Goal: Task Accomplishment & Management: Manage account settings

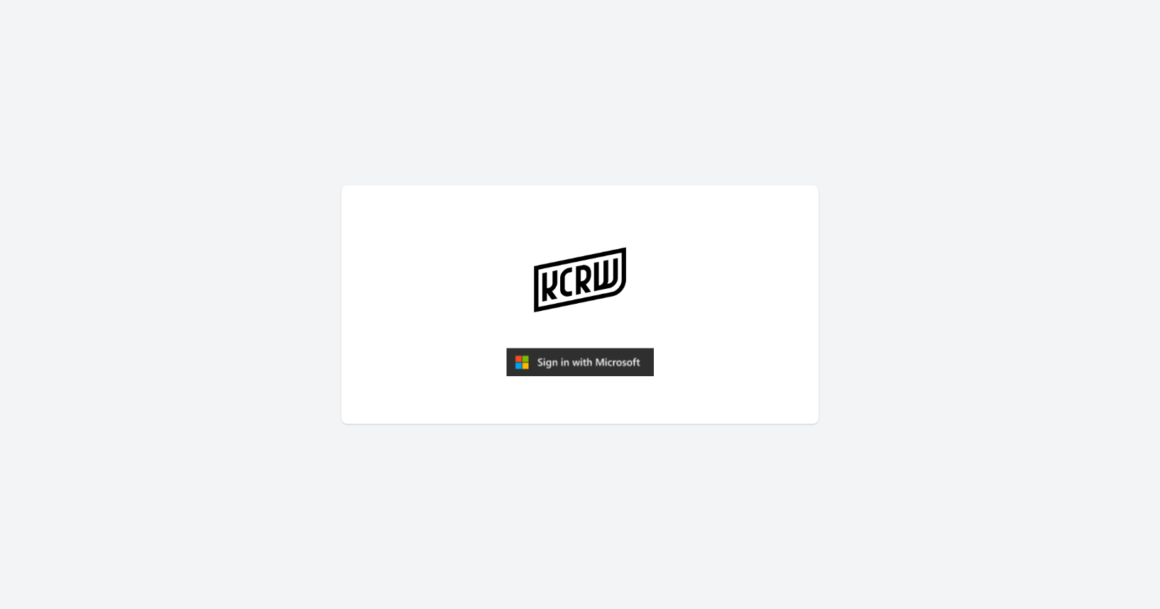
click at [575, 352] on img "submit" at bounding box center [580, 362] width 148 height 28
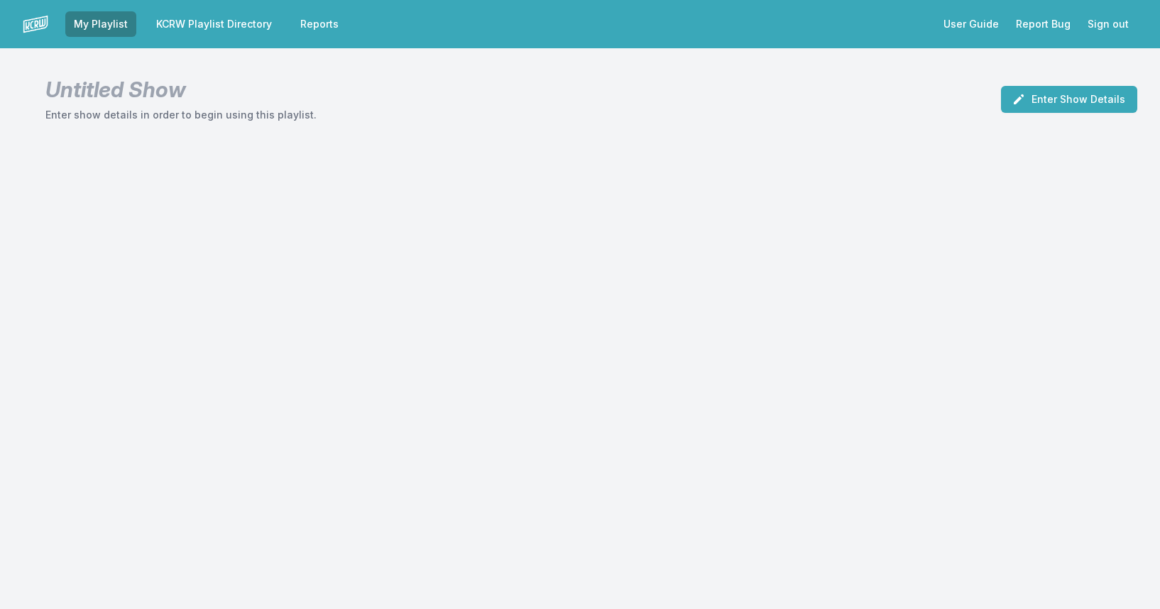
click at [209, 21] on link "KCRW Playlist Directory" at bounding box center [214, 24] width 133 height 26
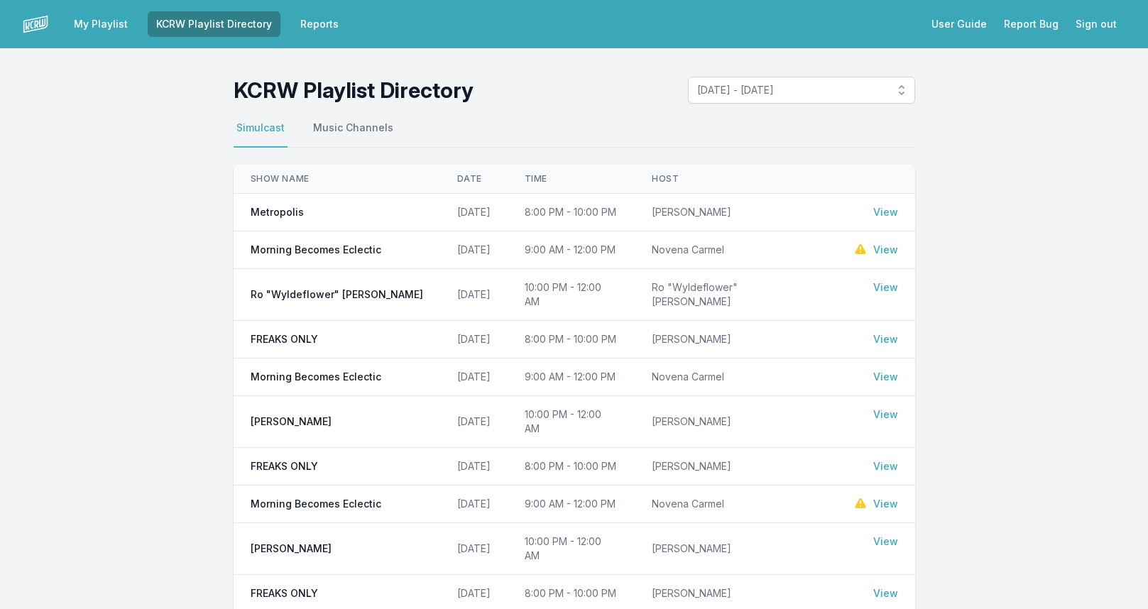
click at [885, 251] on link "View" at bounding box center [886, 250] width 25 height 14
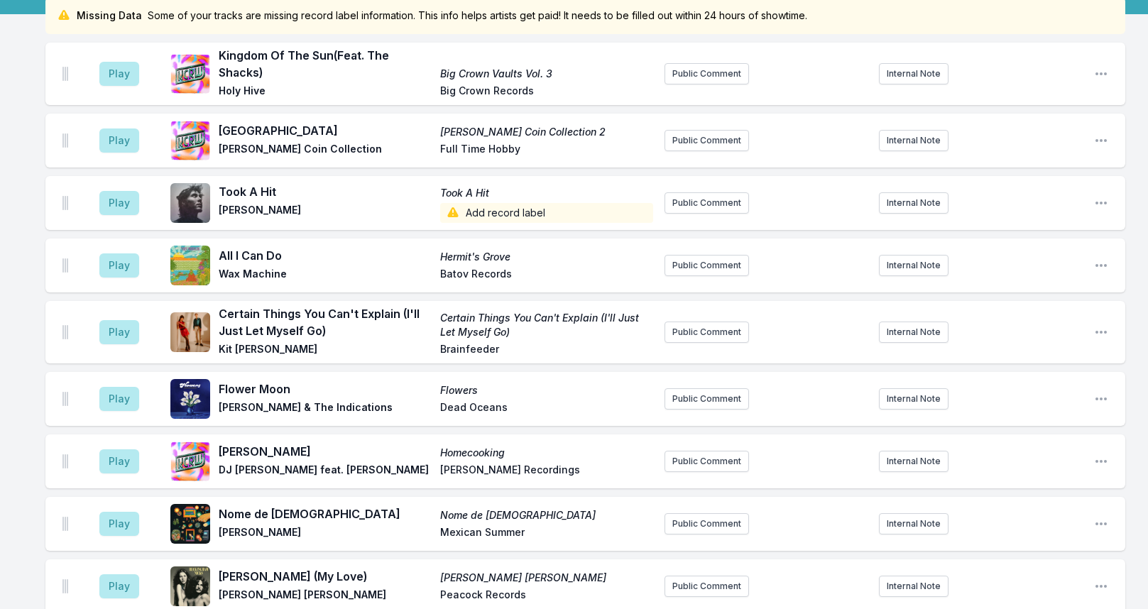
scroll to position [1994, 0]
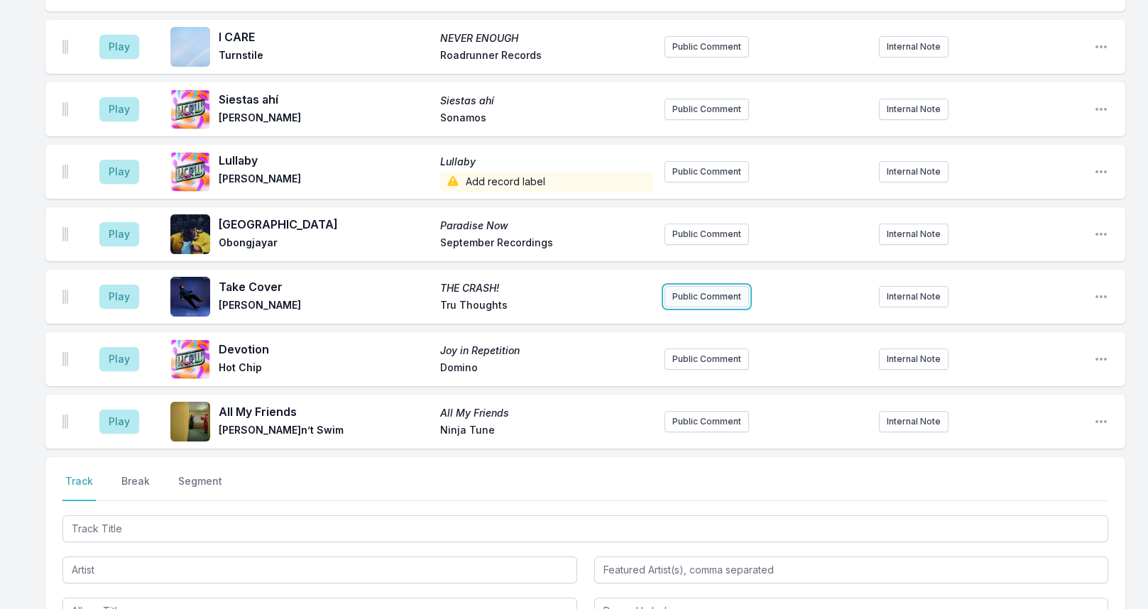
click at [714, 304] on button "Public Comment" at bounding box center [707, 296] width 85 height 21
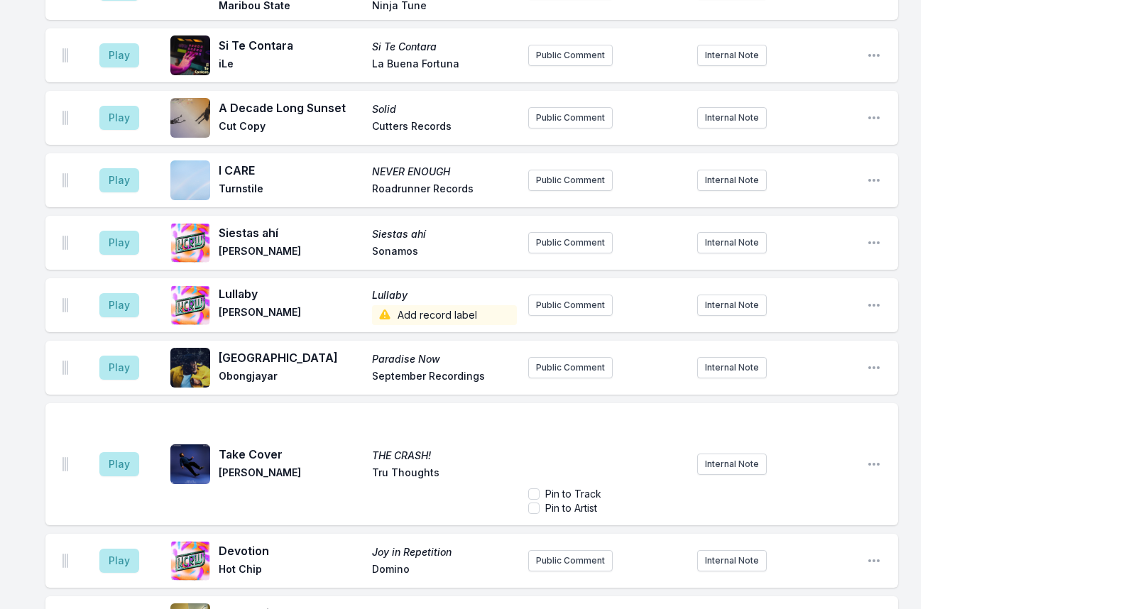
scroll to position [2048, 0]
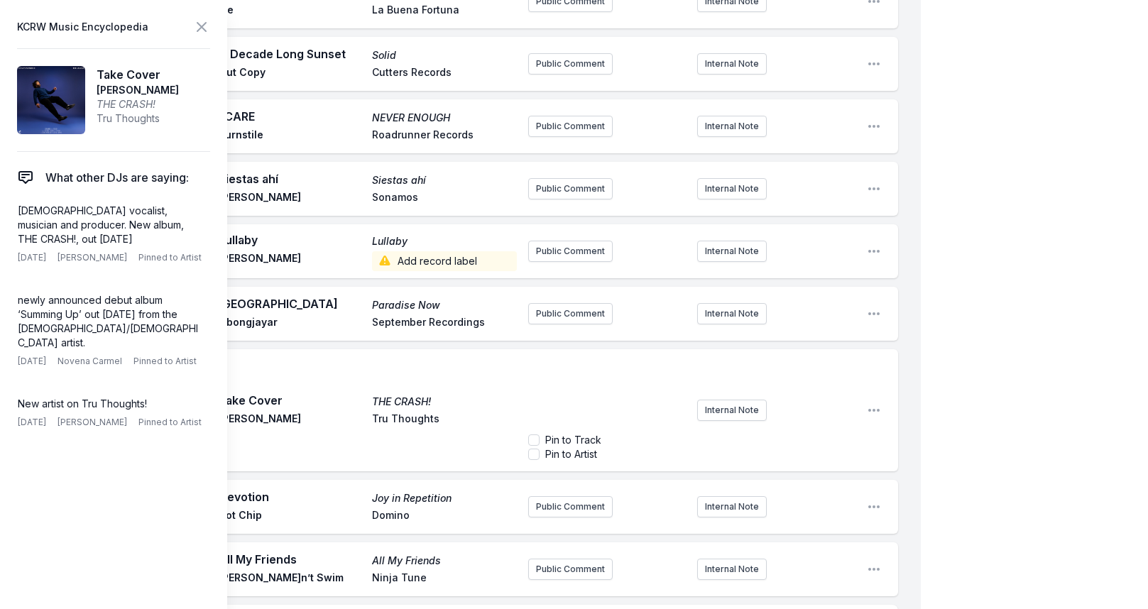
click at [569, 365] on p "﻿" at bounding box center [607, 372] width 141 height 14
click at [670, 365] on p "[DATE] Top Tune:" at bounding box center [607, 372] width 141 height 14
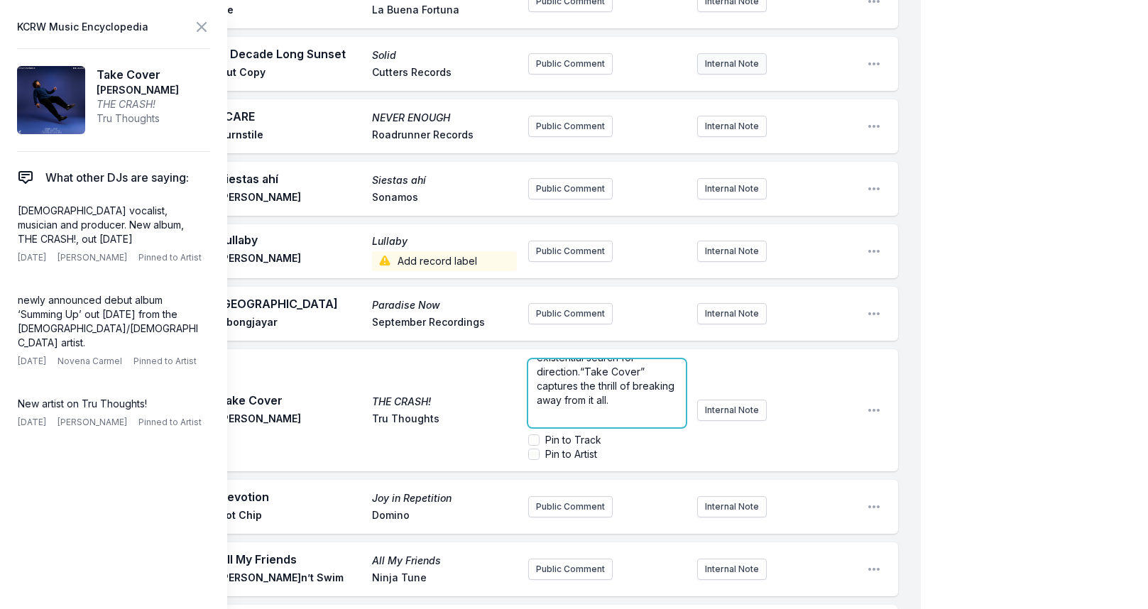
scroll to position [0, 0]
drag, startPoint x: 536, startPoint y: 305, endPoint x: 597, endPoint y: 310, distance: 61.3
click at [597, 366] on span "[DATE] Top Tune: [DEMOGRAPHIC_DATA], [GEOGRAPHIC_DATA][DEMOGRAPHIC_DATA] singer…" at bounding box center [607, 478] width 141 height 225
click at [622, 366] on span "[DATE] Top Tune: [DEMOGRAPHIC_DATA], [GEOGRAPHIC_DATA][DEMOGRAPHIC_DATA] singer…" at bounding box center [607, 478] width 141 height 225
drag, startPoint x: 611, startPoint y: 325, endPoint x: 496, endPoint y: 314, distance: 115.6
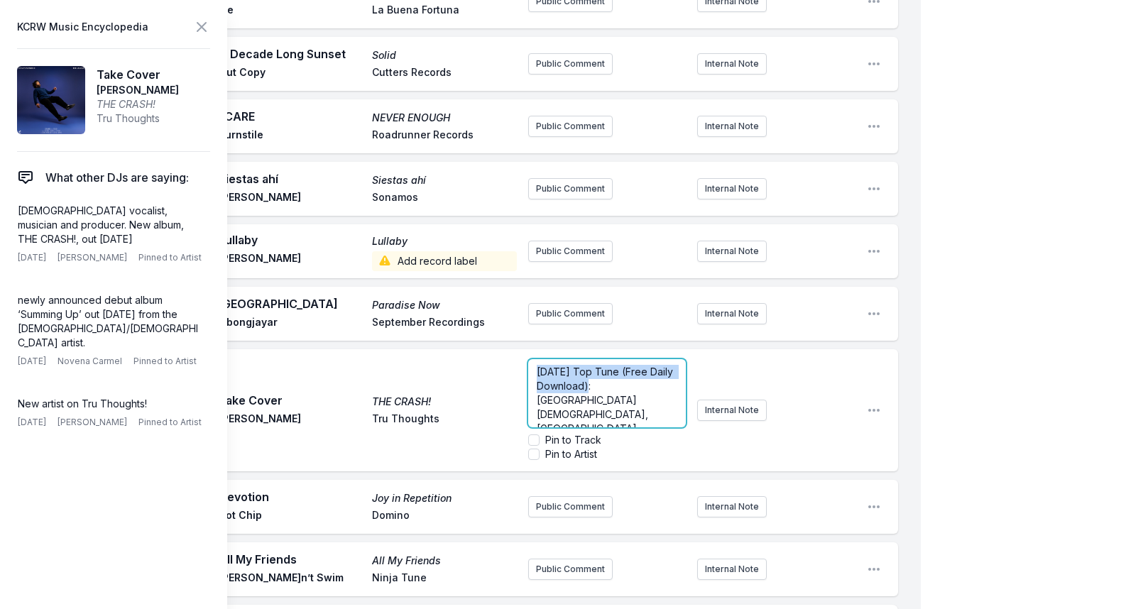
click at [496, 349] on div "Play Take Cover THE CRASH! [PERSON_NAME] Thoughts [DATE] Top Tune (Free Daily D…" at bounding box center [471, 410] width 853 height 122
click at [599, 366] on span "[DATE] Top Tune (Free Daily Download): [GEOGRAPHIC_DATA][DEMOGRAPHIC_DATA], [GE…" at bounding box center [607, 493] width 141 height 254
drag, startPoint x: 613, startPoint y: 322, endPoint x: 508, endPoint y: 298, distance: 107.3
click at [508, 349] on div "Play Take Cover THE CRASH! [PERSON_NAME] Thoughts [DATE] Top Tune (Free Daily D…" at bounding box center [471, 410] width 853 height 122
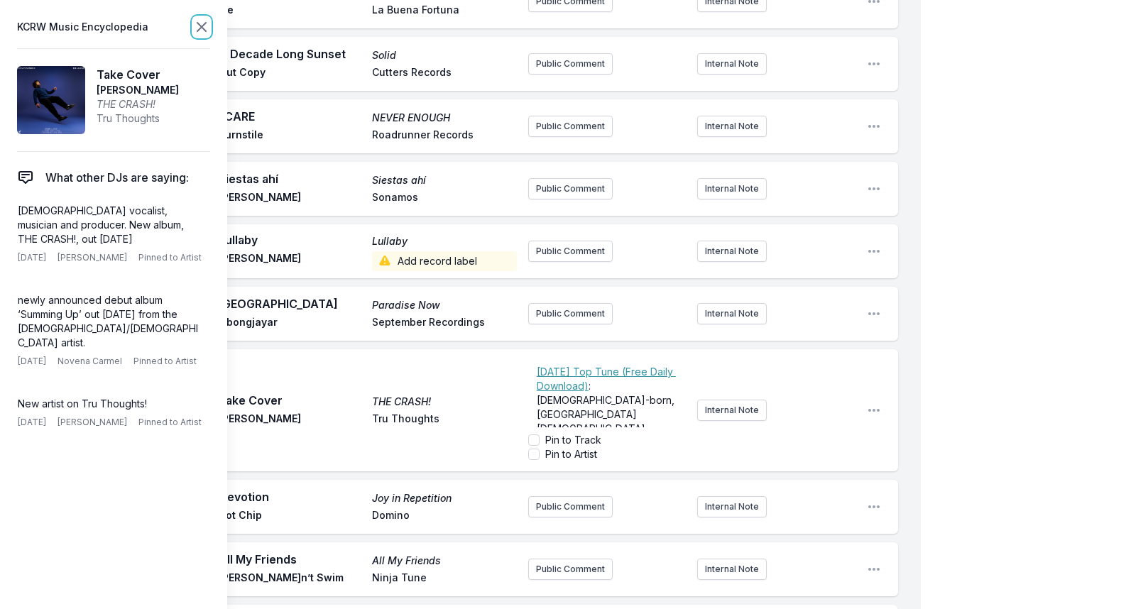
click at [196, 28] on icon at bounding box center [201, 26] width 17 height 17
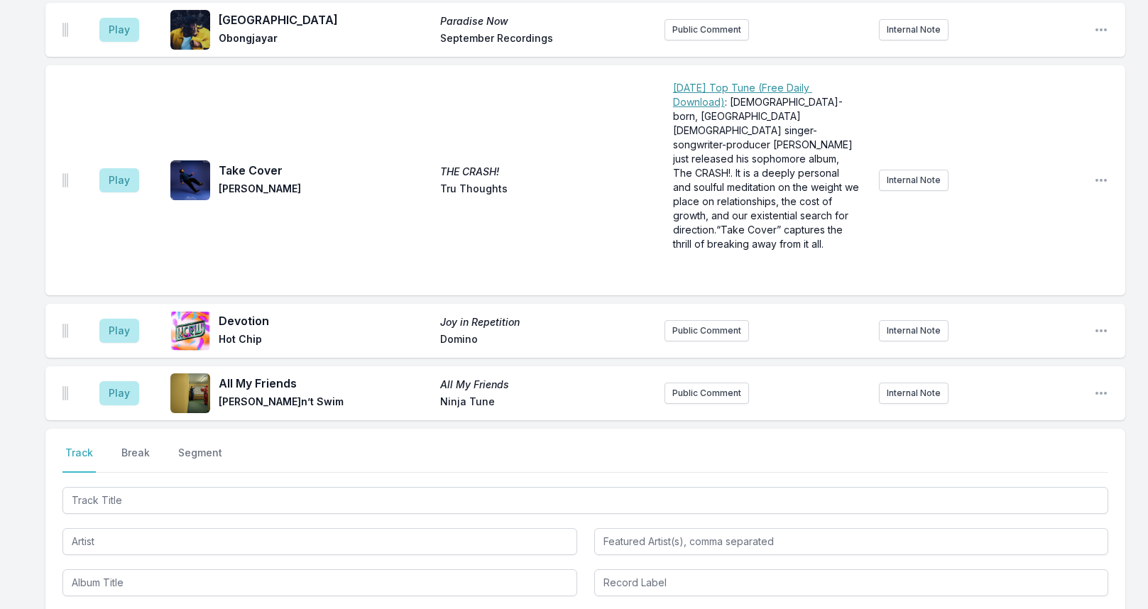
scroll to position [1307, 0]
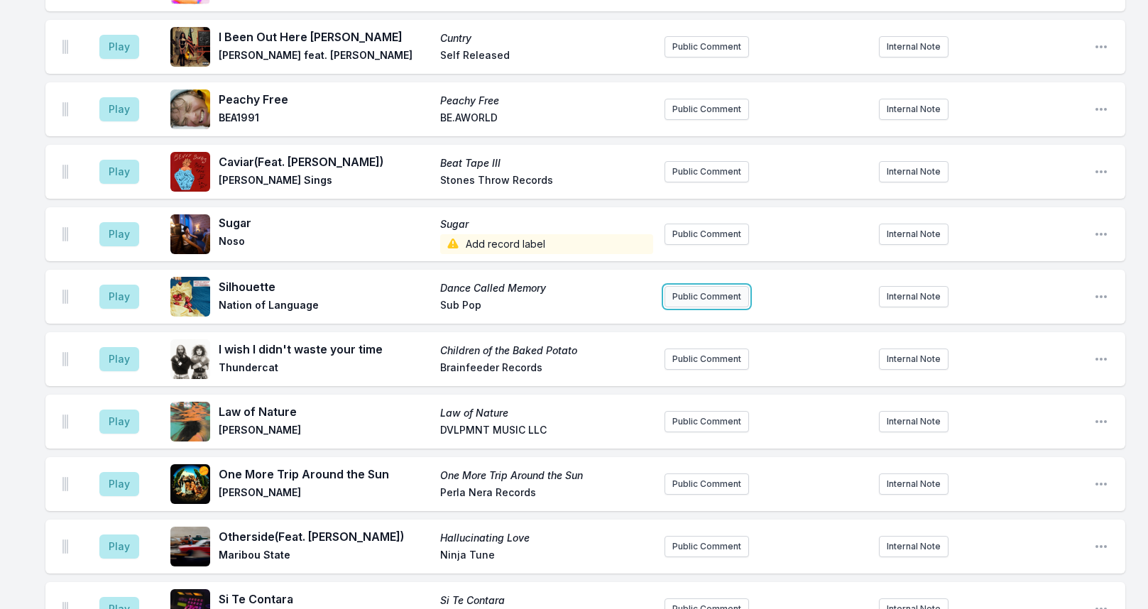
click at [685, 301] on button "Public Comment" at bounding box center [707, 296] width 85 height 21
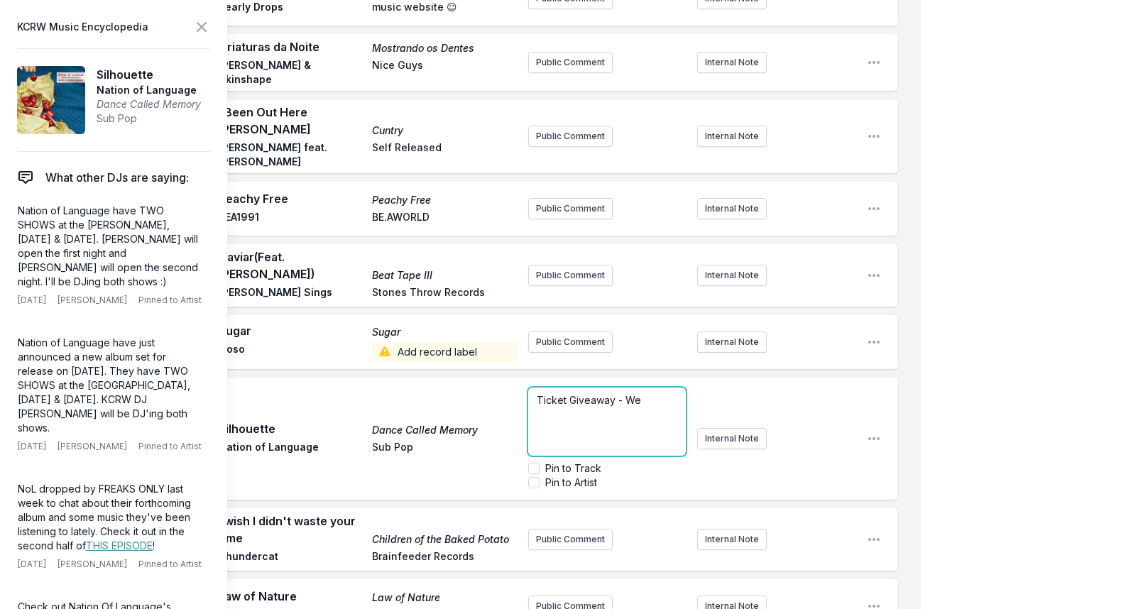
click at [668, 393] on p "Ticket Giveaway - We" at bounding box center [607, 400] width 141 height 14
click at [751, 374] on ul "Play Kingdom Of The Sun (Feat. The Shacks) Big Crown Vaults Vol. 3 Holy Hive Bi…" at bounding box center [471, 231] width 853 height 2707
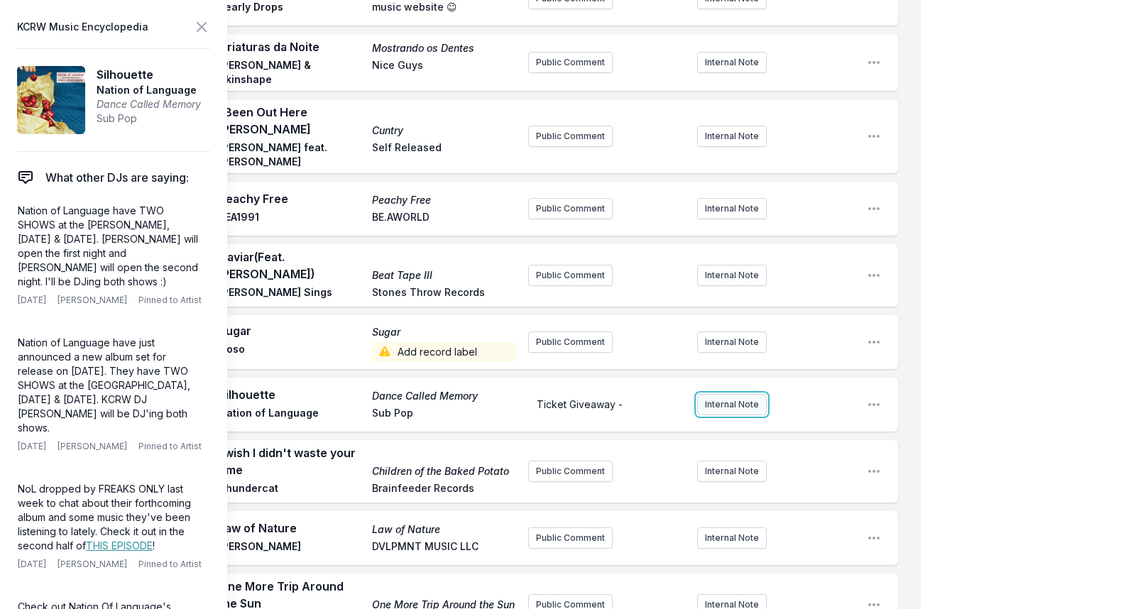
click at [724, 394] on button "Internal Note" at bounding box center [732, 404] width 70 height 21
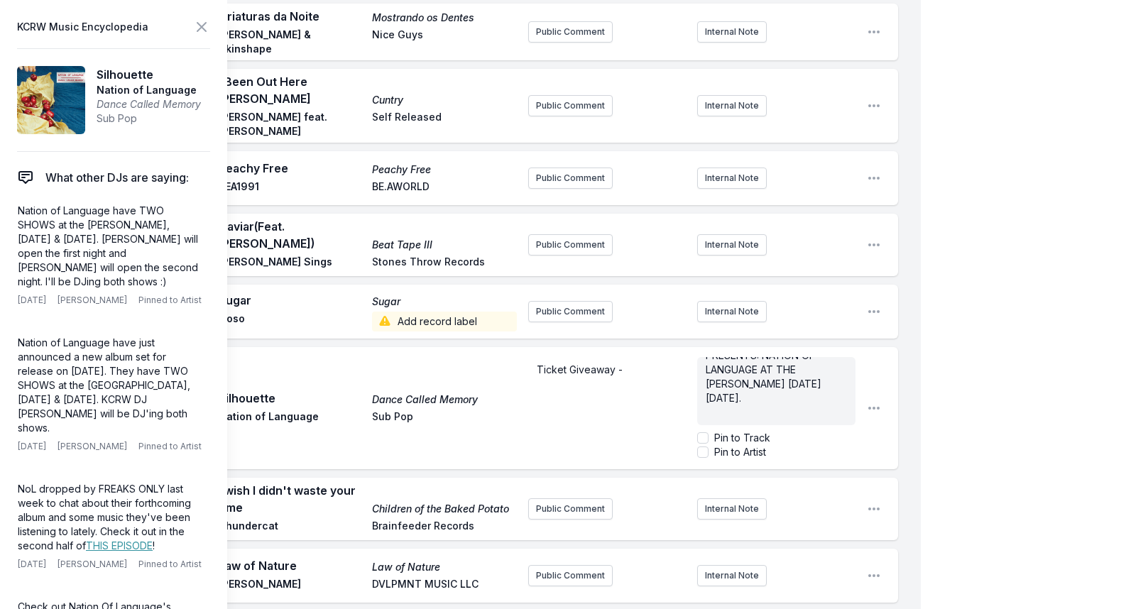
scroll to position [1311, 0]
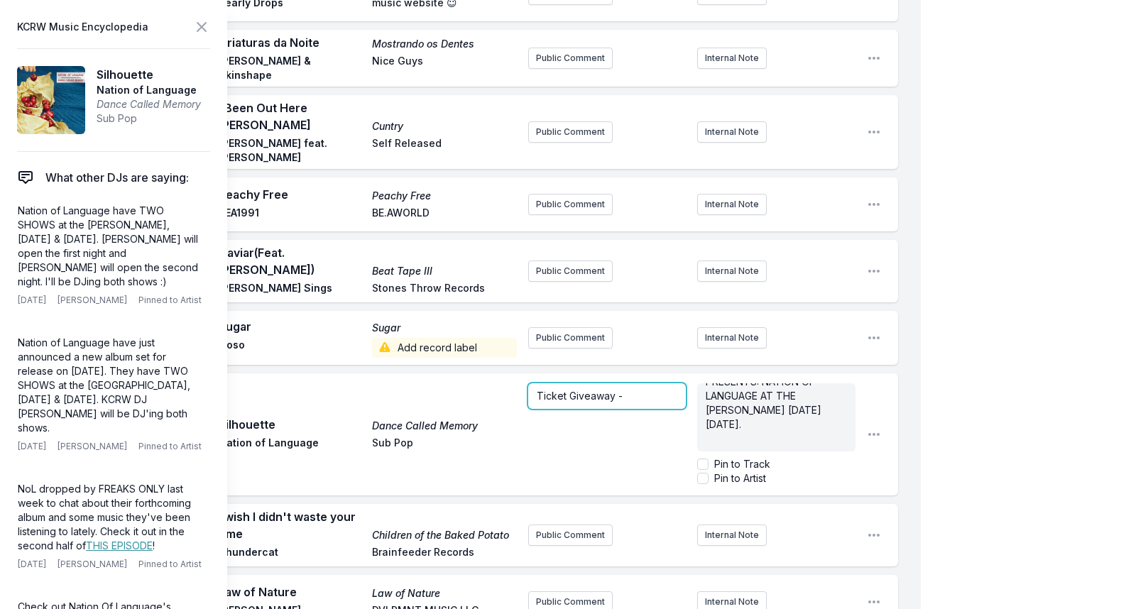
click at [626, 383] on div "Ticket Giveaway -" at bounding box center [607, 396] width 158 height 26
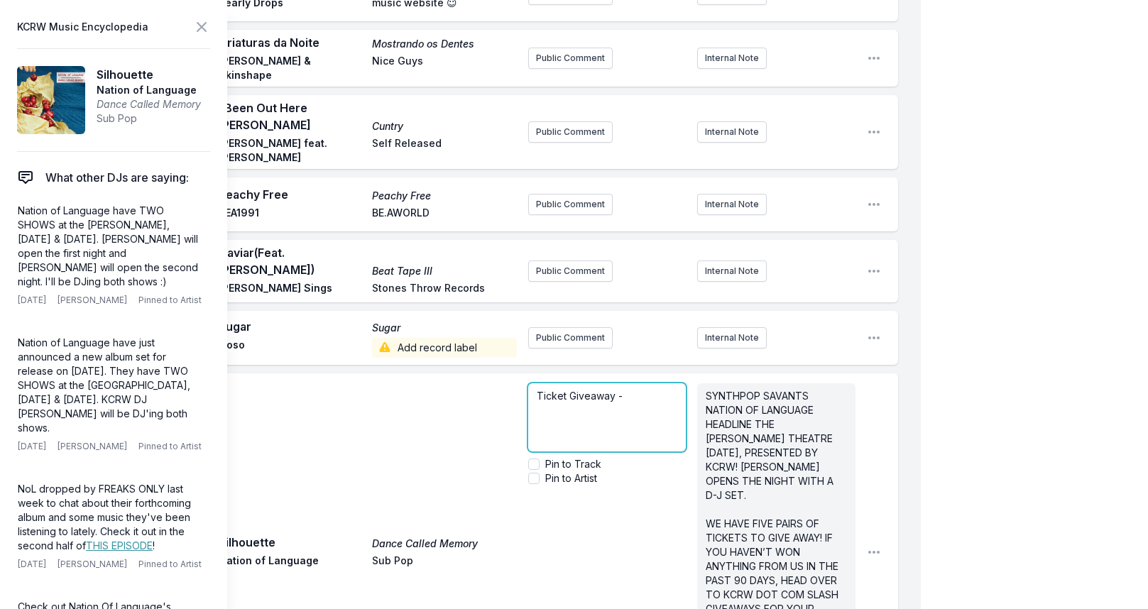
click at [647, 383] on div "Ticket Giveaway -" at bounding box center [607, 417] width 158 height 68
drag, startPoint x: 537, startPoint y: 330, endPoint x: 616, endPoint y: 332, distance: 78.8
click at [616, 390] on span "Ticket Giveaway - We're giving away 5 pairs to see KCRW Presents Nation of Lang…" at bounding box center [608, 445] width 142 height 111
click at [613, 390] on span "Ticket Giveaway - We're giving away 5 pairs to see KCRW Presents Nation of Lang…" at bounding box center [608, 445] width 142 height 111
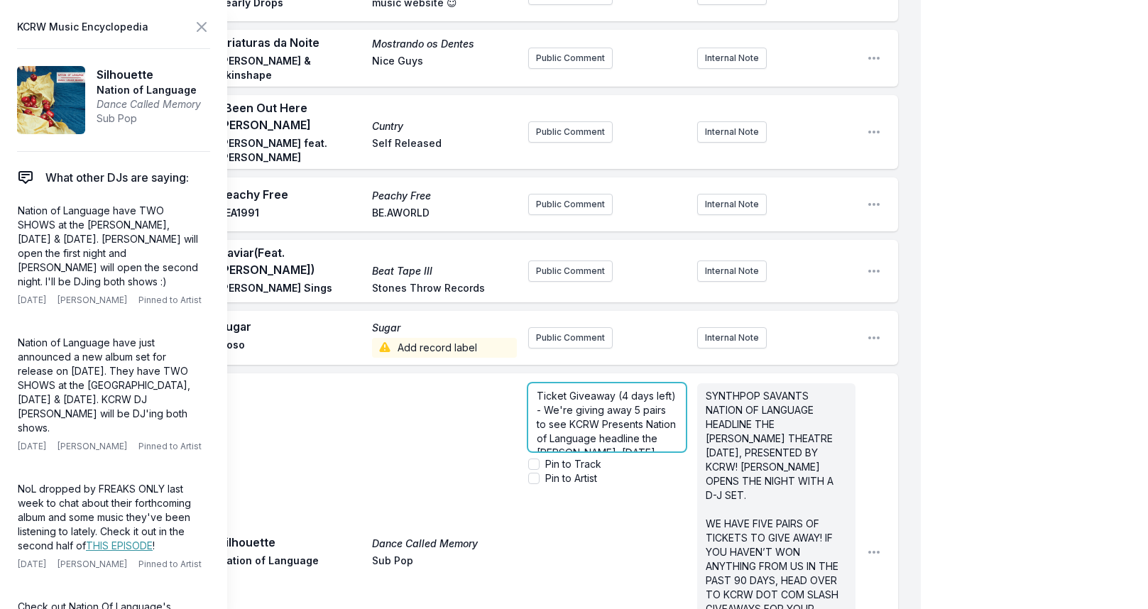
click at [553, 390] on span "Ticket Giveaway (4 days left) - We're giving away 5 pairs to see KCRW Presents …" at bounding box center [608, 445] width 142 height 111
drag, startPoint x: 628, startPoint y: 349, endPoint x: 462, endPoint y: 317, distance: 168.4
click at [462, 374] on div "Play Silhouette Dance Called Memory Nation of Language Sub Pop Ticket Giveaway …" at bounding box center [471, 553] width 853 height 358
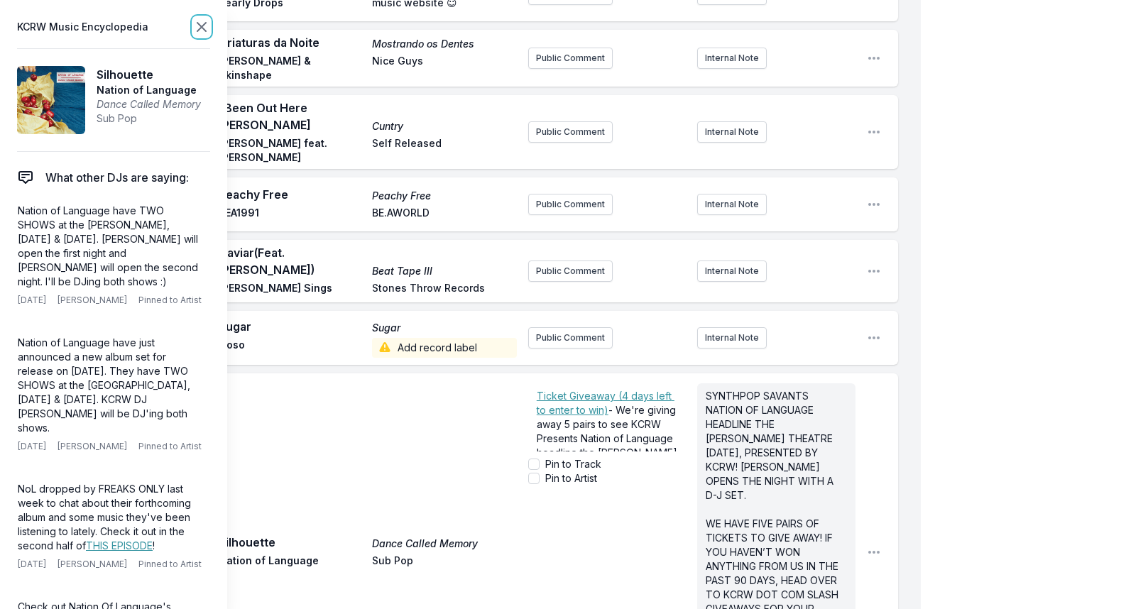
click at [207, 30] on icon at bounding box center [201, 26] width 17 height 17
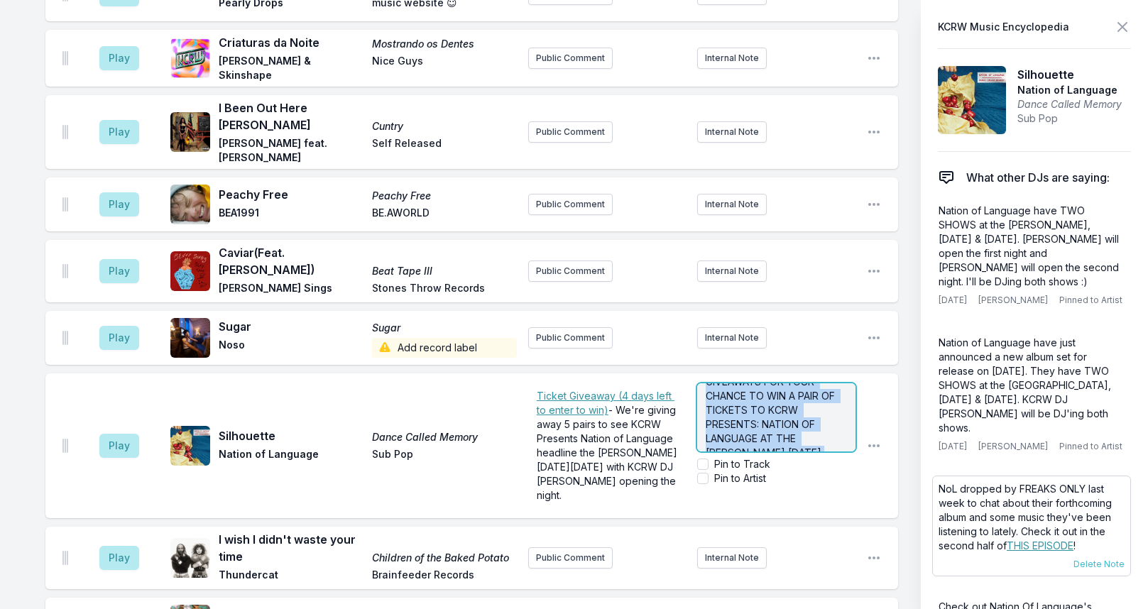
scroll to position [270, 0]
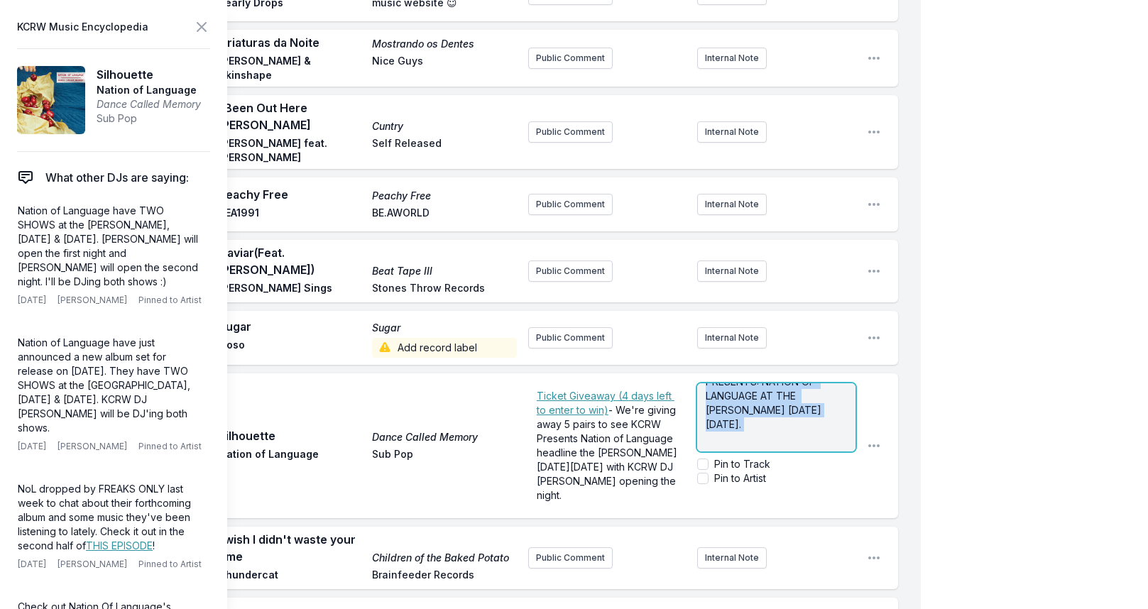
drag, startPoint x: 888, startPoint y: 288, endPoint x: 998, endPoint y: 554, distance: 287.9
click at [998, 554] on div "My Playlist KCRW Playlist Directory Reports NC NN User Guide Report Bug Sign ou…" at bounding box center [574, 333] width 1148 height 3288
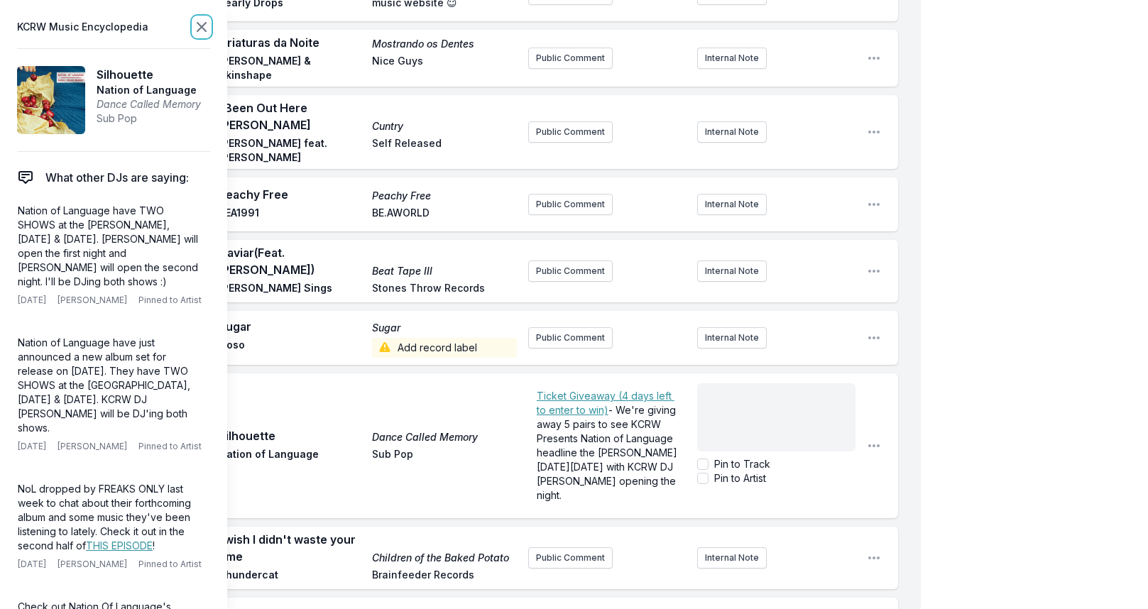
click at [205, 22] on icon at bounding box center [201, 26] width 17 height 17
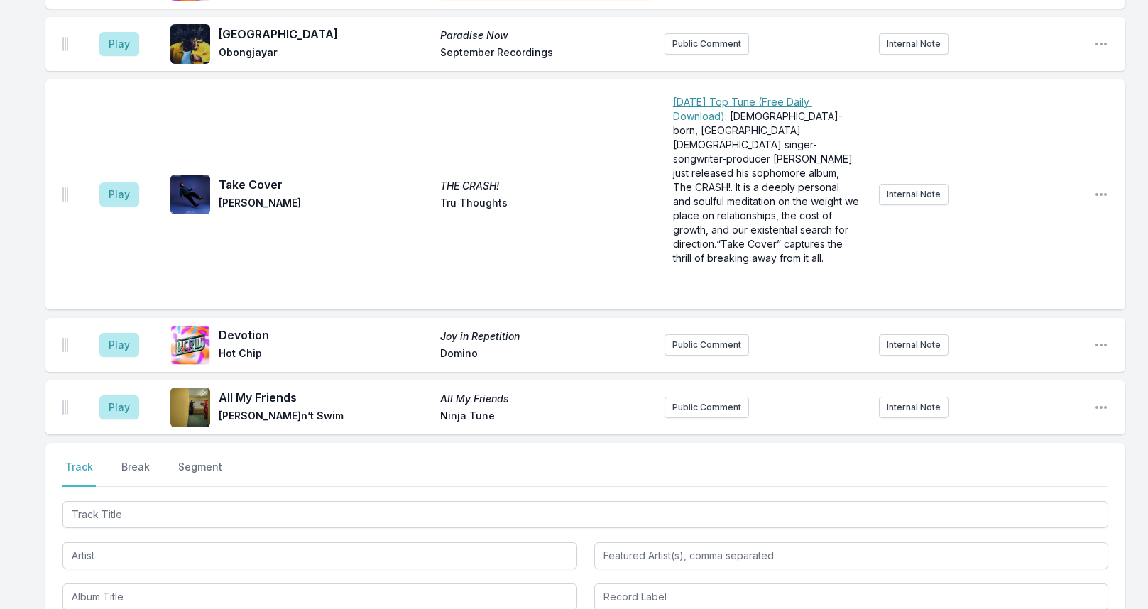
scroll to position [2415, 0]
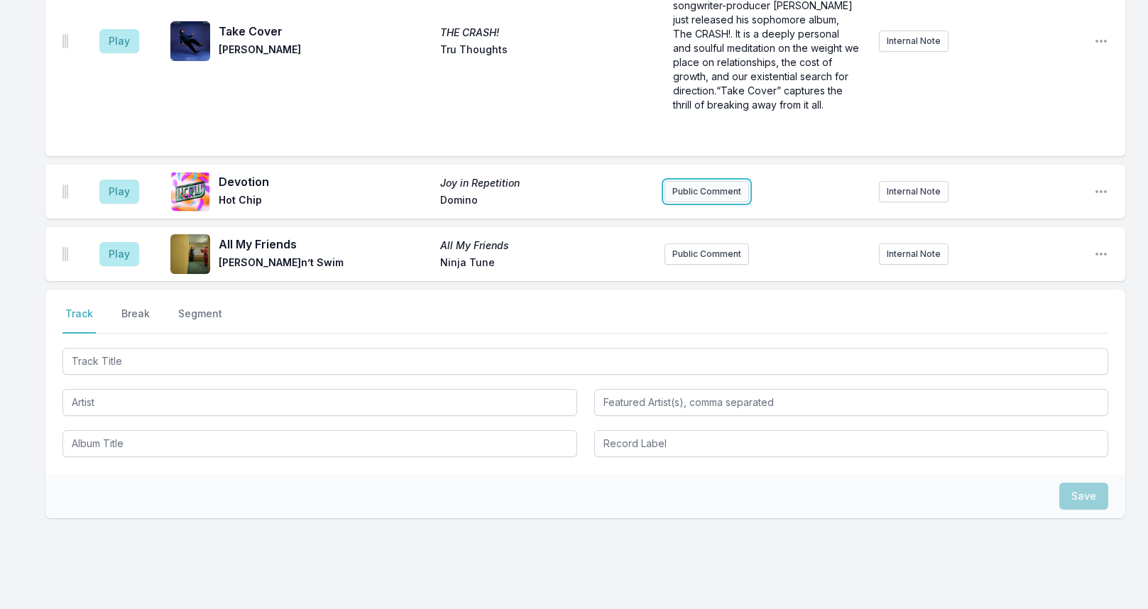
click at [717, 181] on button "Public Comment" at bounding box center [707, 191] width 85 height 21
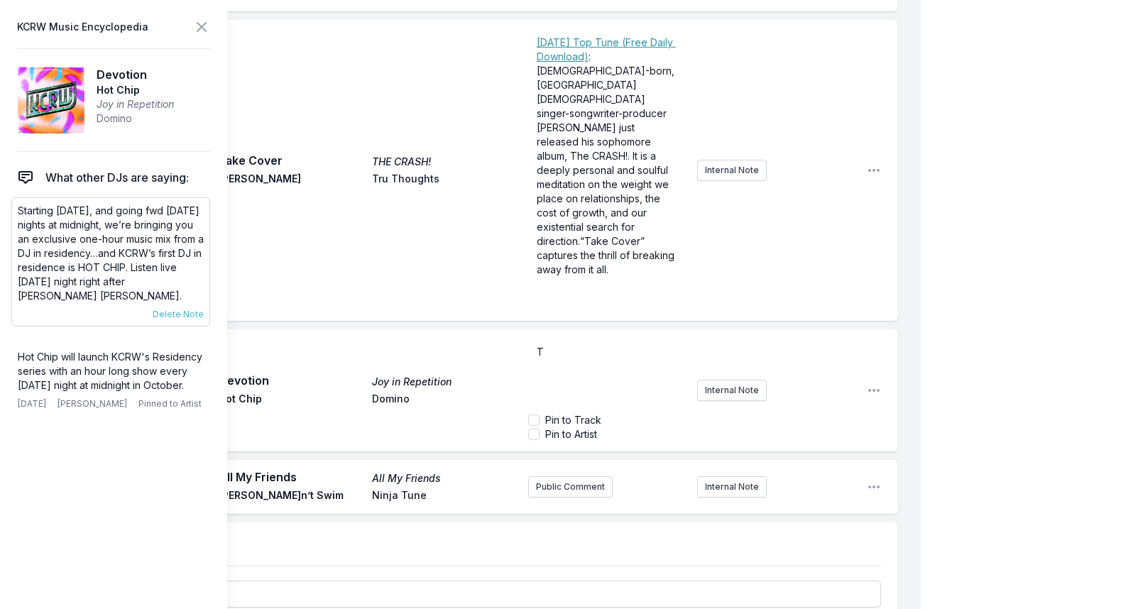
scroll to position [2400, 0]
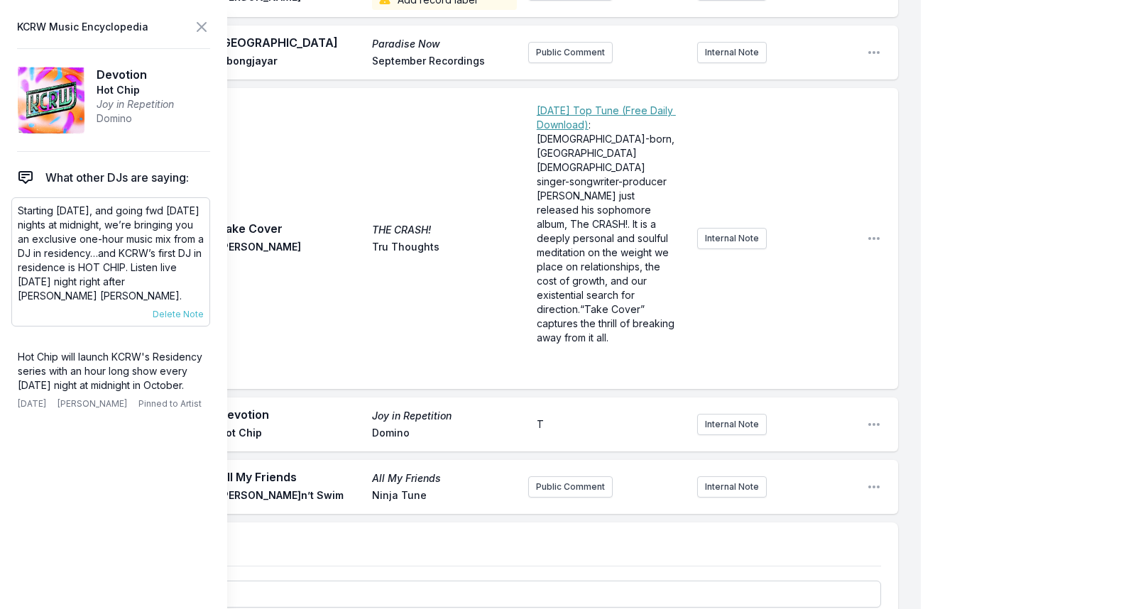
drag, startPoint x: 17, startPoint y: 209, endPoint x: 187, endPoint y: 293, distance: 189.3
click at [187, 293] on div "Starting [DATE], and going fwd [DATE] nights at midnight, we’re bringing you an…" at bounding box center [110, 261] width 199 height 129
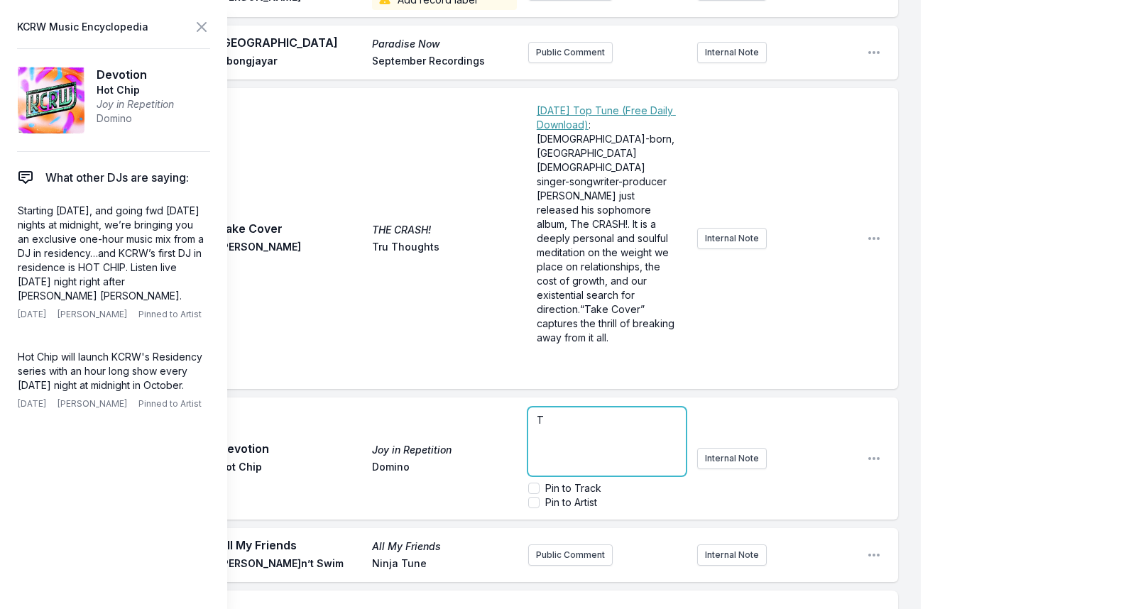
click at [550, 408] on form "T Pin to Track Pin to Artist" at bounding box center [607, 459] width 158 height 102
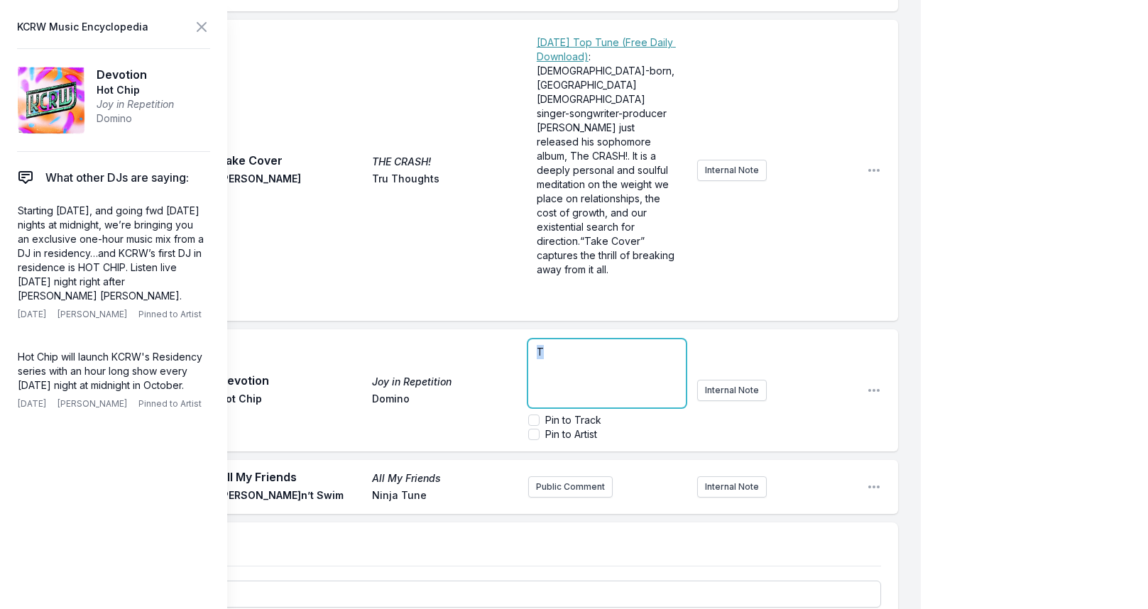
drag, startPoint x: 564, startPoint y: 258, endPoint x: 478, endPoint y: 273, distance: 87.3
click at [460, 330] on div "Play Devotion Joy in Repetition Hot Chip Domino T Pin to Track Pin to Artist In…" at bounding box center [471, 391] width 853 height 122
drag, startPoint x: 573, startPoint y: 261, endPoint x: 616, endPoint y: 261, distance: 42.6
click at [616, 346] on span "Starting [DATE], and going fwd [DATE] nights at midnight, we’re bringing you an…" at bounding box center [608, 416] width 143 height 140
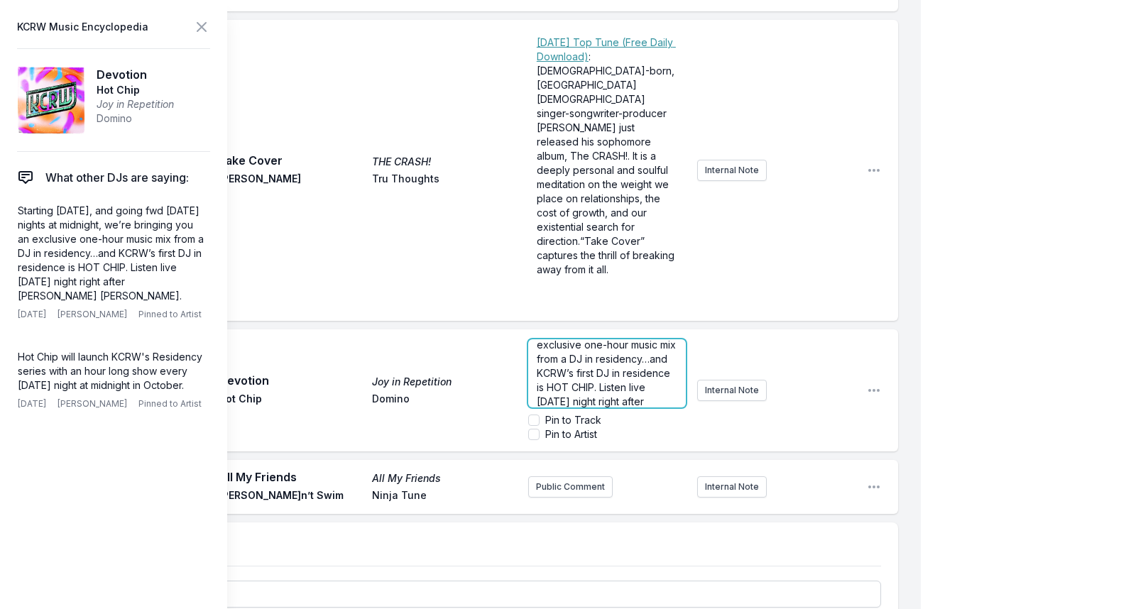
scroll to position [64, 0]
click at [196, 26] on icon at bounding box center [201, 26] width 17 height 17
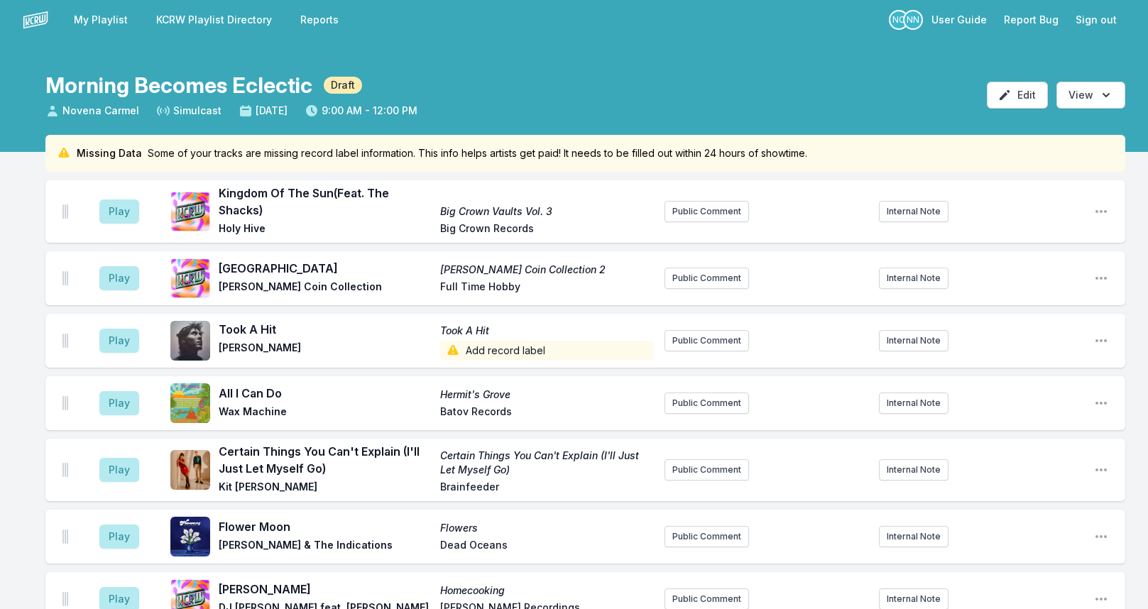
scroll to position [0, 0]
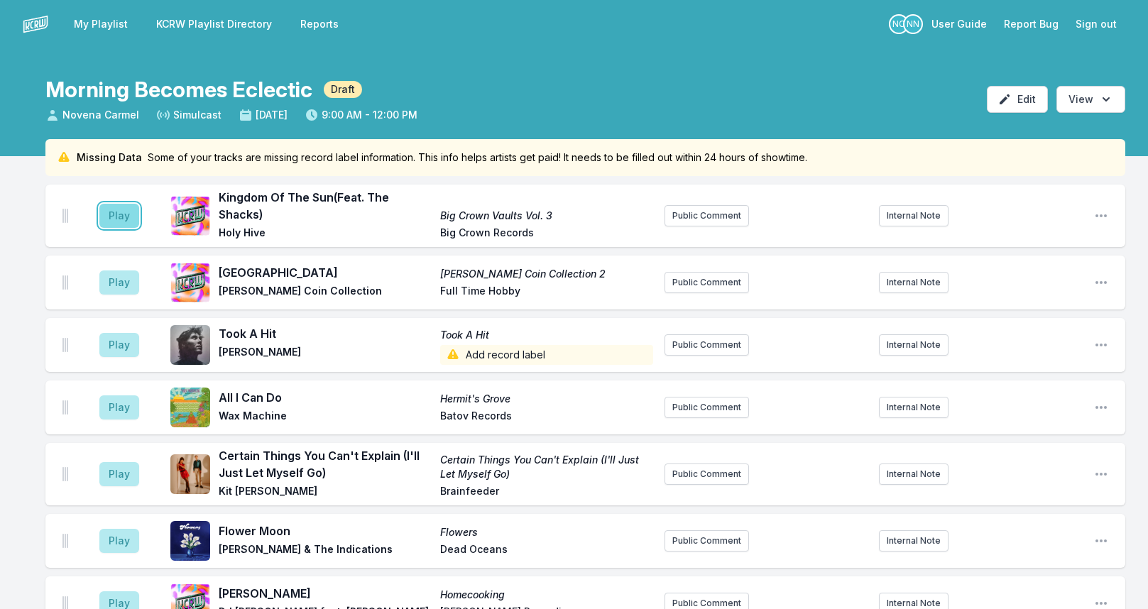
click at [123, 219] on button "Play" at bounding box center [119, 216] width 40 height 24
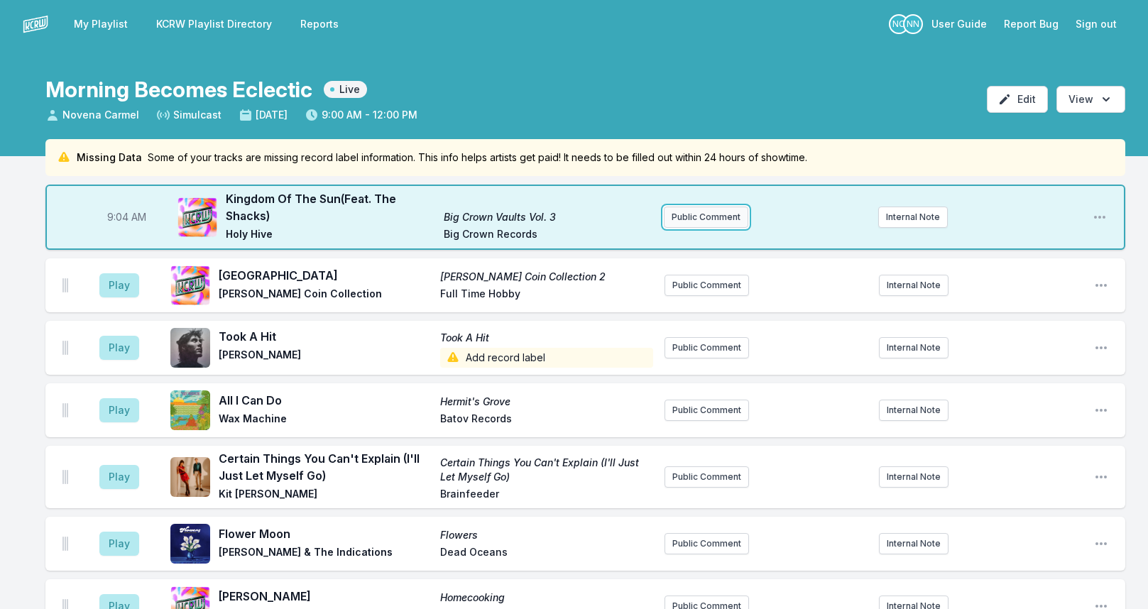
click at [705, 219] on button "Public Comment" at bounding box center [706, 217] width 85 height 21
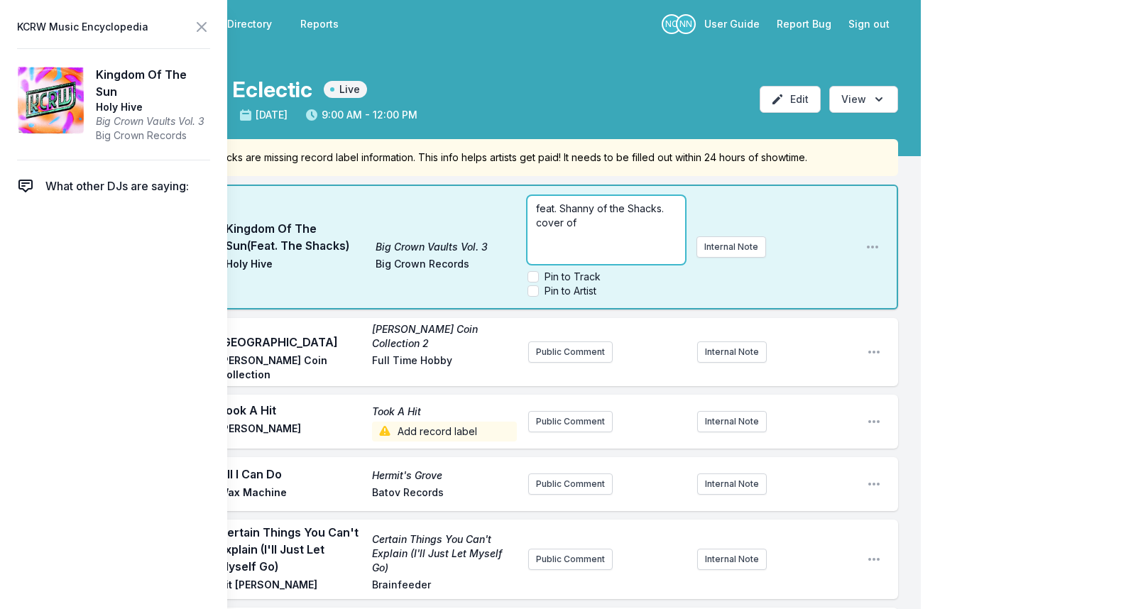
click at [609, 222] on p "feat. Shanny of the Shacks. cover of" at bounding box center [606, 216] width 141 height 28
drag, startPoint x: 581, startPoint y: 223, endPoint x: 497, endPoint y: 227, distance: 83.9
click at [497, 227] on div "9:04 AM Kingdom Of The Sun (Feat. The Shacks) Big Crown Vaults Vol. 3 Holy Hive…" at bounding box center [471, 247] width 853 height 125
drag, startPoint x: 629, startPoint y: 236, endPoint x: 636, endPoint y: 251, distance: 16.2
click at [636, 251] on p "feat. Shanny of the Shacks. cover of a 1973 song by [DEMOGRAPHIC_DATA] artist […" at bounding box center [606, 230] width 141 height 57
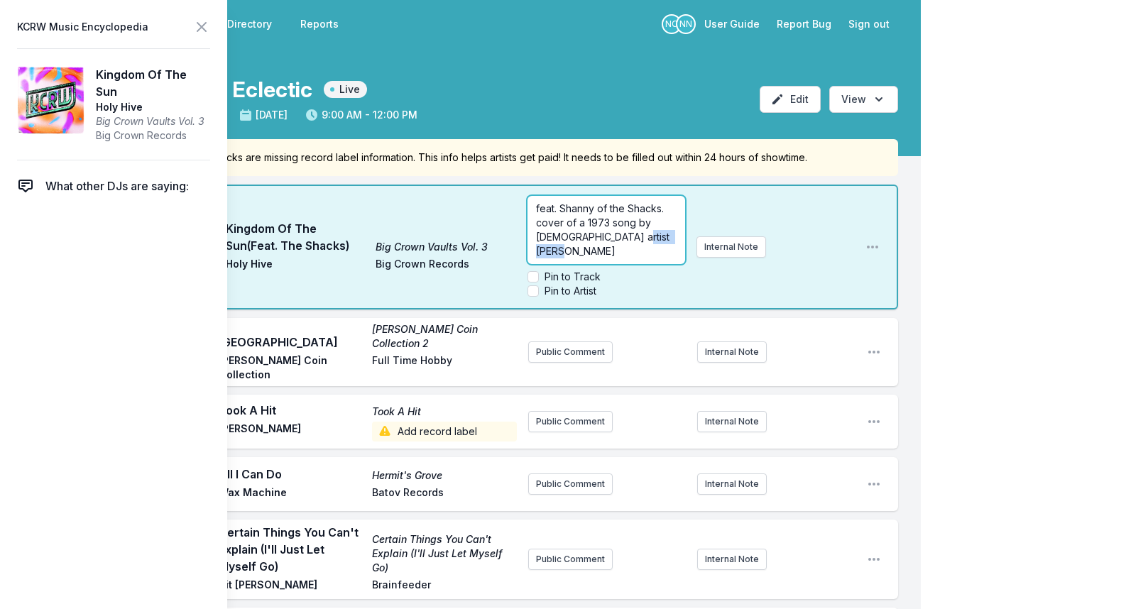
copy span "[PERSON_NAME]"
click at [638, 222] on span "feat. Shanny of the Shacks. cover of a 1973 song by [DEMOGRAPHIC_DATA] artist […" at bounding box center [604, 229] width 136 height 55
click at [200, 26] on icon at bounding box center [201, 26] width 17 height 17
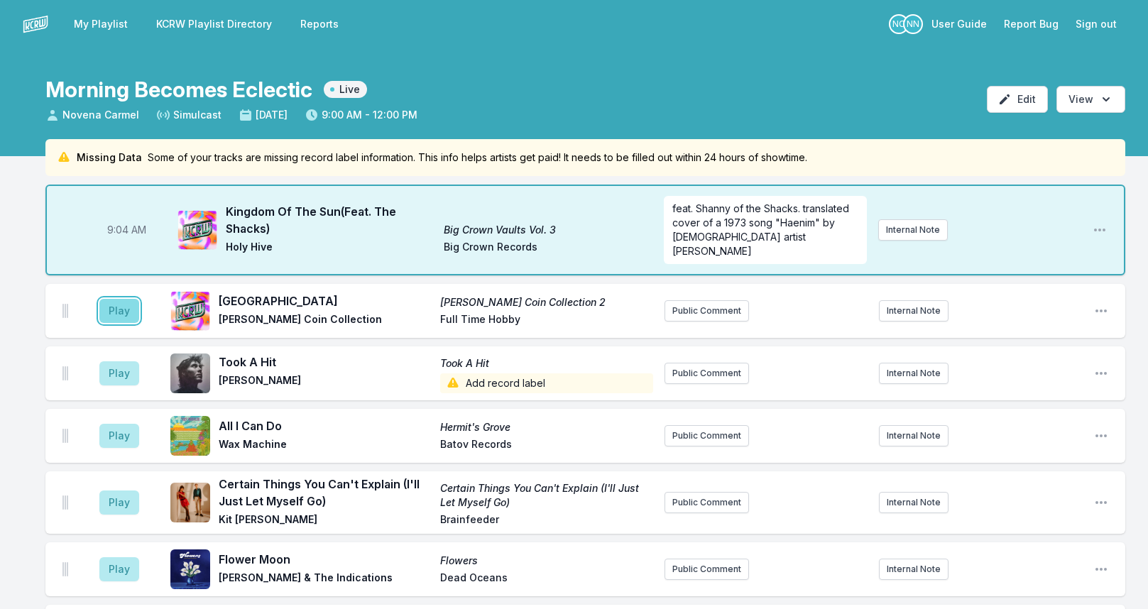
click at [119, 299] on button "Play" at bounding box center [119, 311] width 40 height 24
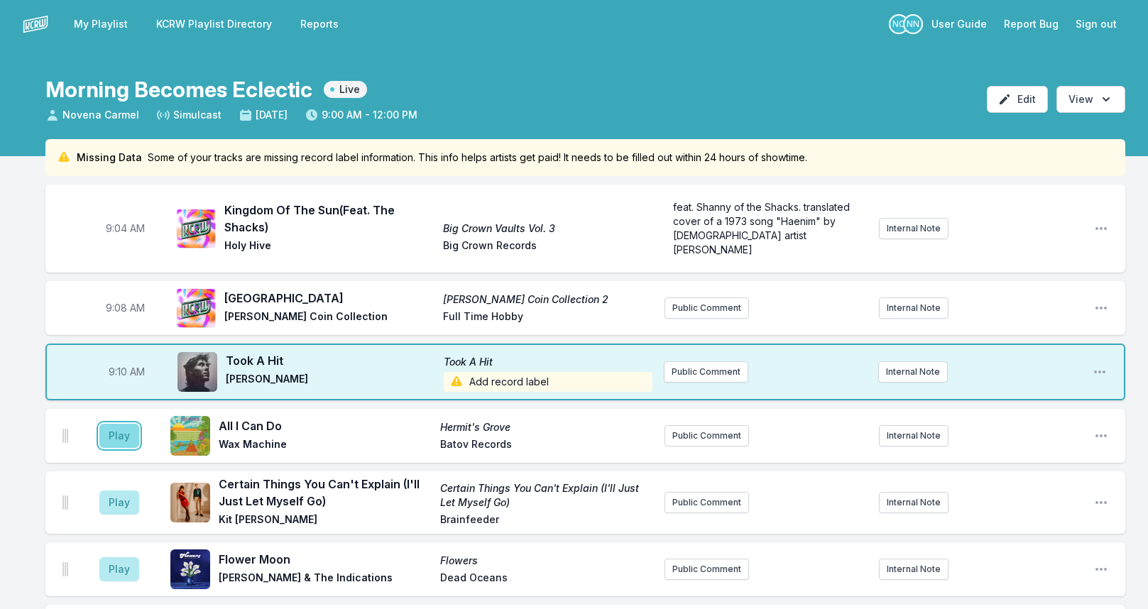
click at [119, 424] on button "Play" at bounding box center [119, 436] width 40 height 24
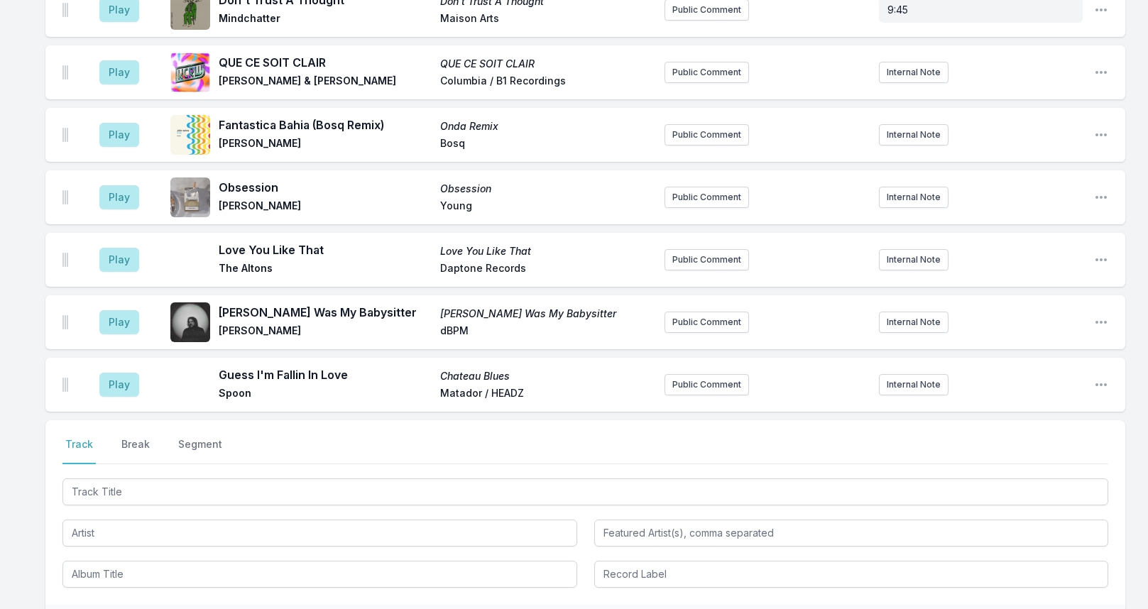
scroll to position [3505, 0]
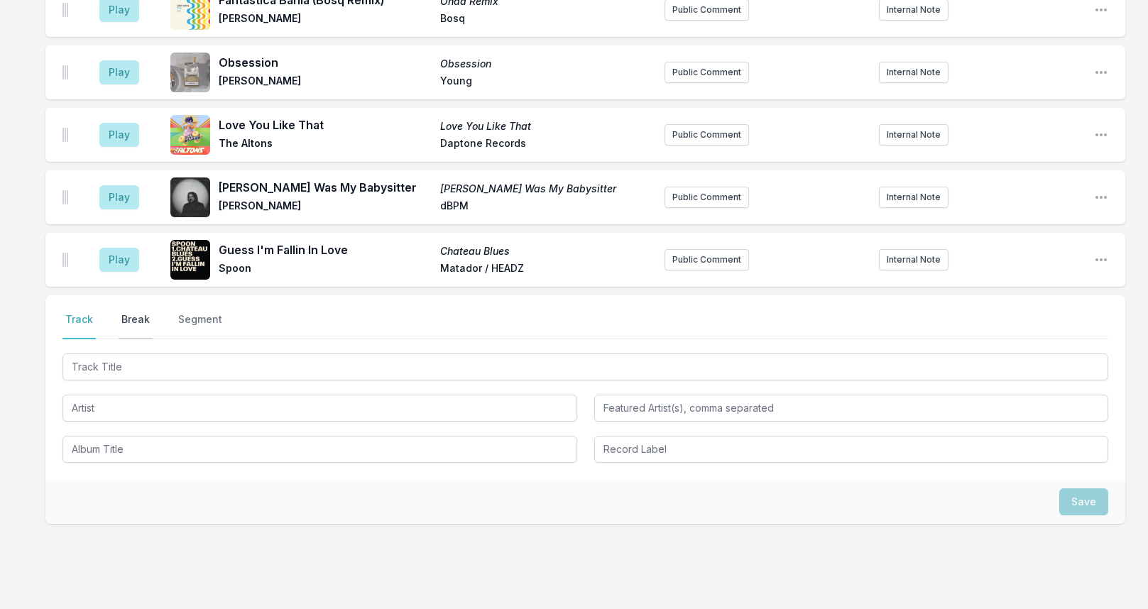
click at [138, 312] on button "Break" at bounding box center [136, 325] width 34 height 27
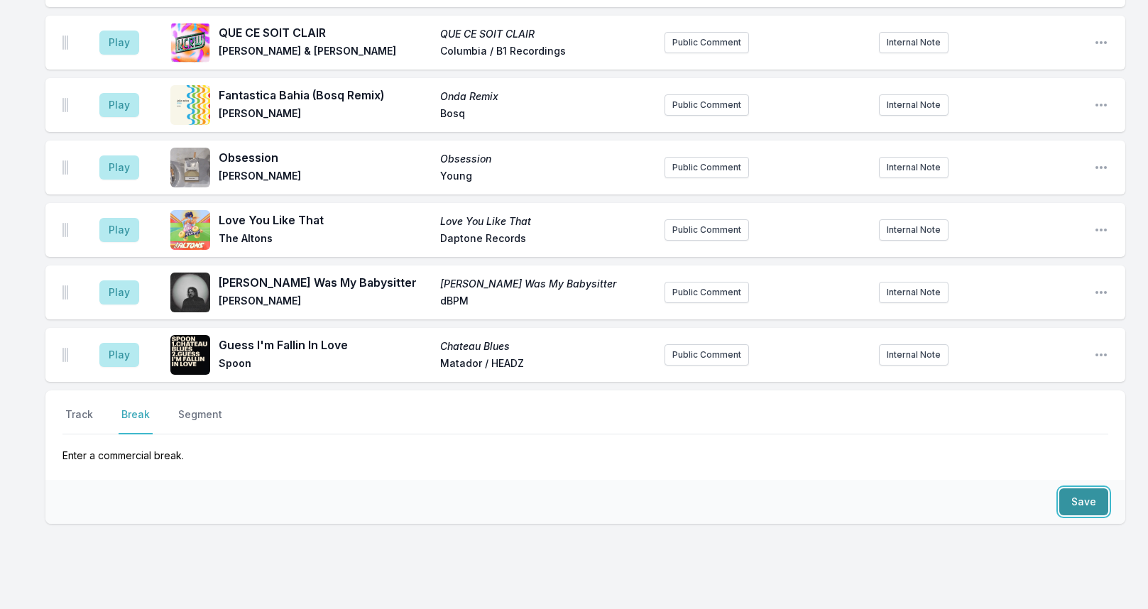
click at [1069, 489] on button "Save" at bounding box center [1084, 502] width 49 height 27
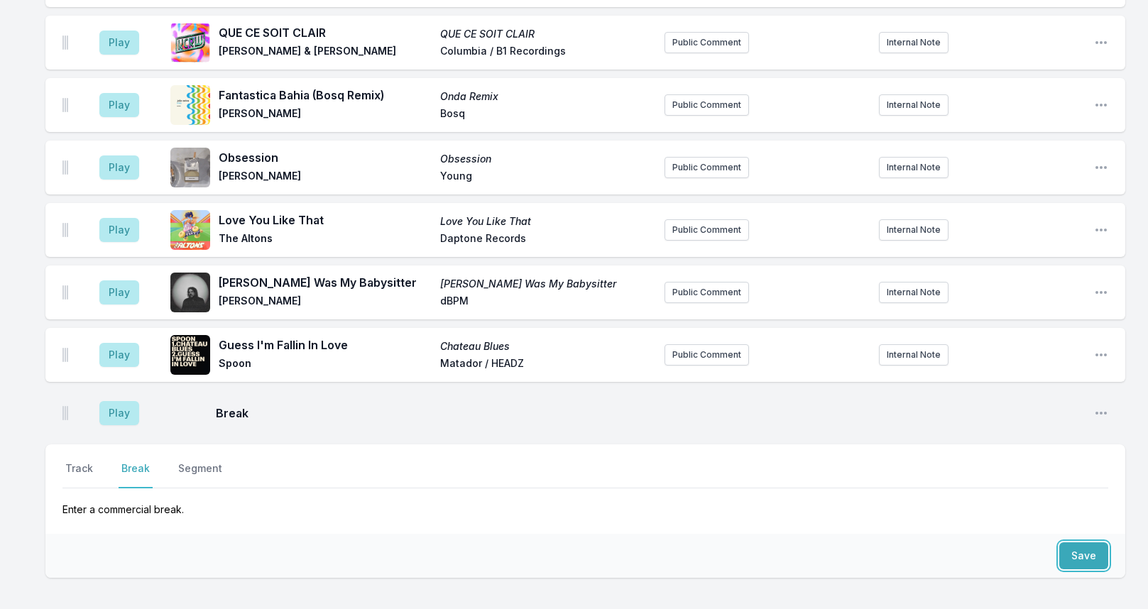
scroll to position [3464, 0]
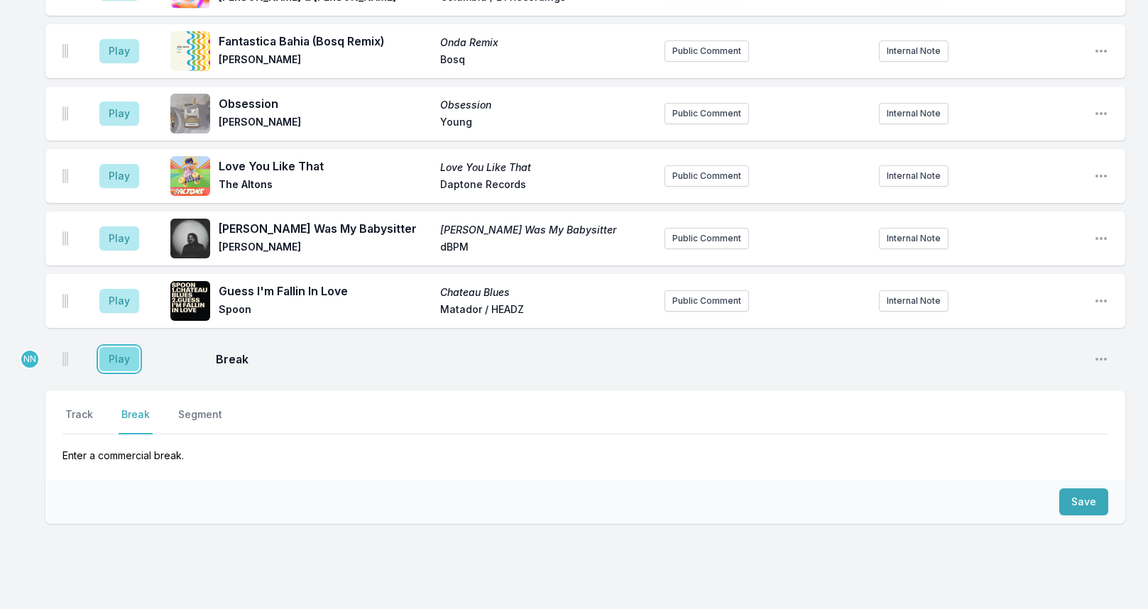
click at [119, 347] on button "Play" at bounding box center [119, 359] width 40 height 24
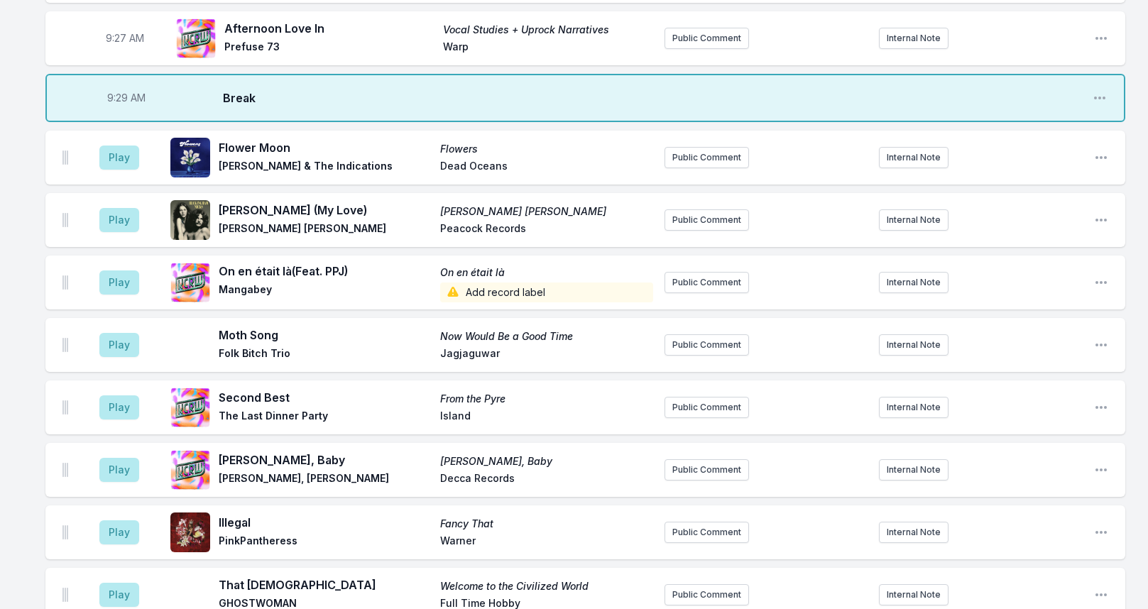
scroll to position [481, 0]
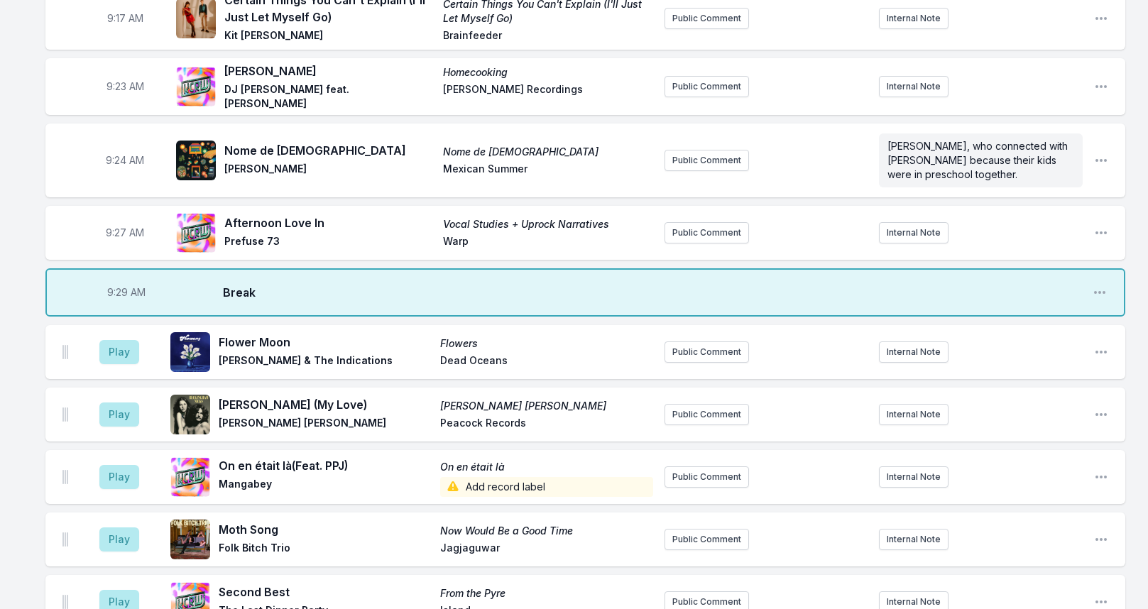
click at [124, 285] on span "9:29 AM" at bounding box center [126, 292] width 38 height 14
click at [115, 279] on input "09:29" at bounding box center [127, 292] width 80 height 27
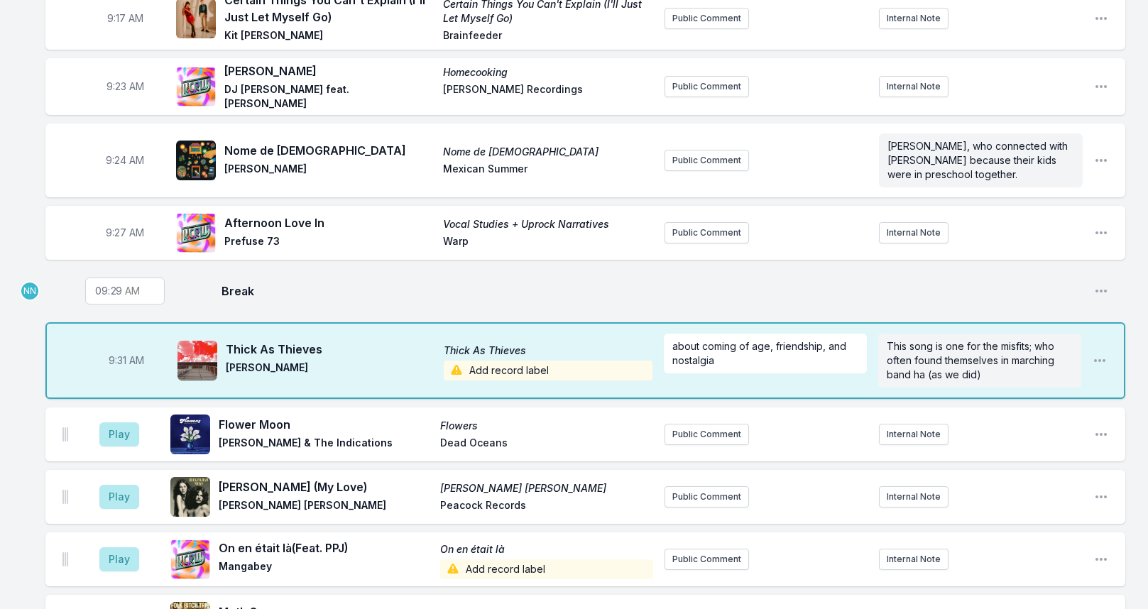
click at [516, 361] on span "Add record label" at bounding box center [548, 371] width 209 height 20
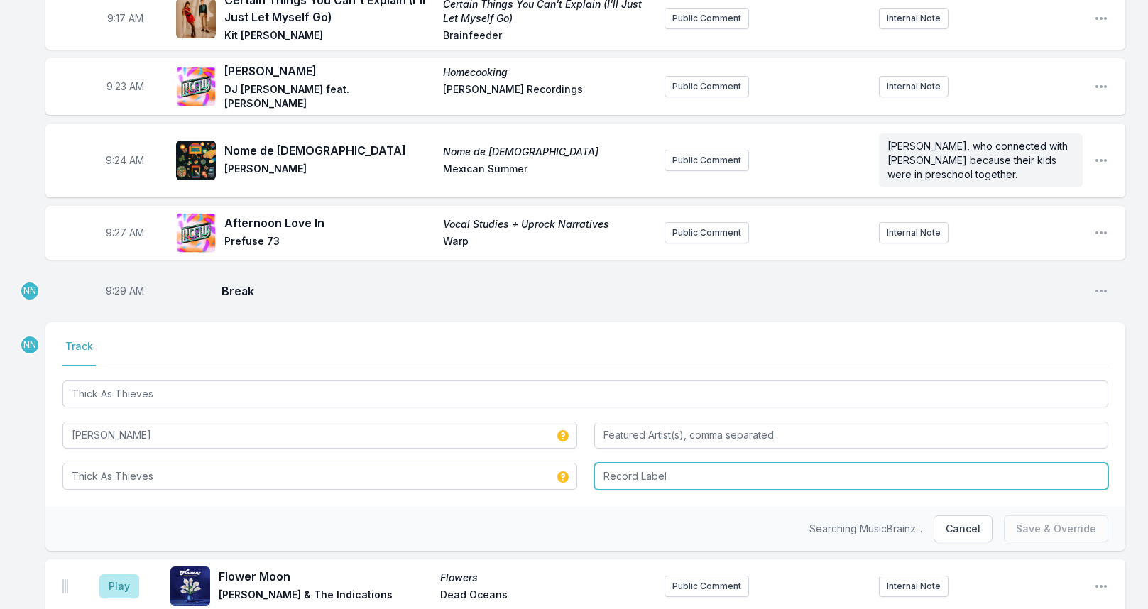
click at [616, 463] on input "Record Label" at bounding box center [851, 476] width 515 height 27
type input "[GEOGRAPHIC_DATA]"
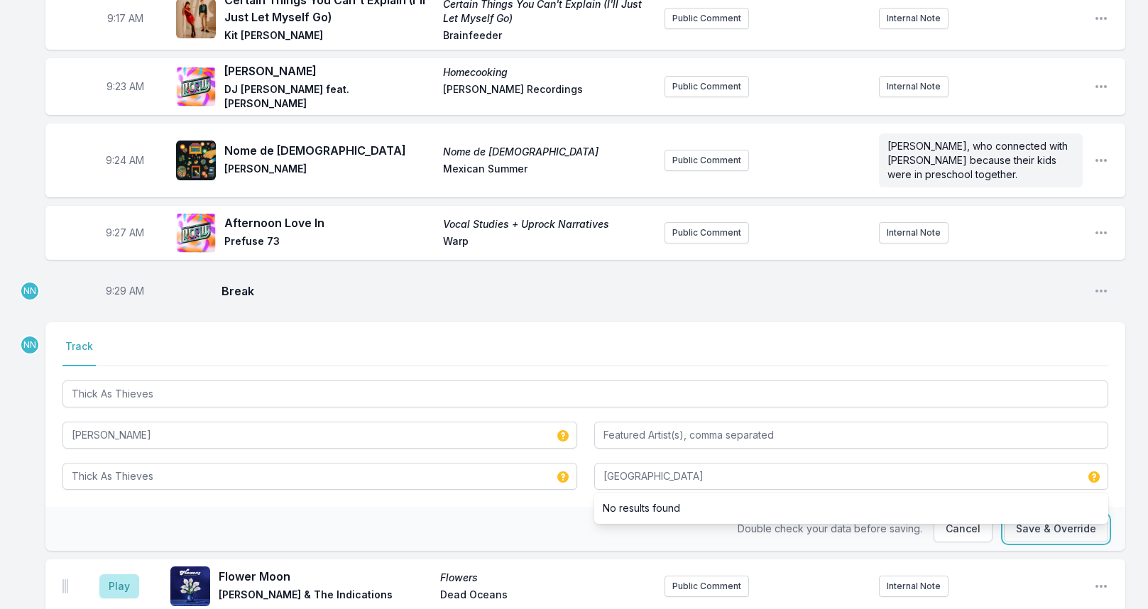
click at [1021, 516] on button "Save & Override" at bounding box center [1056, 529] width 104 height 27
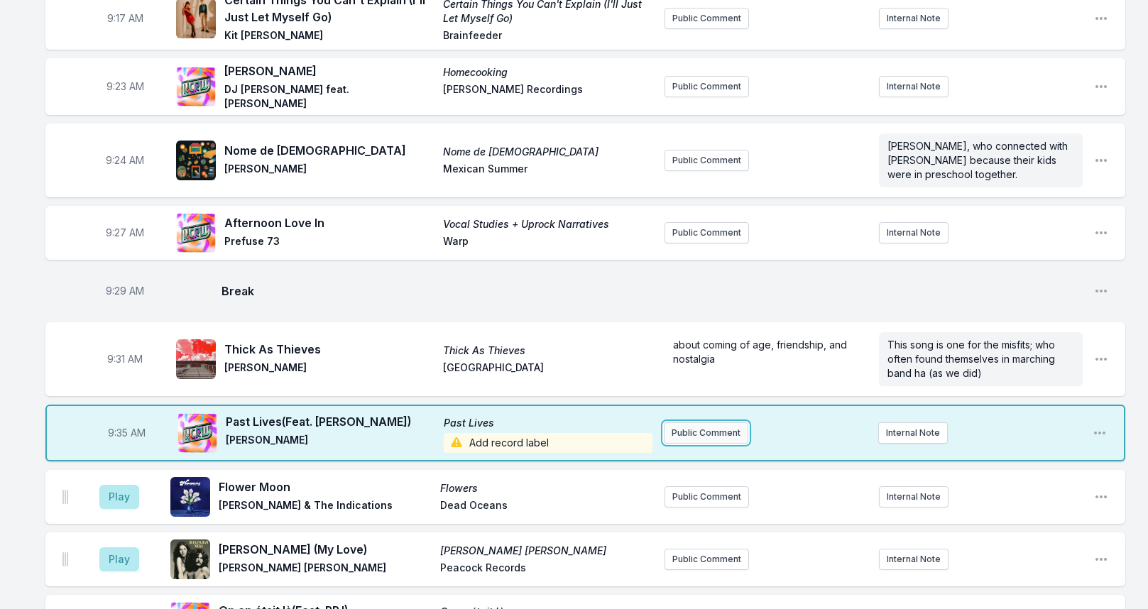
click at [683, 423] on button "Public Comment" at bounding box center [706, 433] width 85 height 21
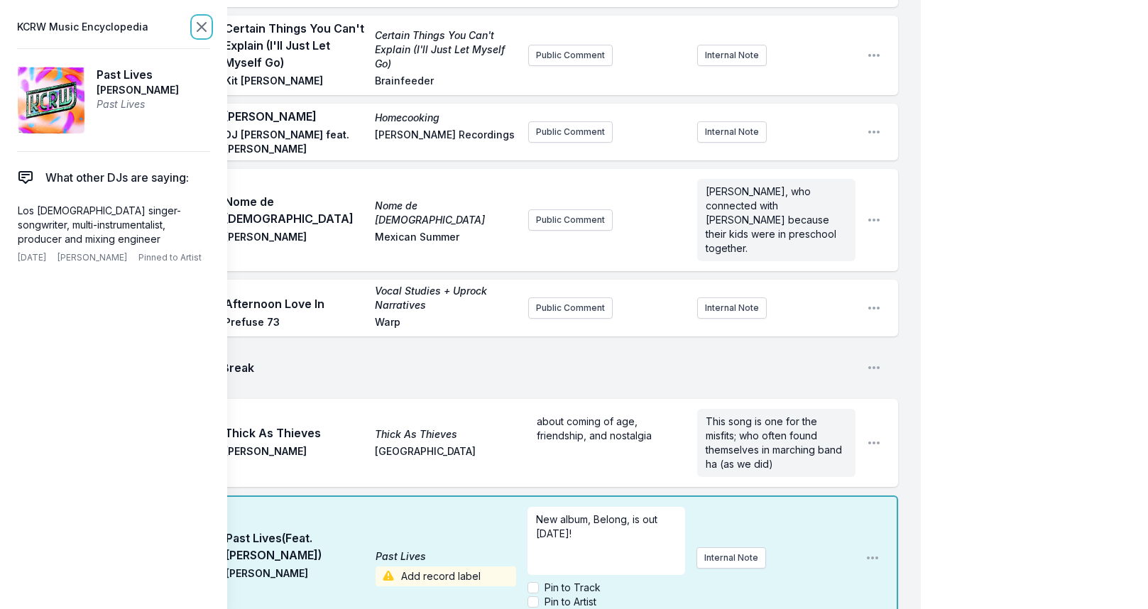
click at [205, 22] on icon at bounding box center [201, 26] width 17 height 17
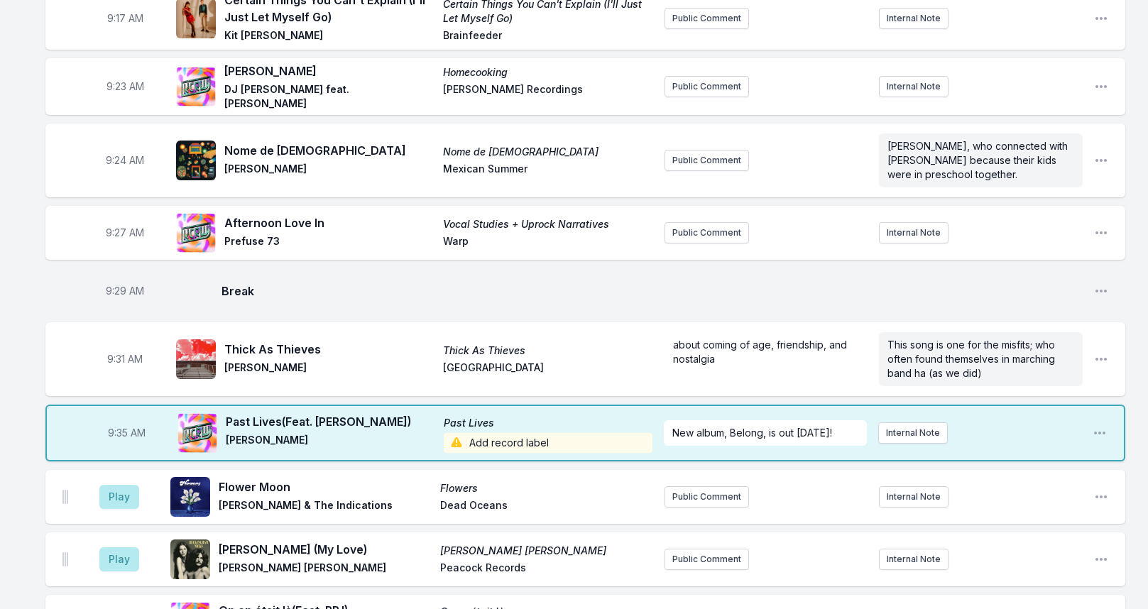
click at [492, 433] on span "Add record label" at bounding box center [548, 443] width 209 height 20
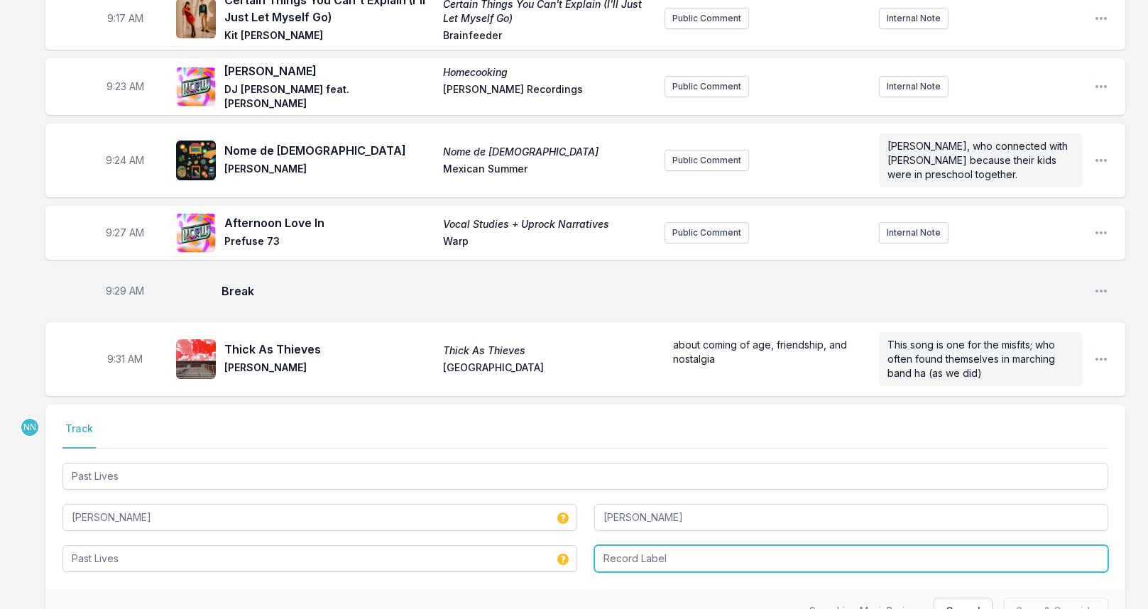
click at [620, 545] on input "Record Label" at bounding box center [851, 558] width 515 height 27
type input "Lucky Number"
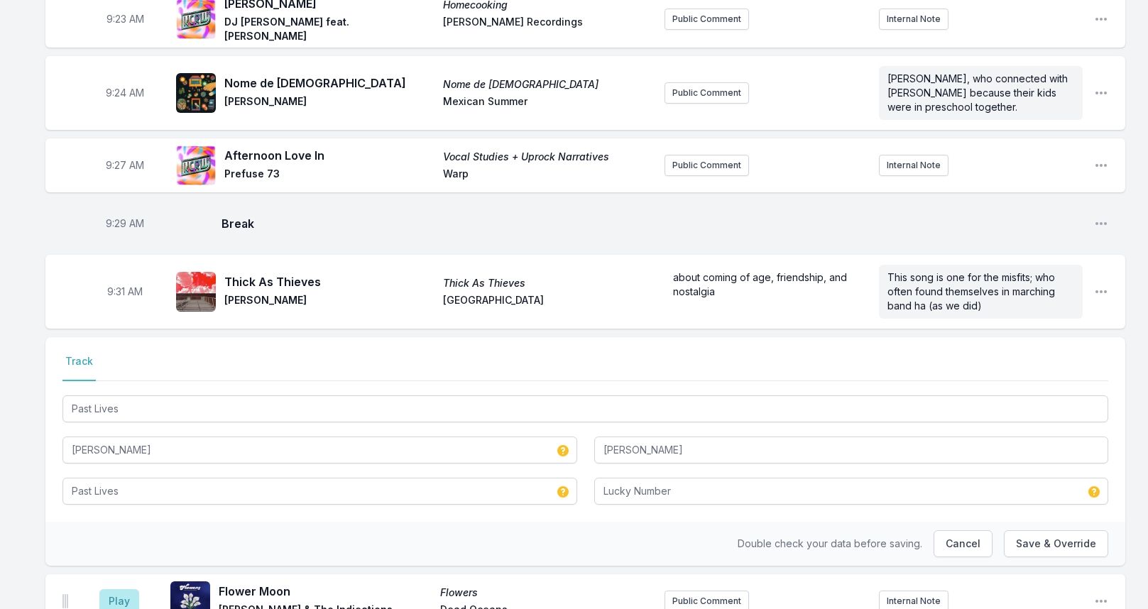
scroll to position [553, 0]
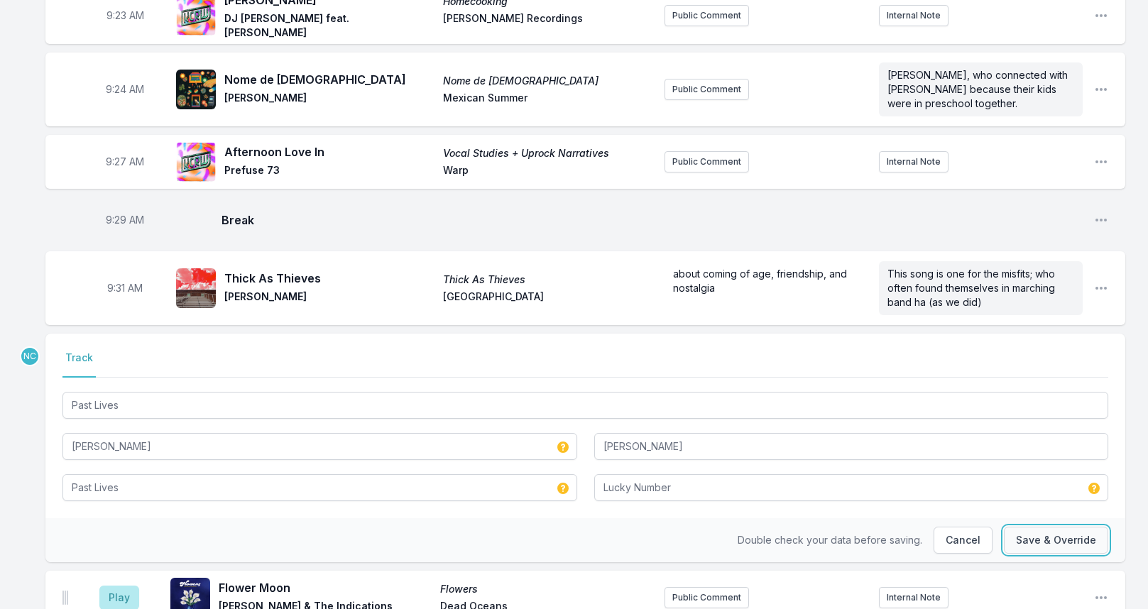
click at [1067, 527] on button "Save & Override" at bounding box center [1056, 540] width 104 height 27
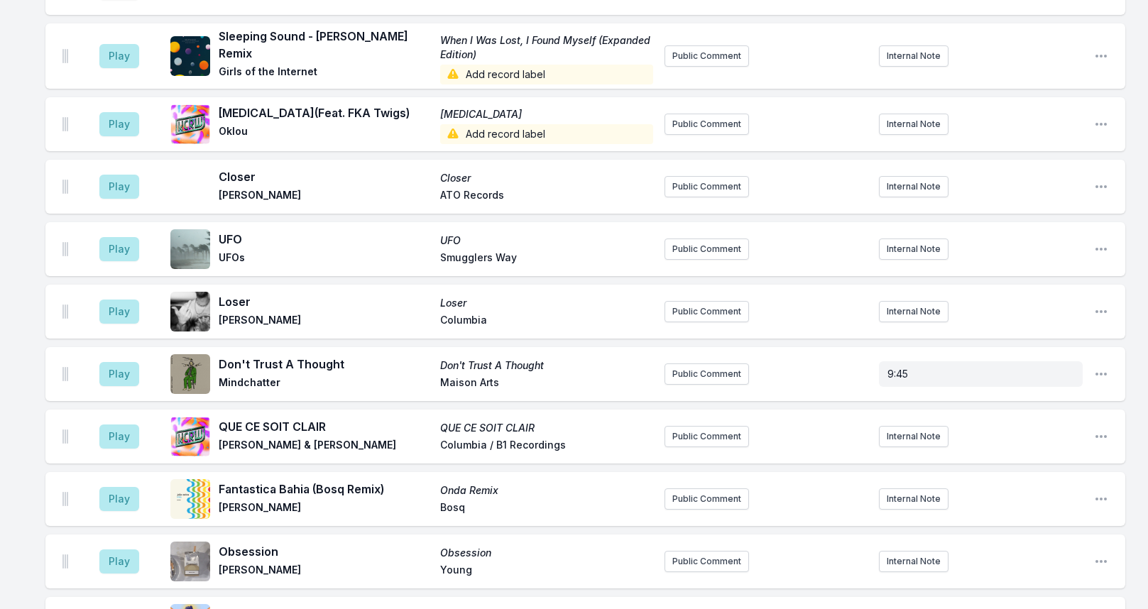
scroll to position [3464, 0]
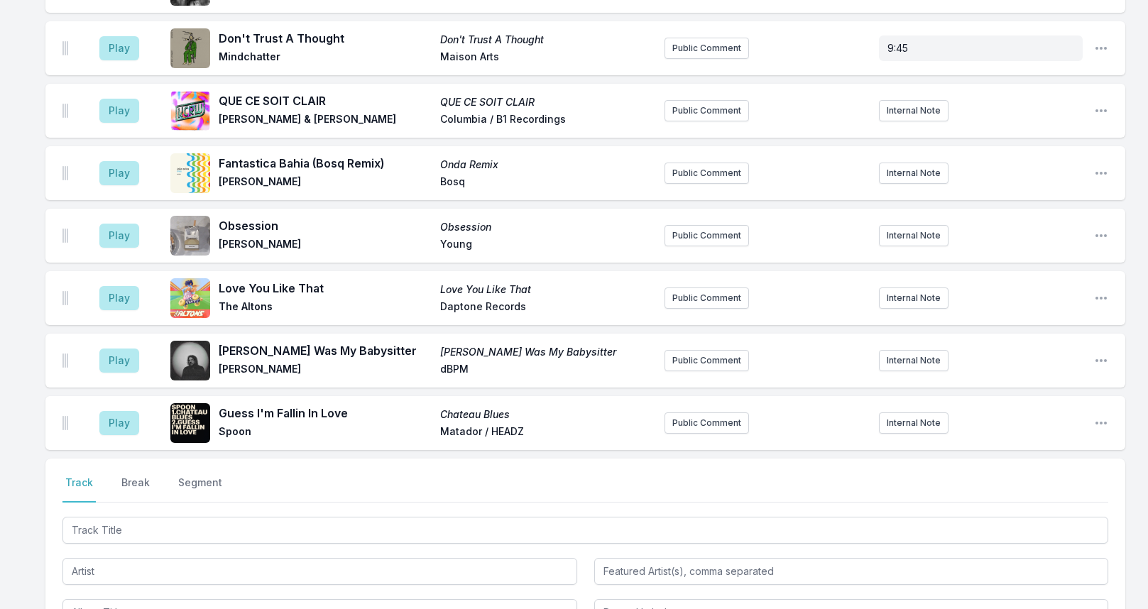
click at [140, 459] on div "Select a tab Track Break Segment Track Break Segment" at bounding box center [585, 551] width 1080 height 185
click at [138, 476] on button "Break" at bounding box center [136, 489] width 34 height 27
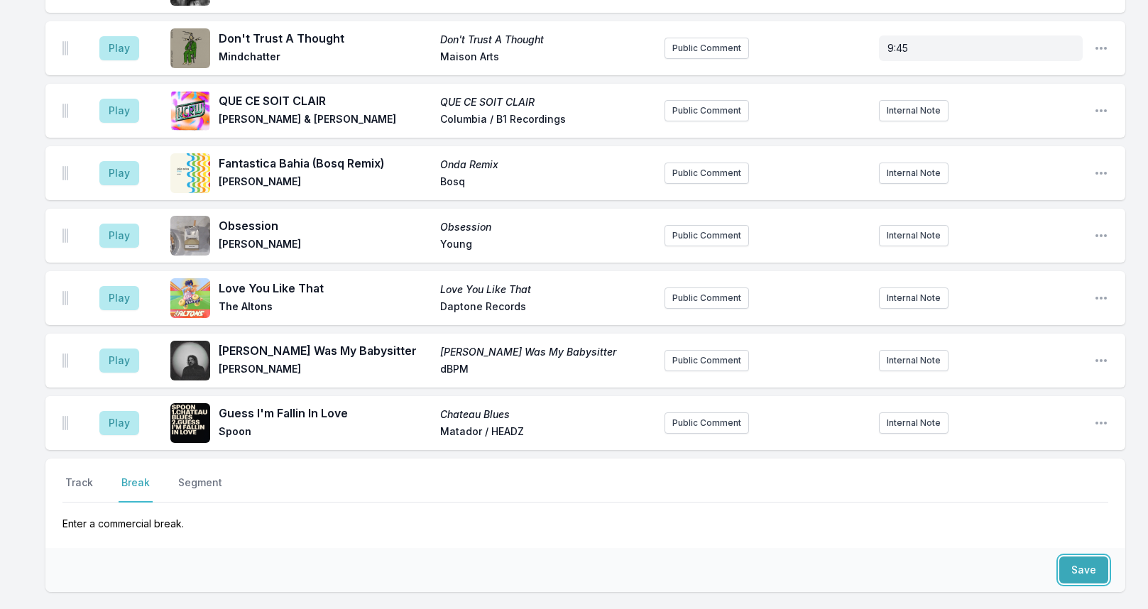
drag, startPoint x: 1083, startPoint y: 518, endPoint x: 1038, endPoint y: 515, distance: 45.6
click at [1082, 557] on button "Save" at bounding box center [1084, 570] width 49 height 27
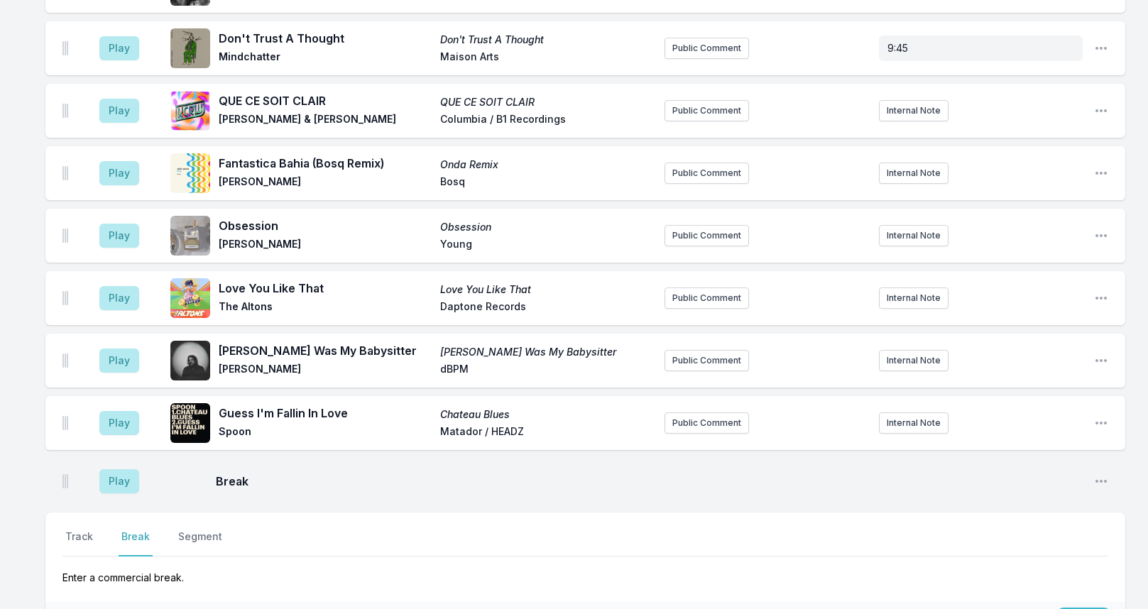
scroll to position [3518, 0]
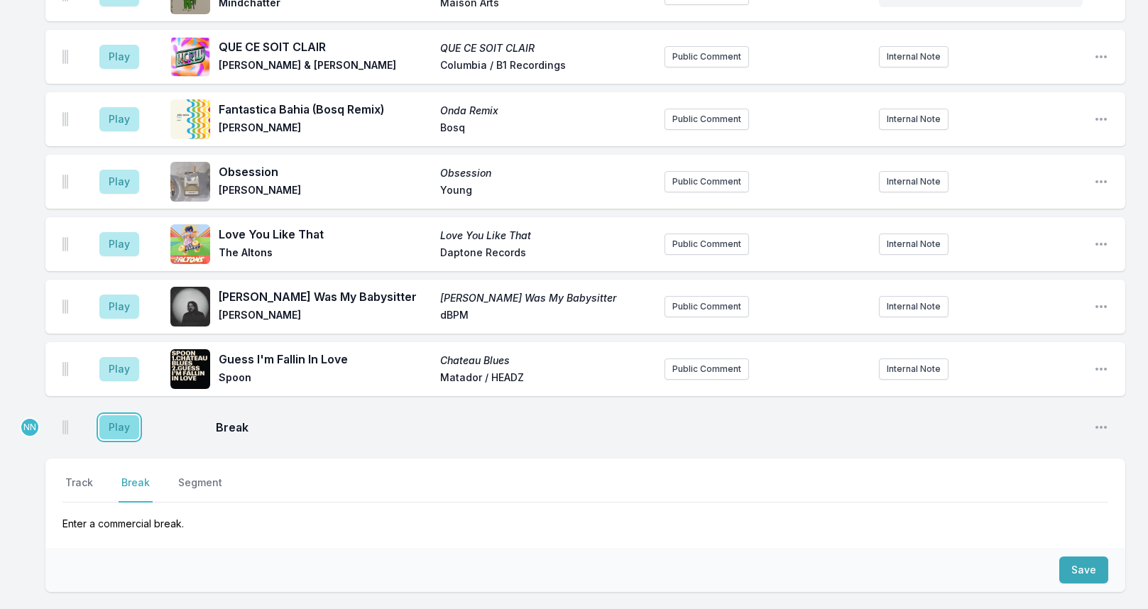
click at [114, 415] on button "Play" at bounding box center [119, 427] width 40 height 24
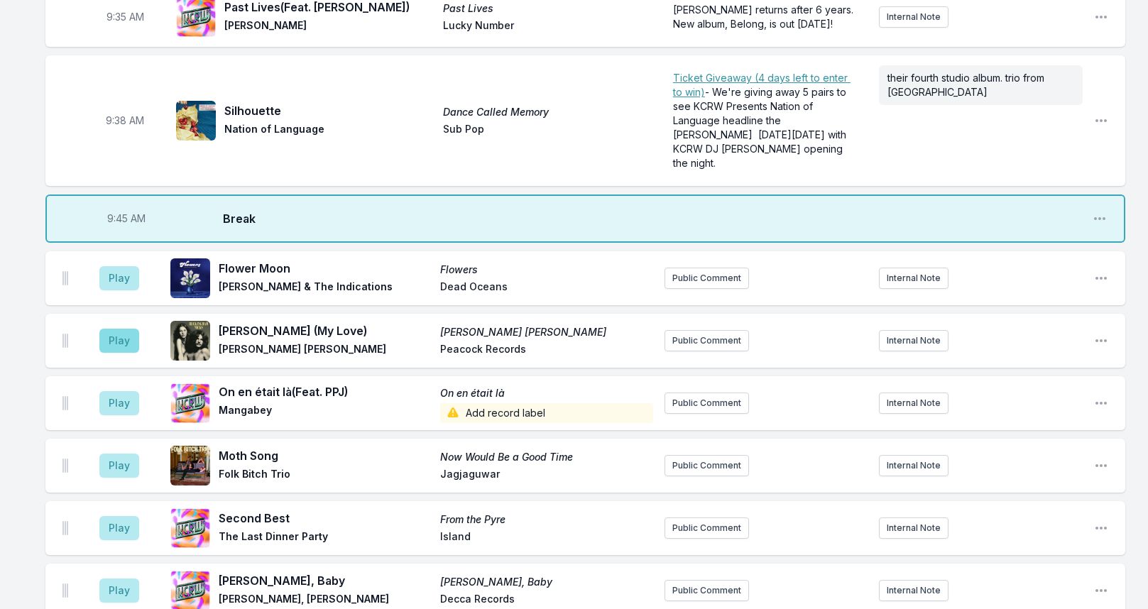
scroll to position [891, 0]
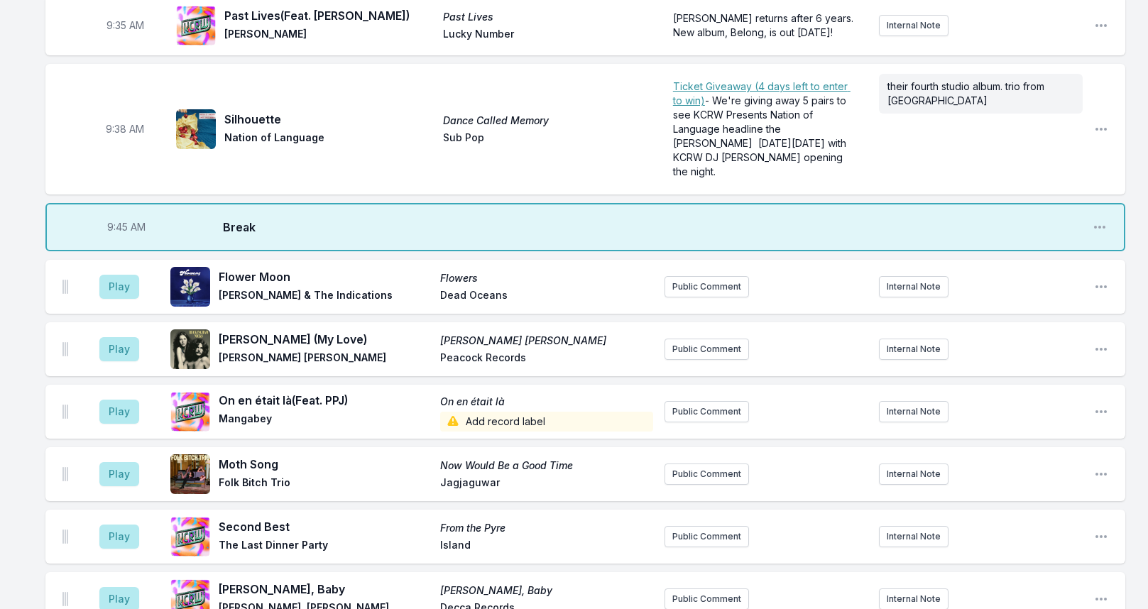
click at [122, 220] on span "9:45 AM" at bounding box center [126, 227] width 38 height 14
click at [116, 214] on input "09:45" at bounding box center [127, 227] width 80 height 27
type input "09:44"
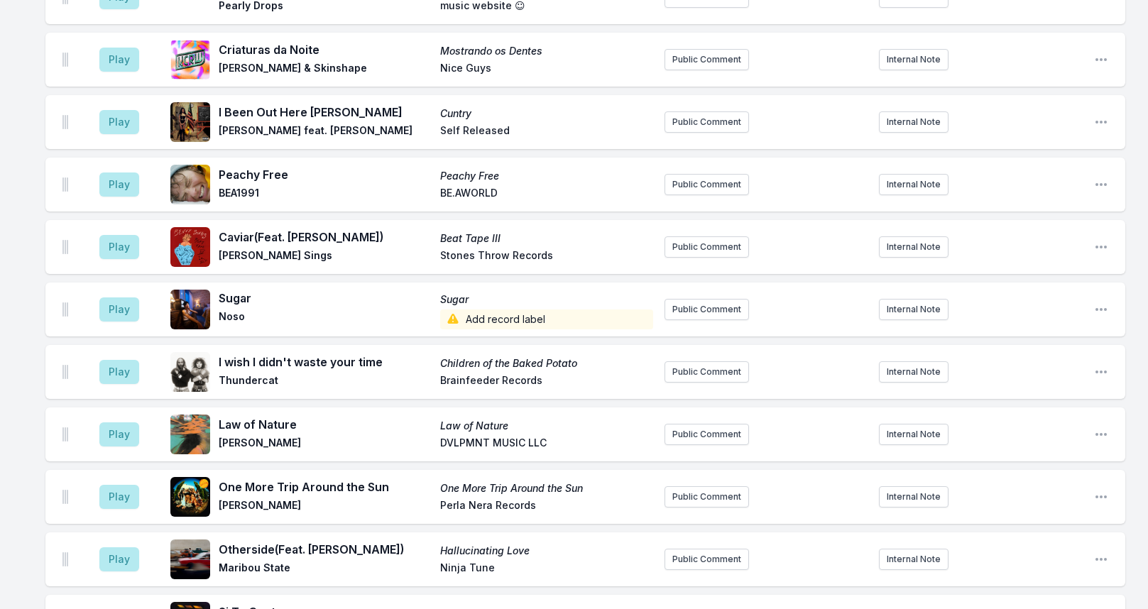
scroll to position [3218, 0]
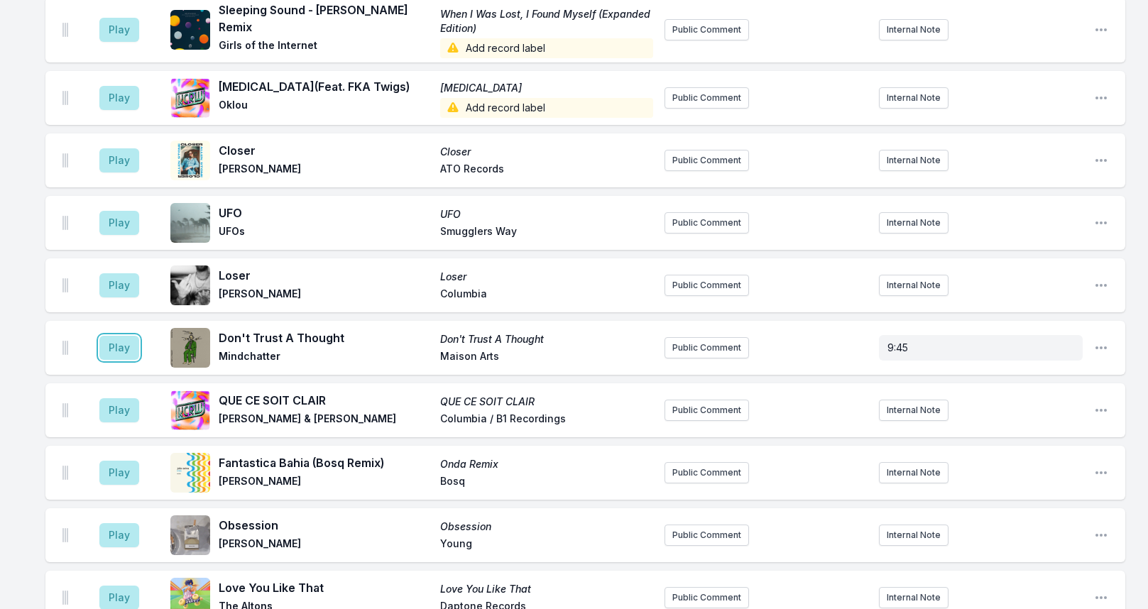
drag, startPoint x: 116, startPoint y: 303, endPoint x: 115, endPoint y: 312, distance: 9.3
click at [116, 336] on button "Play" at bounding box center [119, 348] width 40 height 24
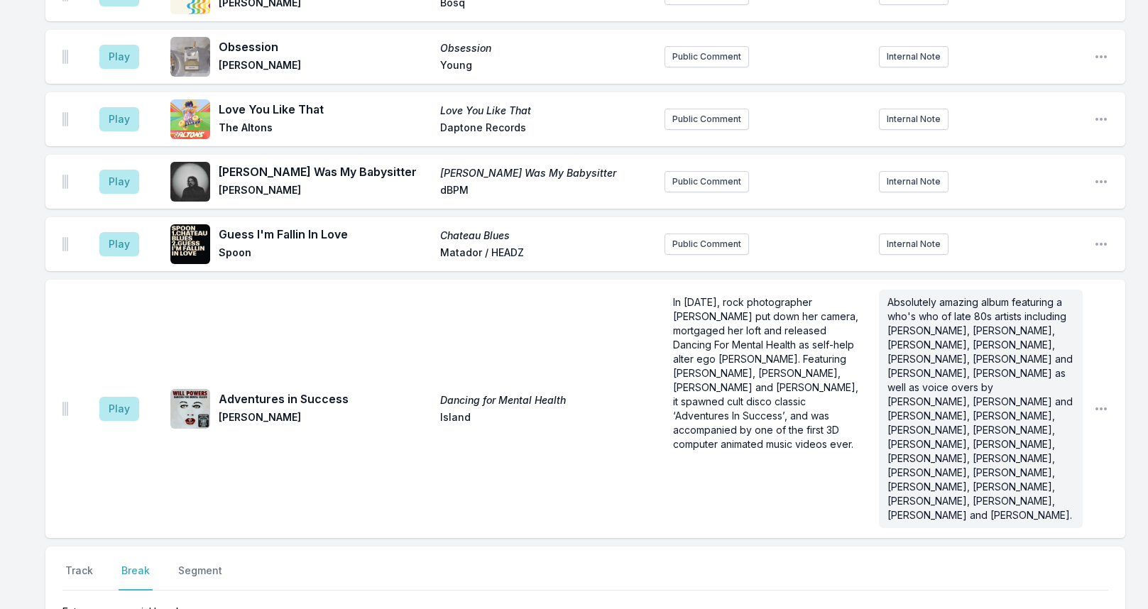
scroll to position [3936, 0]
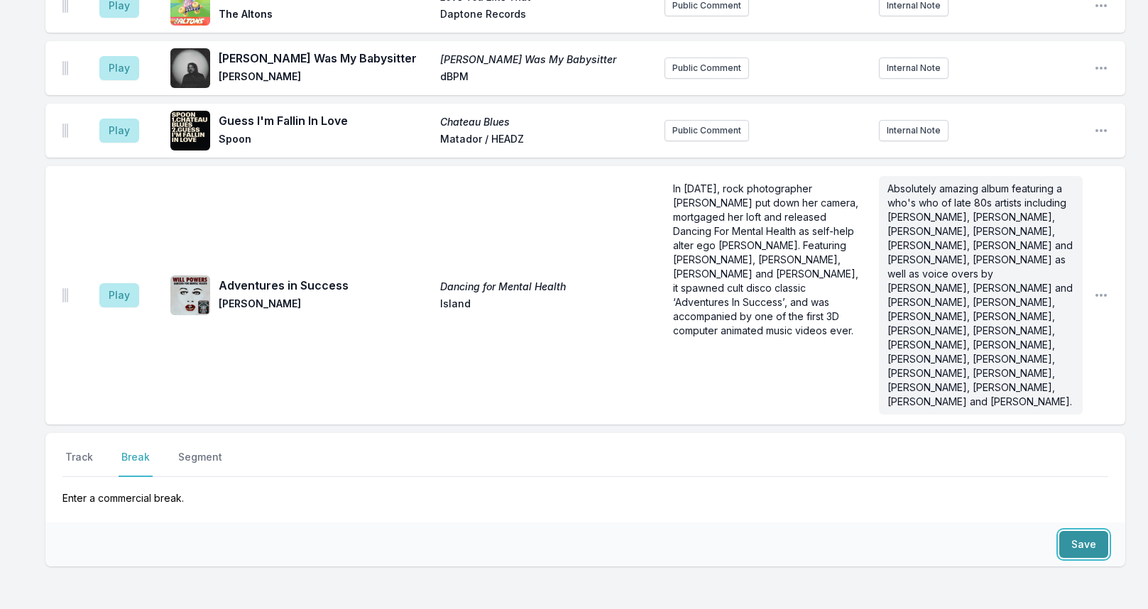
click at [1071, 531] on button "Save" at bounding box center [1084, 544] width 49 height 27
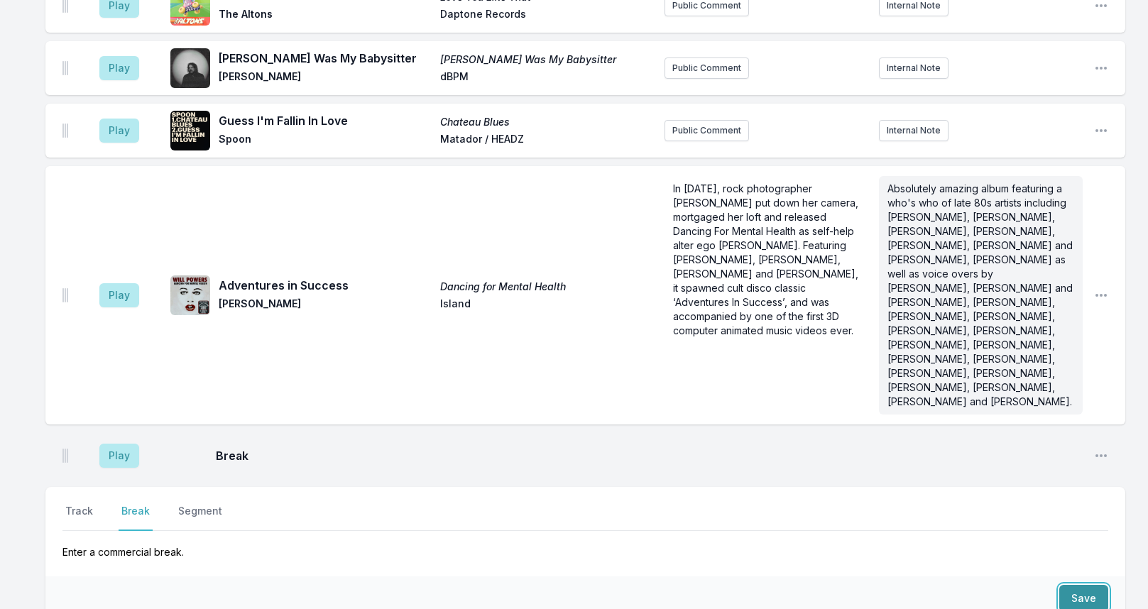
scroll to position [3990, 0]
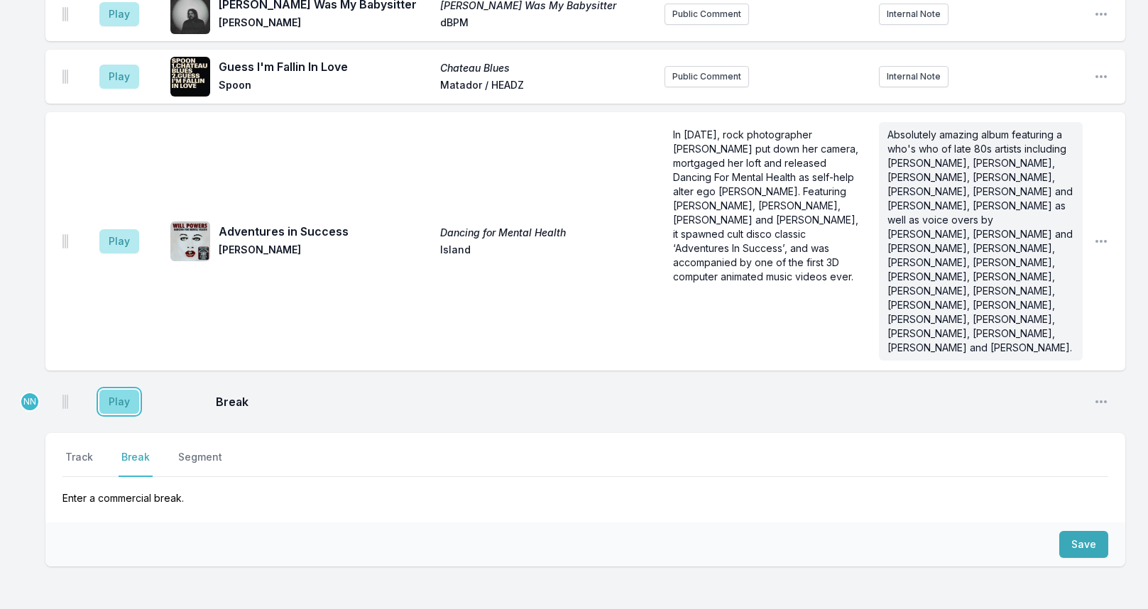
click at [115, 390] on button "Play" at bounding box center [119, 402] width 40 height 24
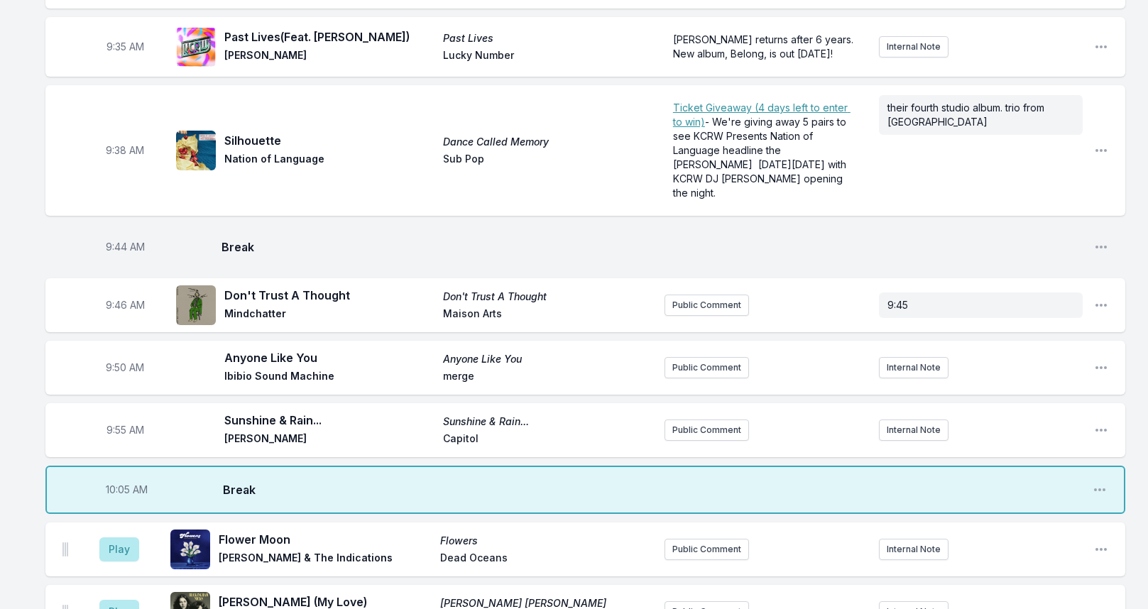
scroll to position [865, 0]
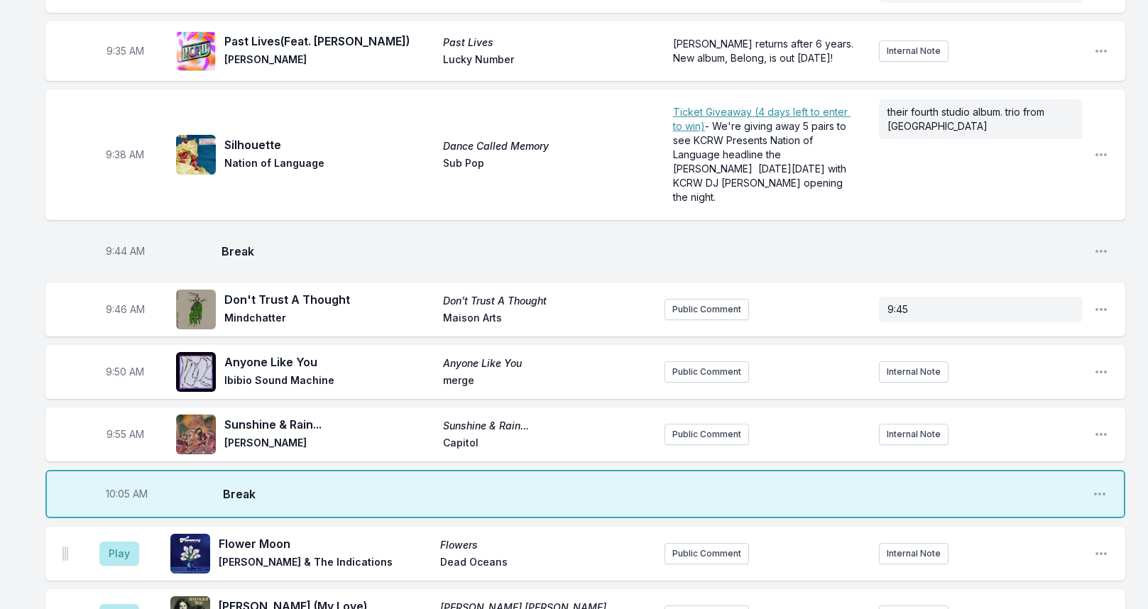
click at [123, 487] on span "10:05 AM" at bounding box center [127, 494] width 42 height 14
click at [116, 481] on input "10:05" at bounding box center [127, 494] width 80 height 27
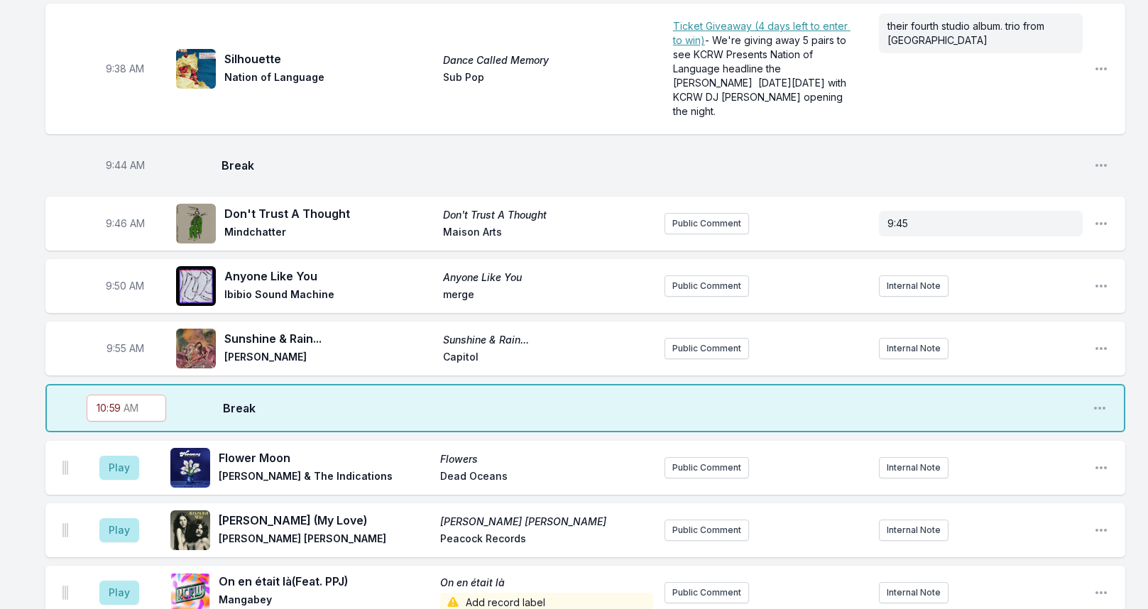
scroll to position [1007, 0]
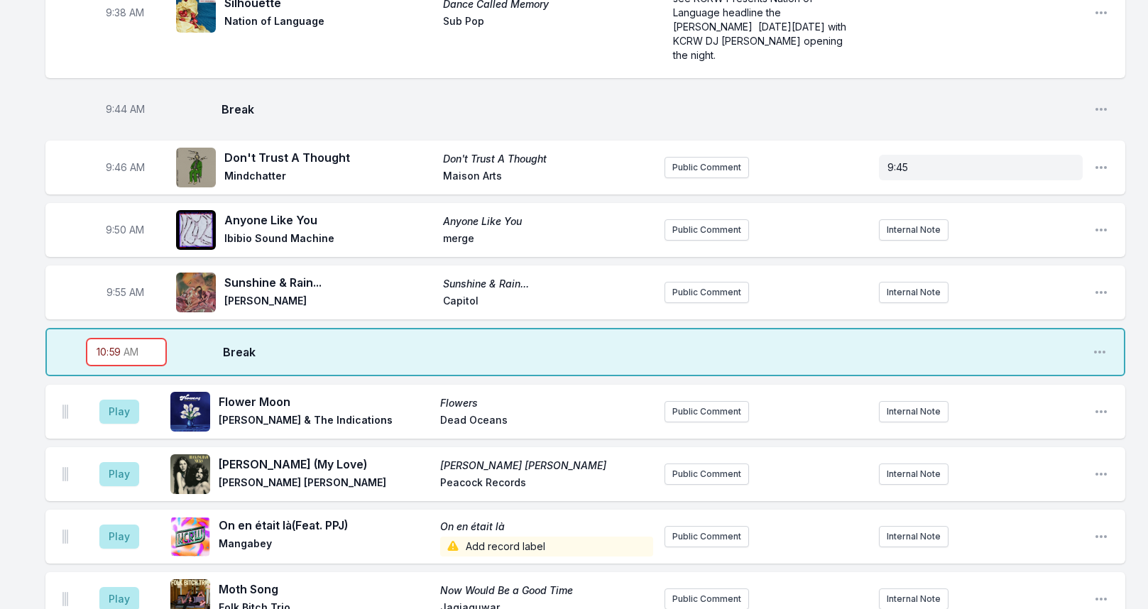
click at [105, 339] on input "10:59" at bounding box center [127, 352] width 80 height 27
type input "09:59"
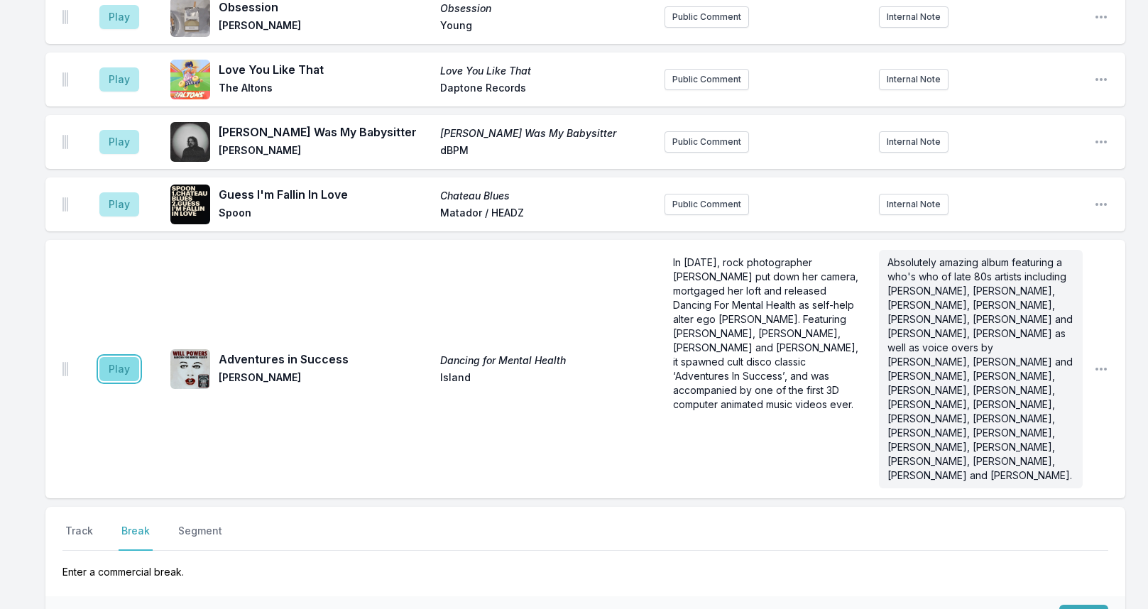
click at [119, 357] on button "Play" at bounding box center [119, 369] width 40 height 24
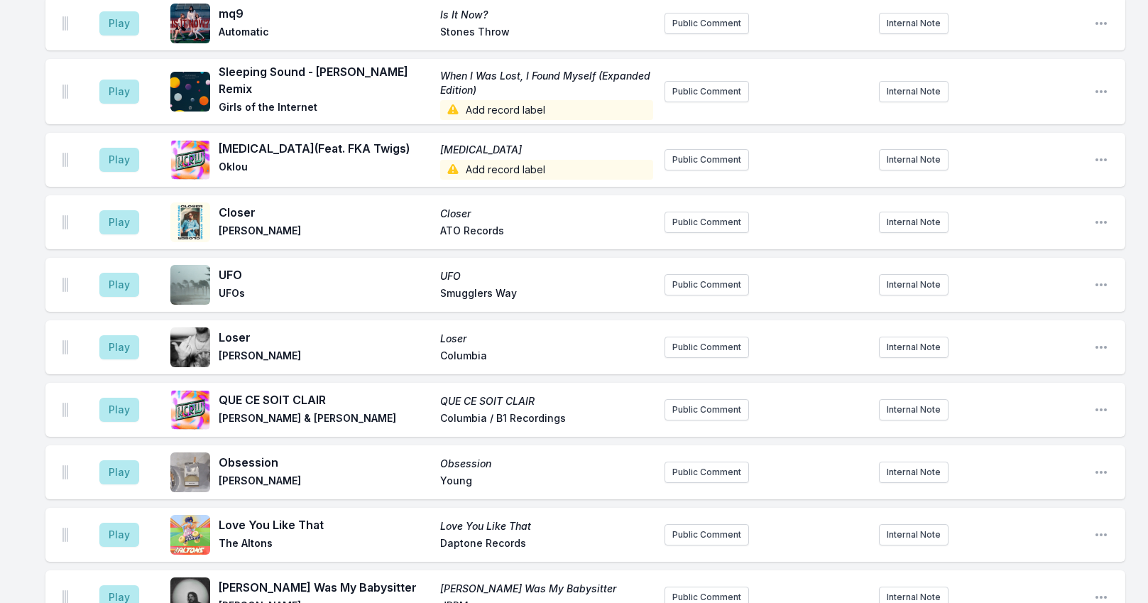
scroll to position [4059, 0]
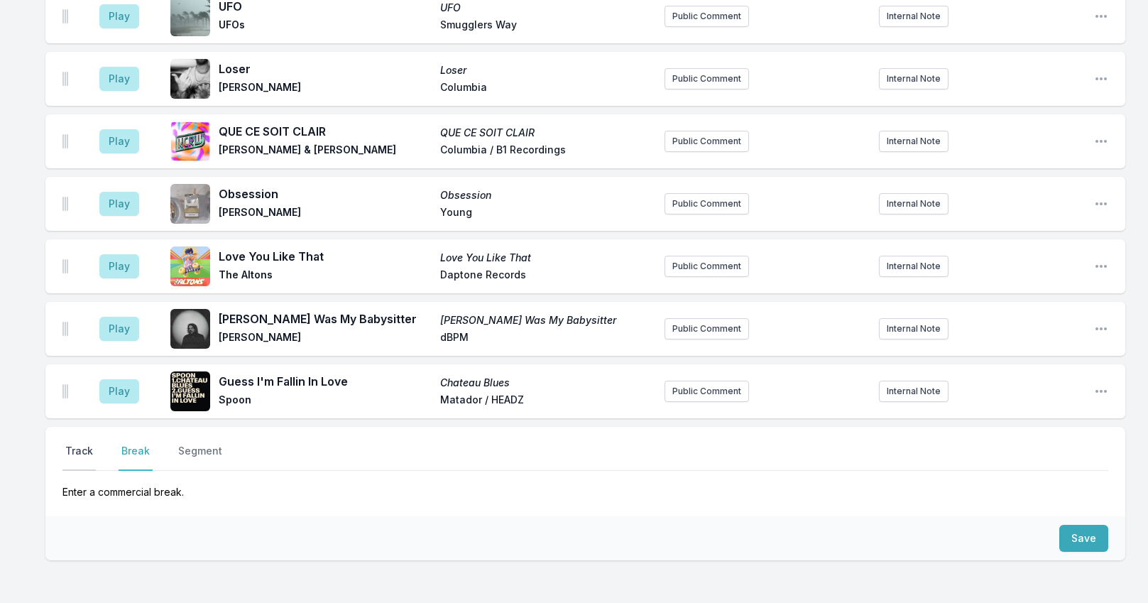
click at [80, 444] on button "Track" at bounding box center [78, 457] width 33 height 27
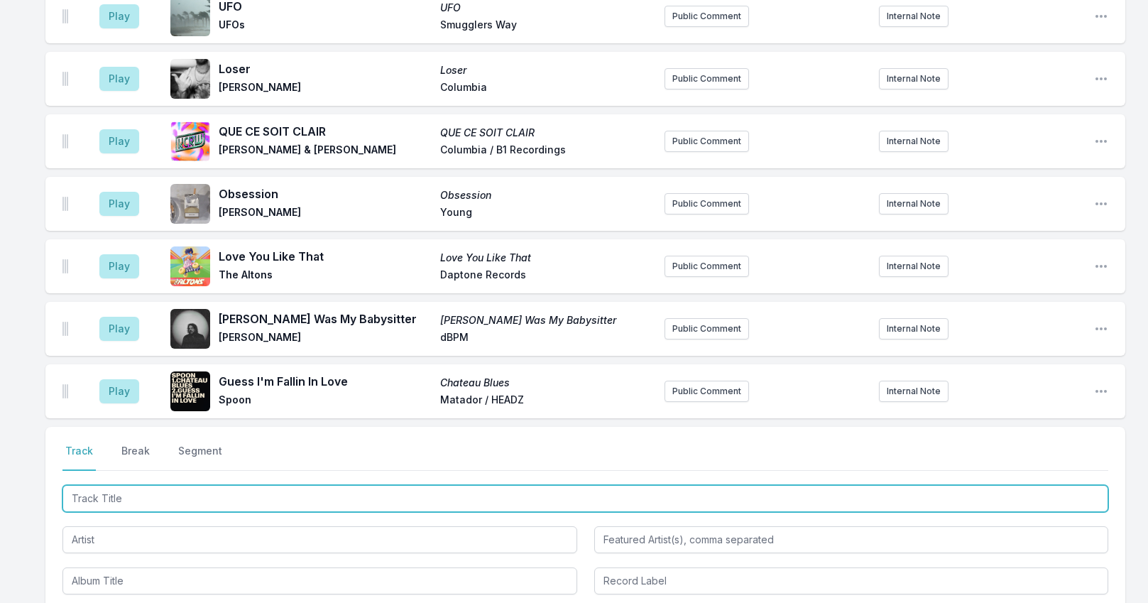
click at [131, 485] on input "Track Title" at bounding box center [585, 498] width 1046 height 27
type input "Halumi"
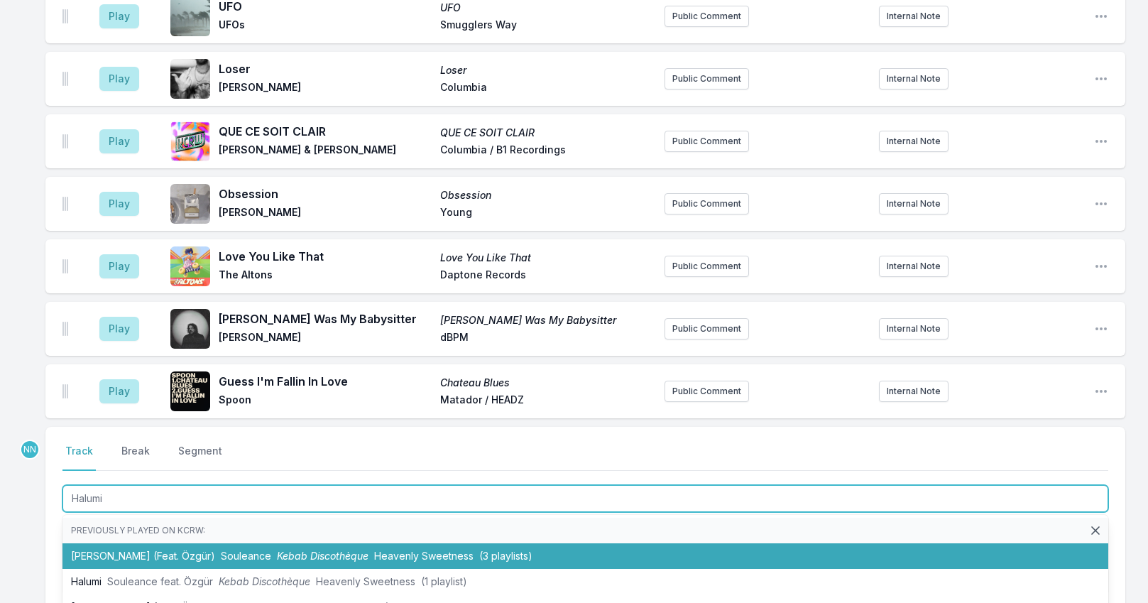
click at [108, 543] on li "[PERSON_NAME] (Feat. Özgür) Souleance Kebab Discothèque Heavenly Sweetness (3 p…" at bounding box center [585, 556] width 1046 height 26
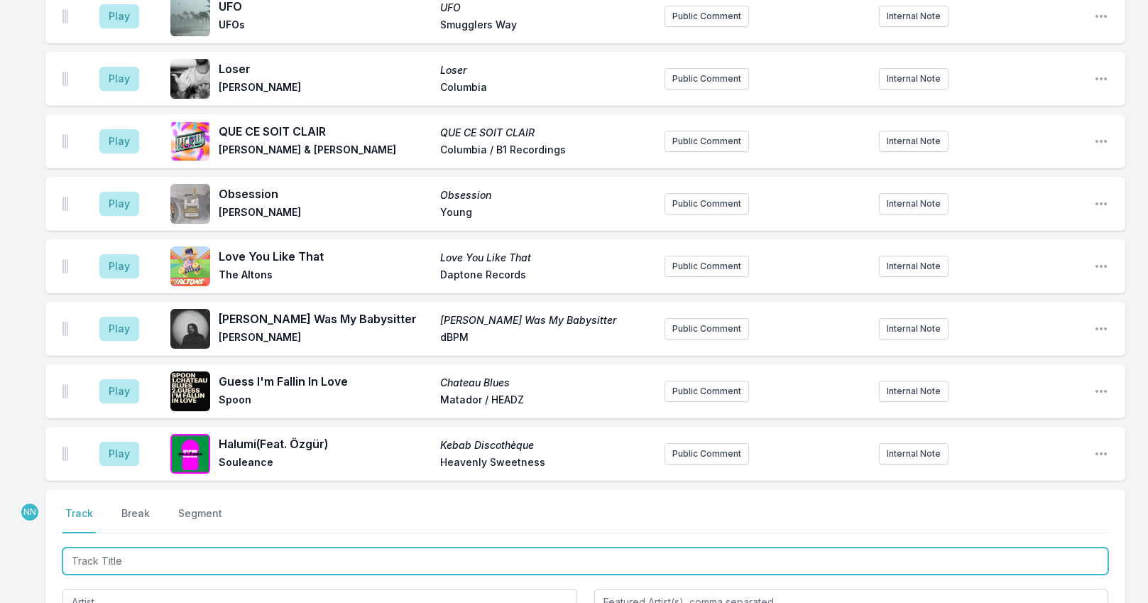
scroll to position [4121, 0]
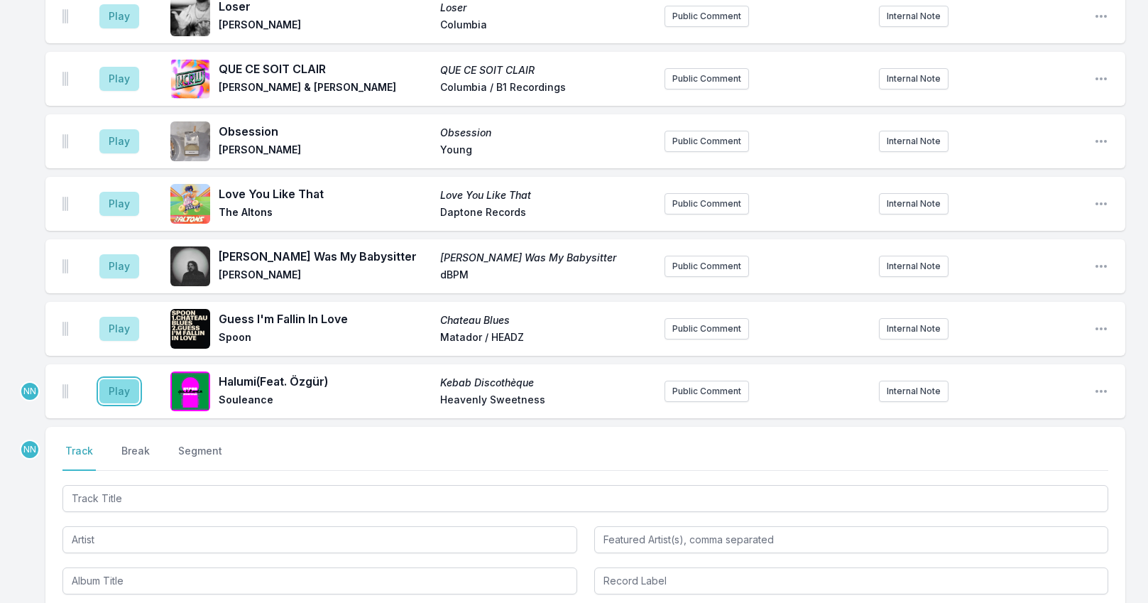
click at [119, 379] on button "Play" at bounding box center [119, 391] width 40 height 24
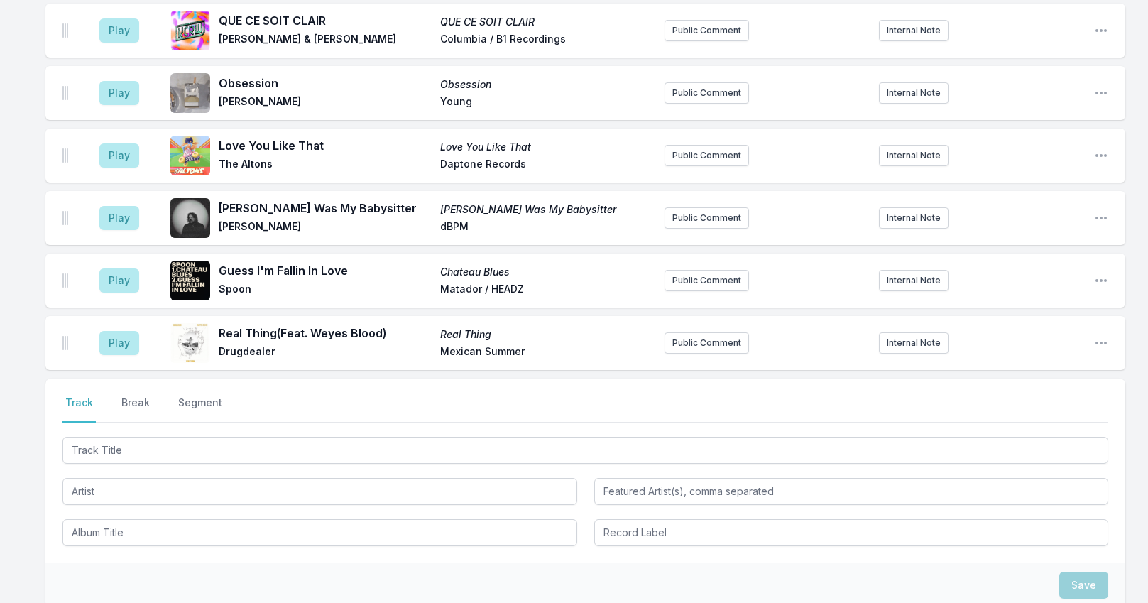
scroll to position [4279, 0]
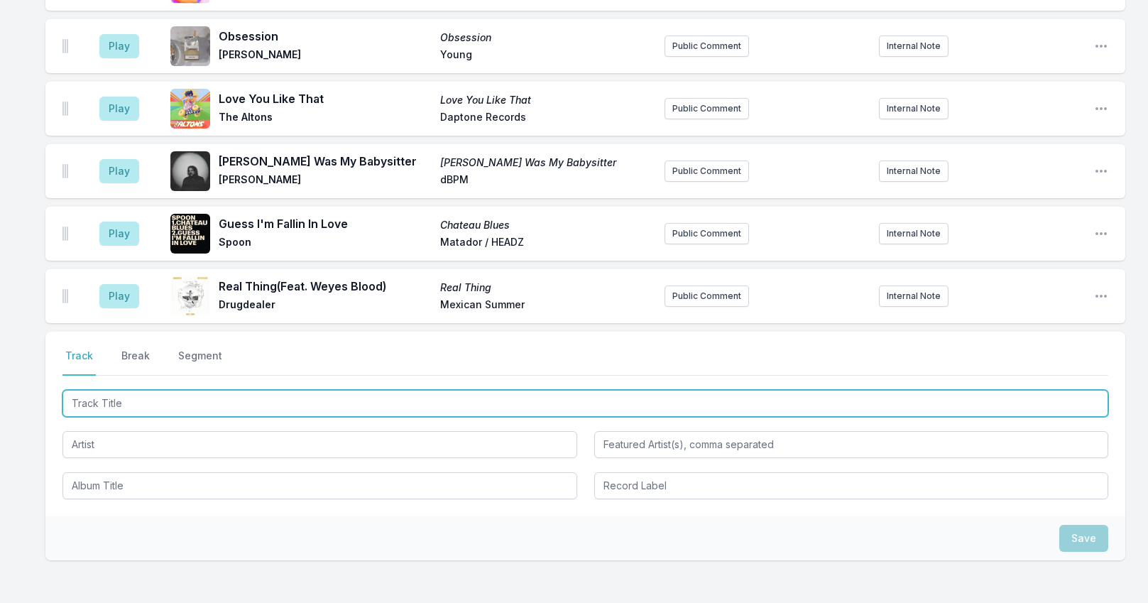
click at [160, 390] on input "Track Title" at bounding box center [585, 403] width 1046 height 27
type input "Ridin"
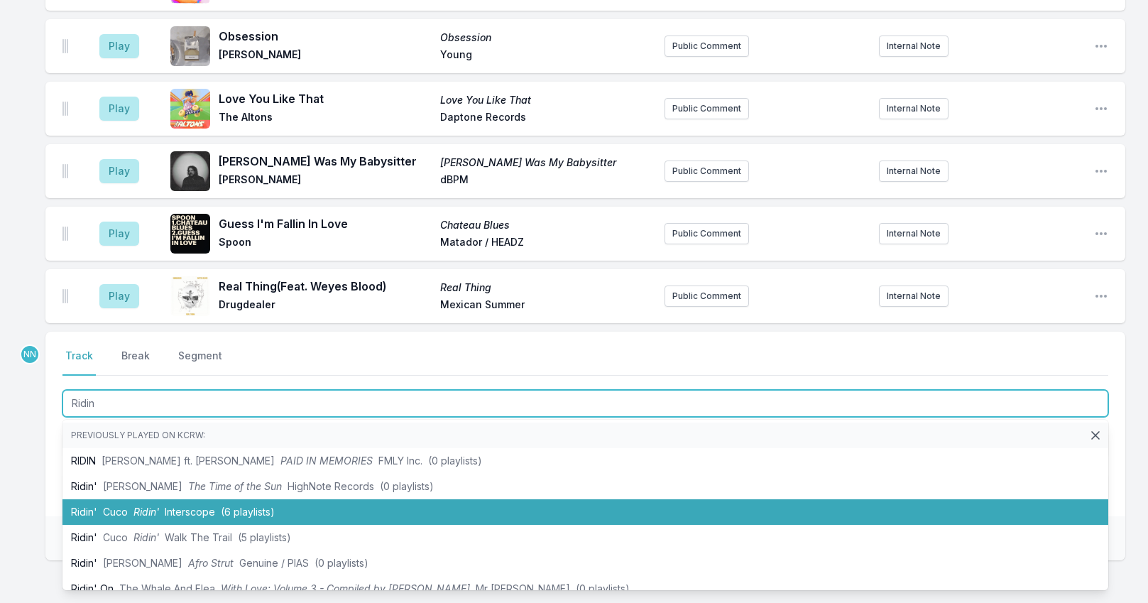
click at [149, 506] on span "Ridin'" at bounding box center [147, 512] width 26 height 12
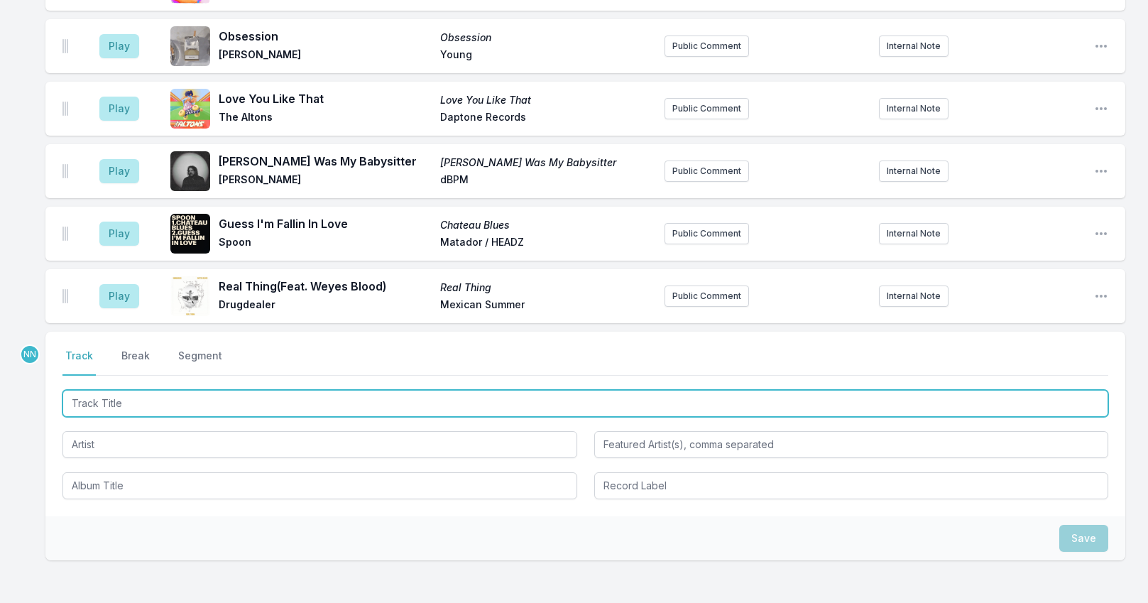
scroll to position [4341, 0]
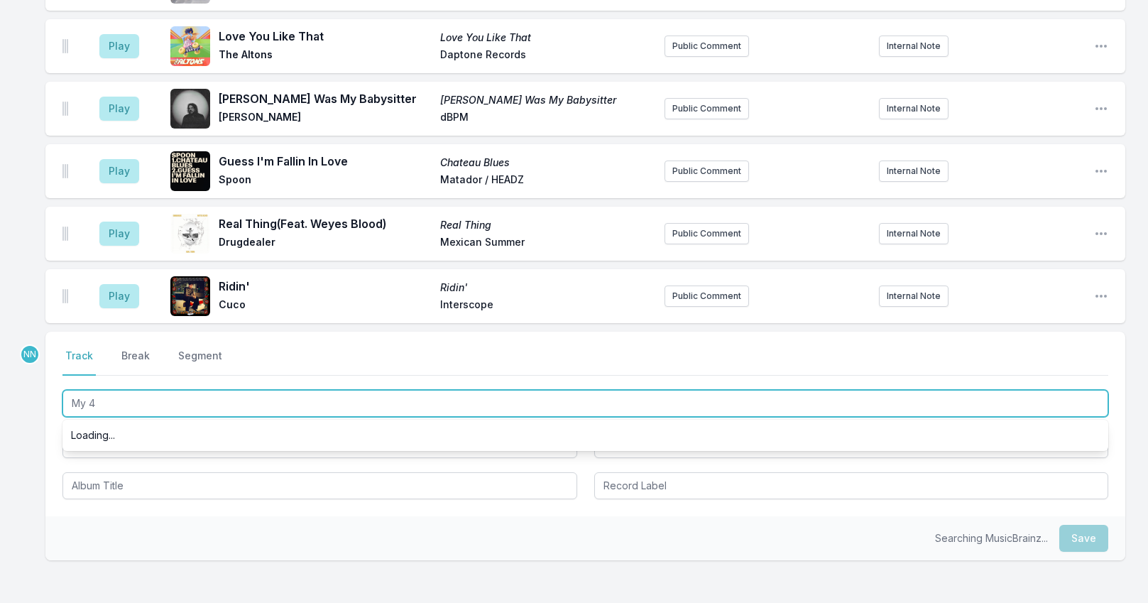
type input "My 45"
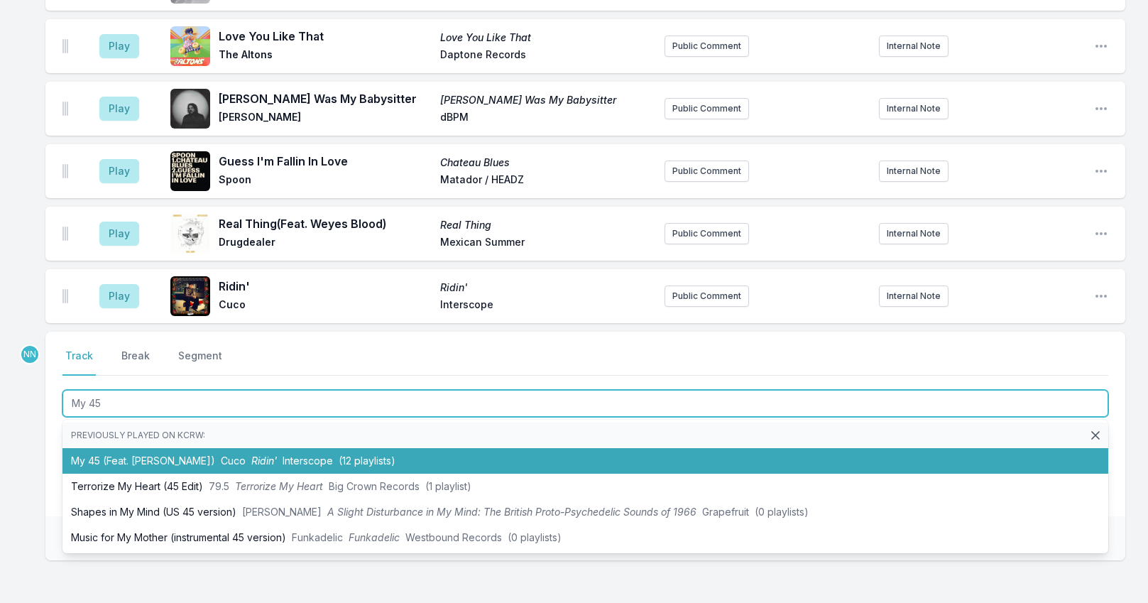
click at [221, 455] on span "Cuco" at bounding box center [233, 461] width 25 height 12
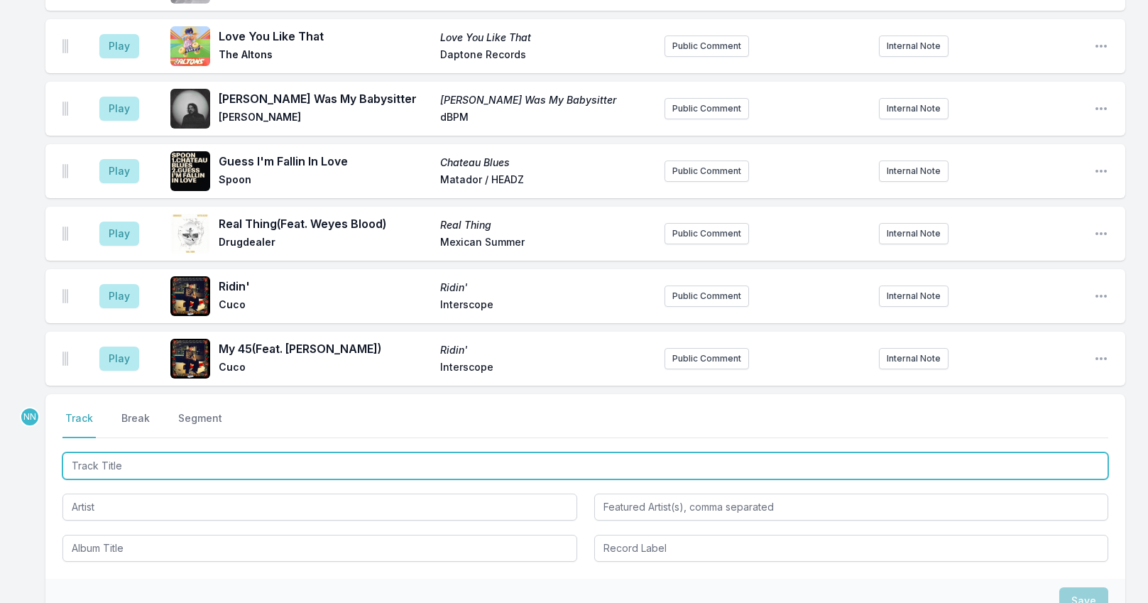
scroll to position [4404, 0]
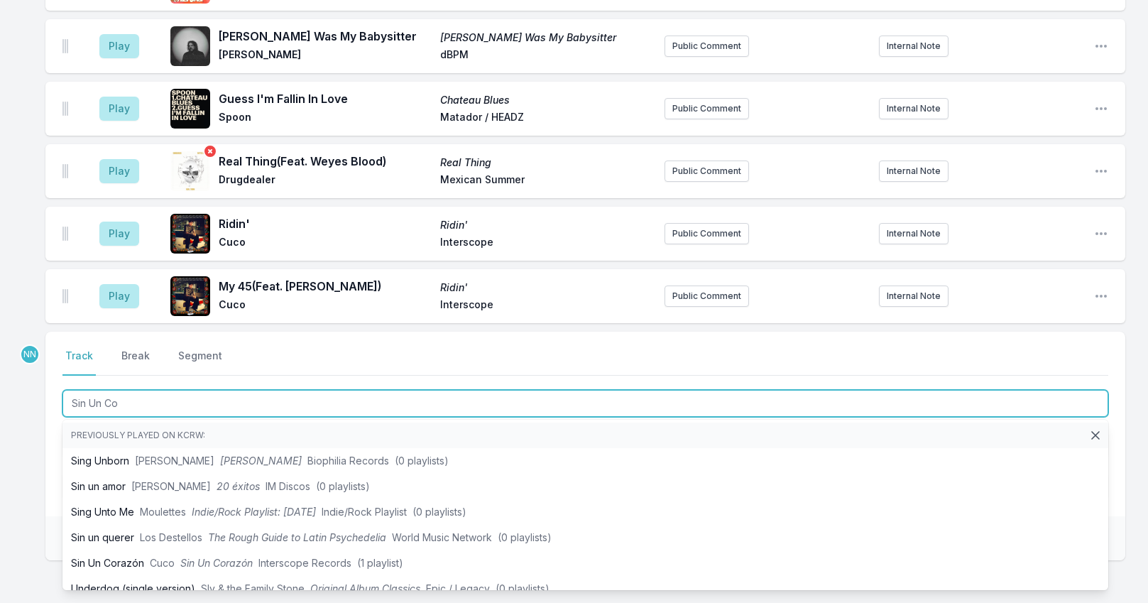
type input "Sin Un Cor"
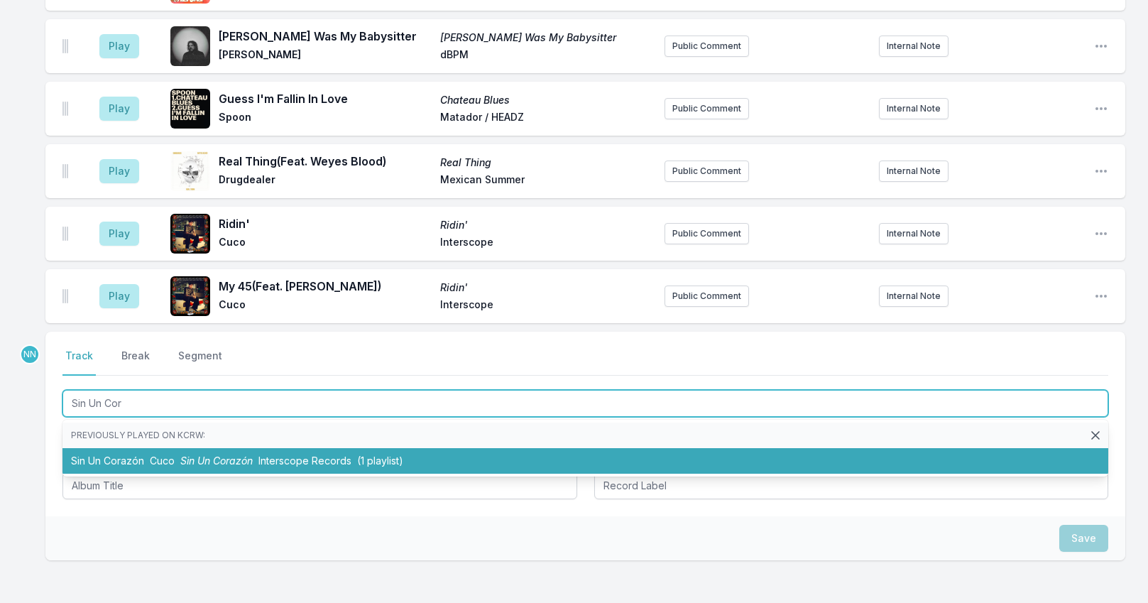
click at [190, 455] on span "Sin Un Corazón" at bounding box center [216, 461] width 72 height 12
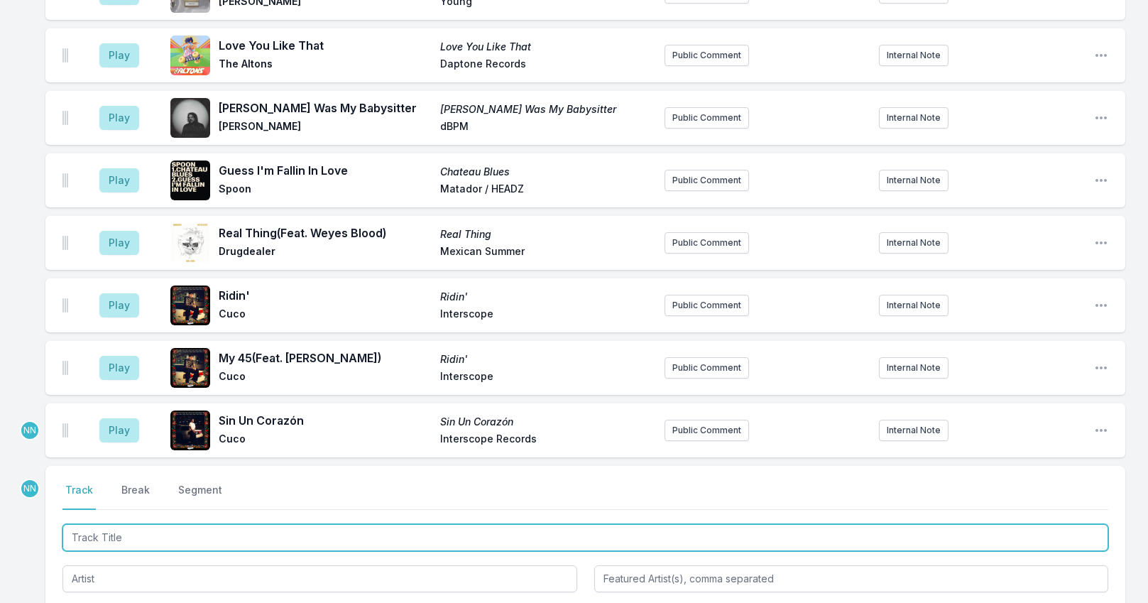
scroll to position [4324, 0]
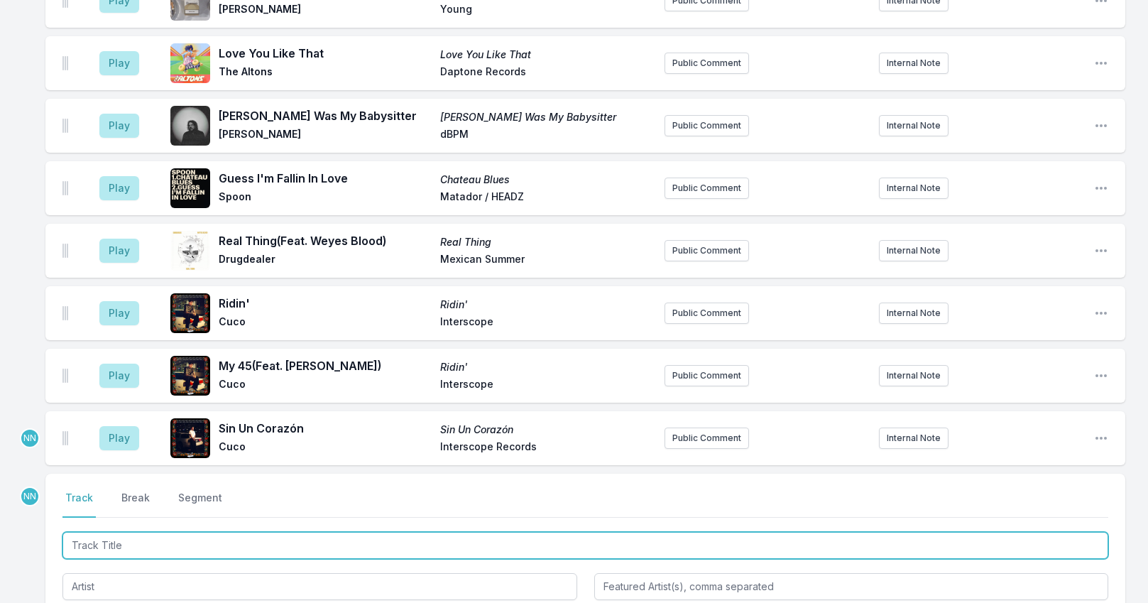
click at [133, 532] on input "Track Title" at bounding box center [585, 545] width 1046 height 27
type input "Cuco in Conversation with [PERSON_NAME]"
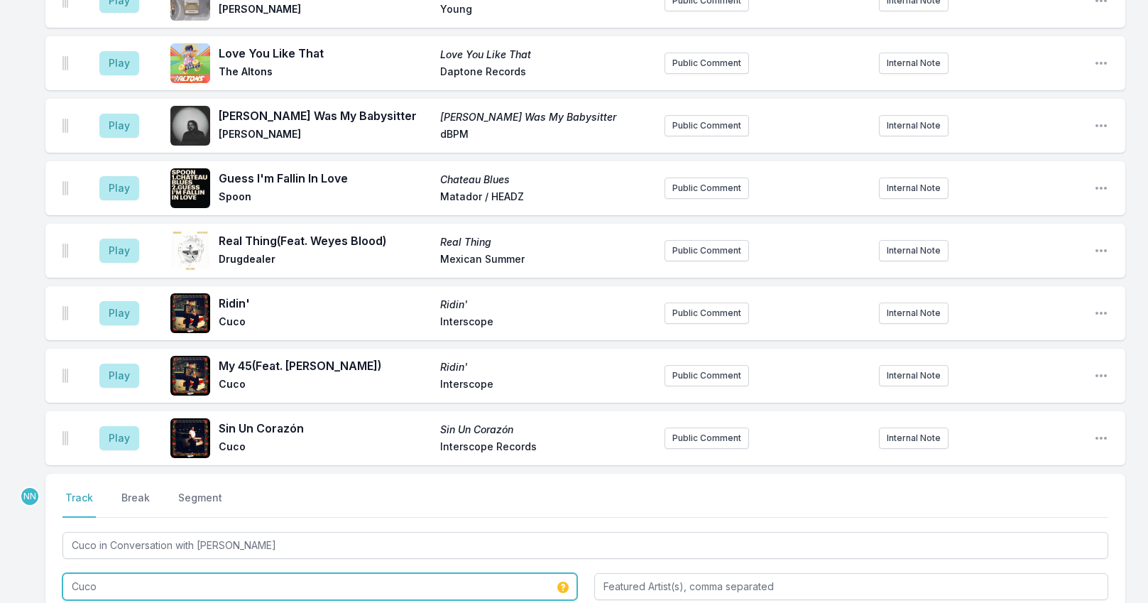
type input "Cuco"
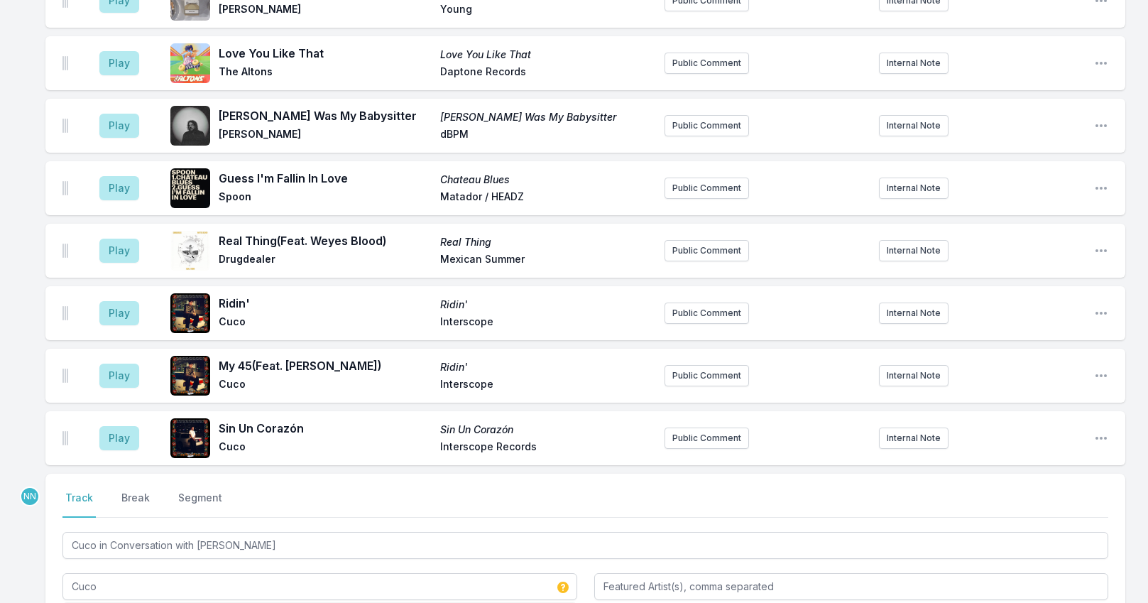
type input "Ridin'"
type input "Interscope"
drag, startPoint x: 15, startPoint y: 21, endPoint x: -9, endPoint y: 33, distance: 26.7
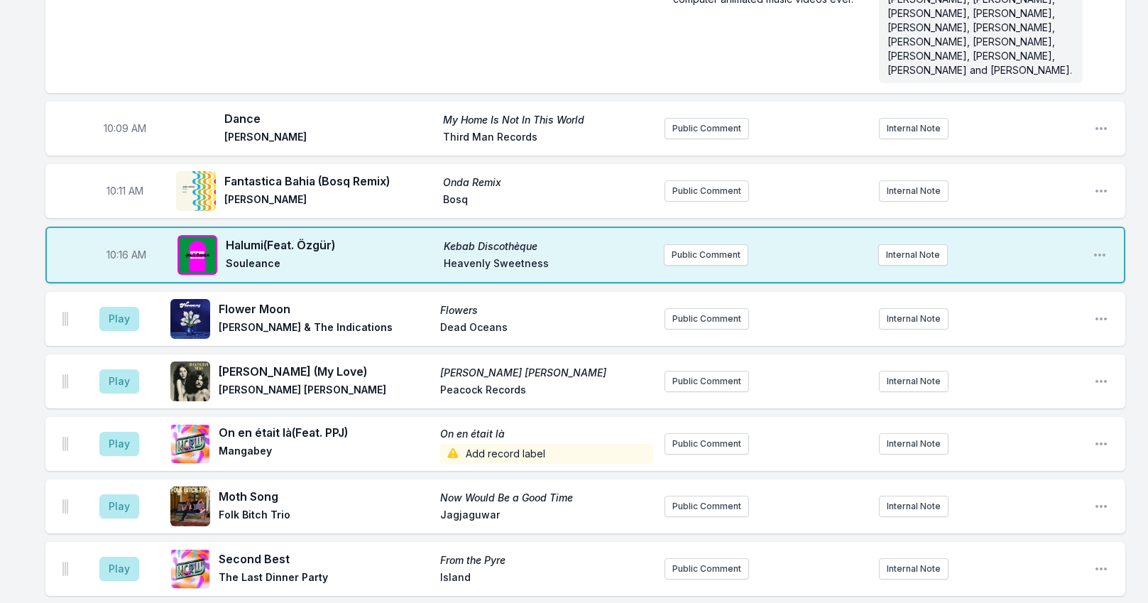
scroll to position [4169, 0]
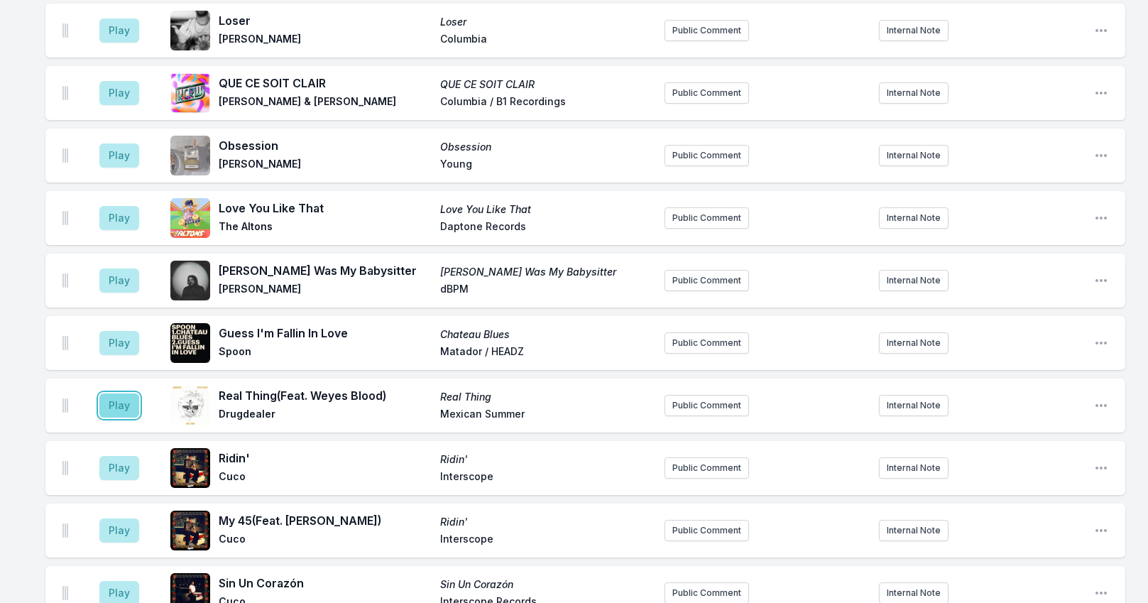
click at [132, 393] on button "Play" at bounding box center [119, 405] width 40 height 24
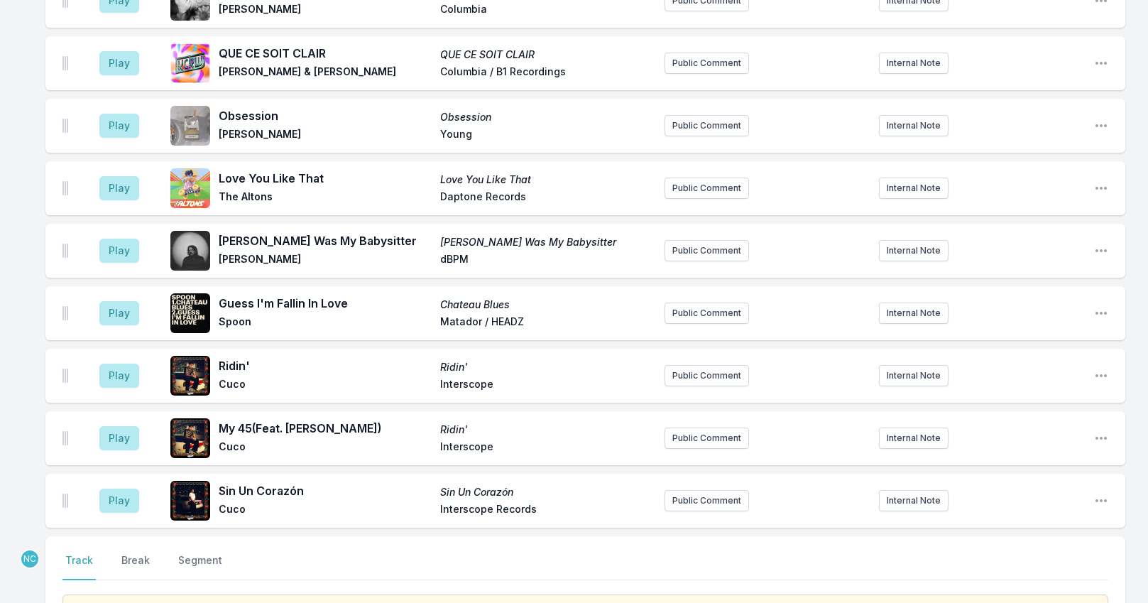
scroll to position [4466, 0]
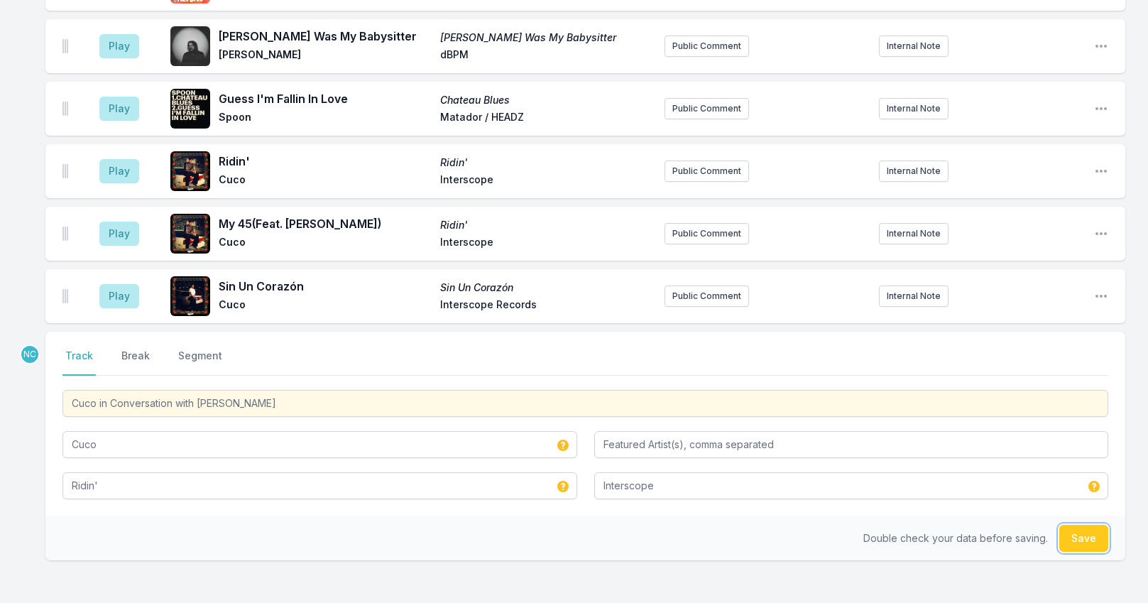
click at [1071, 525] on button "Save" at bounding box center [1084, 538] width 49 height 27
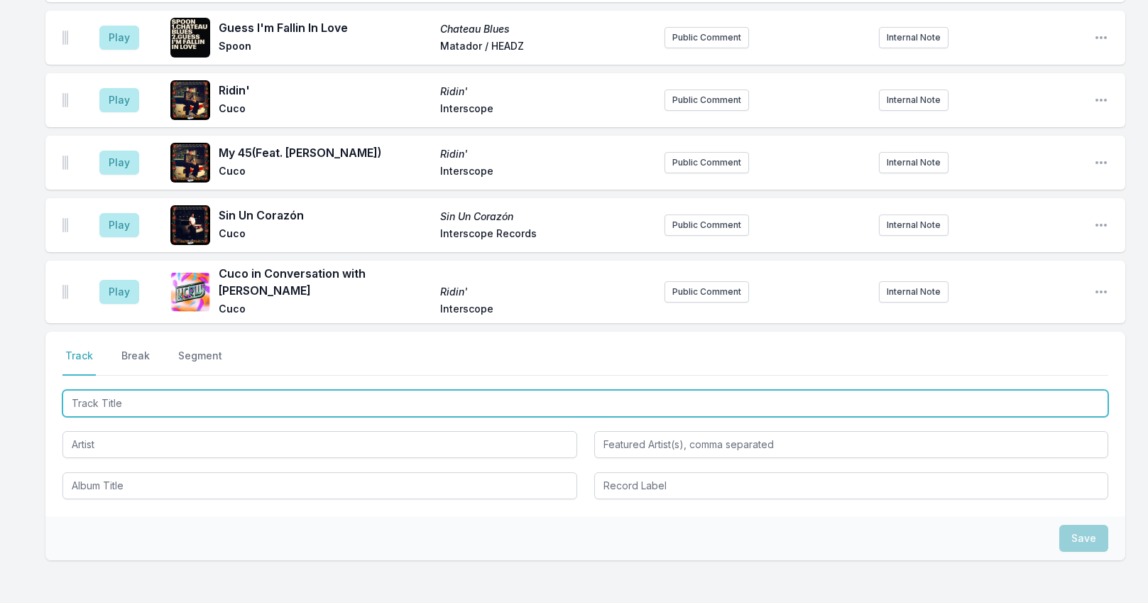
click at [308, 390] on input "Track Title" at bounding box center [585, 403] width 1046 height 27
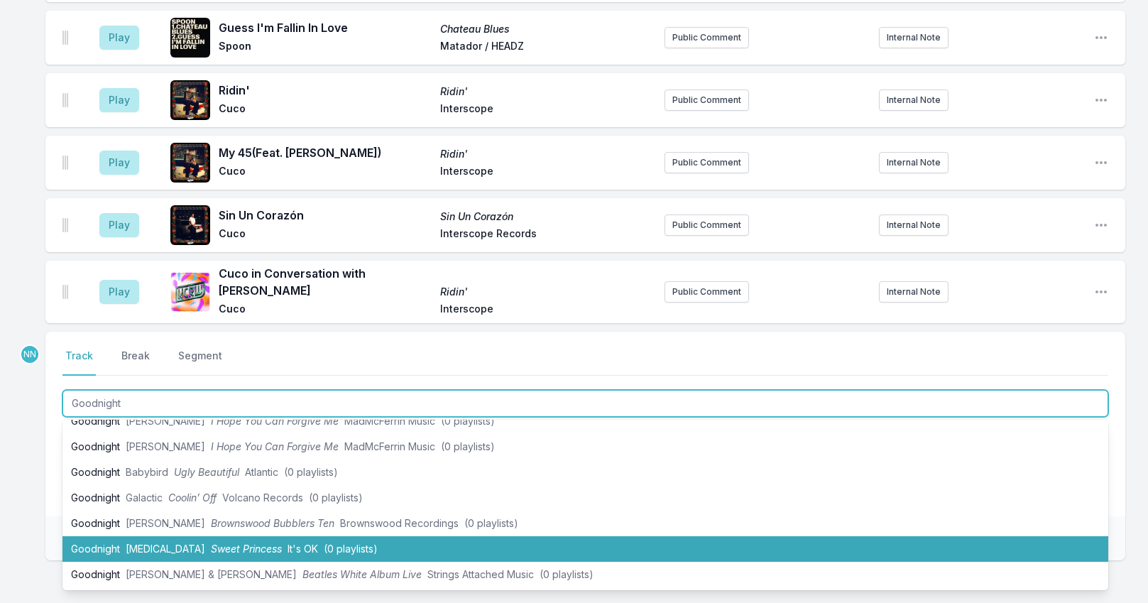
scroll to position [284, 0]
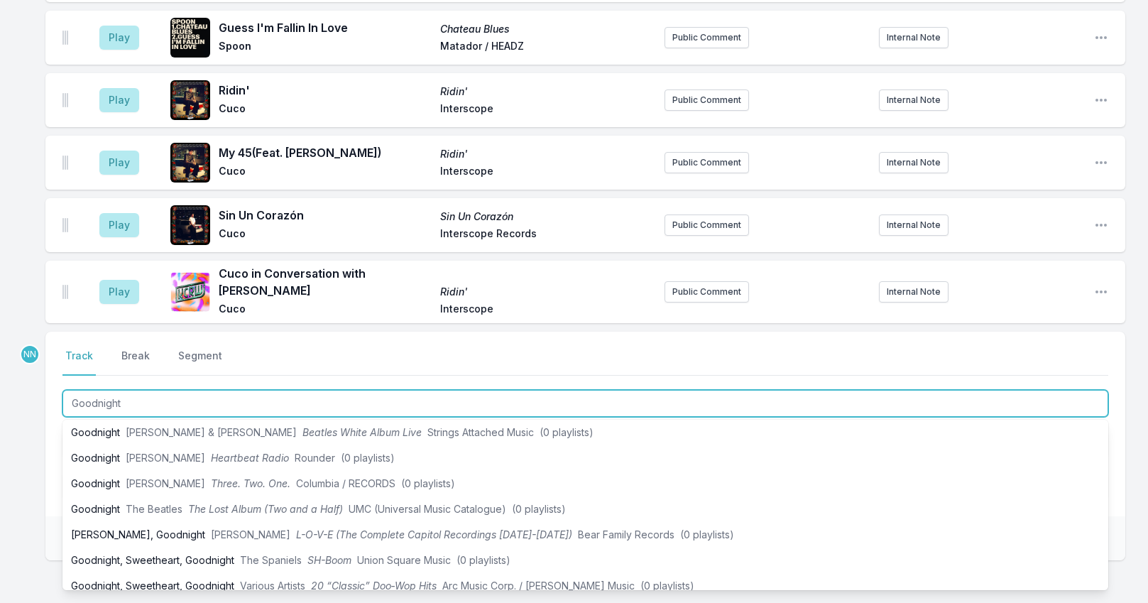
drag, startPoint x: 148, startPoint y: 309, endPoint x: -89, endPoint y: 287, distance: 238.2
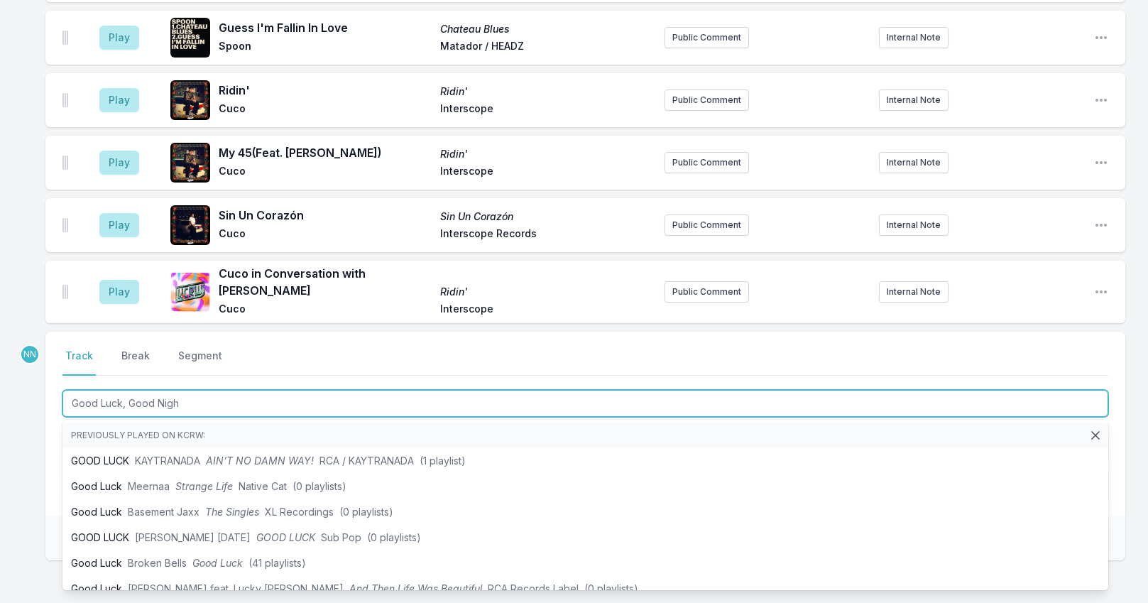
type input "Good Luck, Good Night"
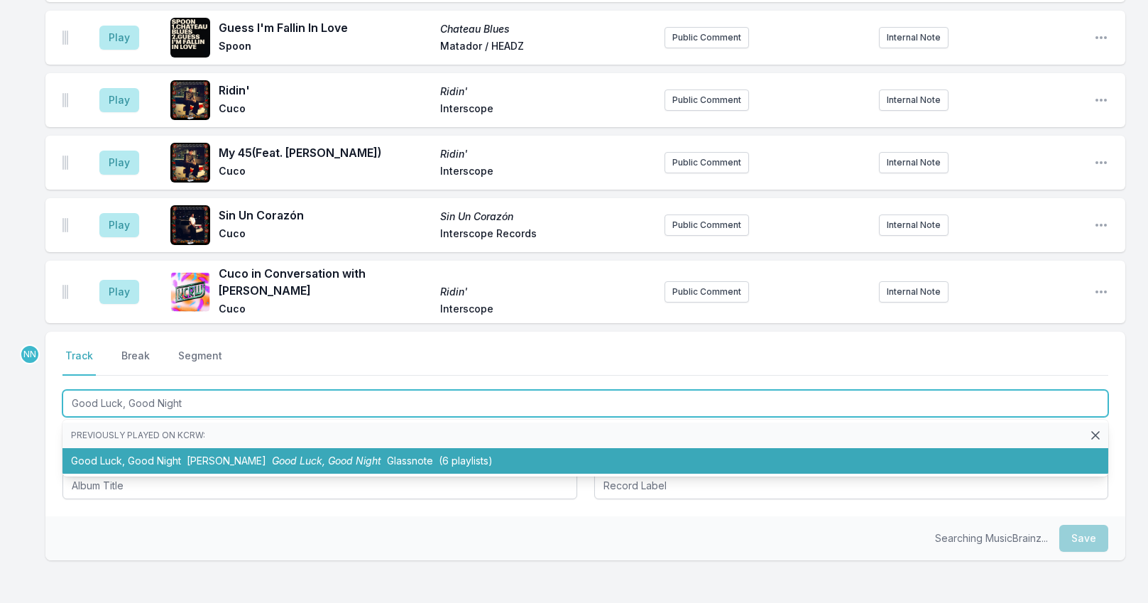
click at [129, 448] on li "Good Luck, Good Night [PERSON_NAME] Good Luck, Good Night Glassnote (6 playlist…" at bounding box center [585, 461] width 1046 height 26
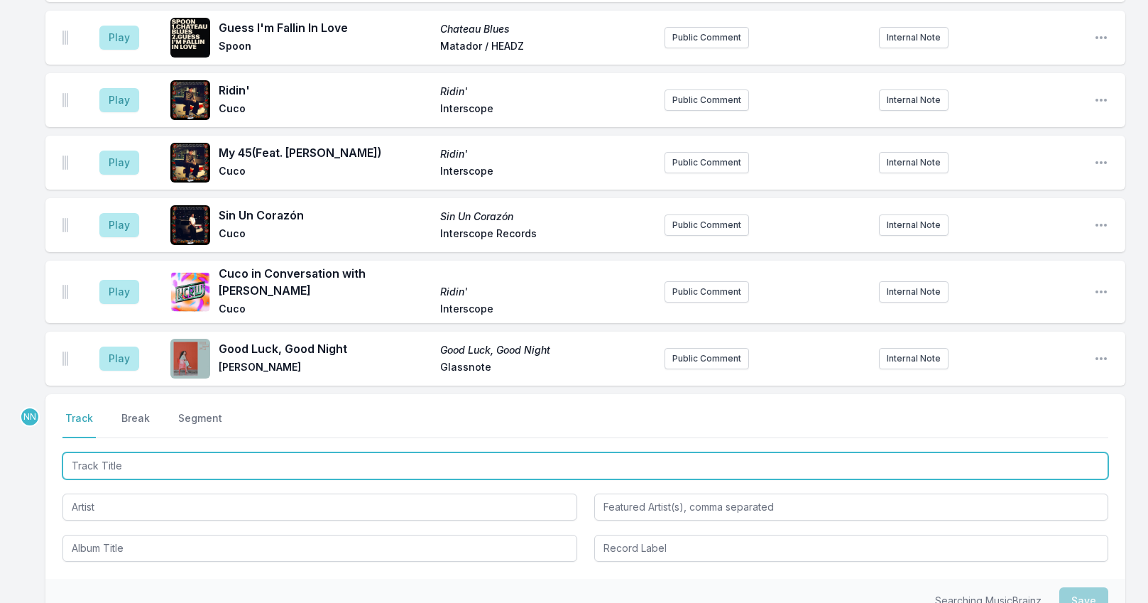
scroll to position [4600, 0]
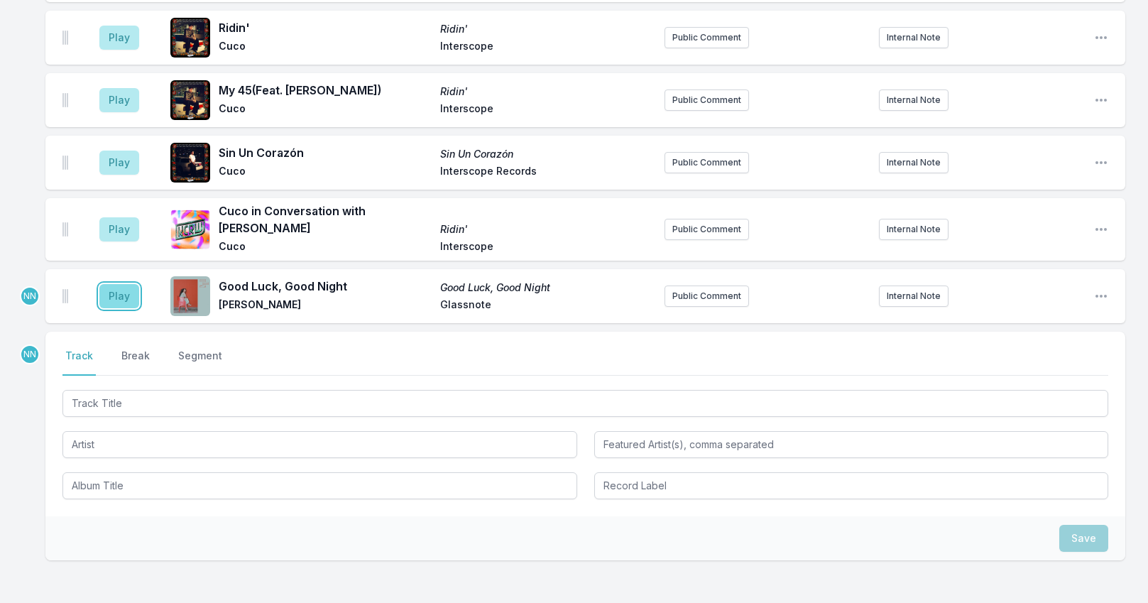
click at [120, 284] on button "Play" at bounding box center [119, 296] width 40 height 24
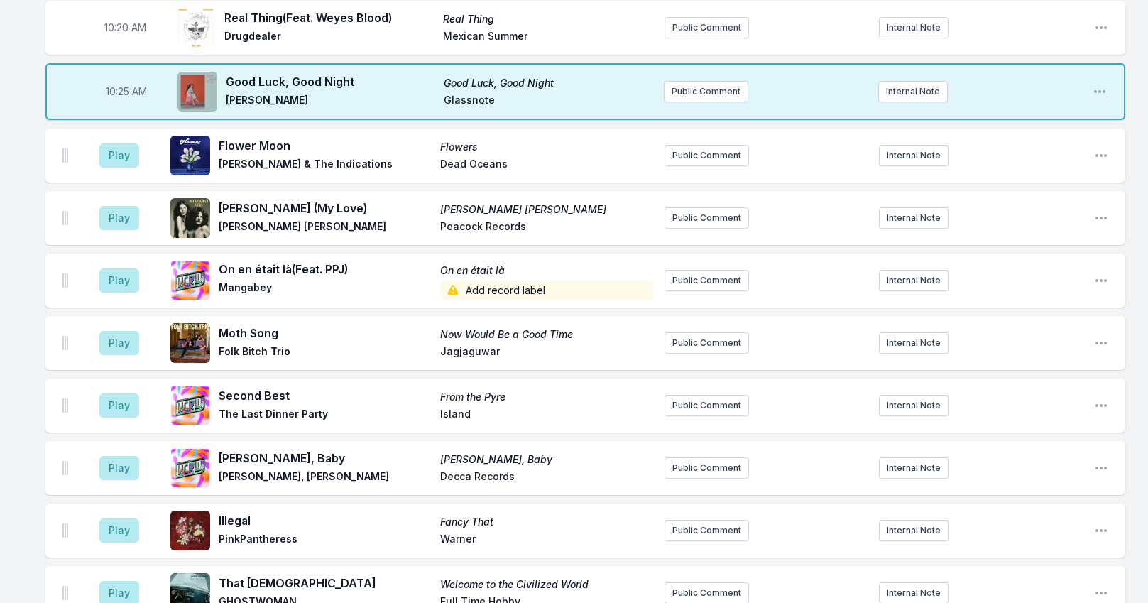
scroll to position [1617, 0]
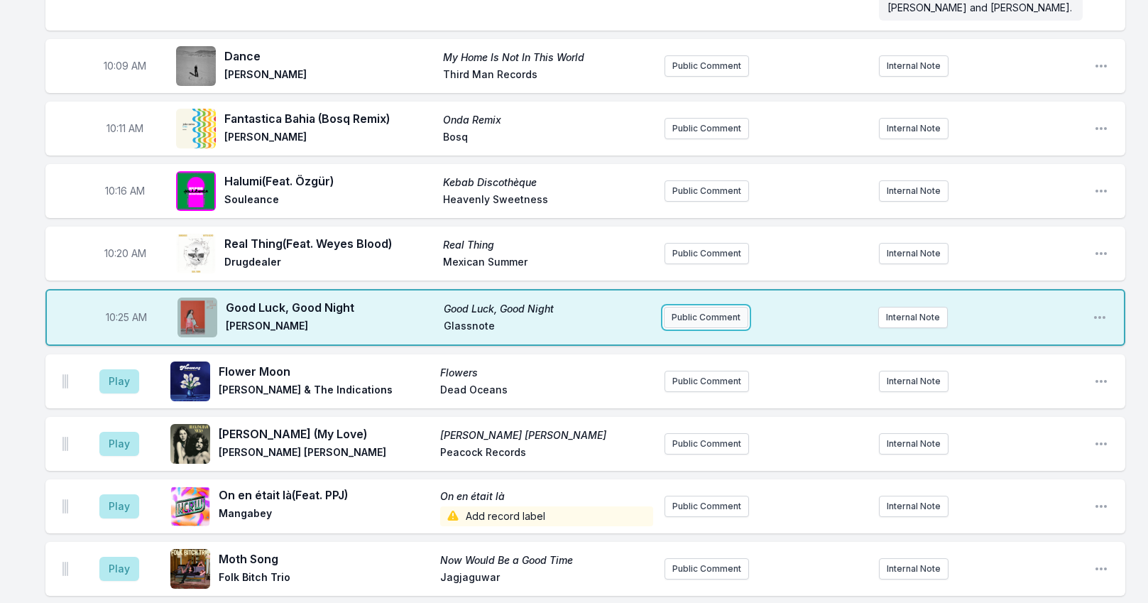
click at [682, 307] on button "Public Comment" at bounding box center [706, 317] width 85 height 21
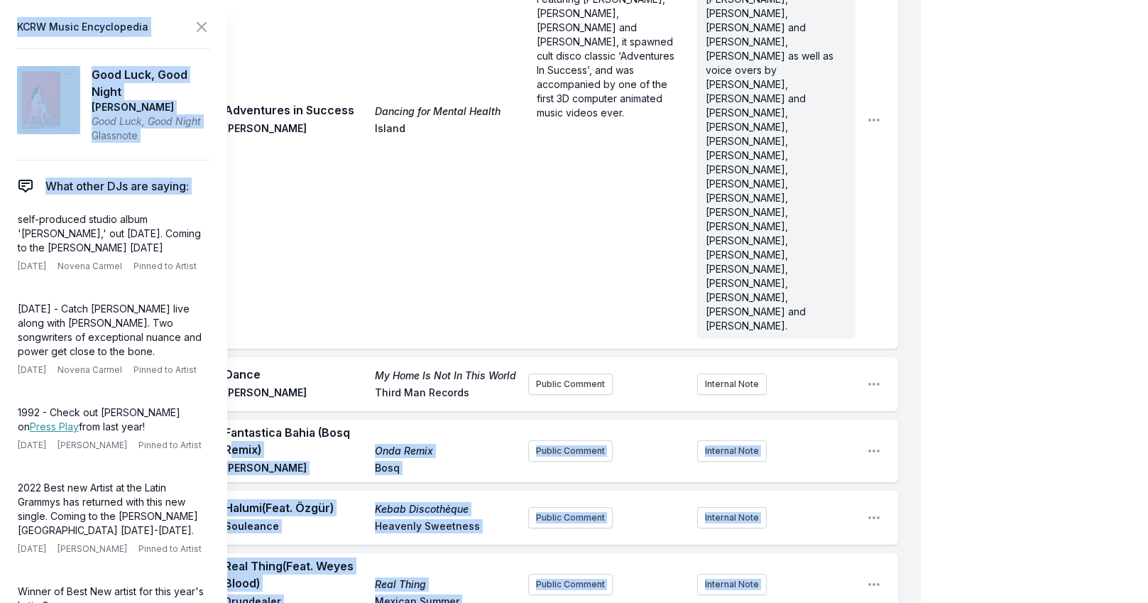
drag, startPoint x: 16, startPoint y: 221, endPoint x: 234, endPoint y: 246, distance: 219.5
click at [234, 424] on span "Fantastica Bahia (Bosq Remix)" at bounding box center [295, 441] width 142 height 34
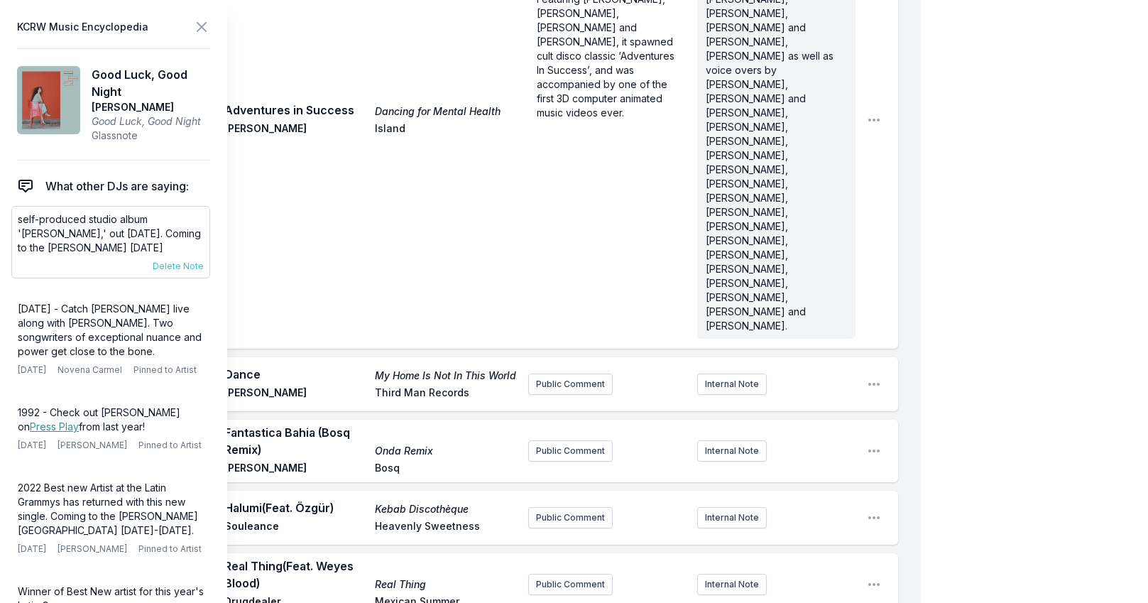
click at [188, 243] on p "self-produced studio album '[PERSON_NAME],' out [DATE]. Coming to the [PERSON_N…" at bounding box center [111, 233] width 186 height 43
copy div "self-produced studio album '[PERSON_NAME],' out [DATE]. Coming to the [PERSON_N…"
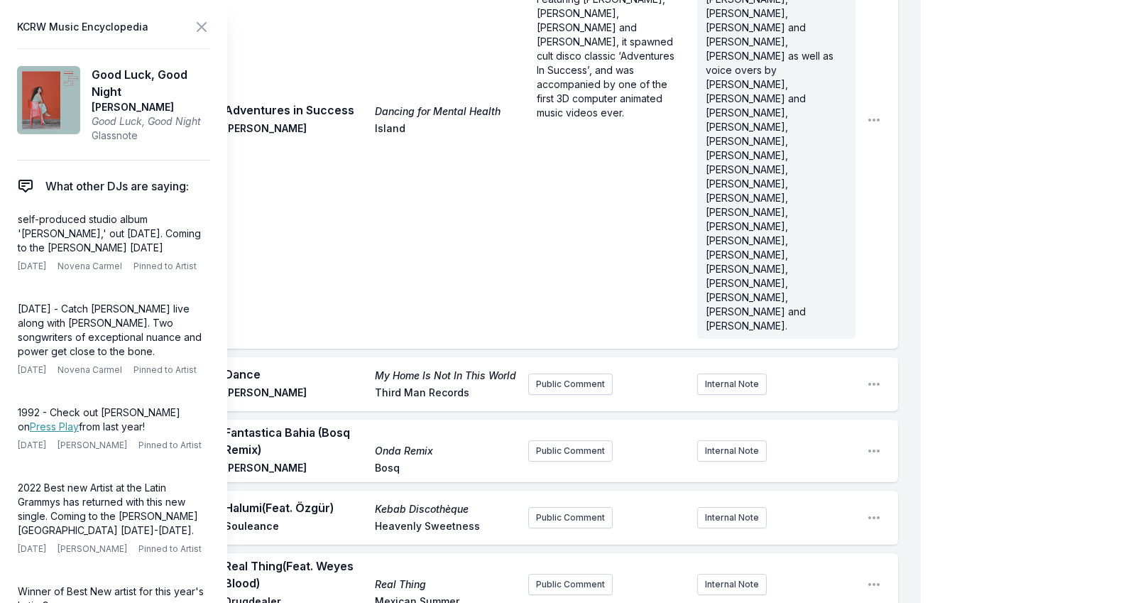
scroll to position [43, 0]
click at [205, 25] on icon at bounding box center [201, 27] width 9 height 9
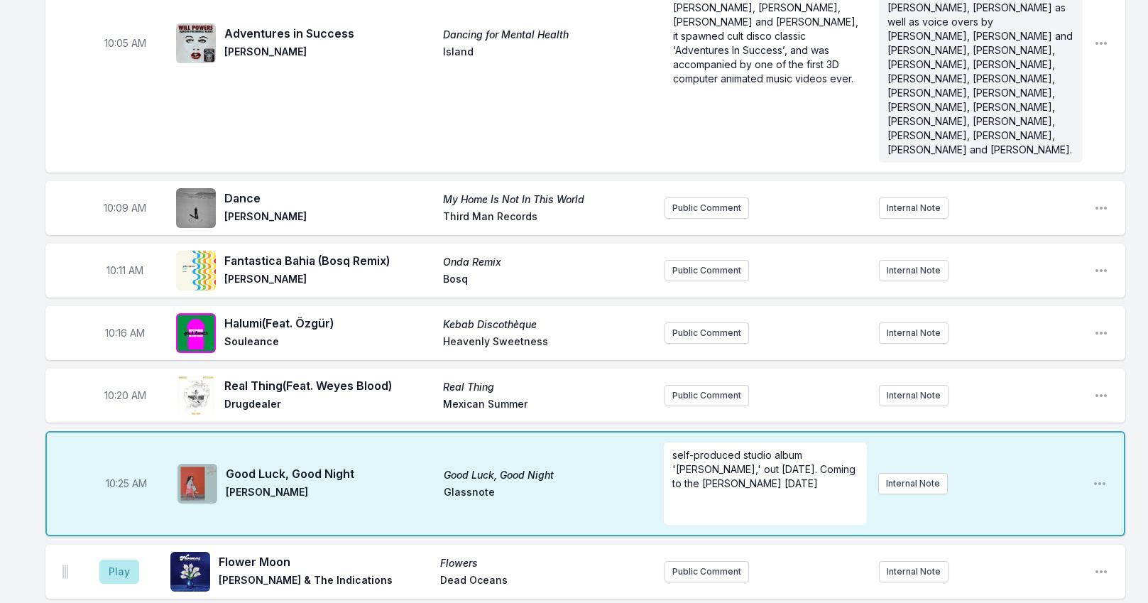
scroll to position [3179, 0]
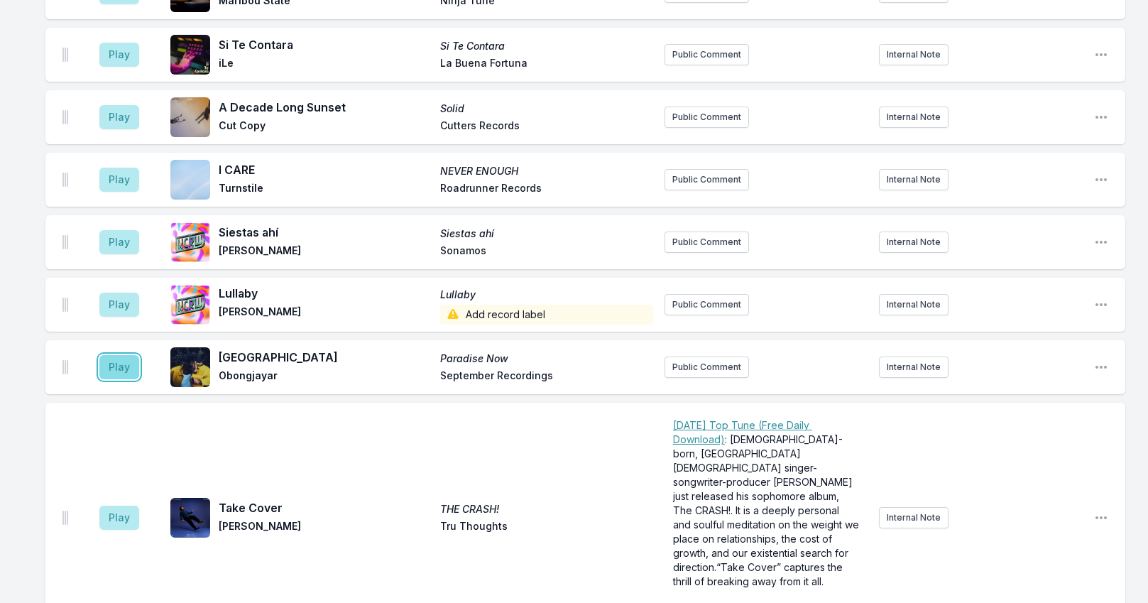
click at [105, 355] on button "Play" at bounding box center [119, 367] width 40 height 24
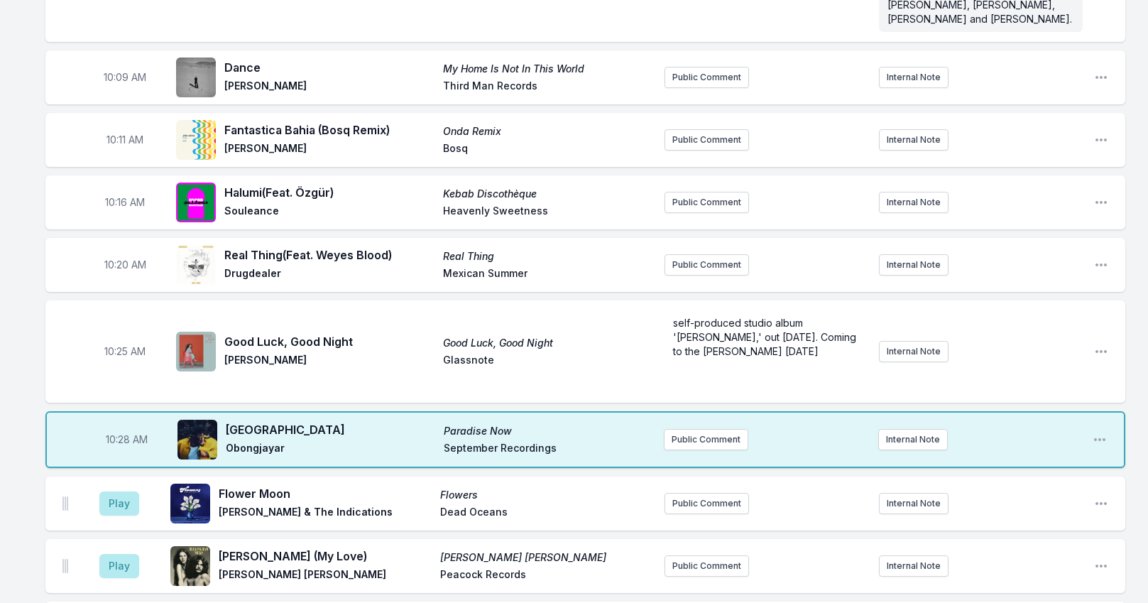
scroll to position [1688, 0]
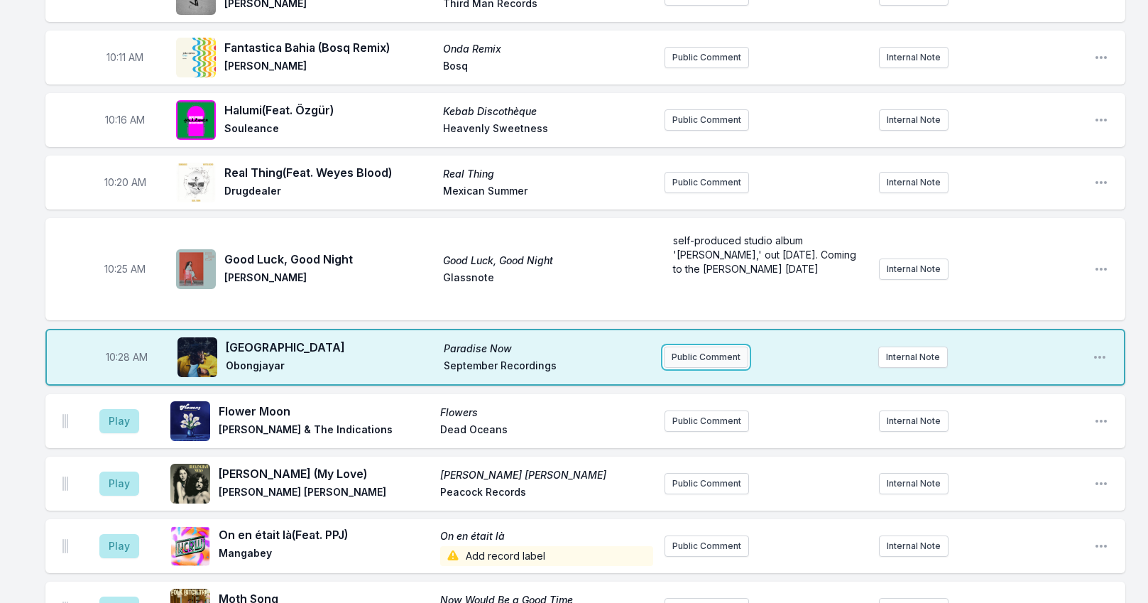
click at [692, 347] on button "Public Comment" at bounding box center [706, 357] width 85 height 21
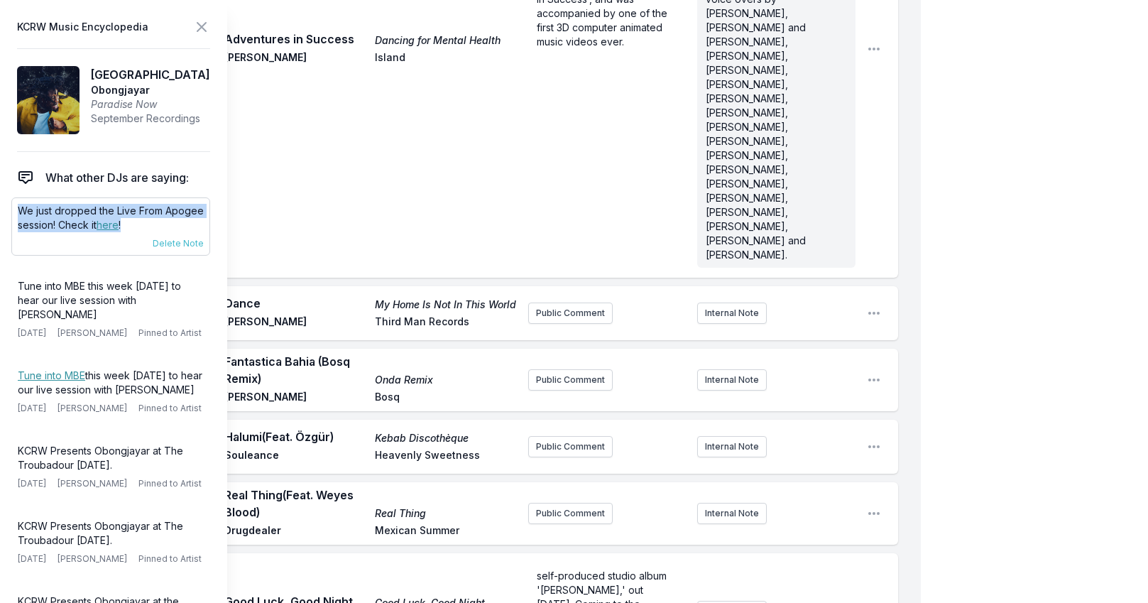
drag, startPoint x: 144, startPoint y: 227, endPoint x: 16, endPoint y: 213, distance: 129.2
click at [16, 213] on div "We just dropped the Live From Apogee session! Check it here ! [DATE] [PERSON_NA…" at bounding box center [110, 226] width 199 height 58
copy p "We just dropped the Live From Apogee session! Check it here !"
click at [199, 20] on icon at bounding box center [201, 26] width 17 height 17
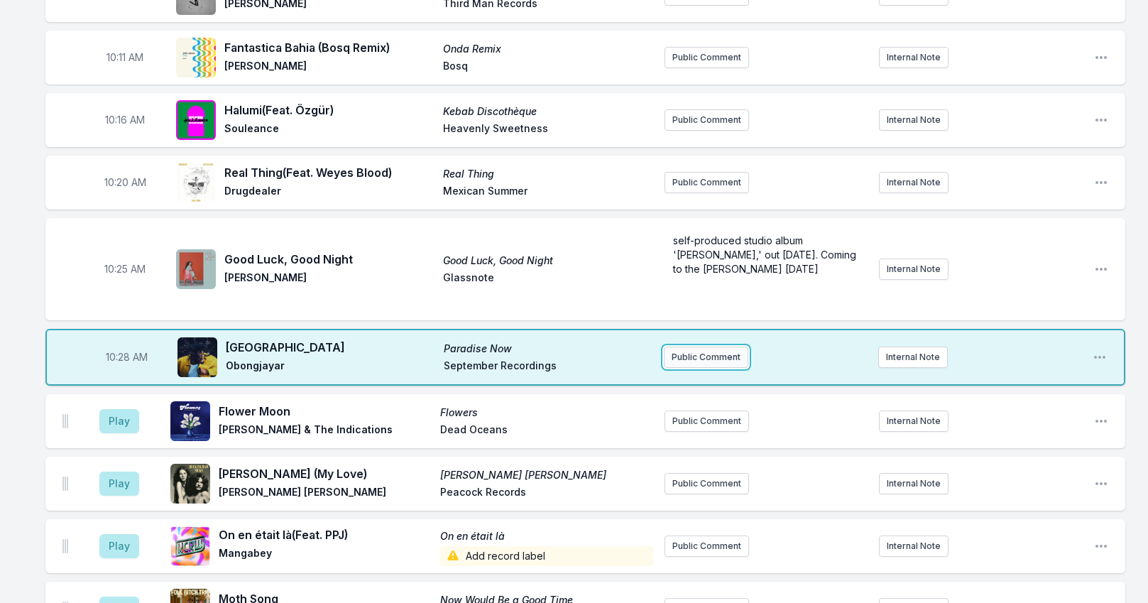
click at [702, 347] on button "Public Comment" at bounding box center [706, 357] width 85 height 21
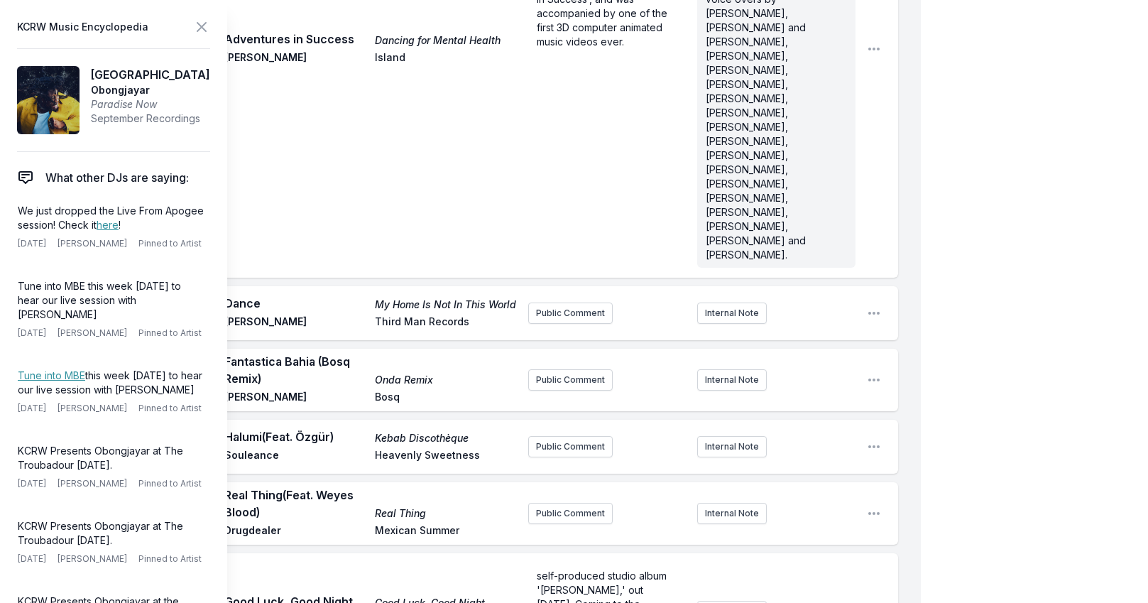
drag, startPoint x: 560, startPoint y: 516, endPoint x: 599, endPoint y: 516, distance: 39.1
click at [103, 224] on link "here" at bounding box center [108, 225] width 22 height 12
drag, startPoint x: 563, startPoint y: 529, endPoint x: 545, endPoint y: 535, distance: 18.6
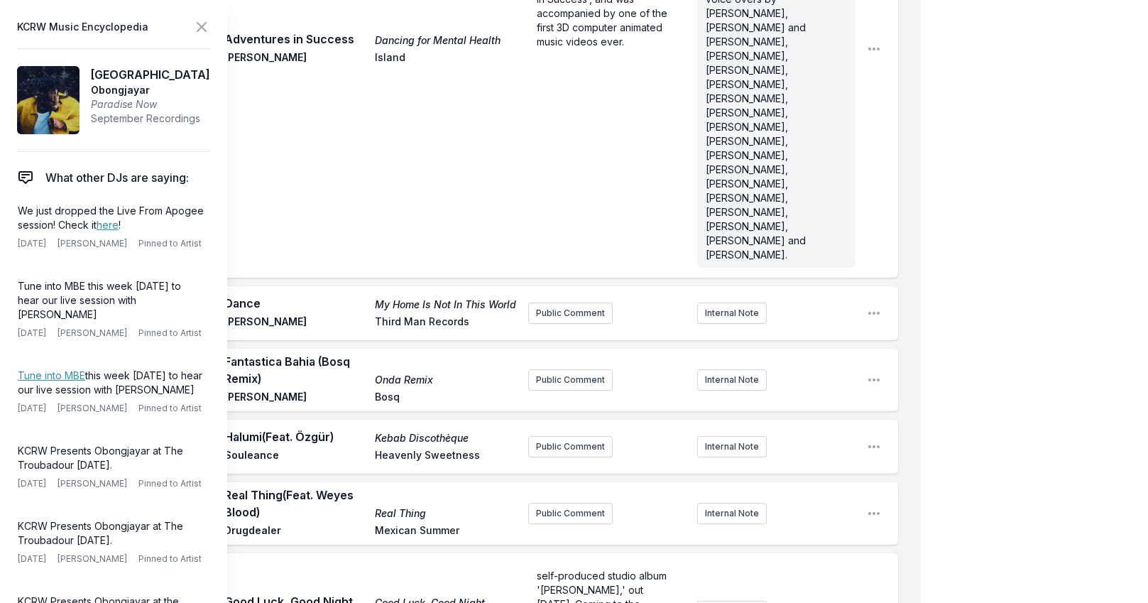
click at [205, 28] on icon at bounding box center [201, 26] width 17 height 17
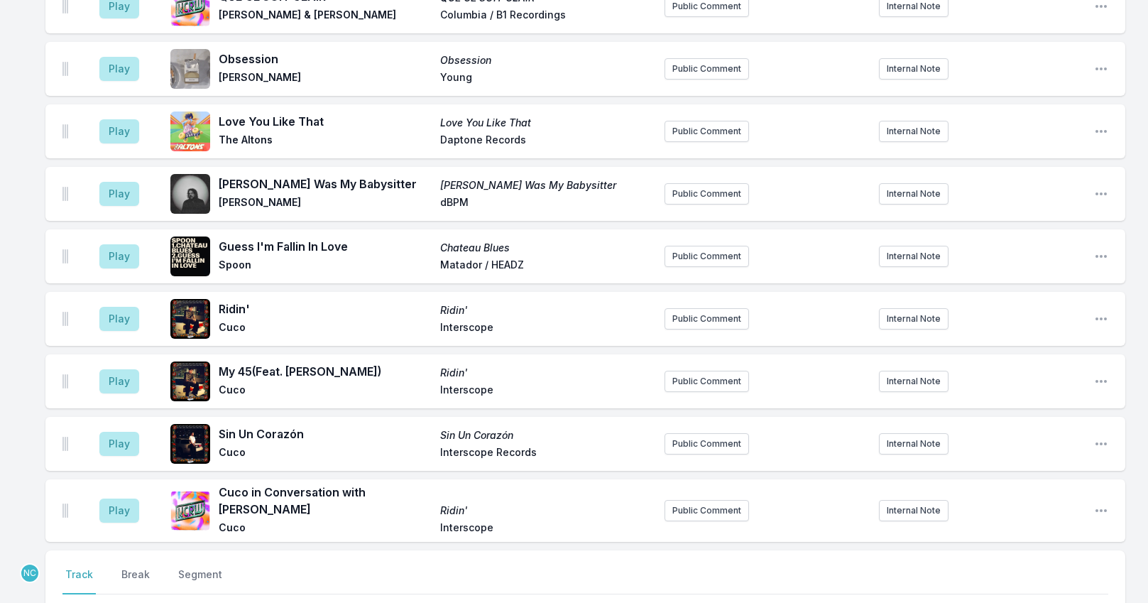
scroll to position [4654, 0]
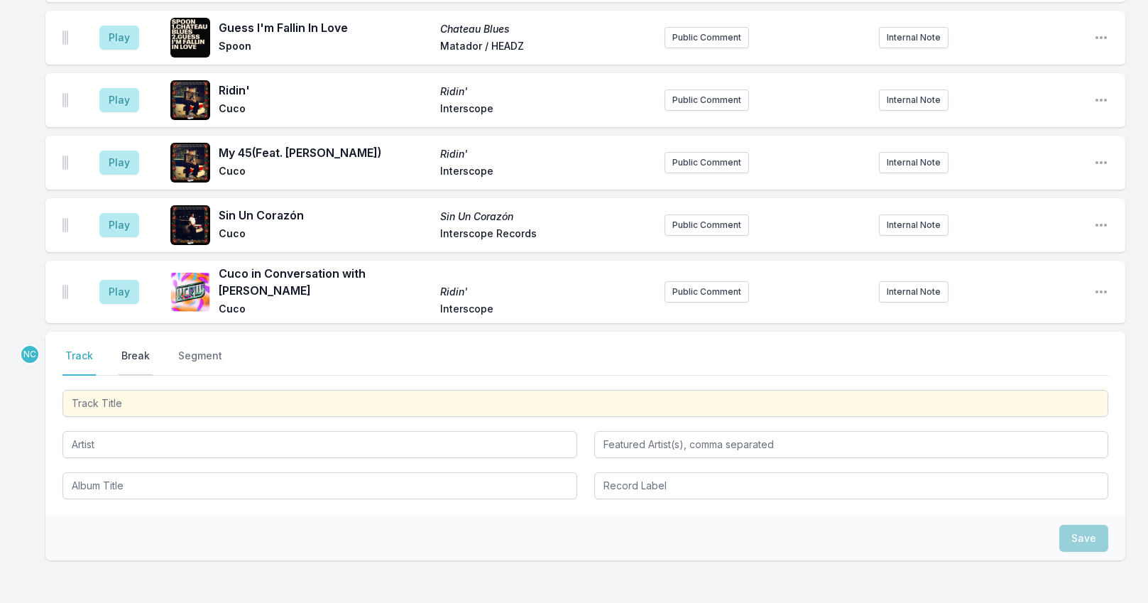
click at [133, 349] on button "Break" at bounding box center [136, 362] width 34 height 27
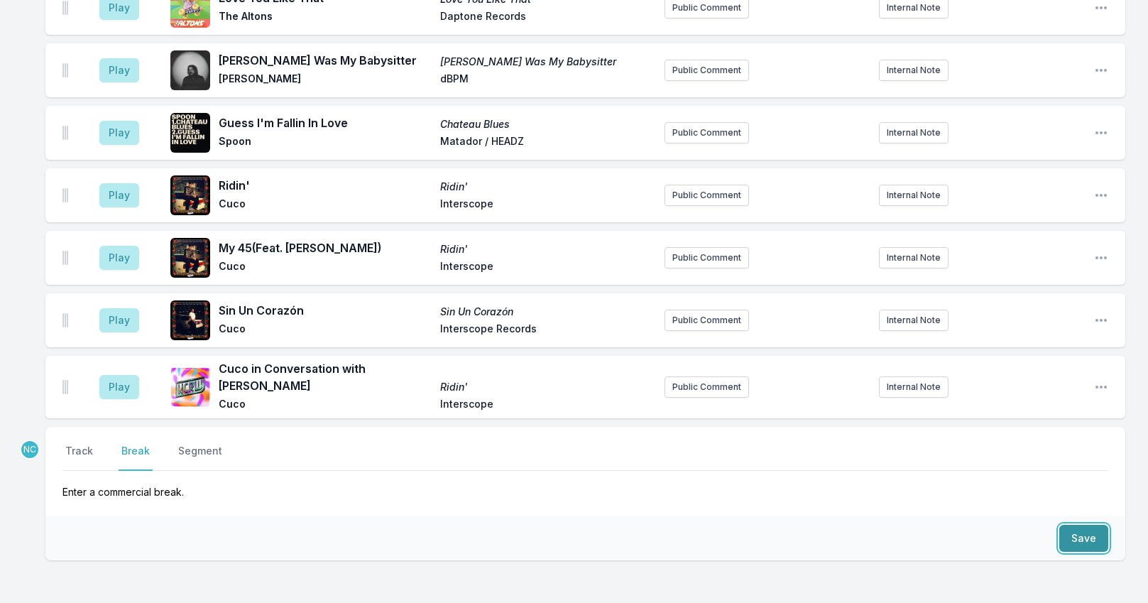
click at [1061, 525] on button "Save" at bounding box center [1084, 538] width 49 height 27
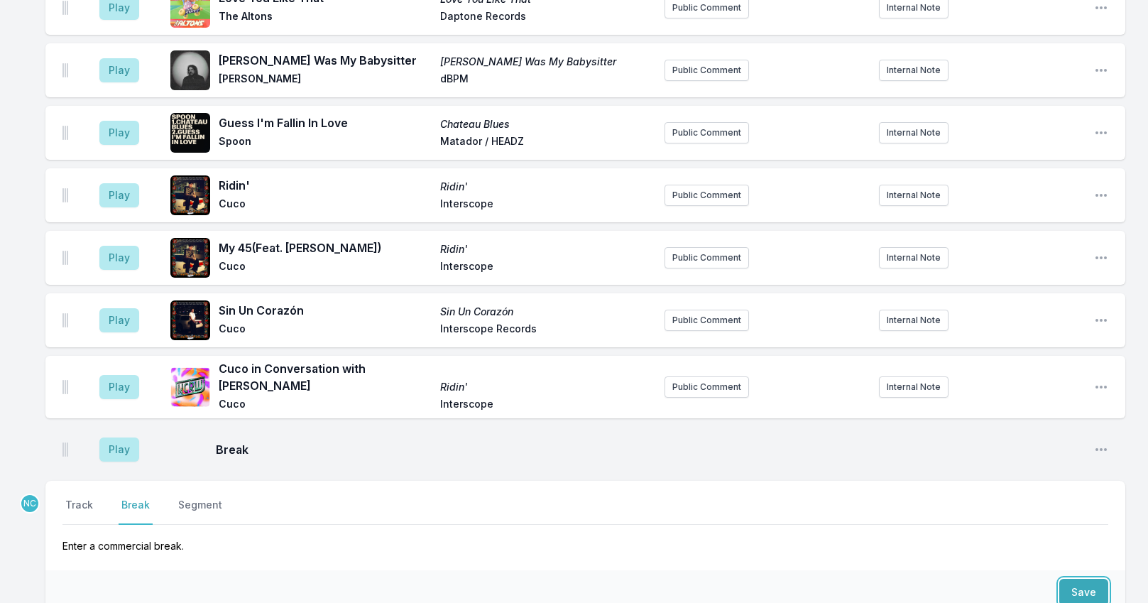
scroll to position [4613, 0]
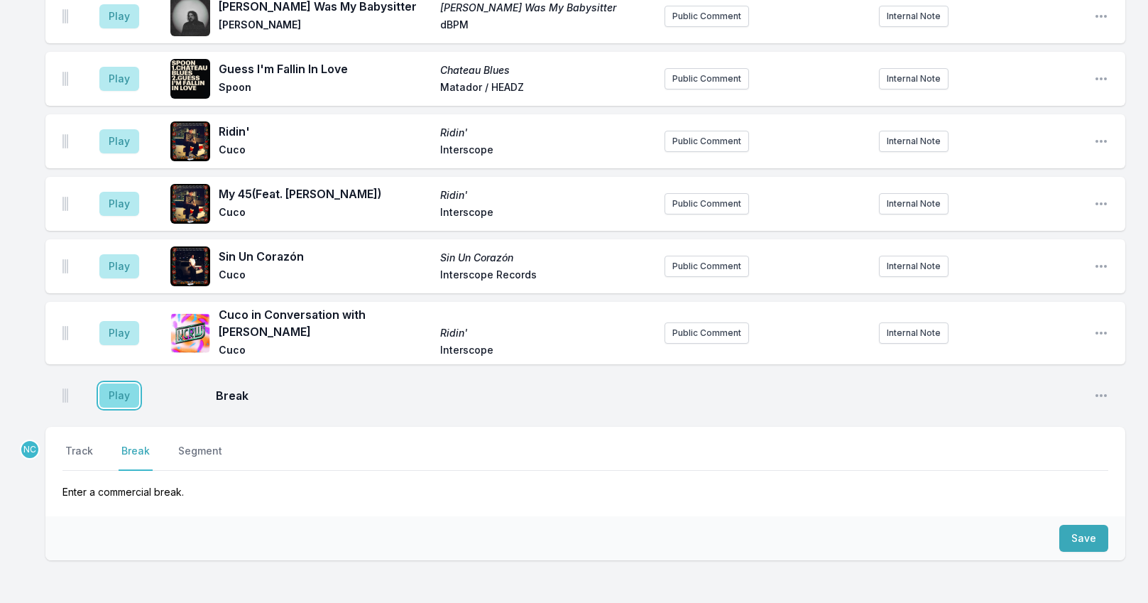
click at [119, 383] on button "Play" at bounding box center [119, 395] width 40 height 24
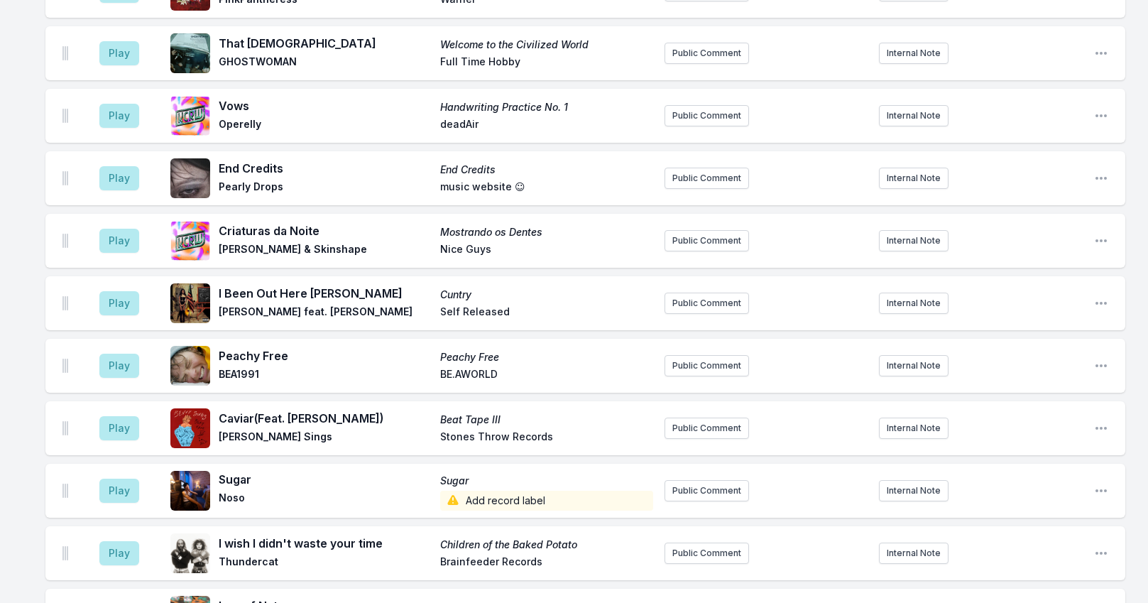
scroll to position [3564, 0]
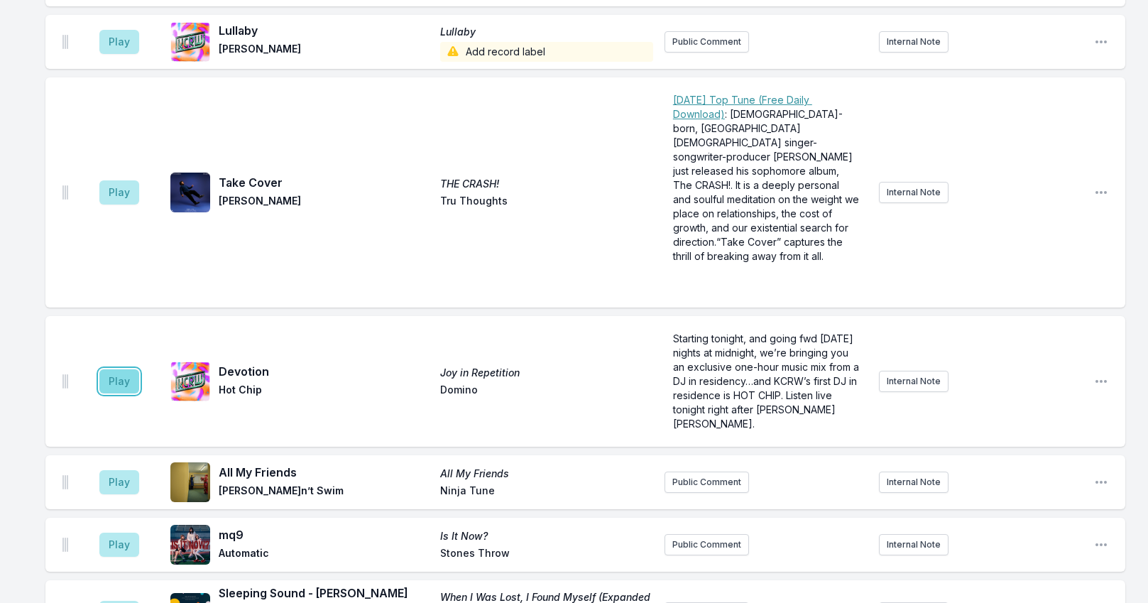
click at [117, 369] on button "Play" at bounding box center [119, 381] width 40 height 24
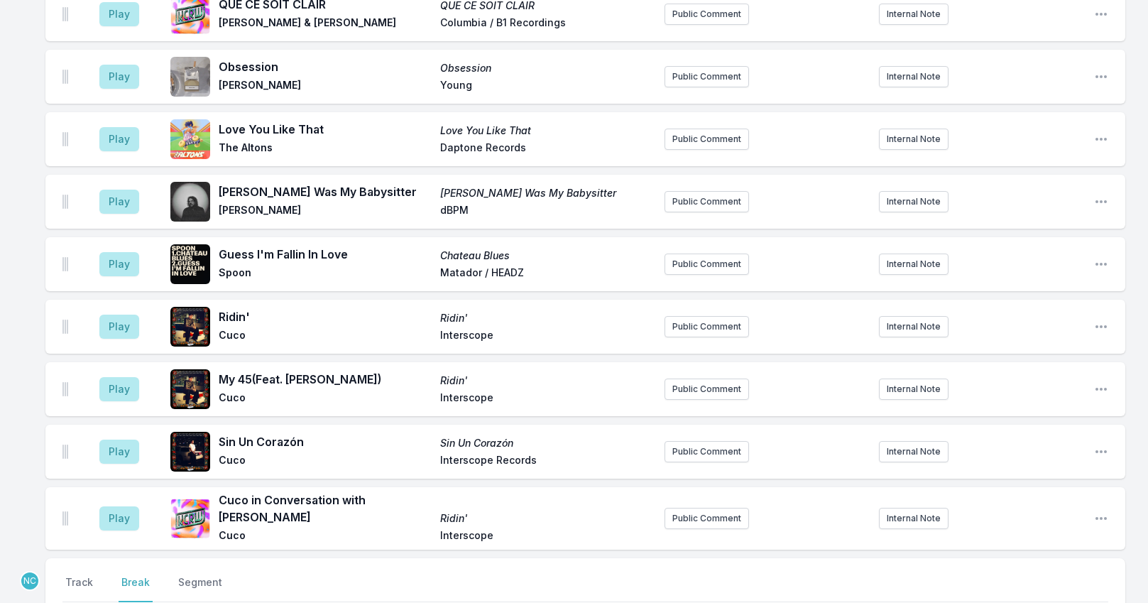
scroll to position [4471, 0]
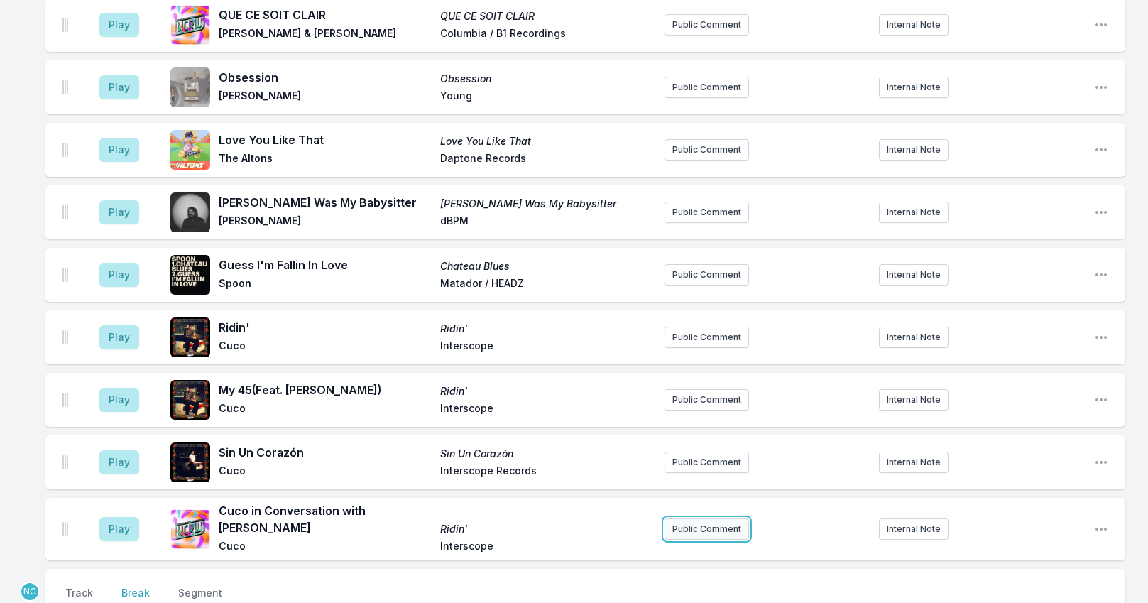
click at [707, 518] on button "Public Comment" at bounding box center [707, 528] width 85 height 21
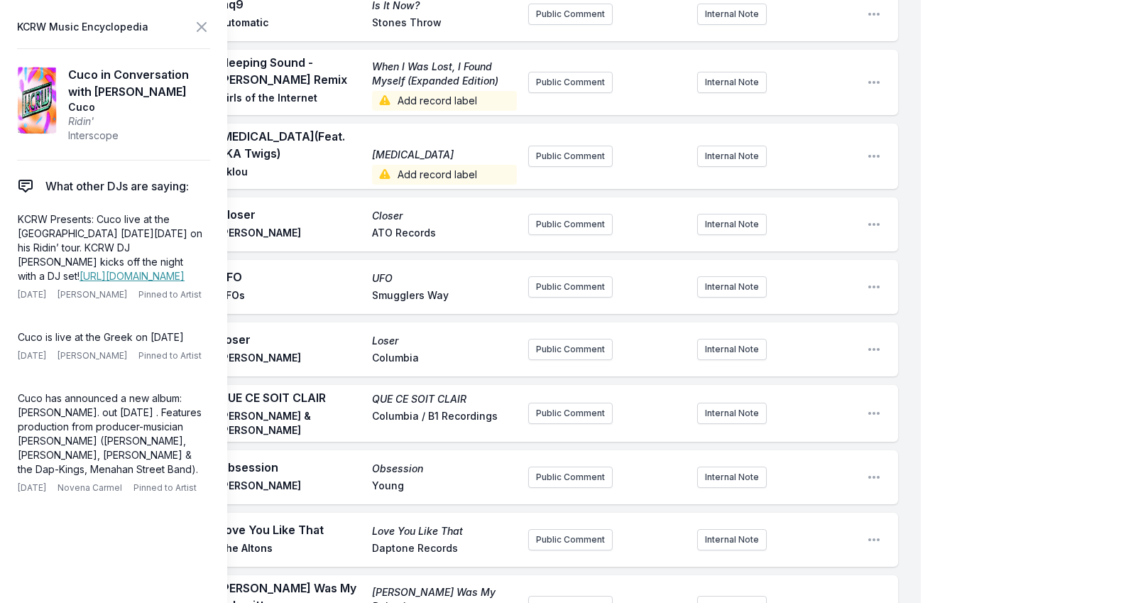
scroll to position [4800, 0]
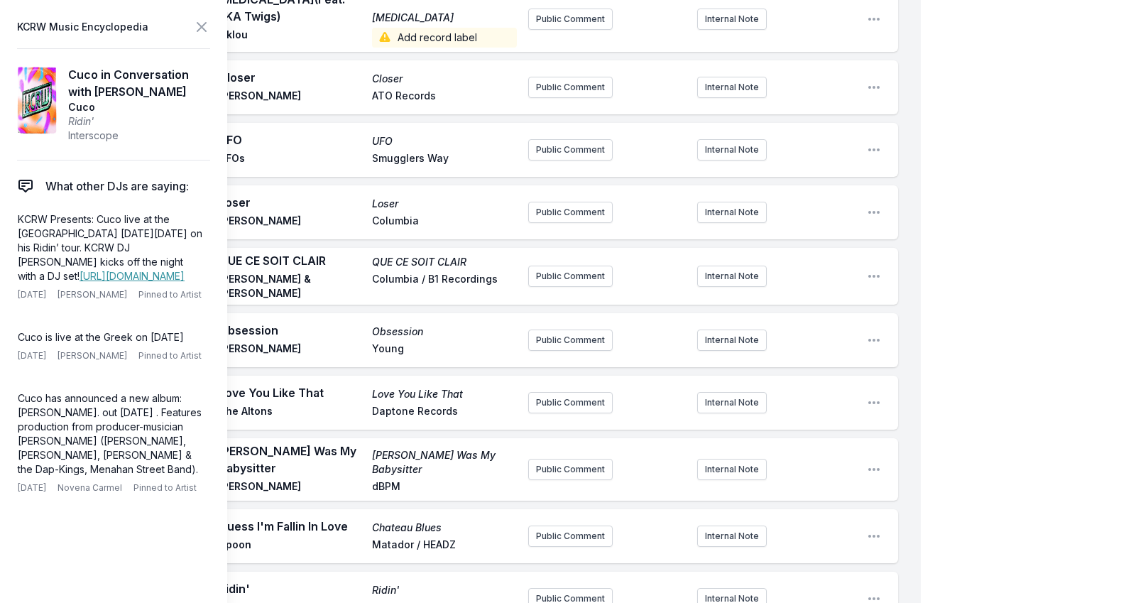
drag, startPoint x: 534, startPoint y: 468, endPoint x: 749, endPoint y: 478, distance: 215.4
copy p "Check out full interview here ."
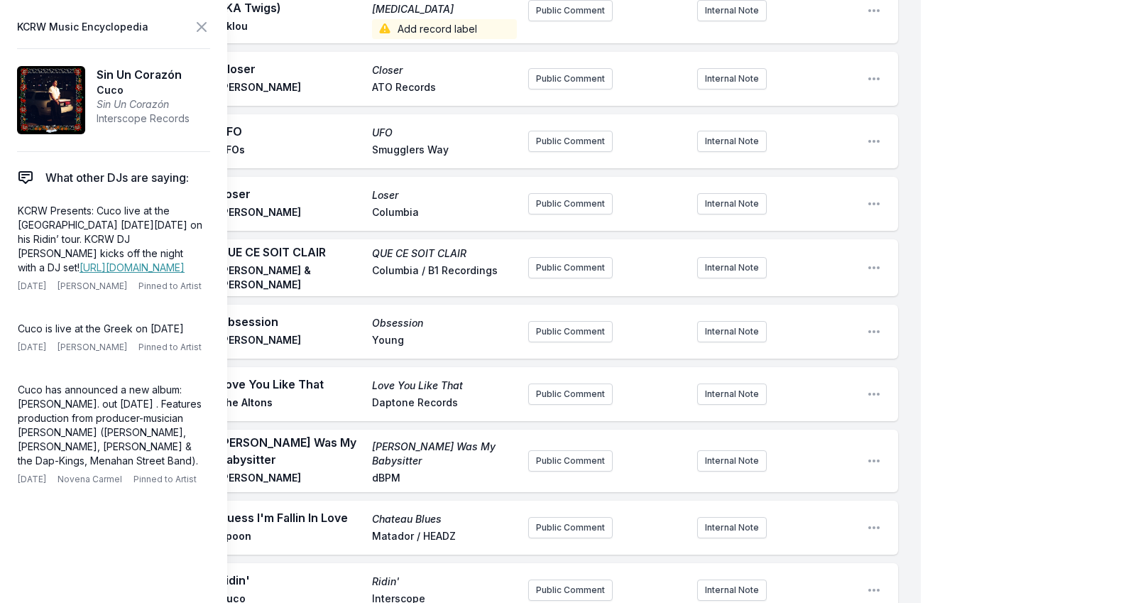
drag, startPoint x: 603, startPoint y: 401, endPoint x: 646, endPoint y: 401, distance: 43.3
drag, startPoint x: 563, startPoint y: 410, endPoint x: 509, endPoint y: 385, distance: 59.4
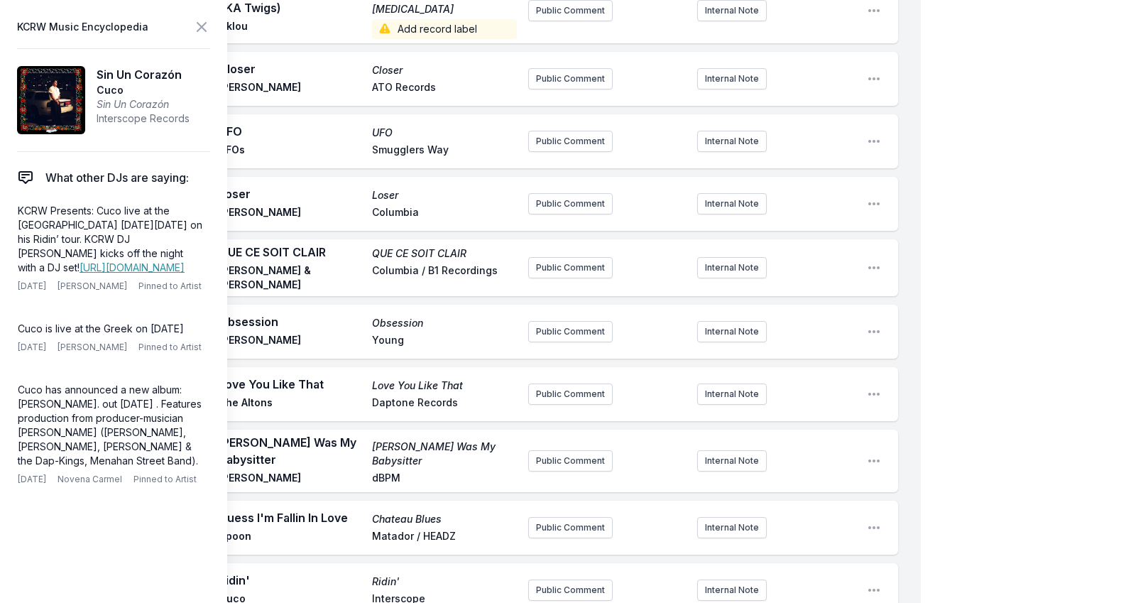
drag, startPoint x: 640, startPoint y: 416, endPoint x: 435, endPoint y: 368, distance: 210.2
copy p "Check out full performance and video here ."
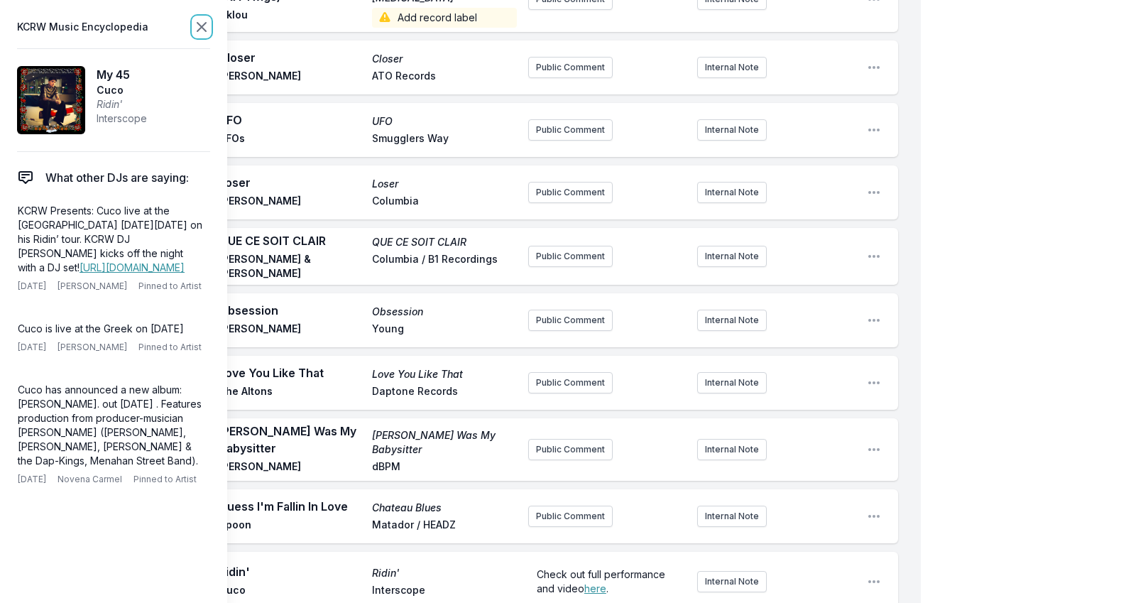
click at [202, 23] on icon at bounding box center [201, 26] width 17 height 17
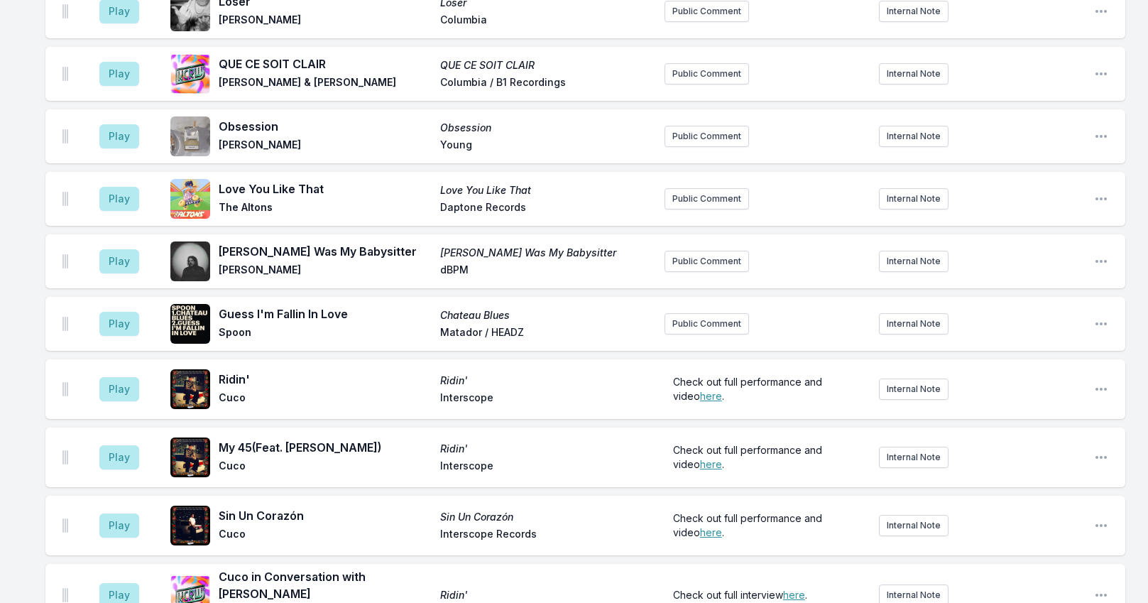
scroll to position [4417, 0]
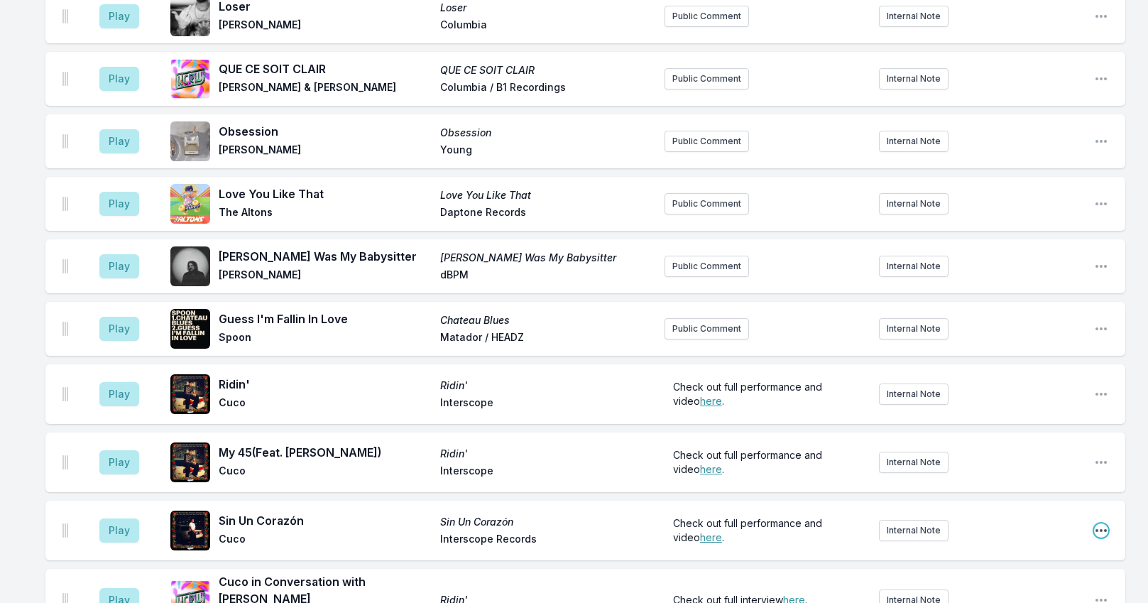
click at [1101, 529] on icon "Open playlist item options" at bounding box center [1101, 530] width 11 height 3
click at [990, 572] on button "Edit Track Details" at bounding box center [1028, 585] width 159 height 26
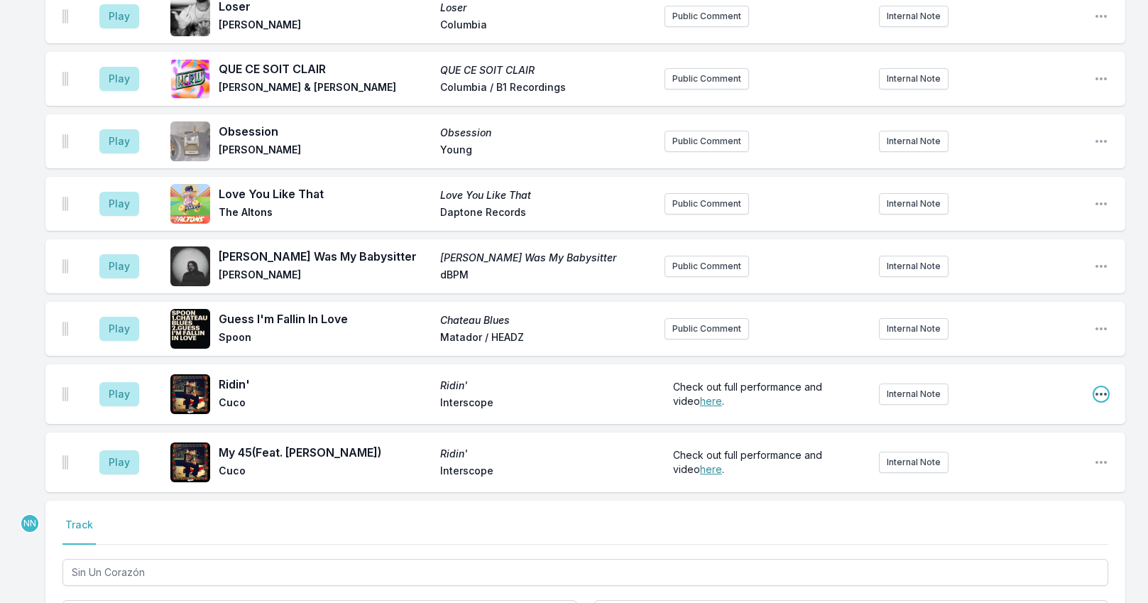
click at [1098, 387] on icon "Open playlist item options" at bounding box center [1101, 394] width 14 height 14
click at [996, 435] on button "Edit Track Details" at bounding box center [1028, 448] width 159 height 26
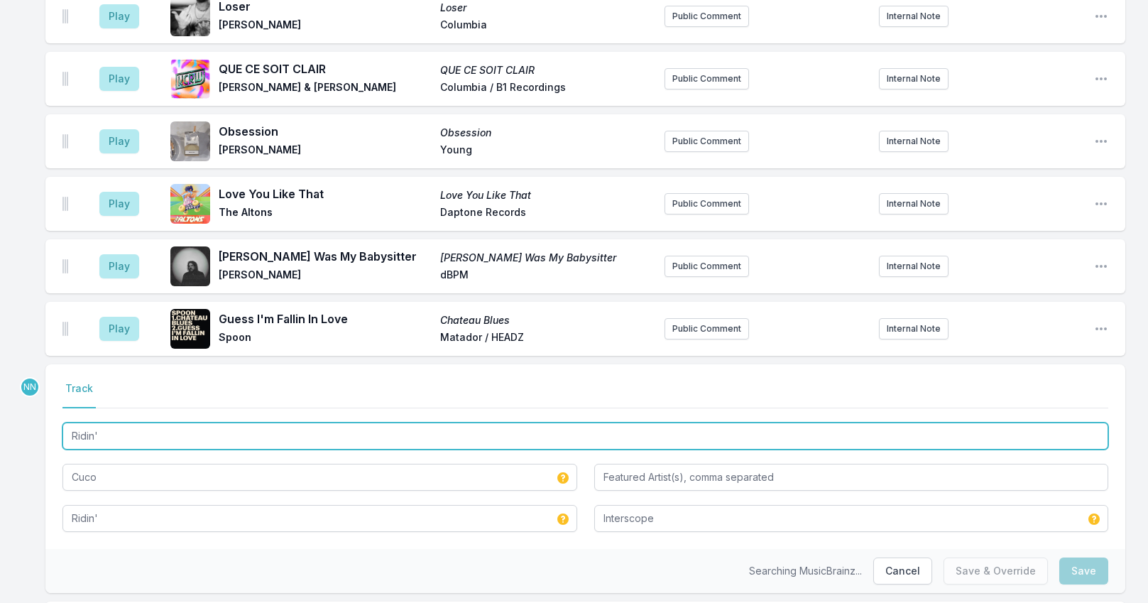
click at [162, 423] on input "Ridin'" at bounding box center [585, 436] width 1046 height 27
type input "Ridin' - Live from KCRW HQ"
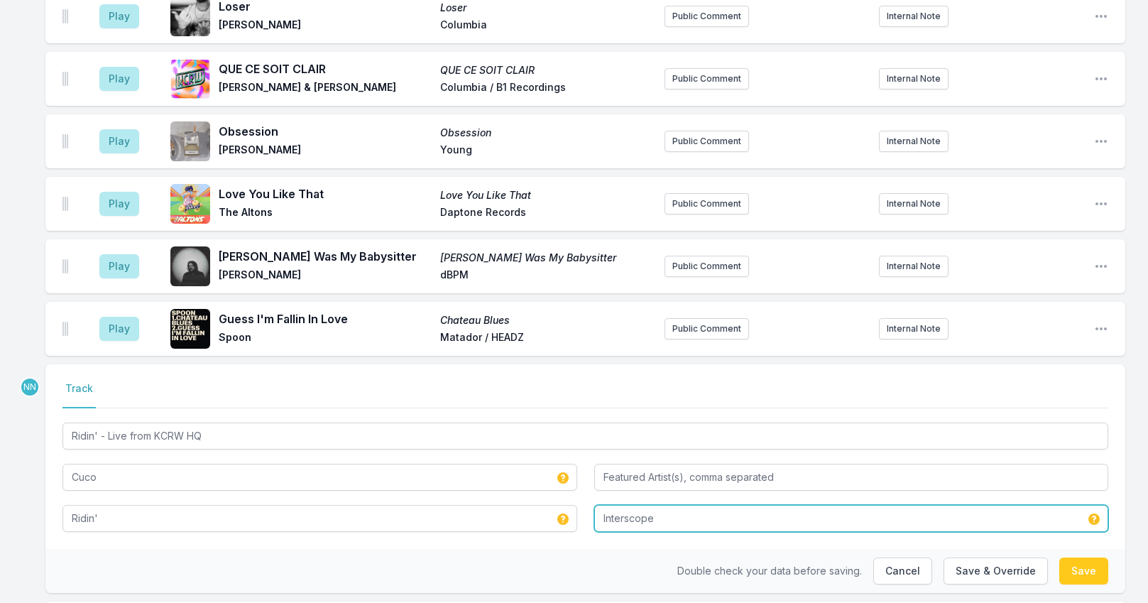
click at [727, 505] on input "Interscope" at bounding box center [851, 518] width 515 height 27
type input "Interscope / KCRW"
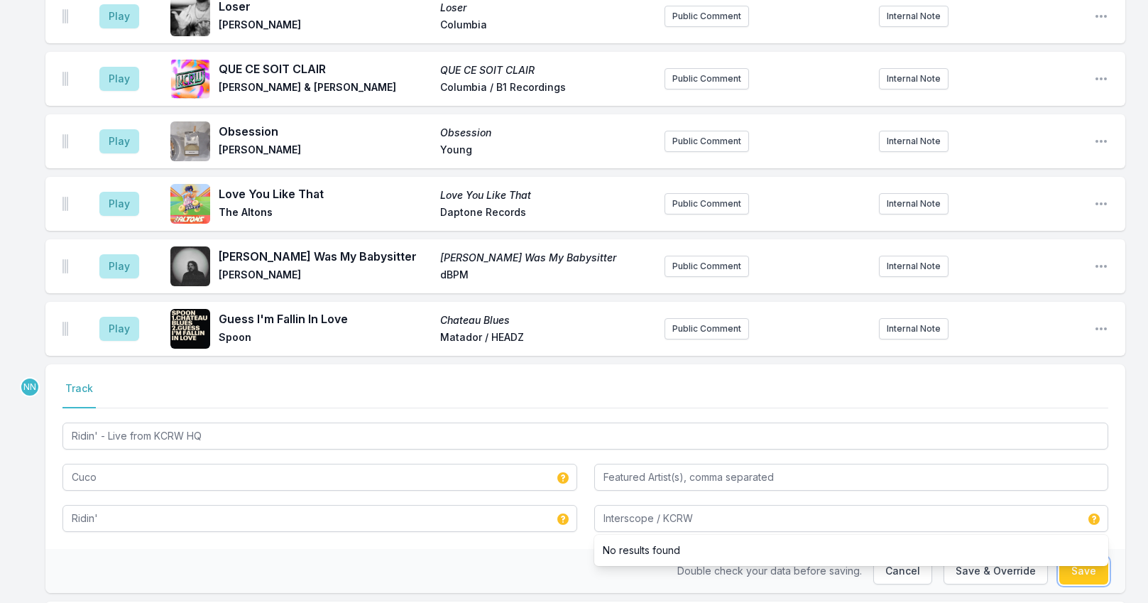
click at [1071, 557] on button "Save" at bounding box center [1084, 570] width 49 height 27
type input "Ridin'"
type input "Interscope"
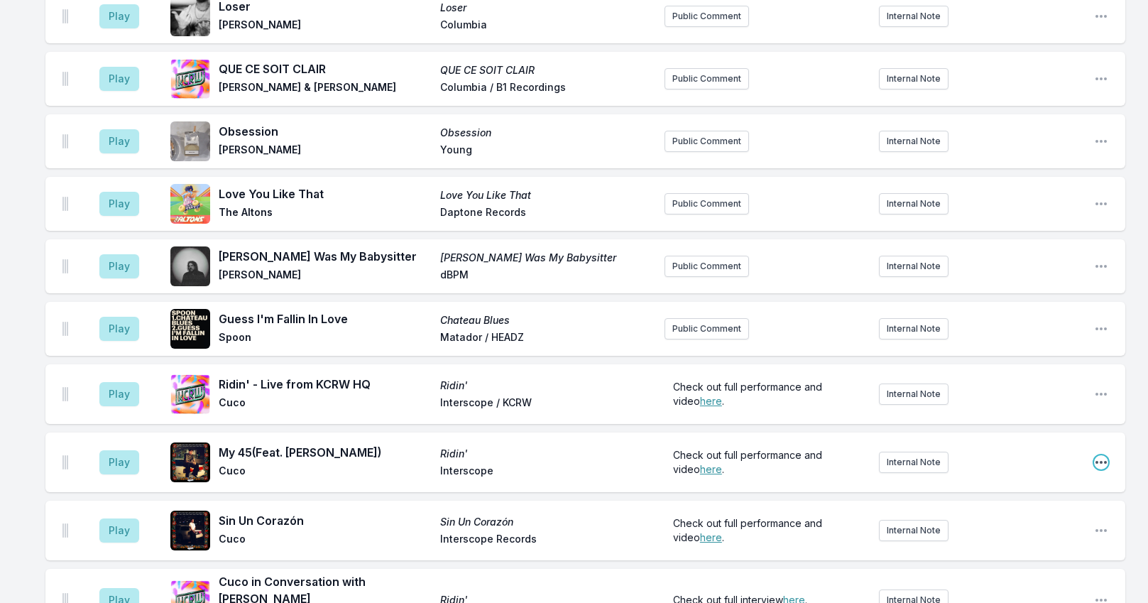
click at [1097, 461] on icon "Open playlist item options" at bounding box center [1101, 462] width 11 height 3
click at [1011, 504] on button "Edit Track Details" at bounding box center [1028, 517] width 159 height 26
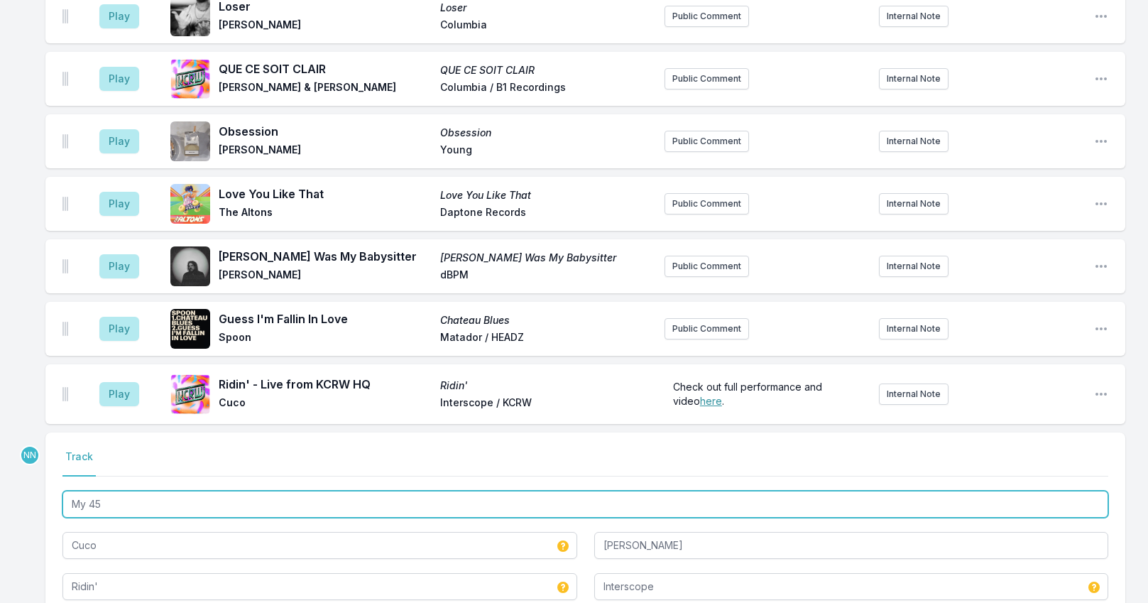
click at [232, 491] on input "My 45" at bounding box center [585, 504] width 1046 height 27
paste input "- Live from KCRW HQ"
type input "My 45 - Live from KCRW HQ"
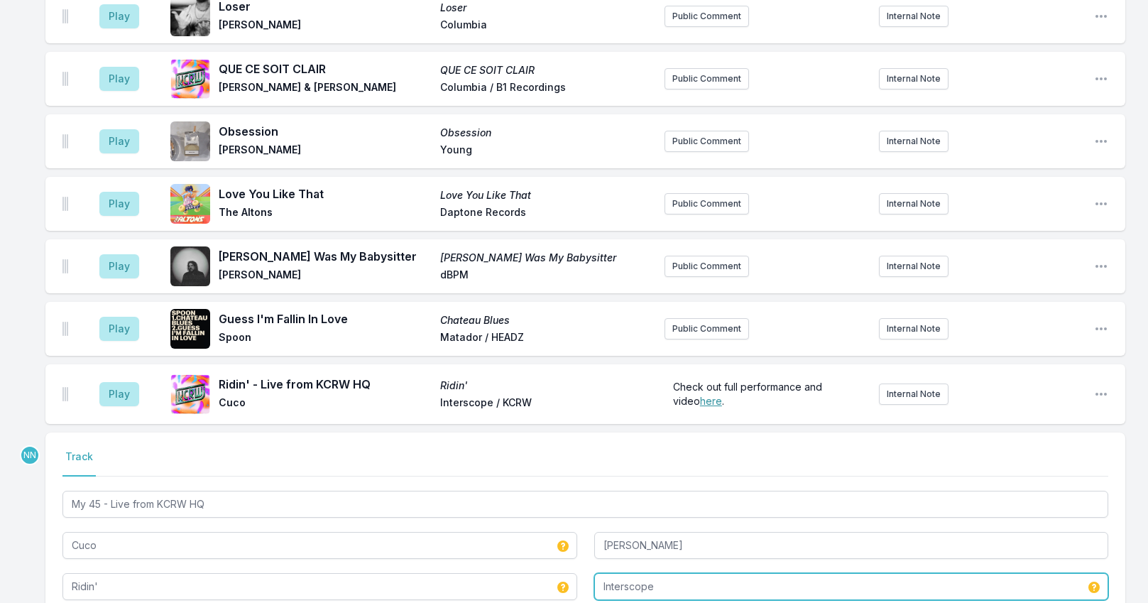
click at [740, 573] on input "Interscope" at bounding box center [851, 586] width 515 height 27
type input "Interscope / KCRW"
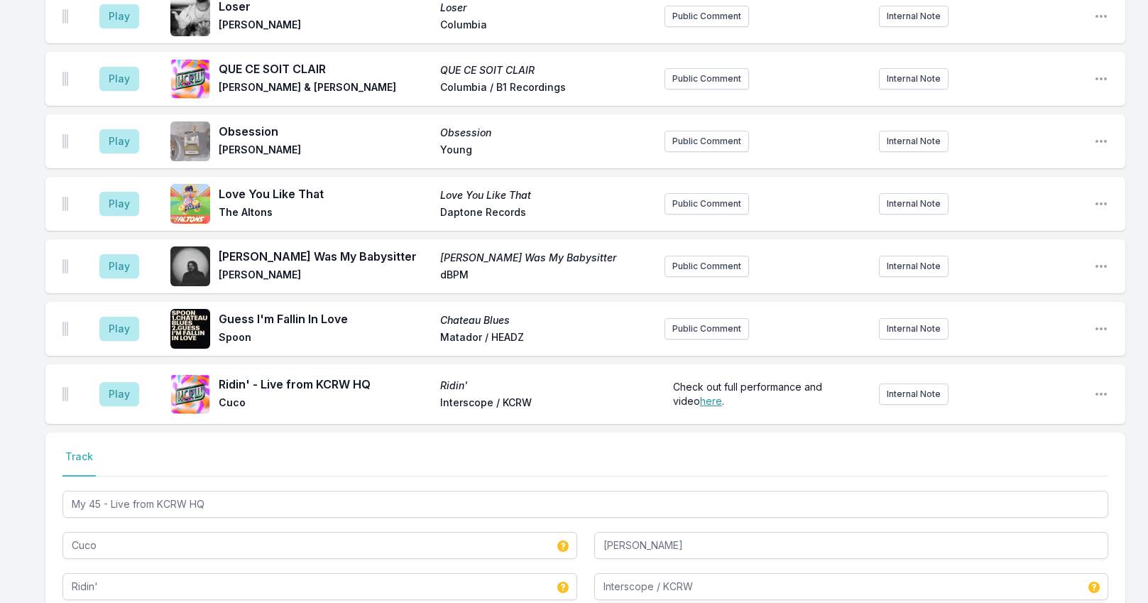
type input "My 45"
type input "Interscope"
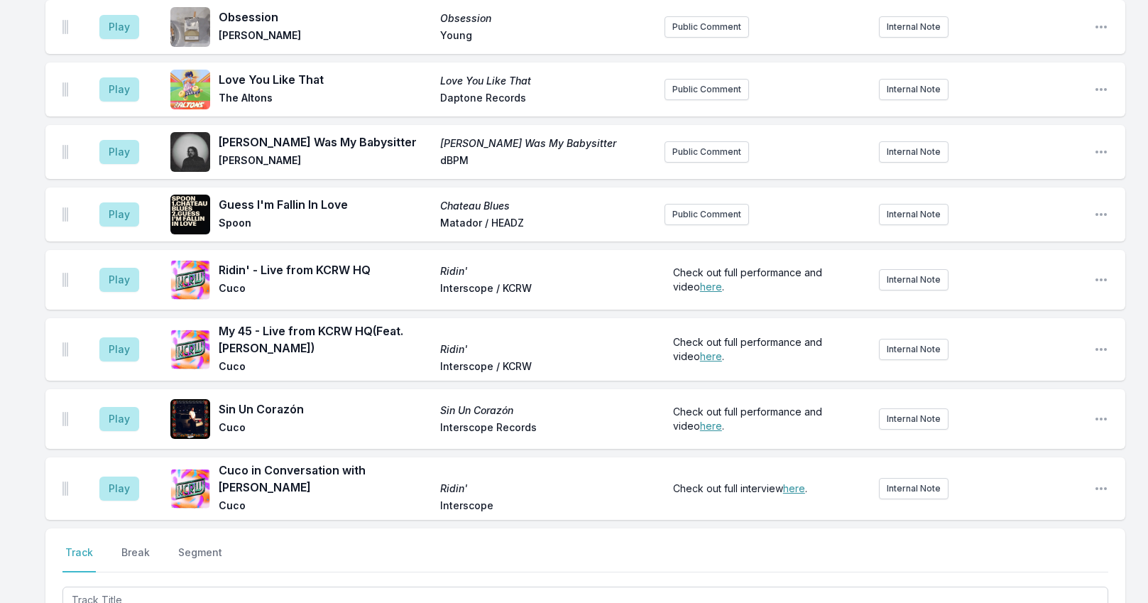
scroll to position [4566, 0]
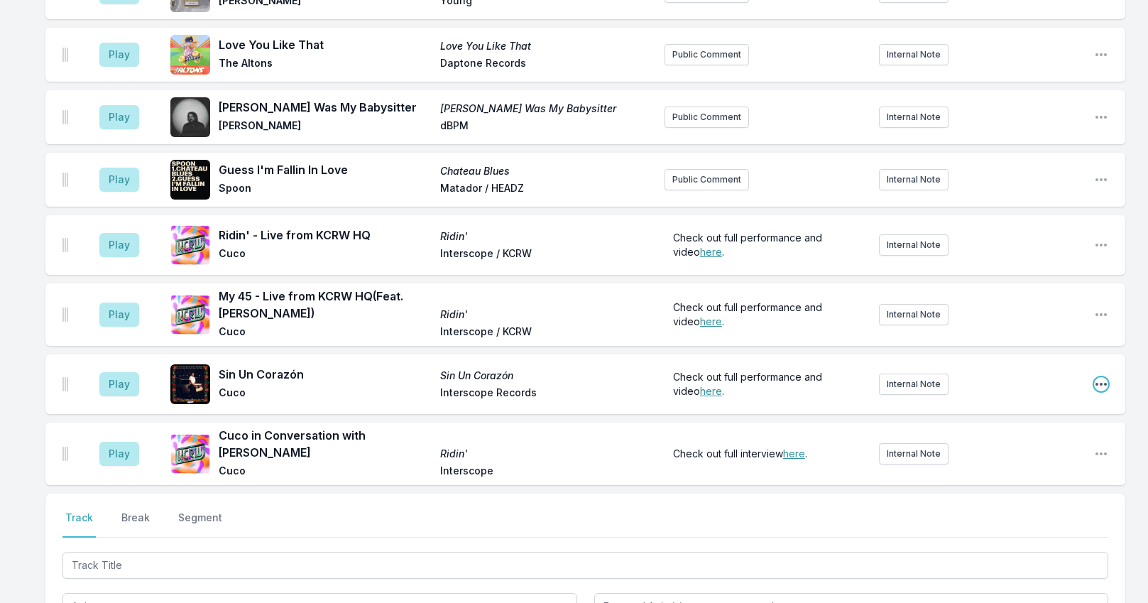
click at [1107, 377] on icon "Open playlist item options" at bounding box center [1101, 384] width 14 height 14
click at [986, 425] on button "Edit Track Details" at bounding box center [1028, 438] width 159 height 26
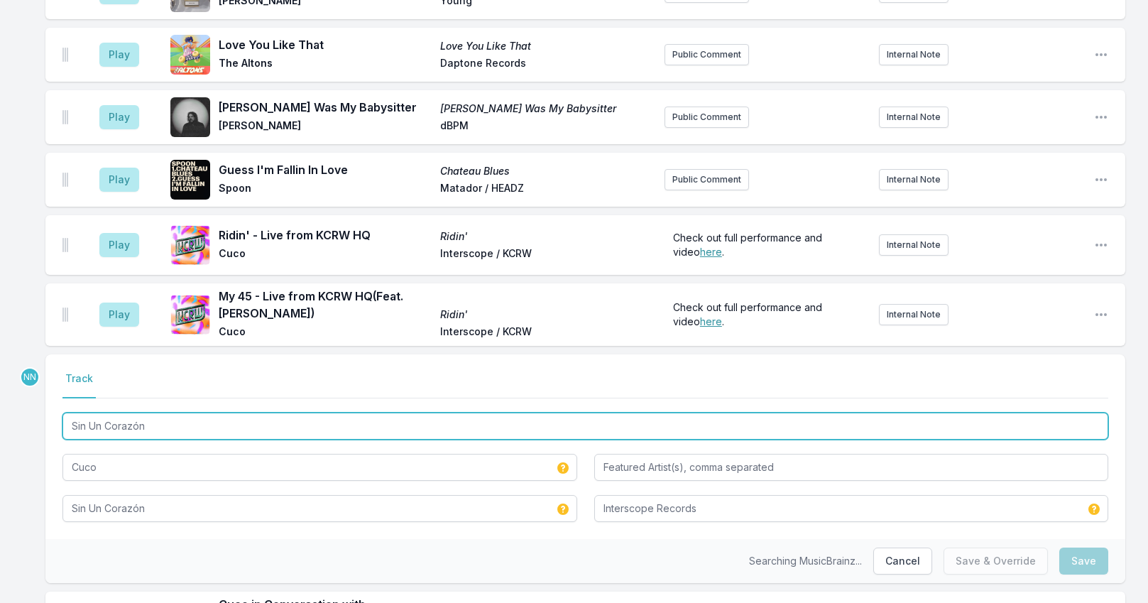
click at [235, 413] on input "Sin Un Corazón" at bounding box center [585, 426] width 1046 height 27
paste input "- Live from KCRW HQ"
type input "Sin Un Corazón - Live from KCRW HQ"
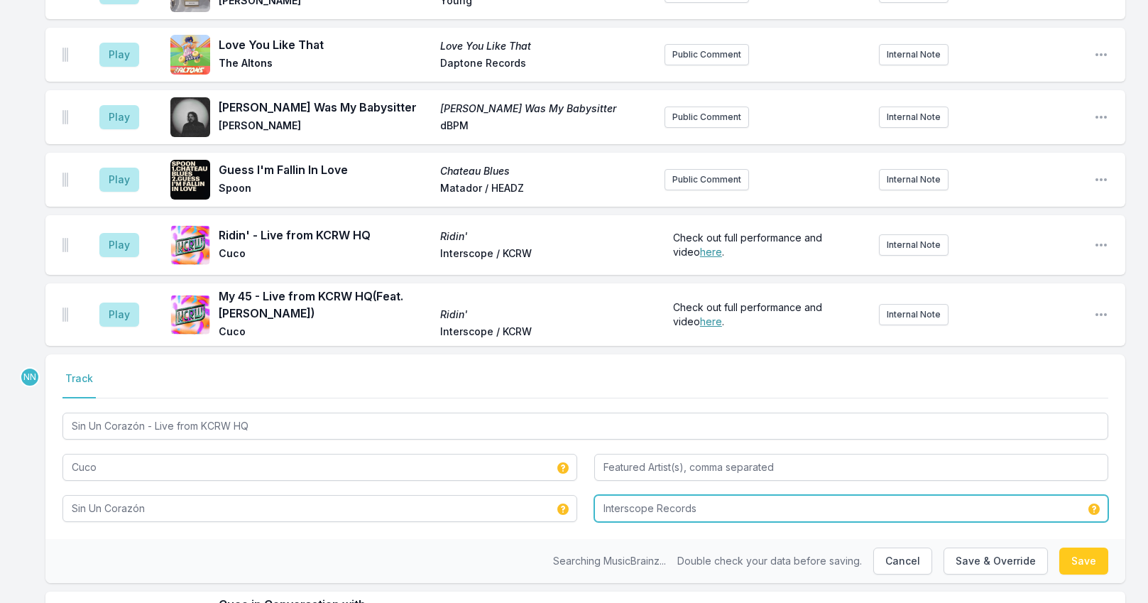
click at [813, 495] on input "Interscope Records" at bounding box center [851, 508] width 515 height 27
type input "Interscope Records / KCRW"
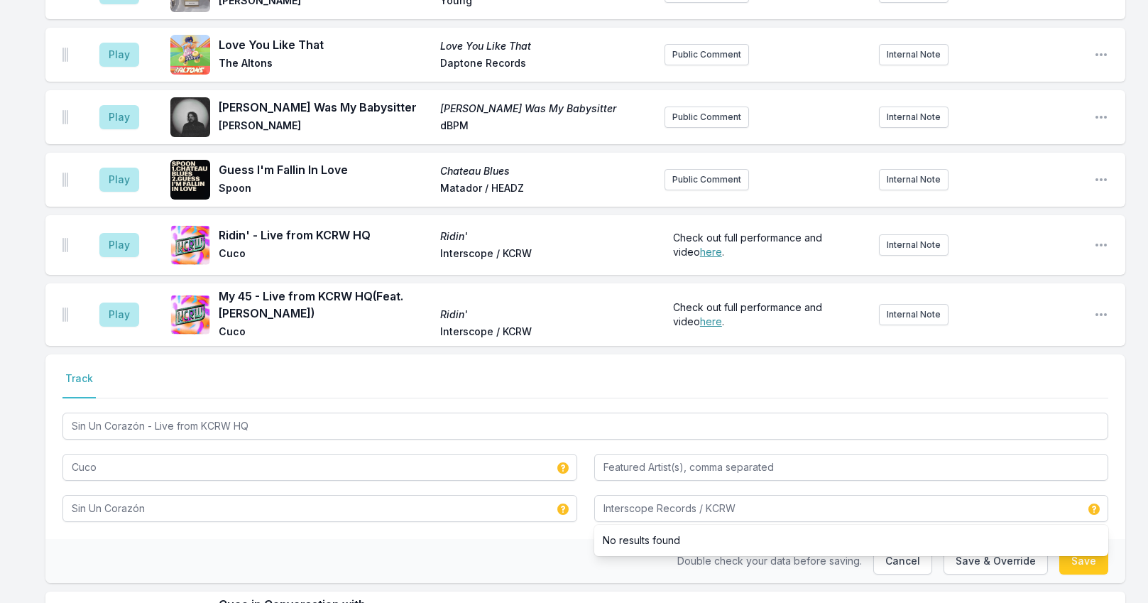
click at [1067, 525] on ul "No results found" at bounding box center [851, 540] width 515 height 31
click at [1070, 548] on button "Save" at bounding box center [1084, 561] width 49 height 27
type input "Sin Un Corazón"
type input "Interscope Records"
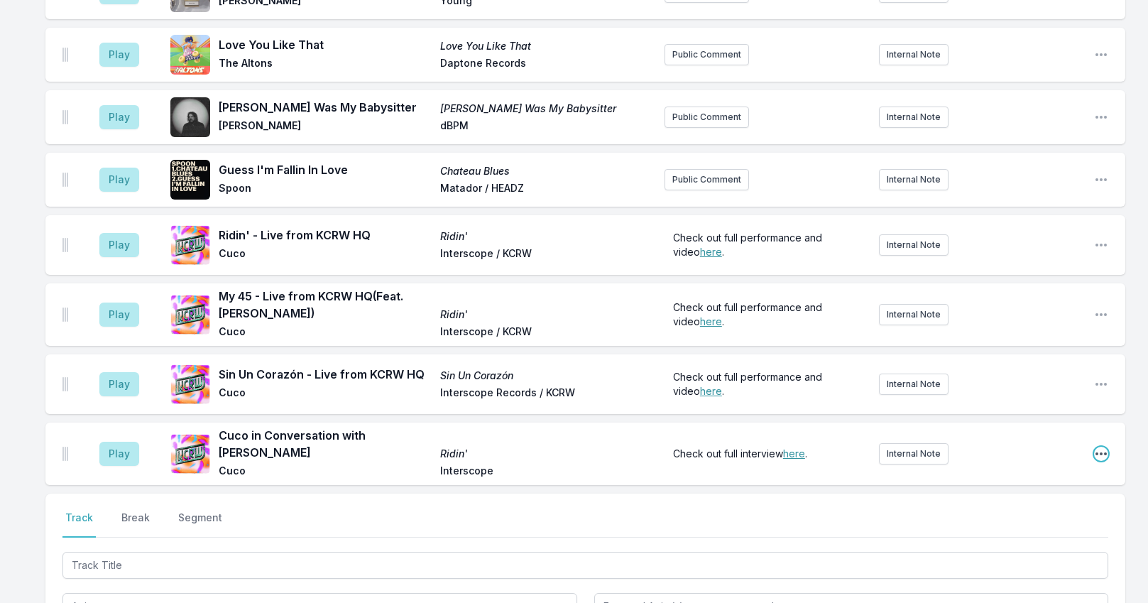
click at [1101, 452] on icon "Open playlist item options" at bounding box center [1101, 453] width 11 height 3
click at [1005, 495] on button "Edit Track Details" at bounding box center [1028, 508] width 159 height 26
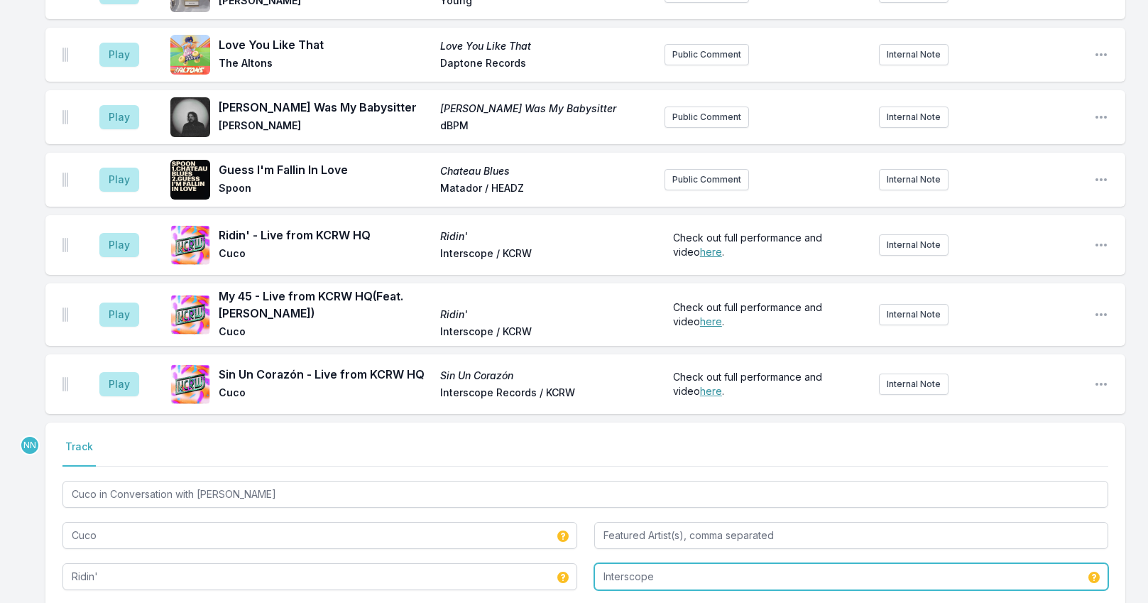
click at [673, 563] on input "Interscope" at bounding box center [851, 576] width 515 height 27
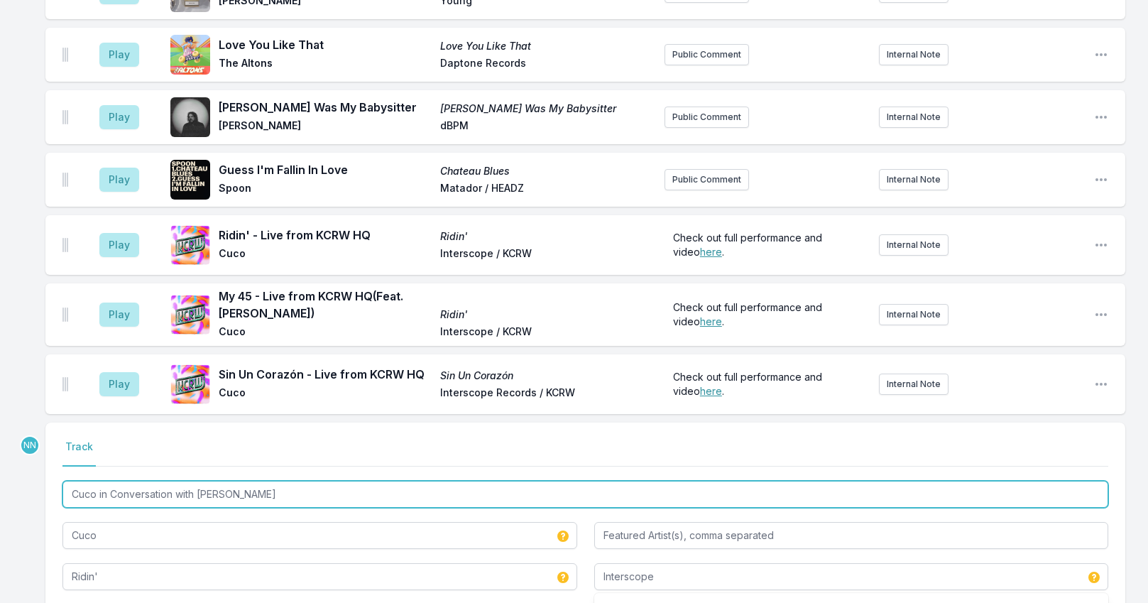
click at [341, 481] on input "Cuco in Conversation with [PERSON_NAME]" at bounding box center [585, 494] width 1046 height 27
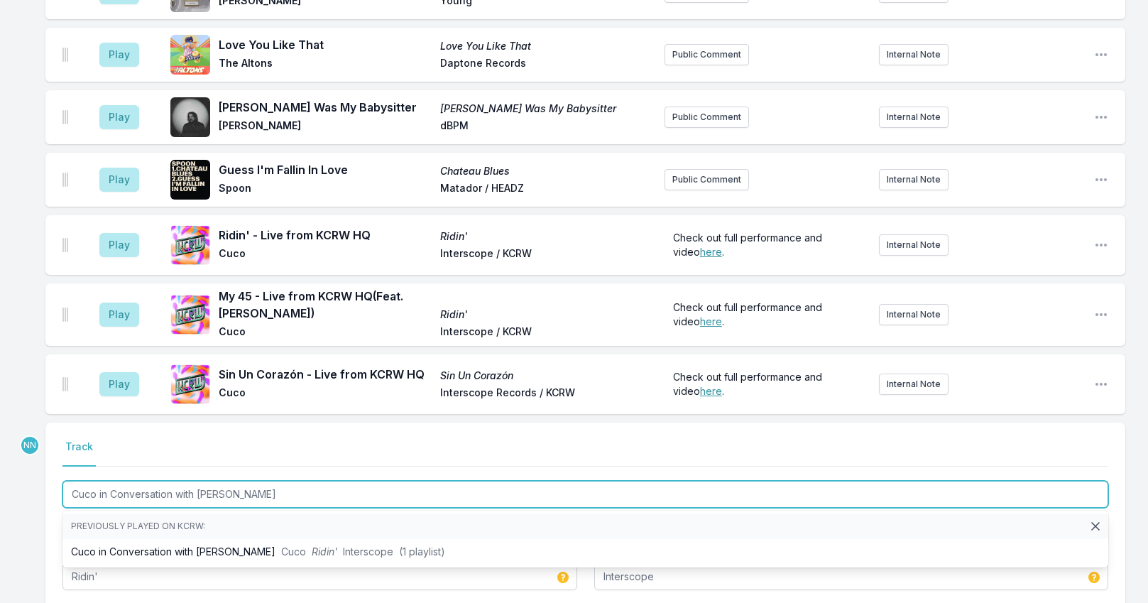
paste input "- Live from KCRW HQ"
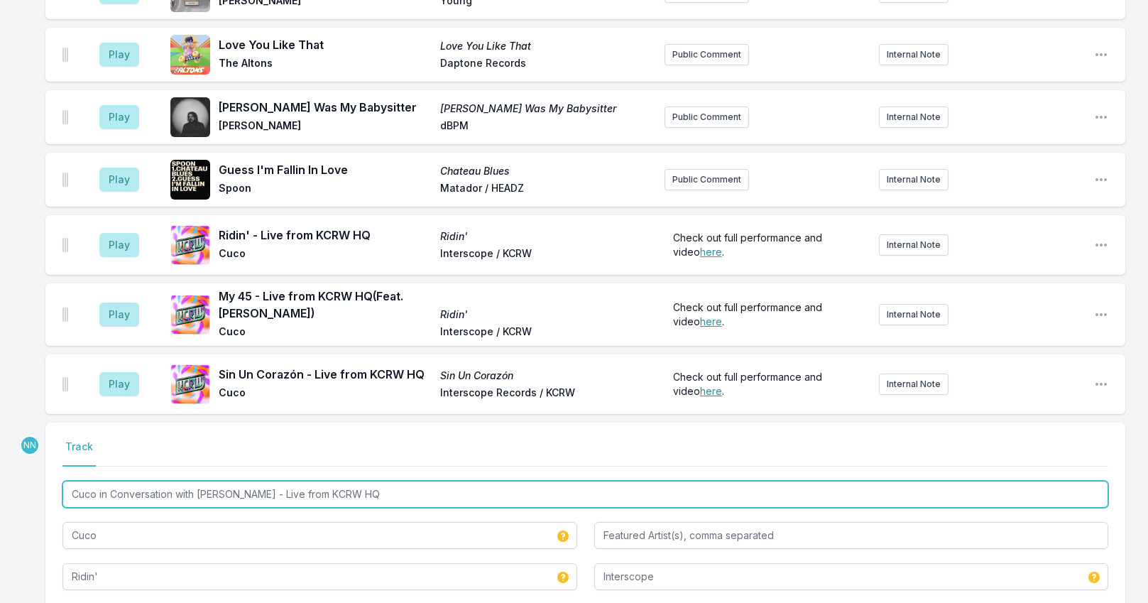
type input "Cuco in Conversation with [PERSON_NAME] - Live from KCRW HQ"
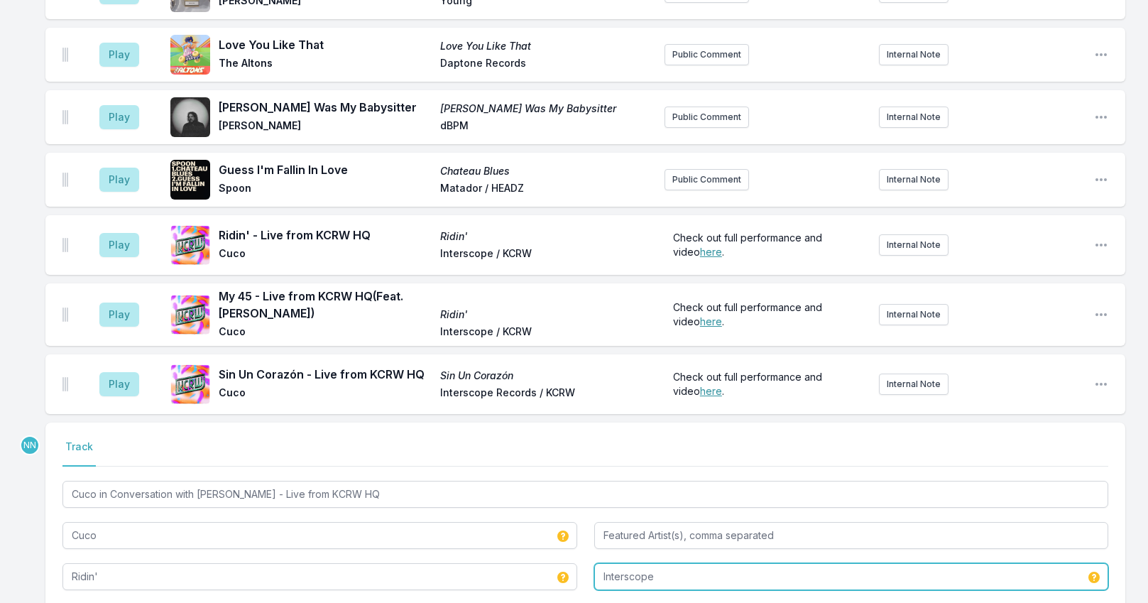
click at [677, 563] on input "Interscope" at bounding box center [851, 576] width 515 height 27
type input "Interscope / KCRW"
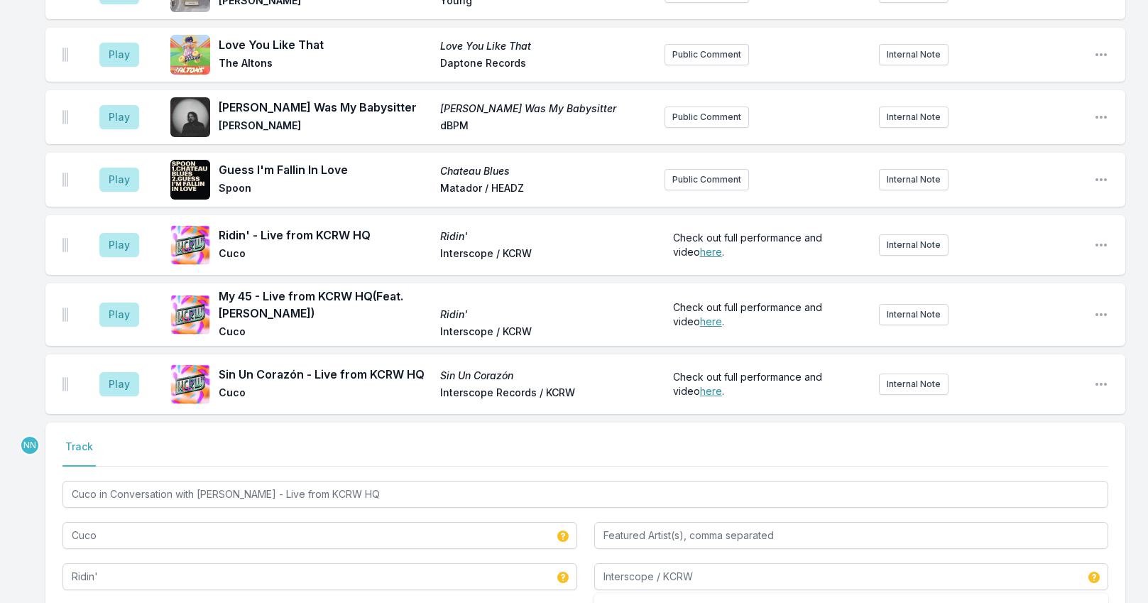
type input "Cuco in Conversation with [PERSON_NAME]"
type input "Interscope"
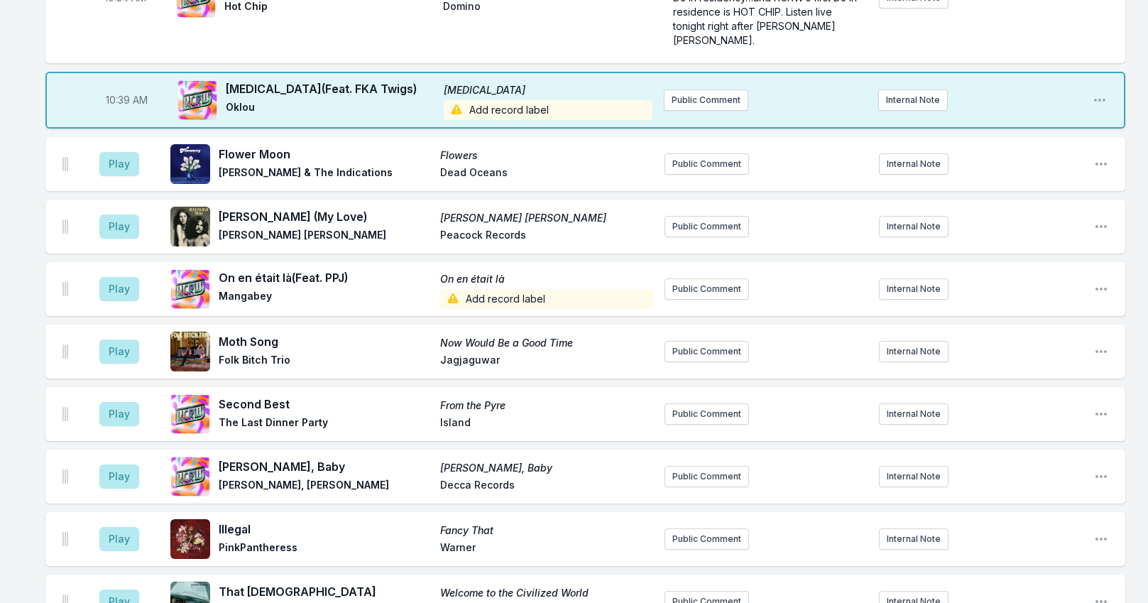
scroll to position [2080, 0]
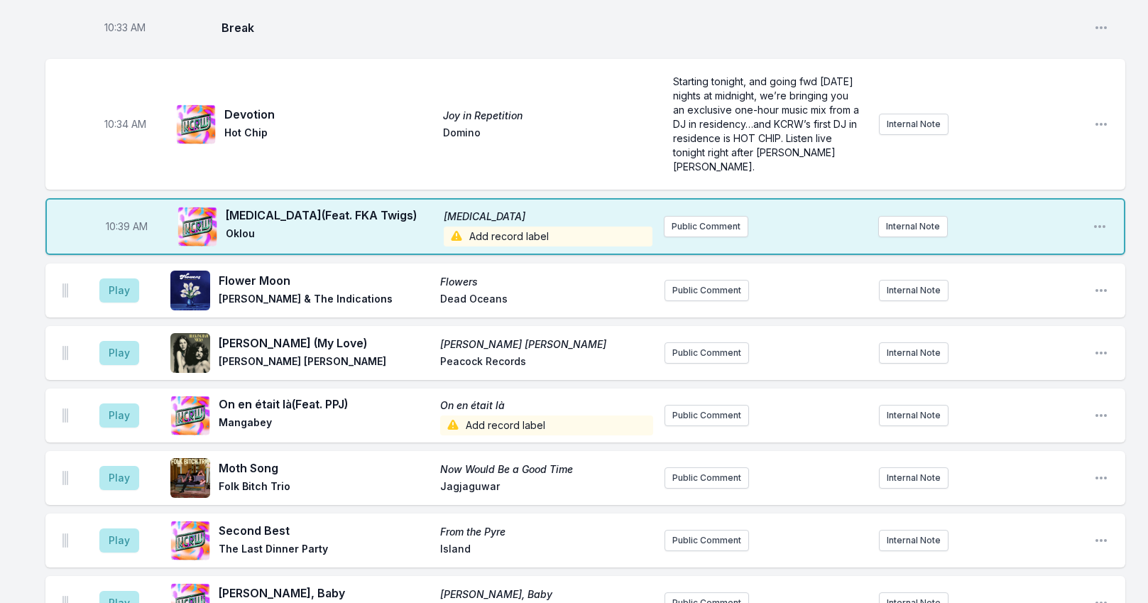
click at [516, 227] on span "Add record label" at bounding box center [548, 237] width 209 height 20
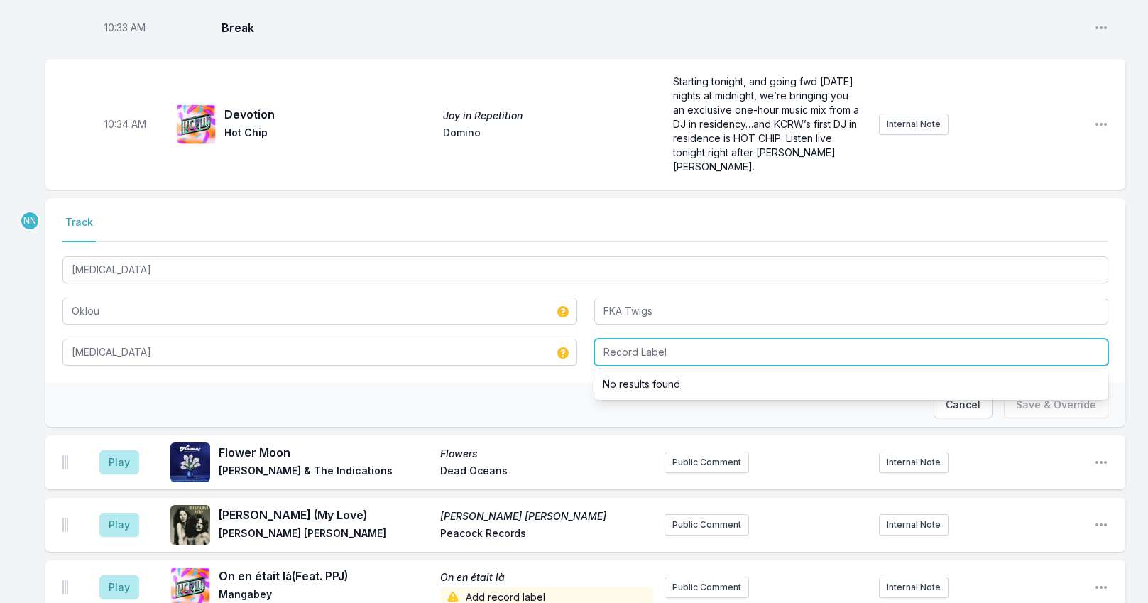
click at [611, 339] on input "Record Label" at bounding box center [851, 352] width 515 height 27
type input "True Panther"
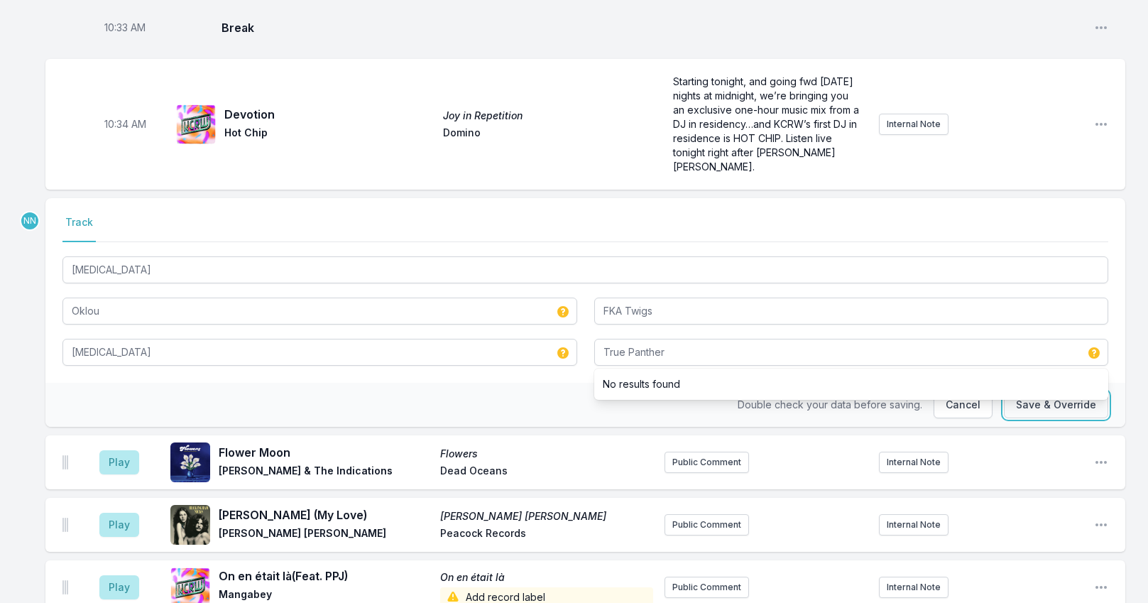
click at [1042, 391] on button "Save & Override" at bounding box center [1056, 404] width 104 height 27
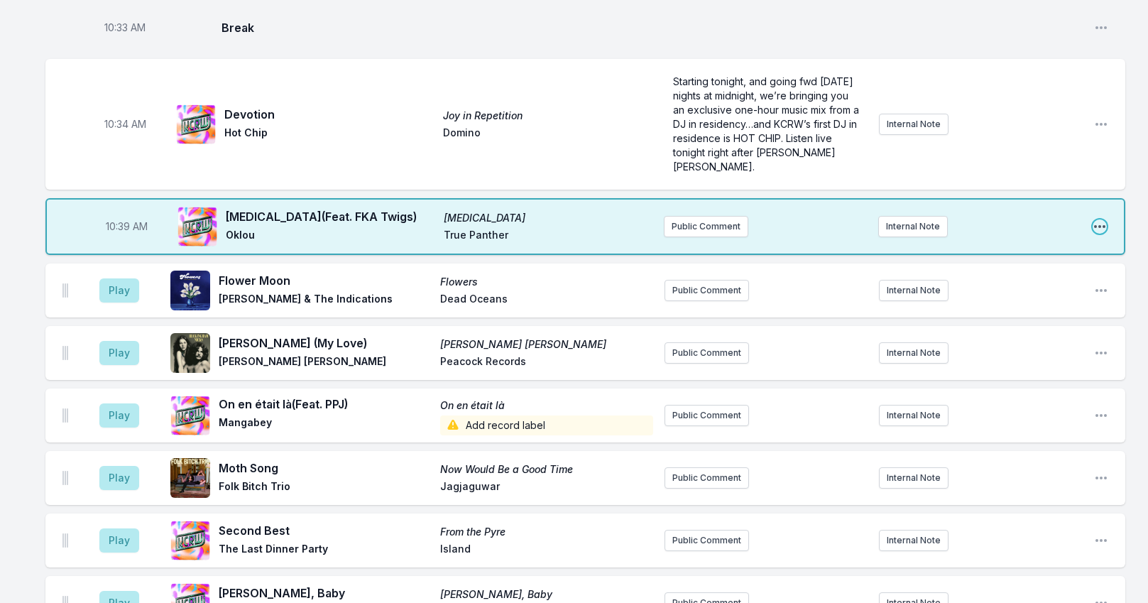
click at [1101, 219] on icon "Open playlist item options" at bounding box center [1100, 226] width 14 height 14
click at [1039, 268] on button "Edit Track Details" at bounding box center [1027, 281] width 159 height 26
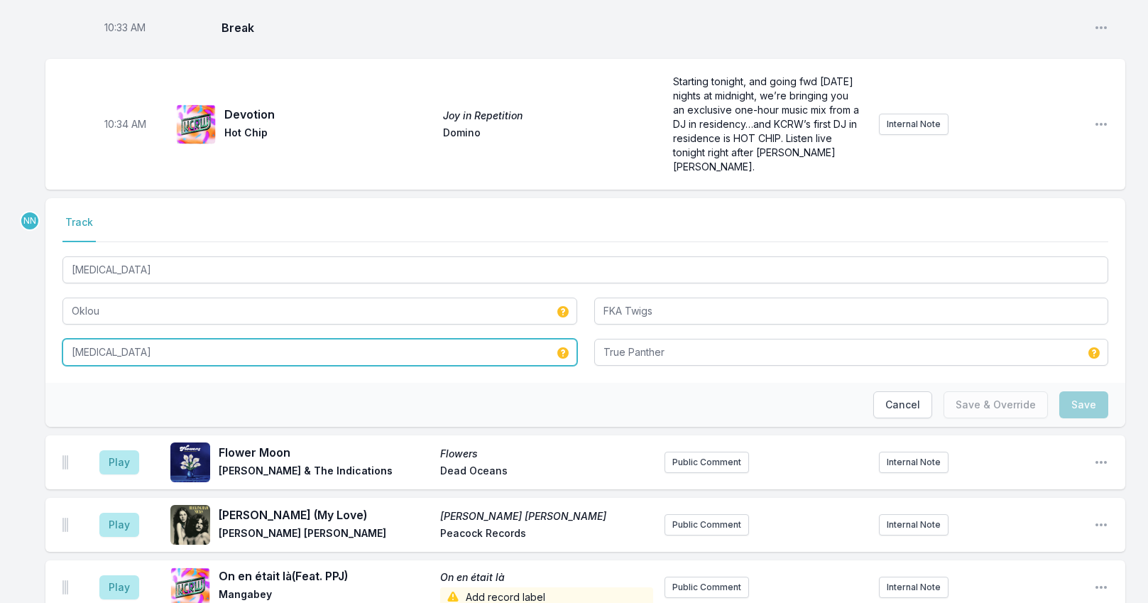
click at [168, 339] on input "[MEDICAL_DATA]" at bounding box center [319, 352] width 515 height 27
type input "[MEDICAL_DATA] (feat. FKA twigs)"
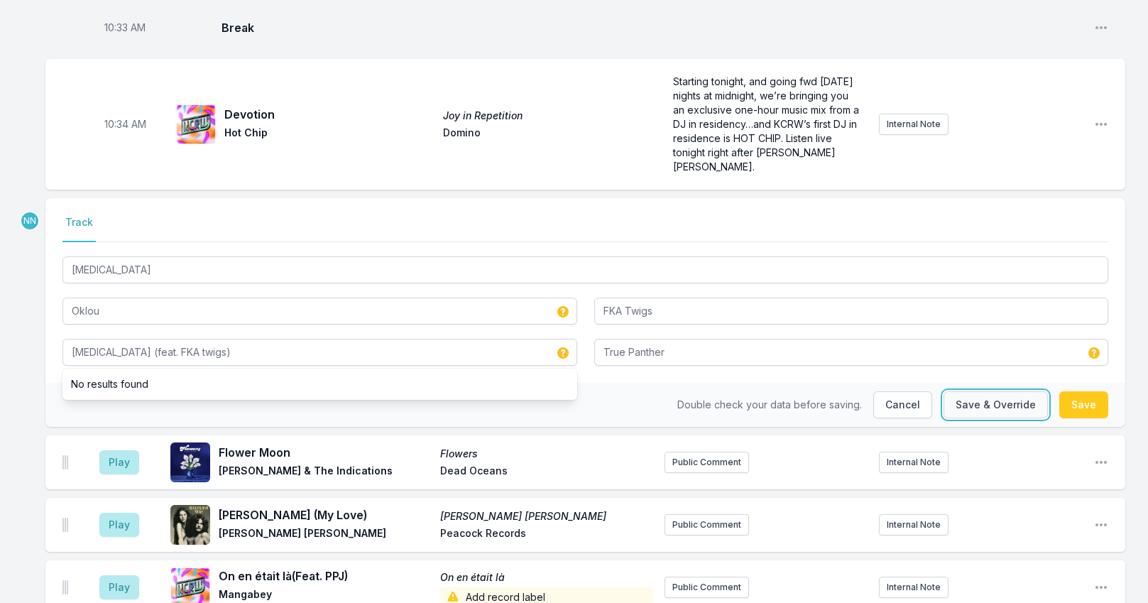
click at [978, 391] on button "Save & Override" at bounding box center [996, 404] width 104 height 27
type input "FKA Twigs"
type input "[MEDICAL_DATA]"
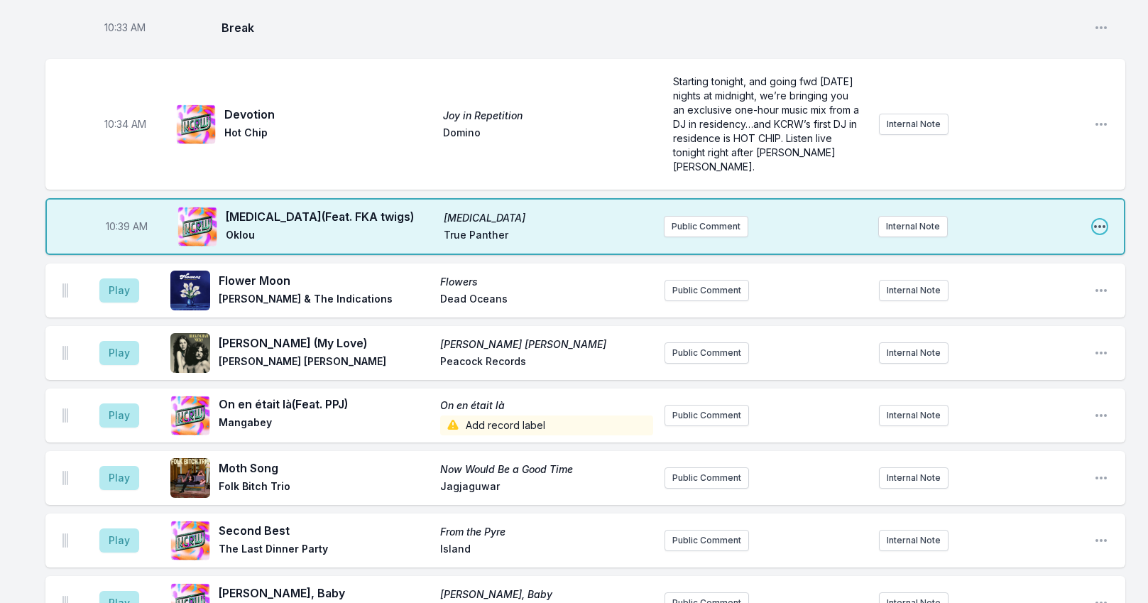
click at [1100, 219] on icon "Open playlist item options" at bounding box center [1100, 226] width 14 height 14
click at [1051, 268] on button "Edit Track Details" at bounding box center [1027, 281] width 159 height 26
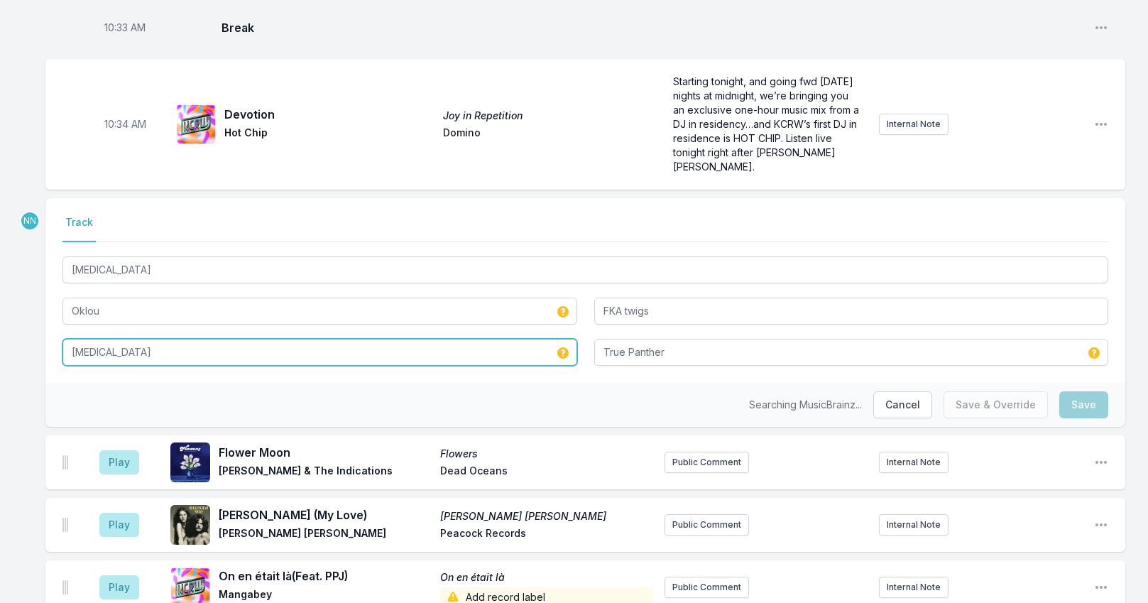
click at [369, 339] on input "[MEDICAL_DATA]" at bounding box center [319, 352] width 515 height 27
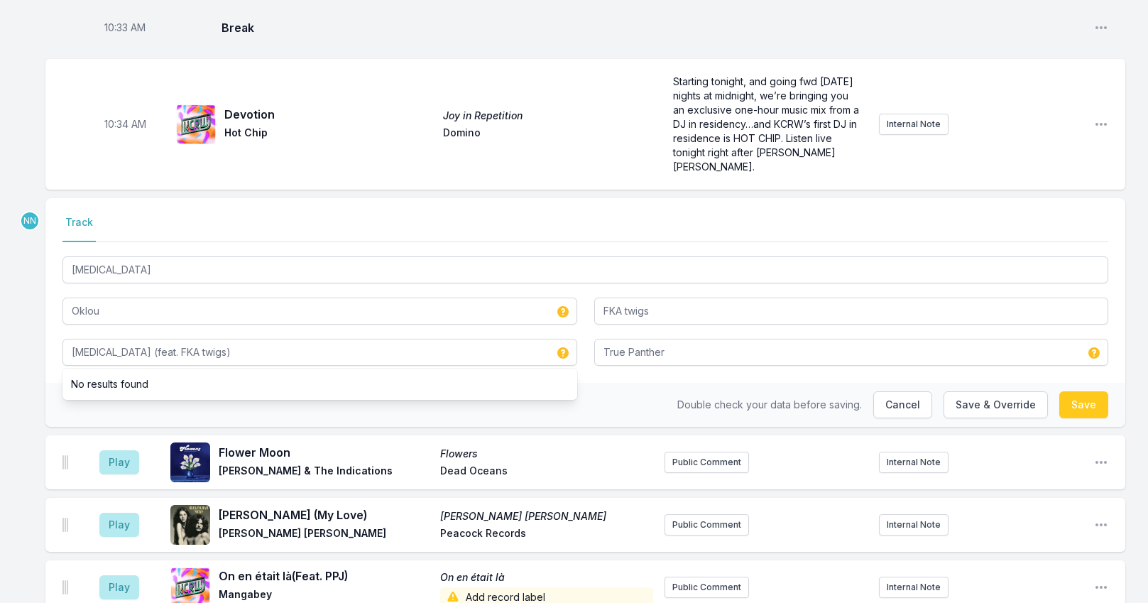
click at [625, 383] on div "Double check your data before saving. Cancel Save & Override Save" at bounding box center [585, 405] width 1080 height 44
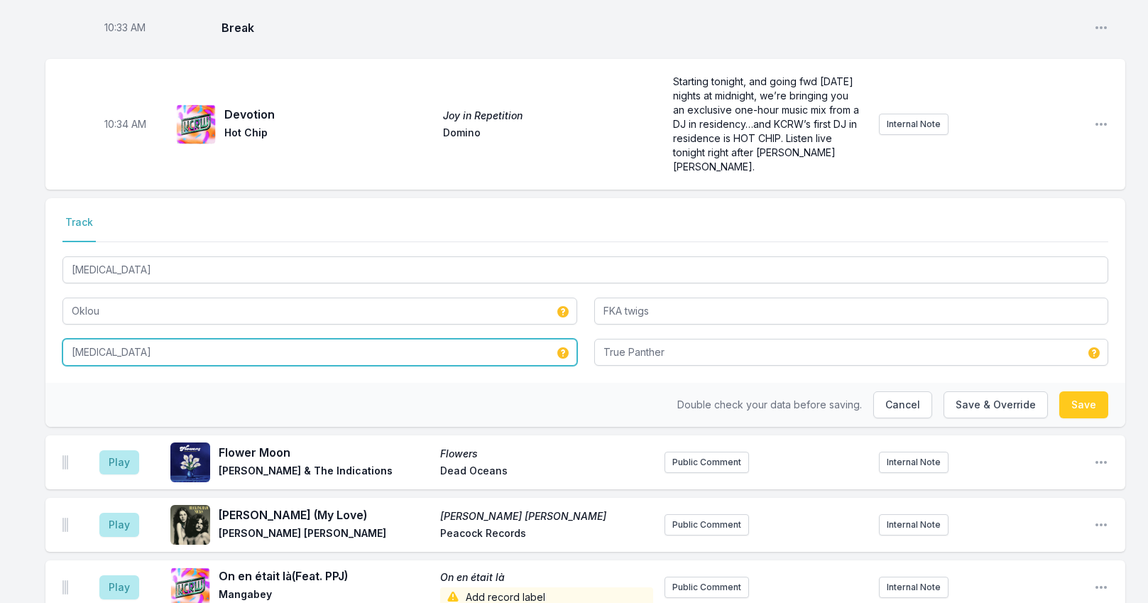
click at [312, 339] on input "[MEDICAL_DATA]" at bounding box center [319, 352] width 515 height 27
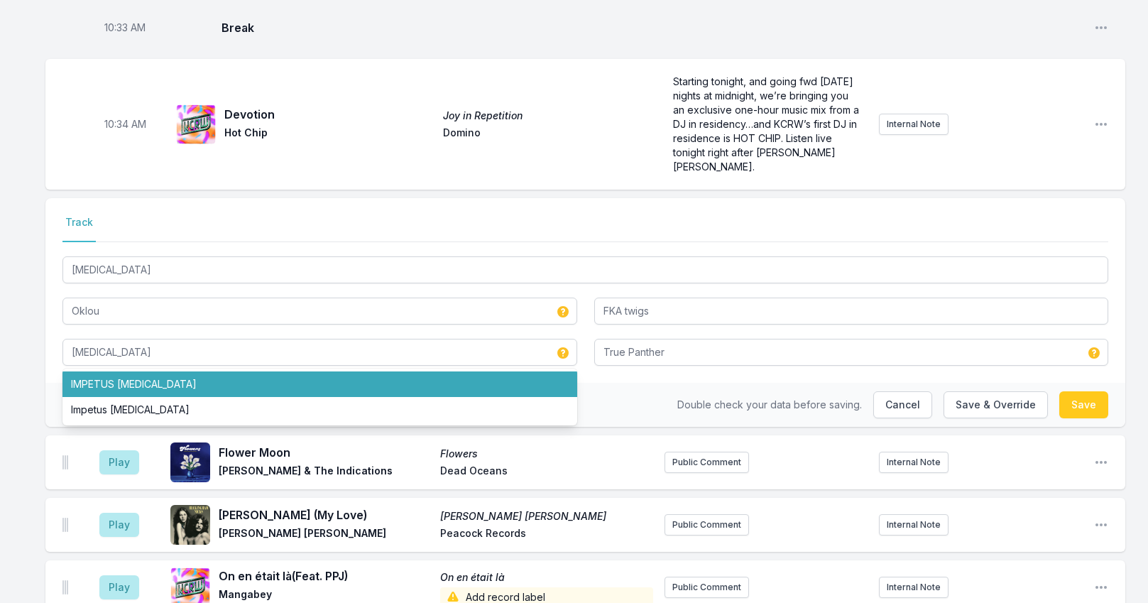
drag, startPoint x: 192, startPoint y: 264, endPoint x: 86, endPoint y: 283, distance: 107.5
click at [73, 336] on div "[MEDICAL_DATA] IMPETUS [MEDICAL_DATA] Impetus [MEDICAL_DATA]" at bounding box center [319, 351] width 515 height 30
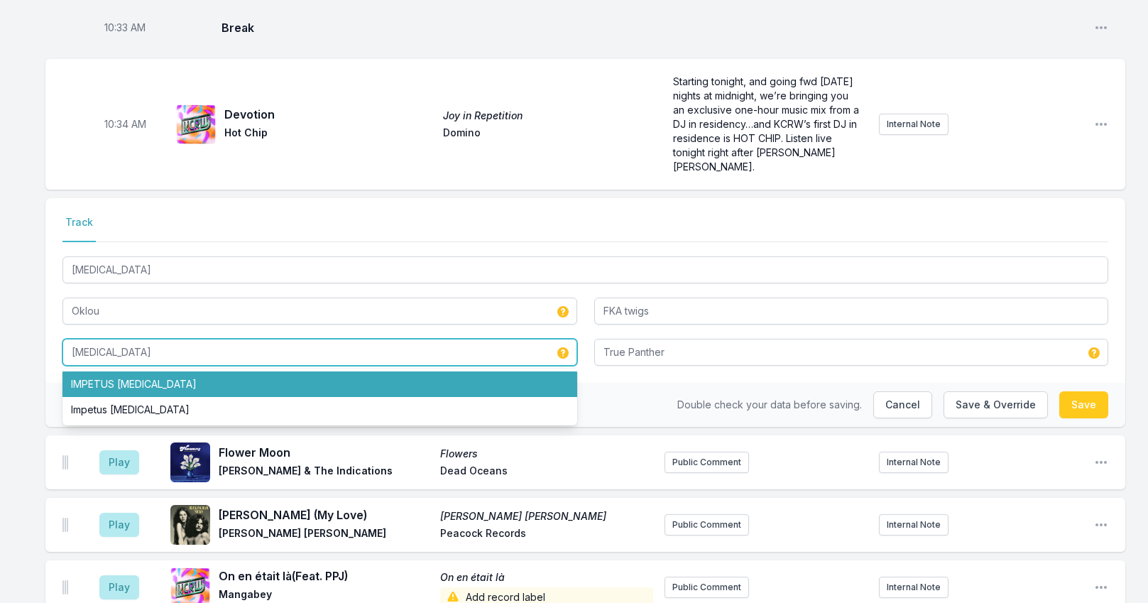
drag, startPoint x: 118, startPoint y: 278, endPoint x: 1, endPoint y: 263, distance: 117.5
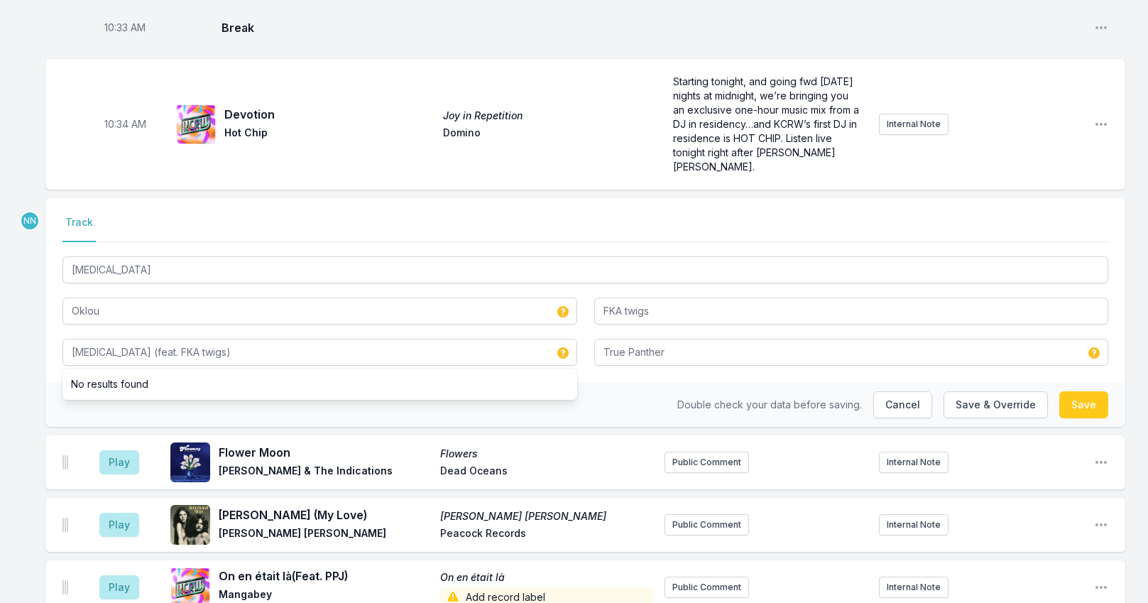
type input "[MEDICAL_DATA]"
click at [1017, 391] on button "Save & Override" at bounding box center [996, 404] width 104 height 27
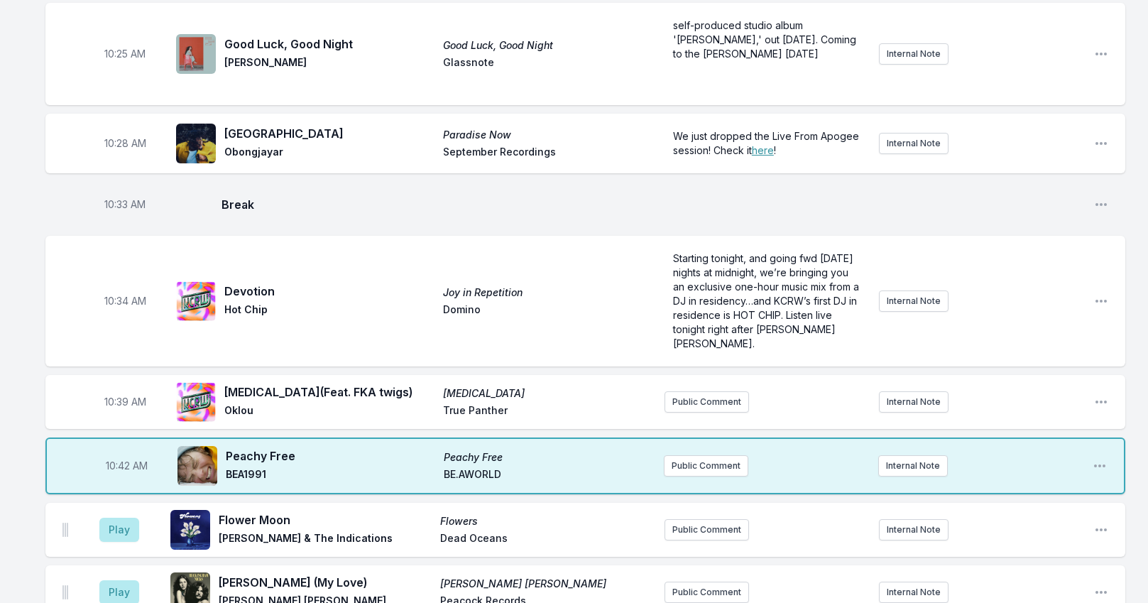
scroll to position [2009, 0]
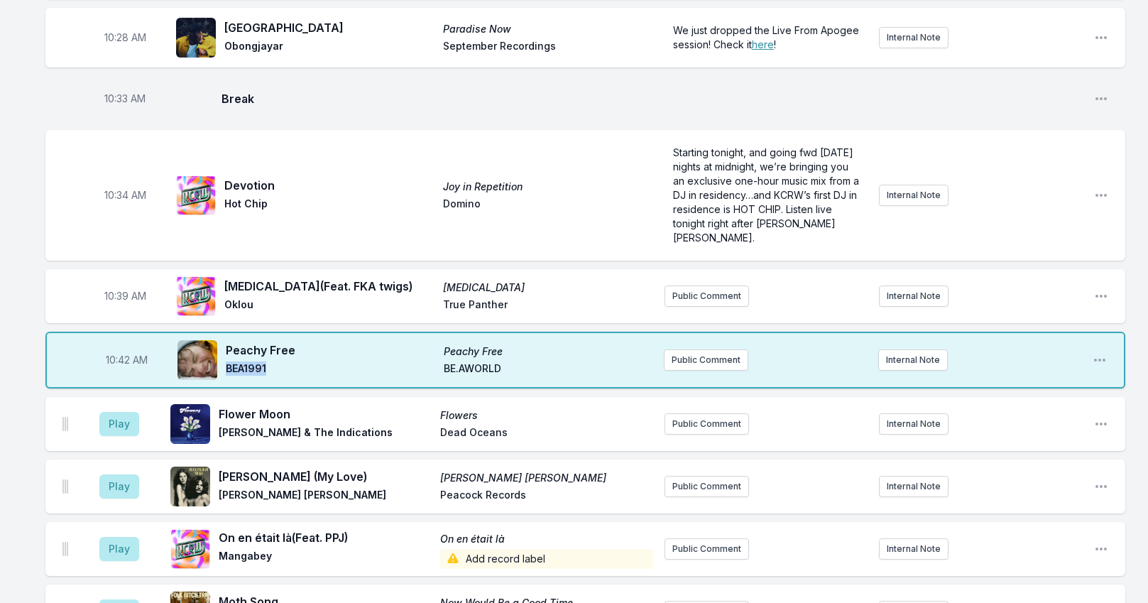
drag, startPoint x: 224, startPoint y: 290, endPoint x: 275, endPoint y: 290, distance: 50.4
click at [275, 337] on div "Peachy Free Peachy Free BEA1991 BE.AWORLD" at bounding box center [415, 359] width 475 height 45
copy span "BEA1991"
click at [893, 349] on button "Internal Note" at bounding box center [913, 359] width 70 height 21
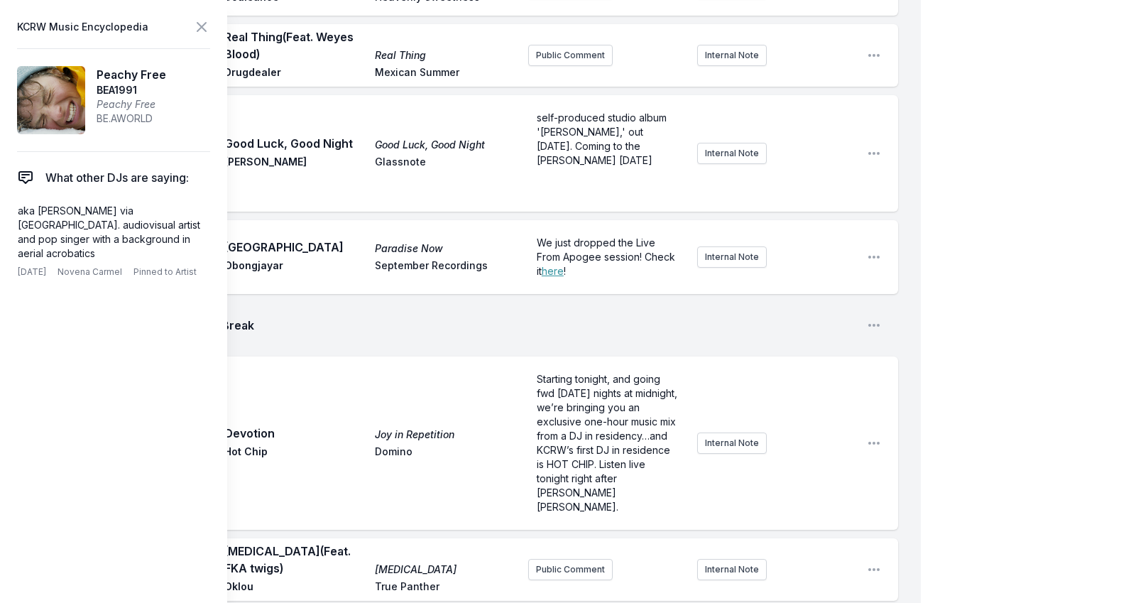
scroll to position [2151, 0]
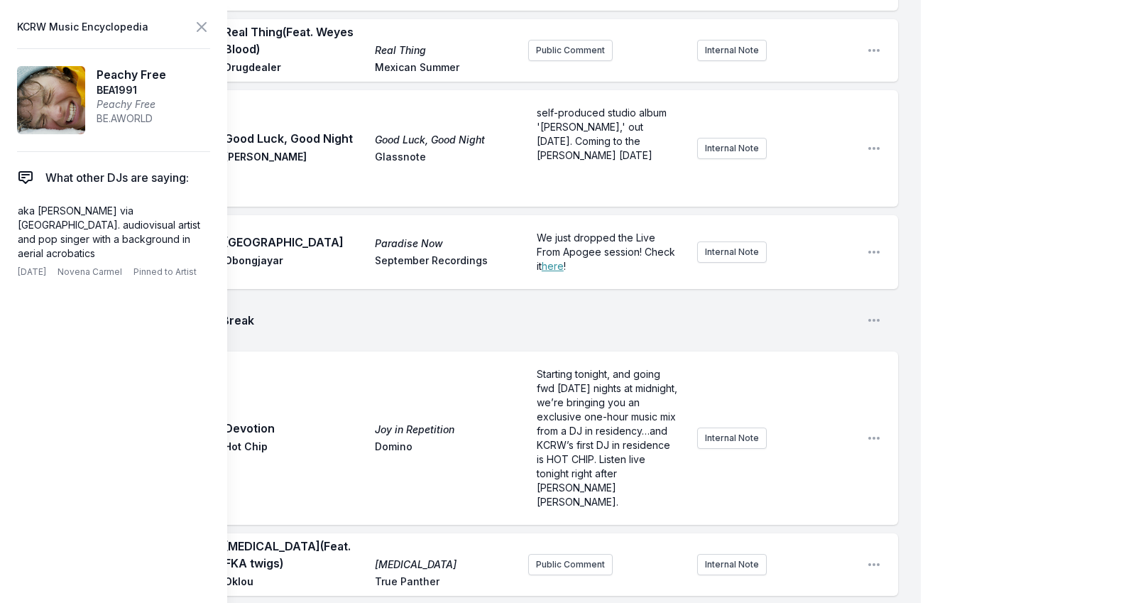
drag, startPoint x: 785, startPoint y: 401, endPoint x: 629, endPoint y: 403, distance: 156.3
click at [205, 26] on icon at bounding box center [201, 26] width 17 height 17
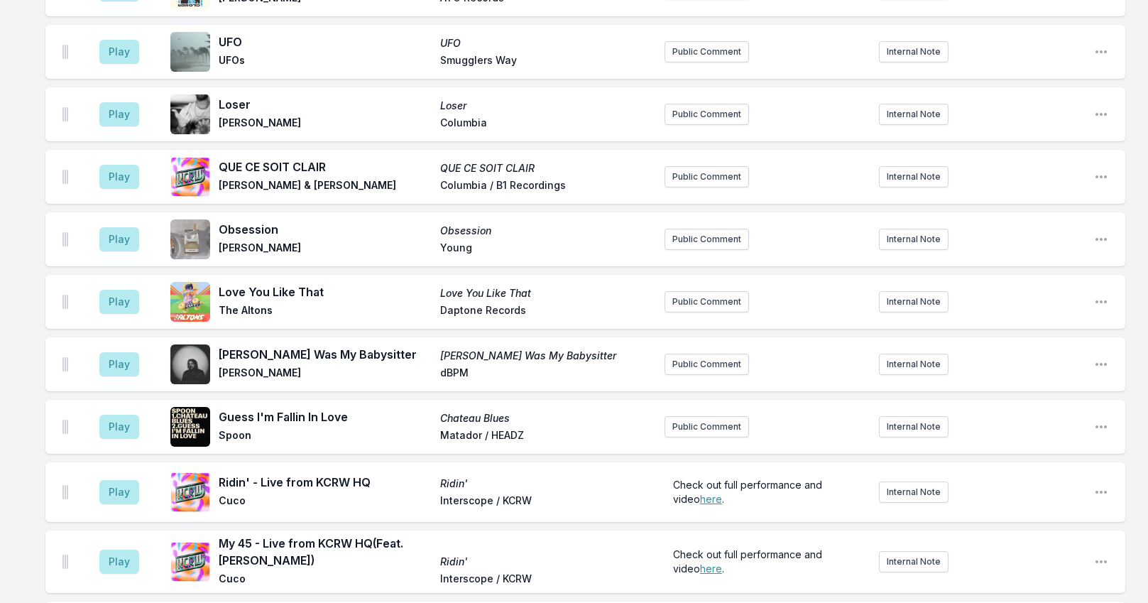
scroll to position [4747, 0]
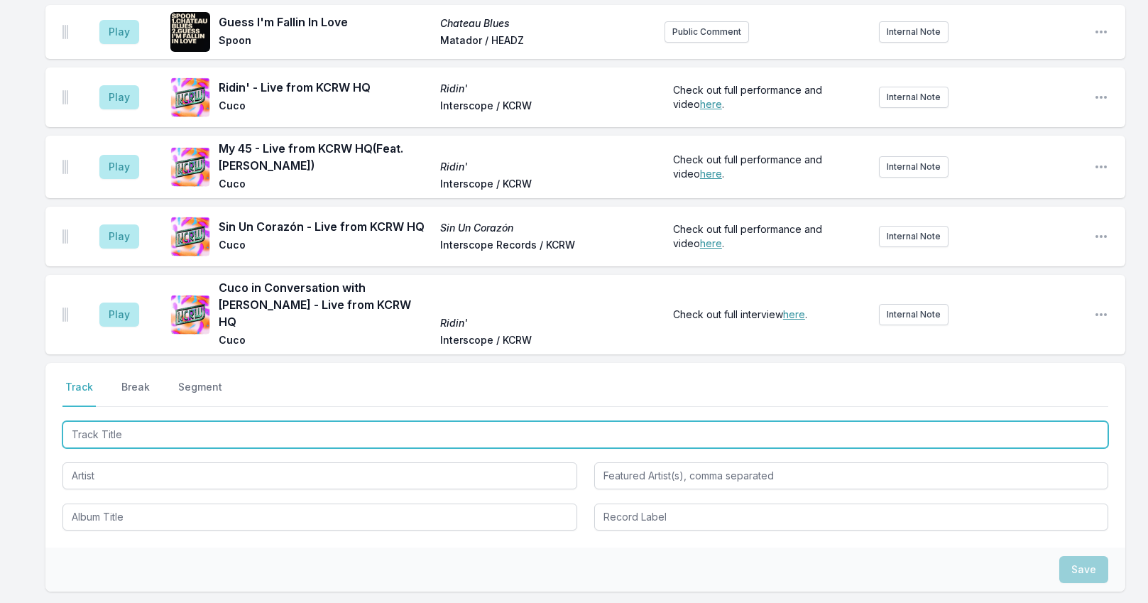
click at [196, 421] on input "Track Title" at bounding box center [585, 434] width 1046 height 27
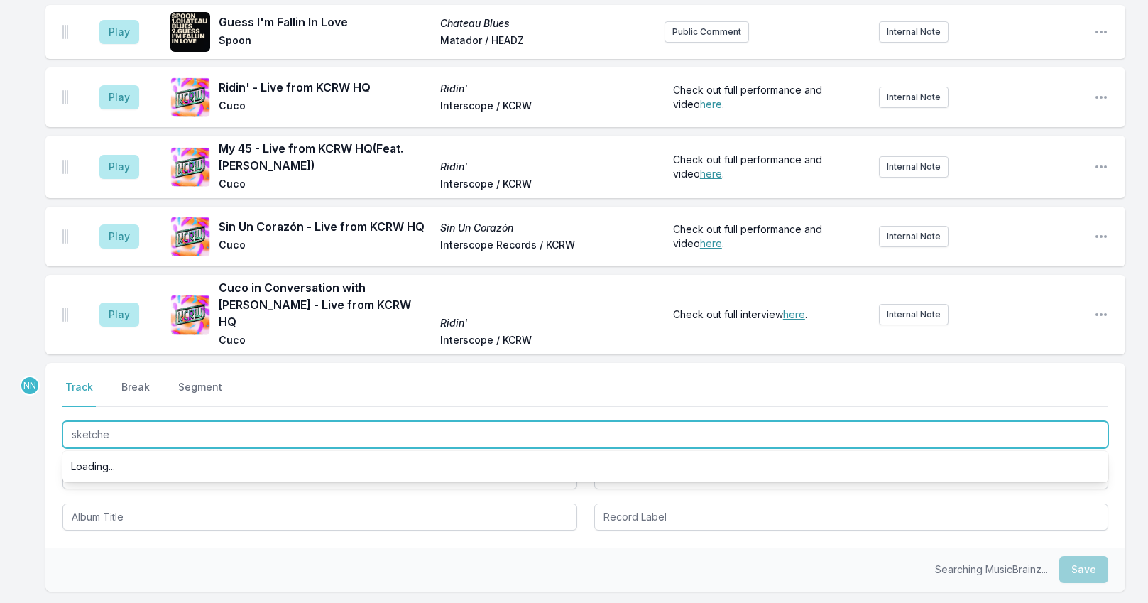
type input "sketches"
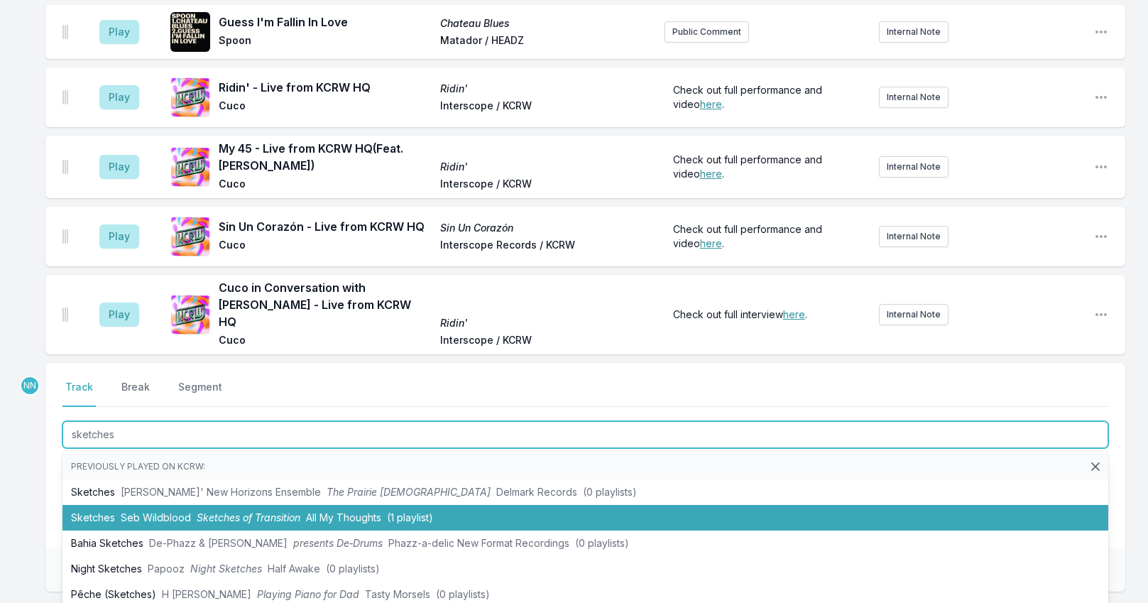
click at [178, 511] on span "Seb Wildblood" at bounding box center [156, 517] width 70 height 12
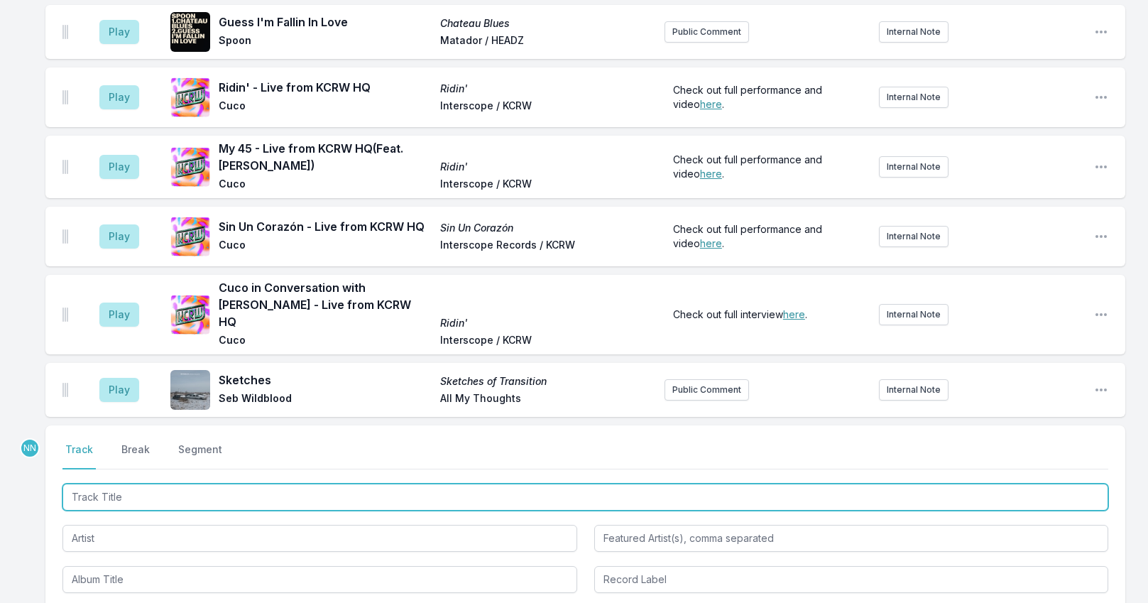
scroll to position [4810, 0]
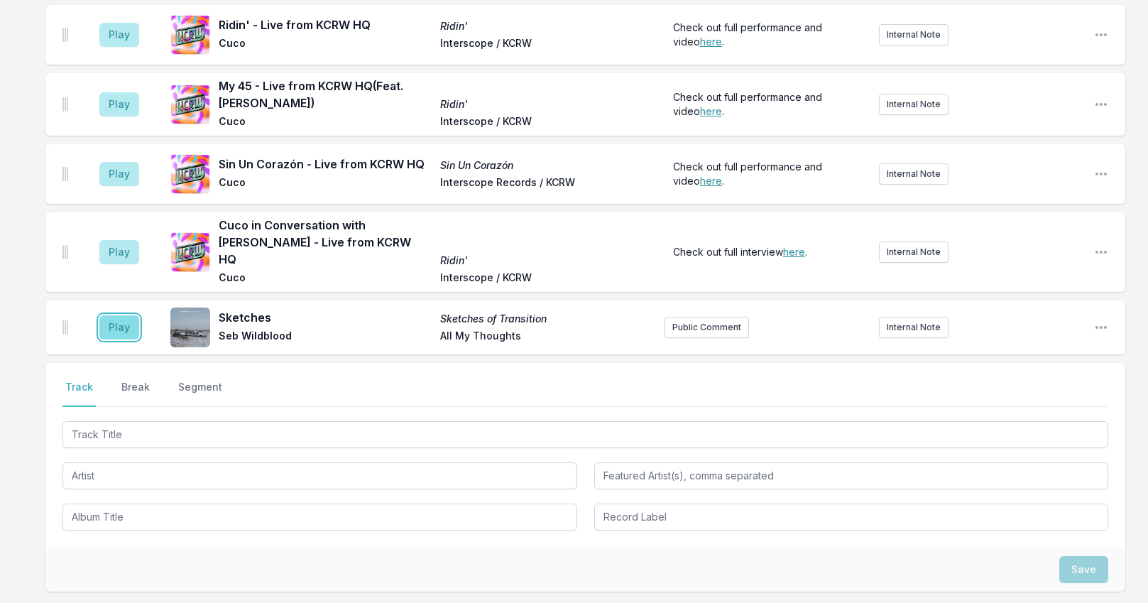
click at [116, 315] on button "Play" at bounding box center [119, 327] width 40 height 24
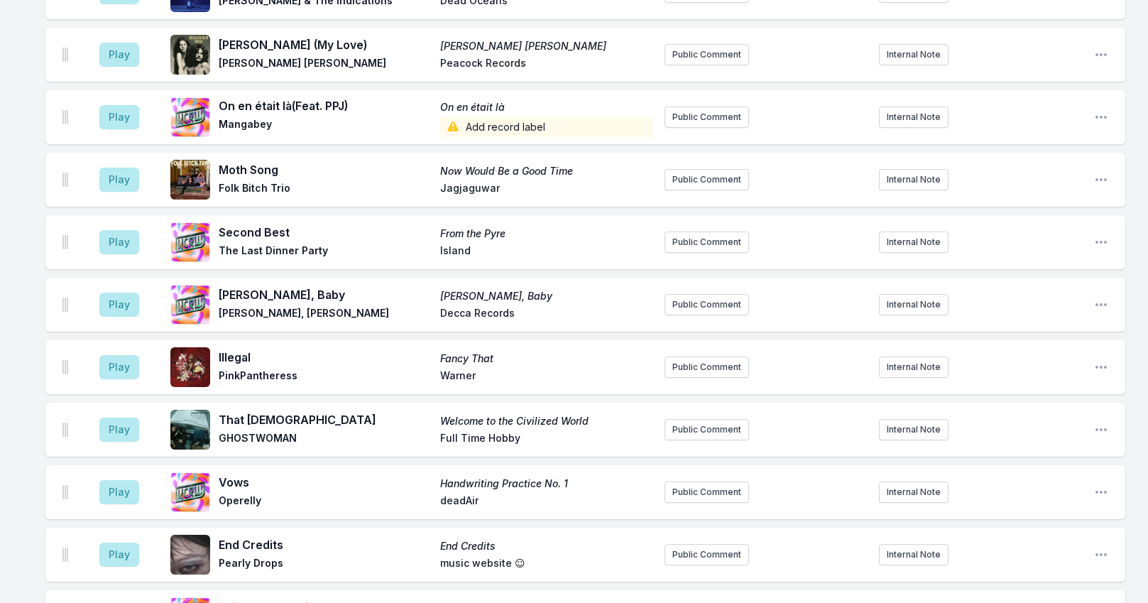
scroll to position [2111, 0]
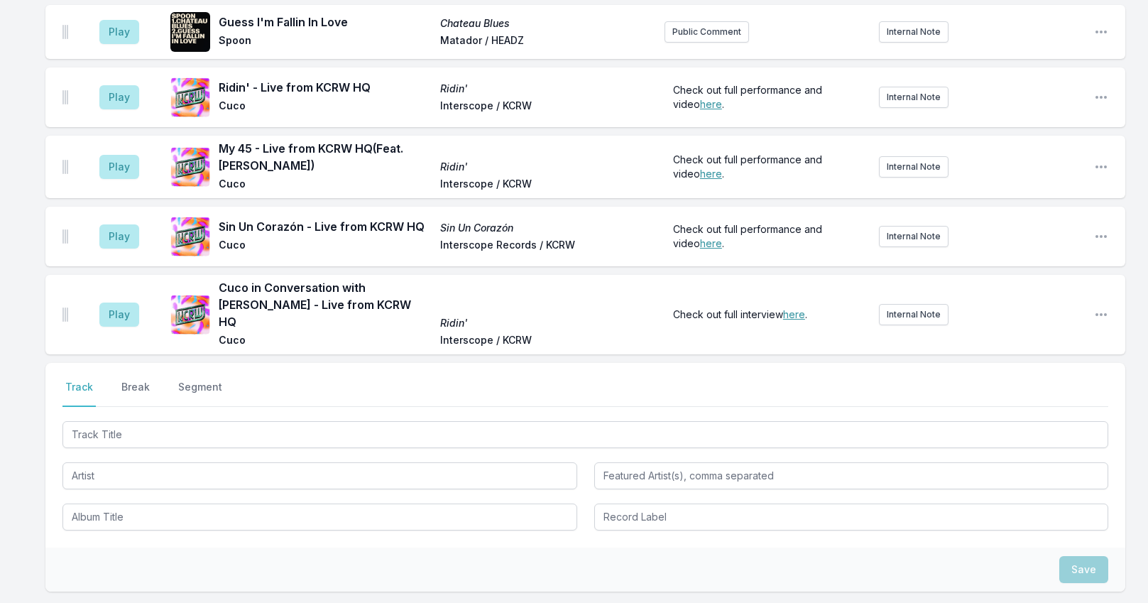
click at [134, 380] on button "Break" at bounding box center [136, 393] width 34 height 27
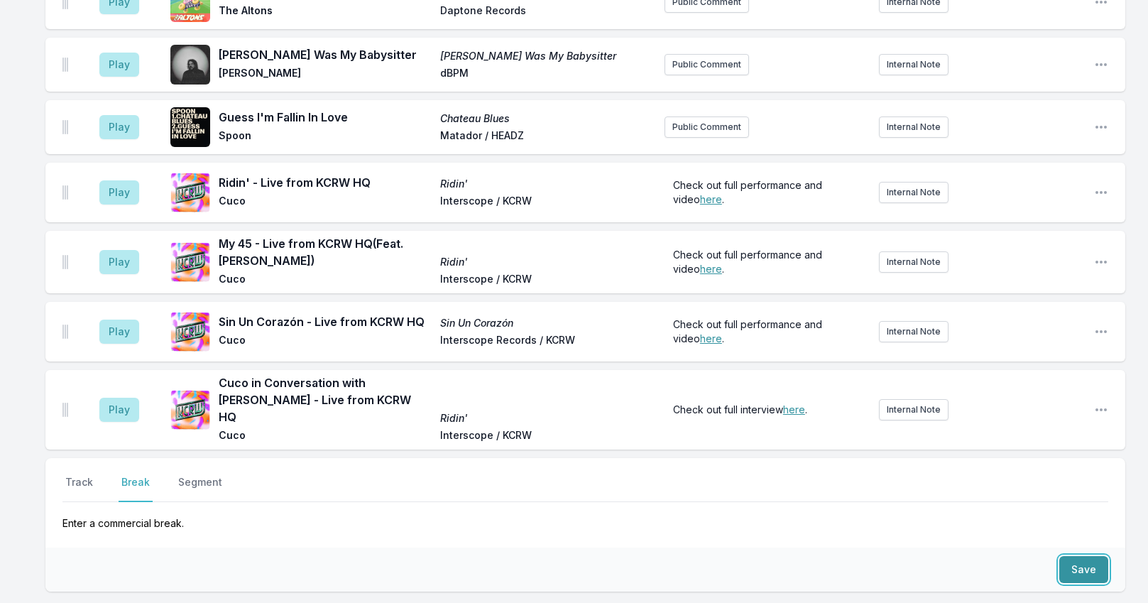
click at [1079, 556] on button "Save" at bounding box center [1084, 569] width 49 height 27
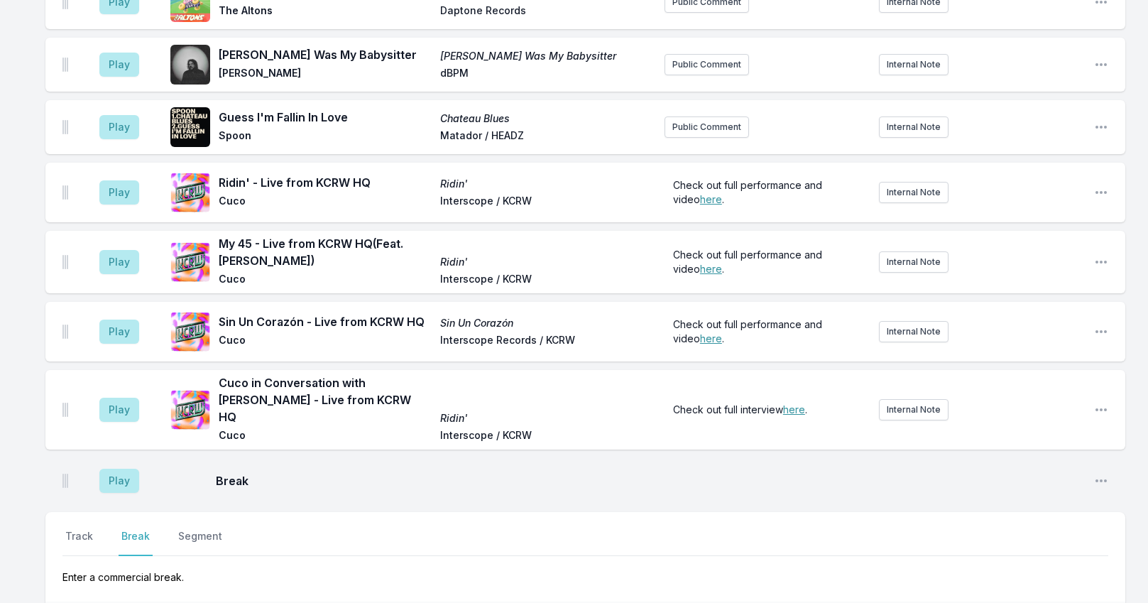
scroll to position [4769, 0]
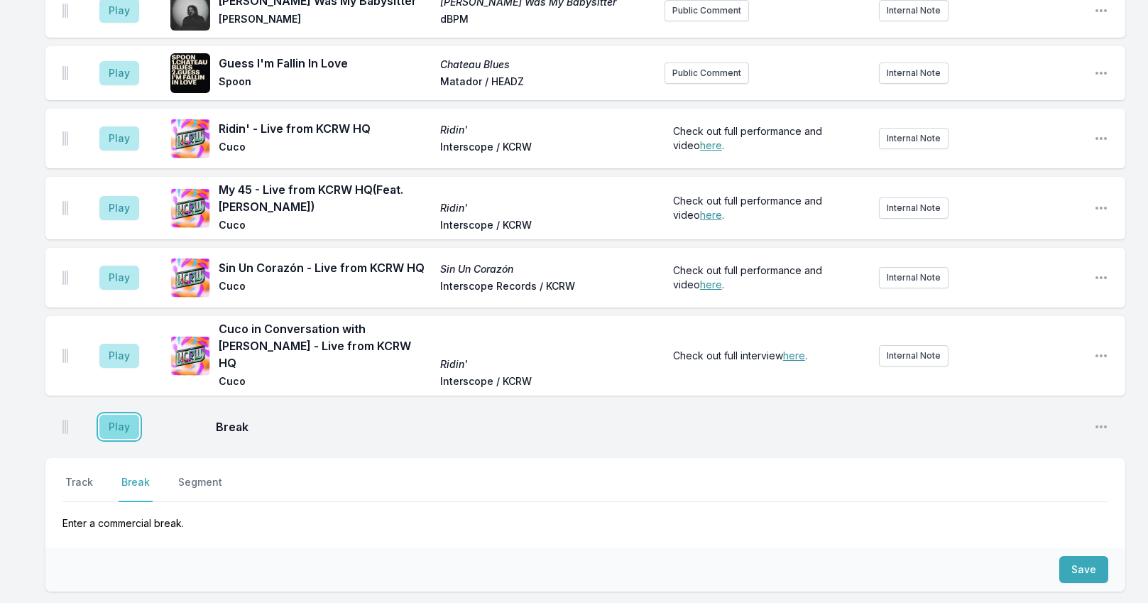
click at [118, 415] on button "Play" at bounding box center [119, 427] width 40 height 24
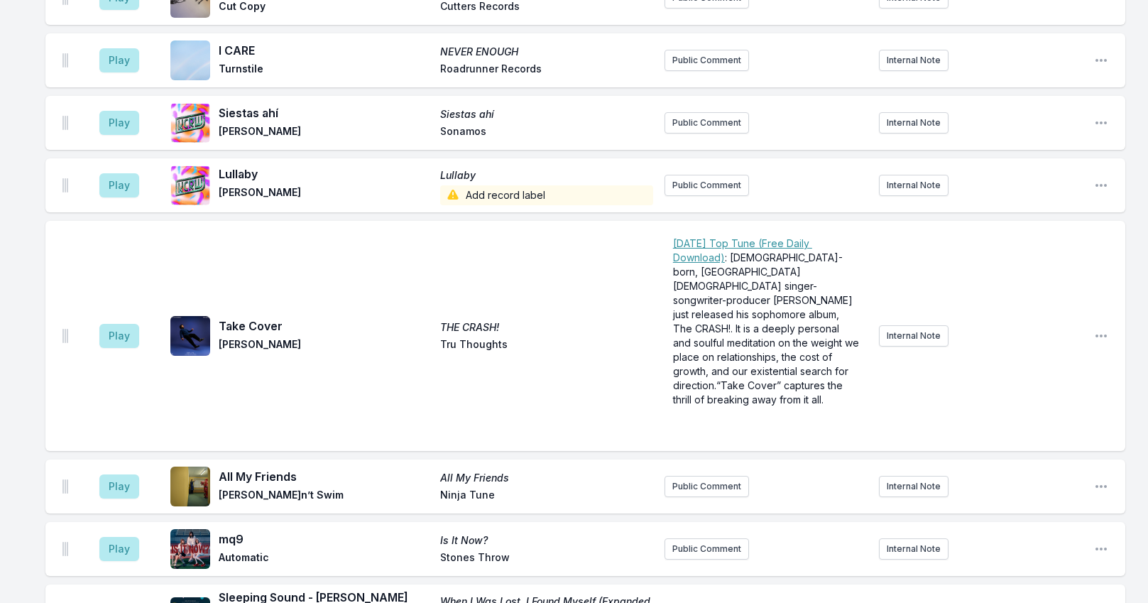
scroll to position [3775, 0]
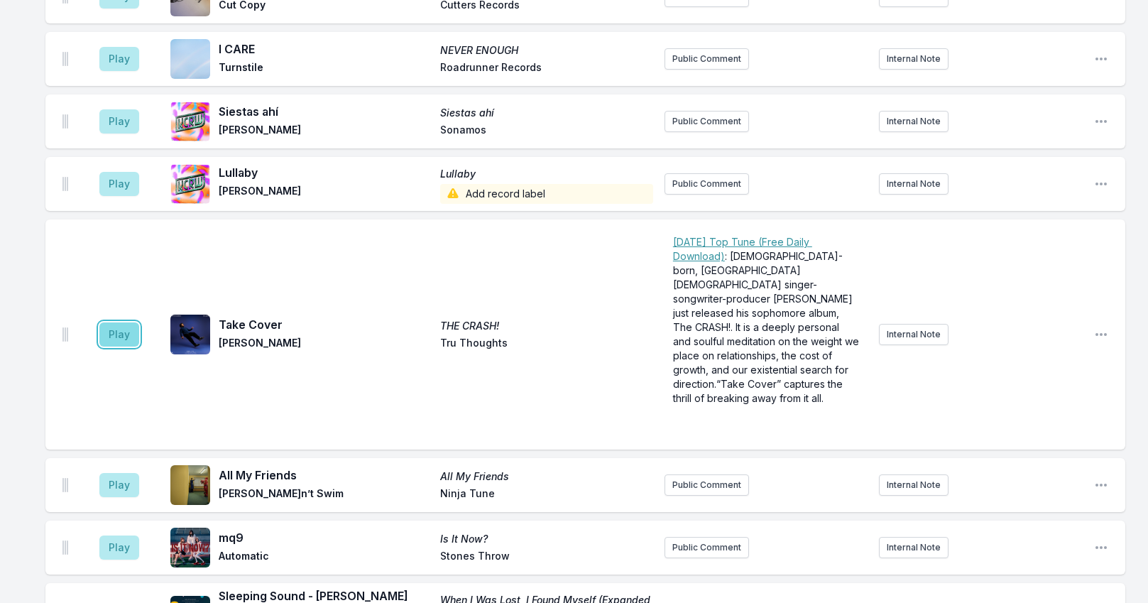
click at [119, 322] on button "Play" at bounding box center [119, 334] width 40 height 24
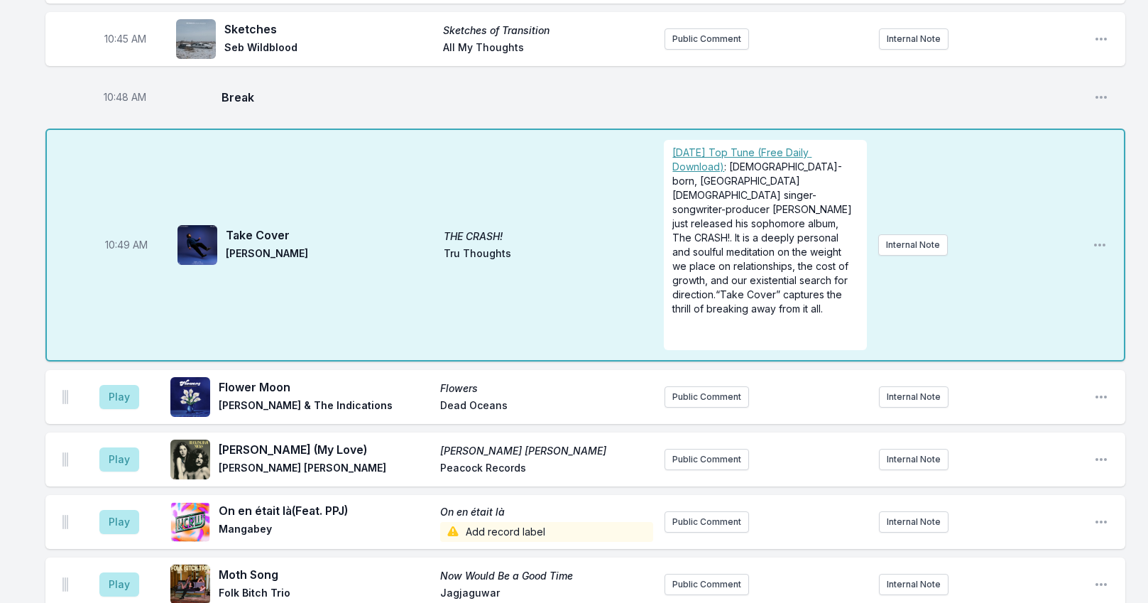
scroll to position [2739, 0]
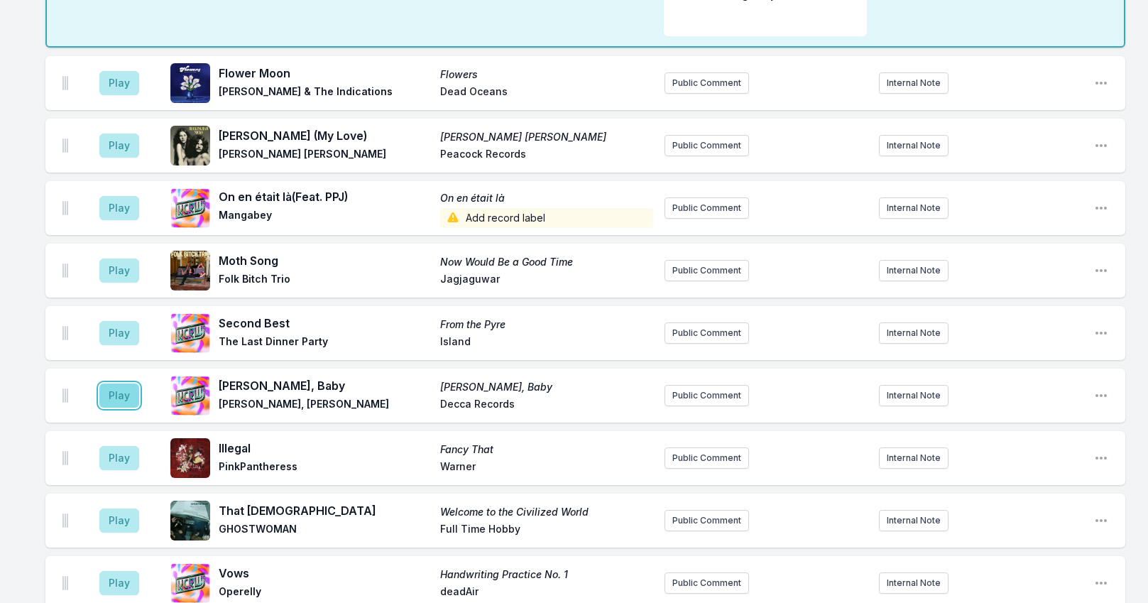
click at [123, 383] on button "Play" at bounding box center [119, 395] width 40 height 24
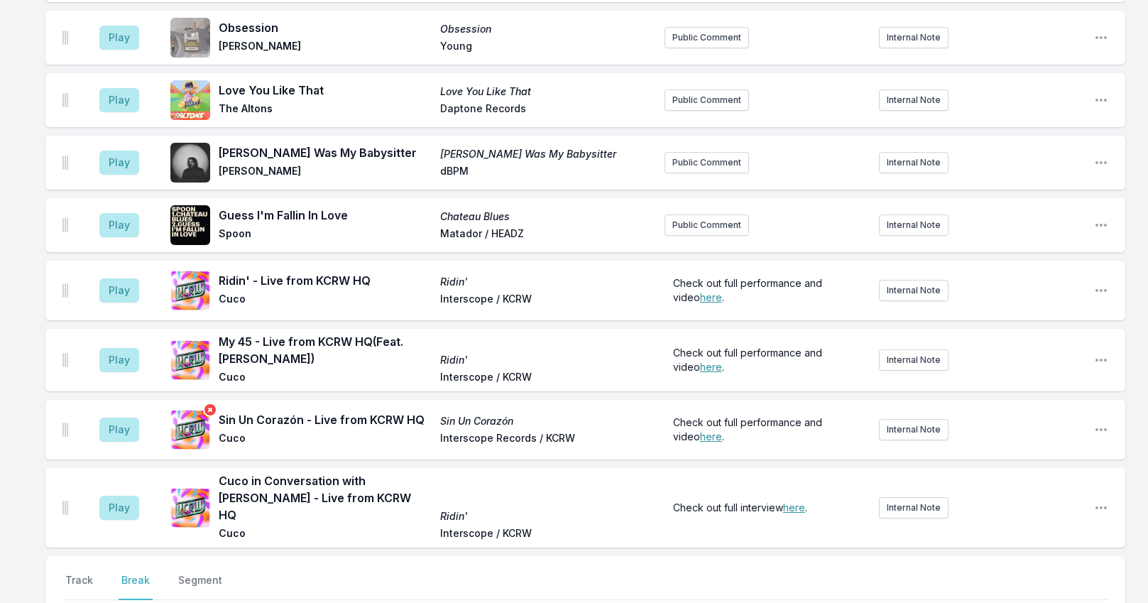
scroll to position [4769, 0]
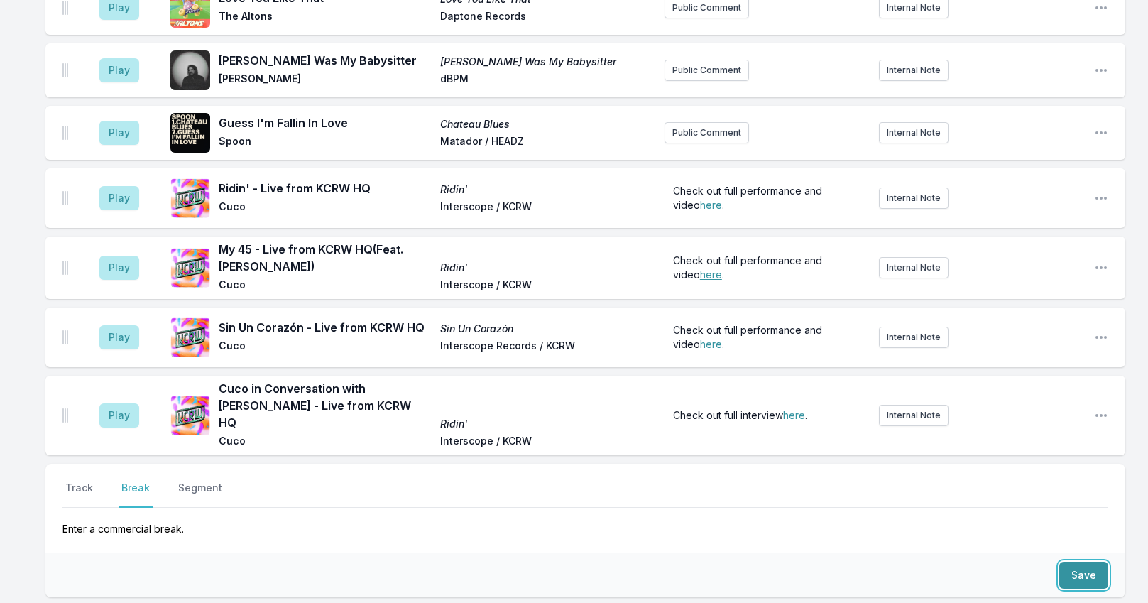
click at [1076, 562] on button "Save" at bounding box center [1084, 575] width 49 height 27
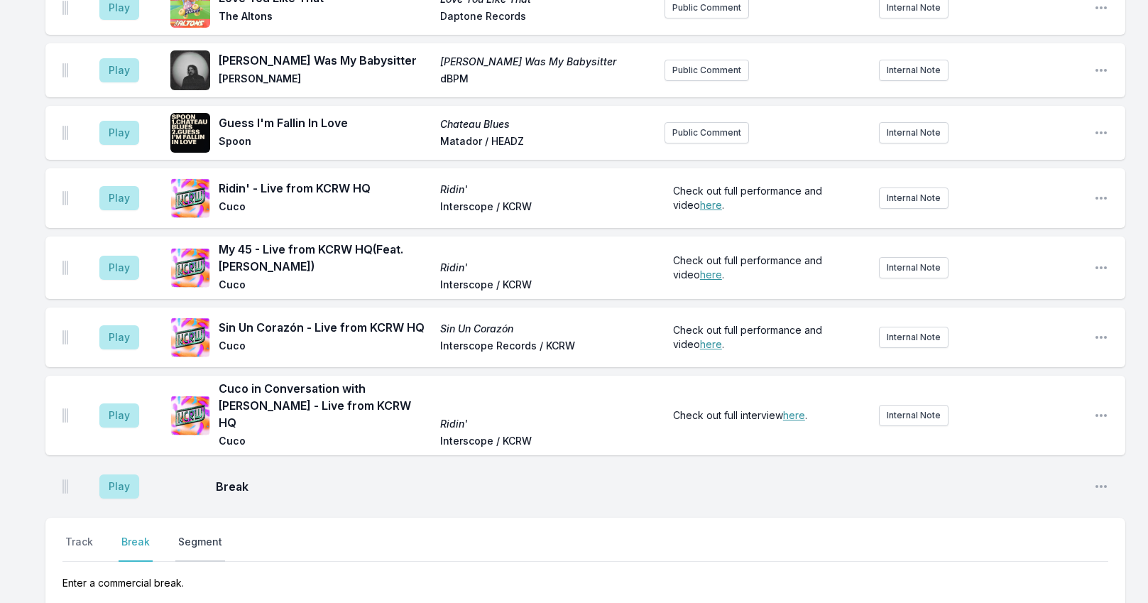
scroll to position [4823, 0]
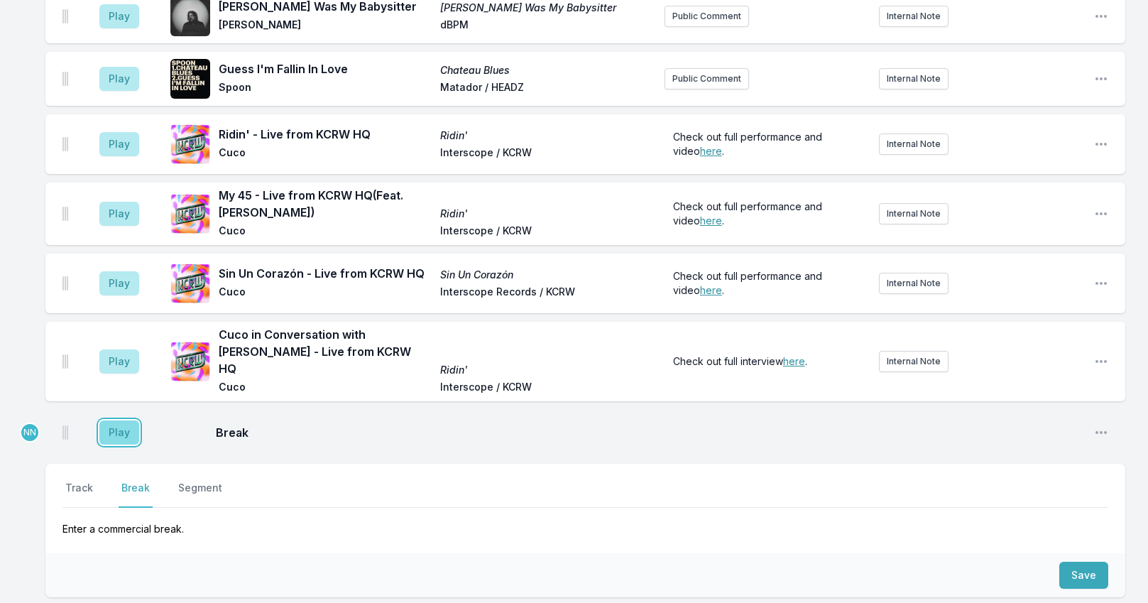
click at [124, 420] on button "Play" at bounding box center [119, 432] width 40 height 24
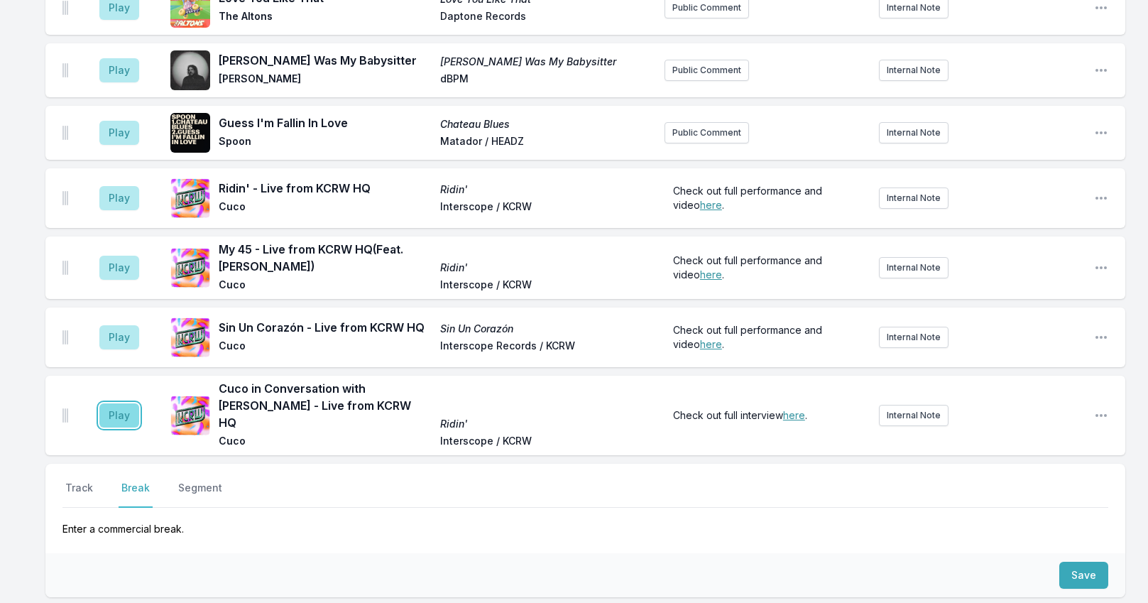
click at [121, 403] on button "Play" at bounding box center [119, 415] width 40 height 24
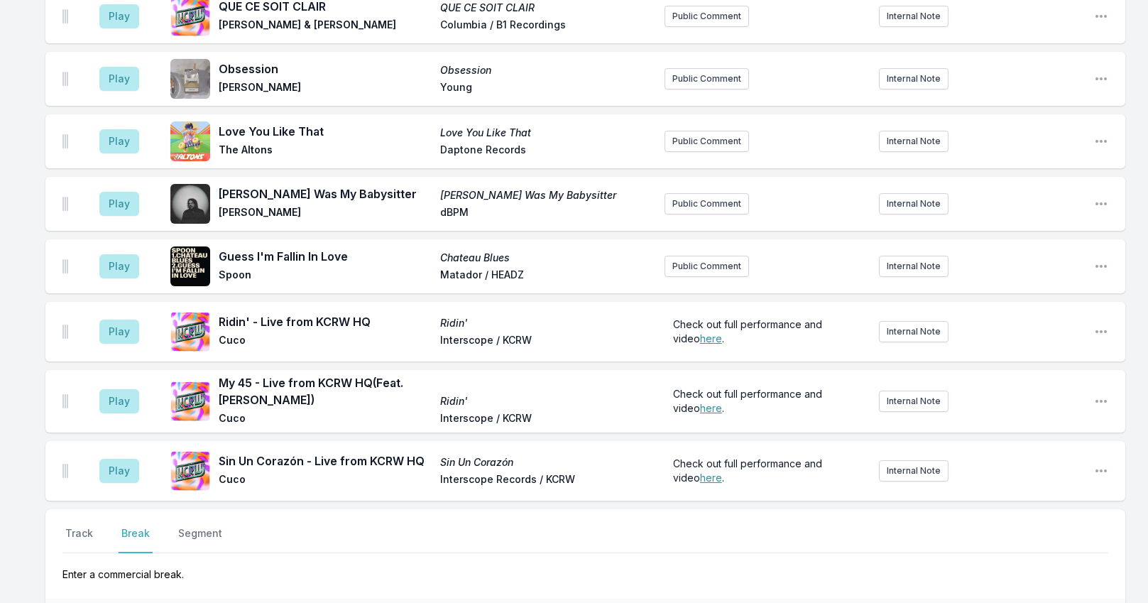
scroll to position [4752, 0]
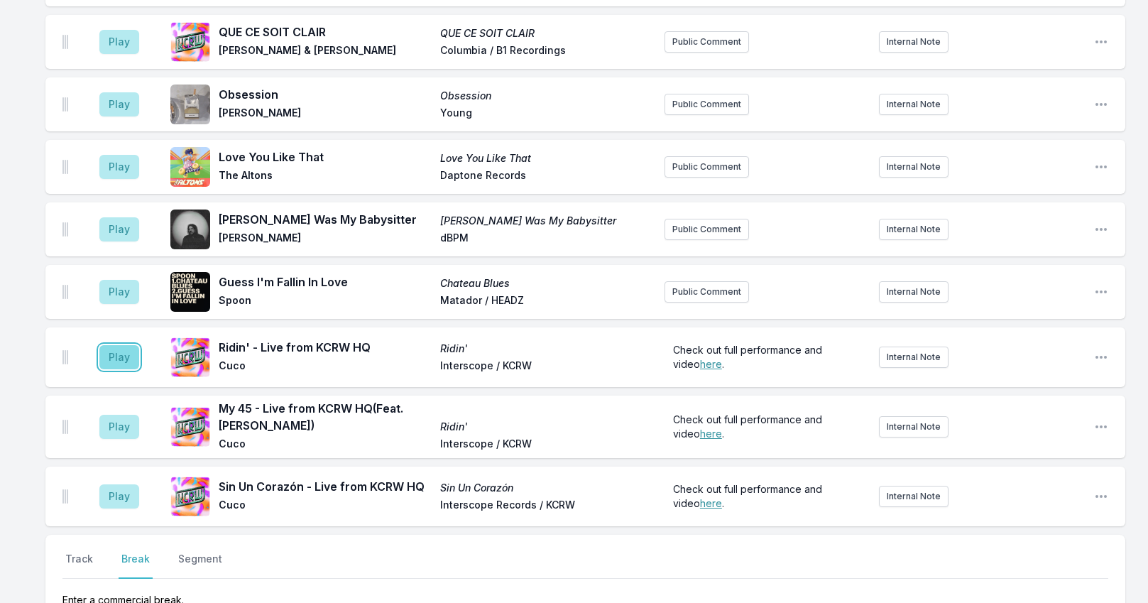
click at [112, 345] on button "Play" at bounding box center [119, 357] width 40 height 24
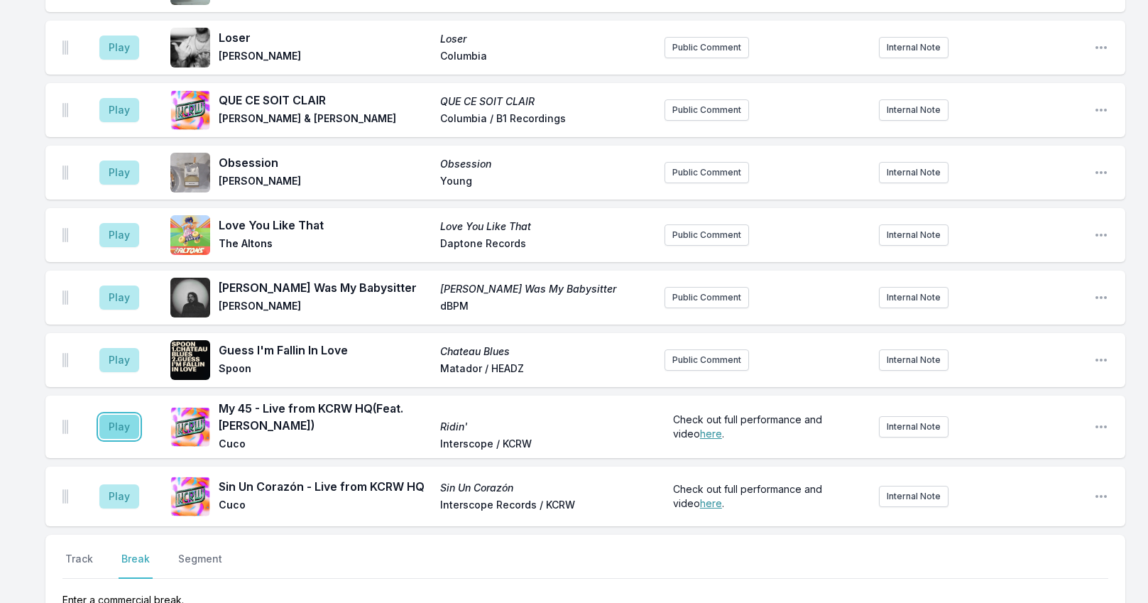
click at [127, 415] on button "Play" at bounding box center [119, 427] width 40 height 24
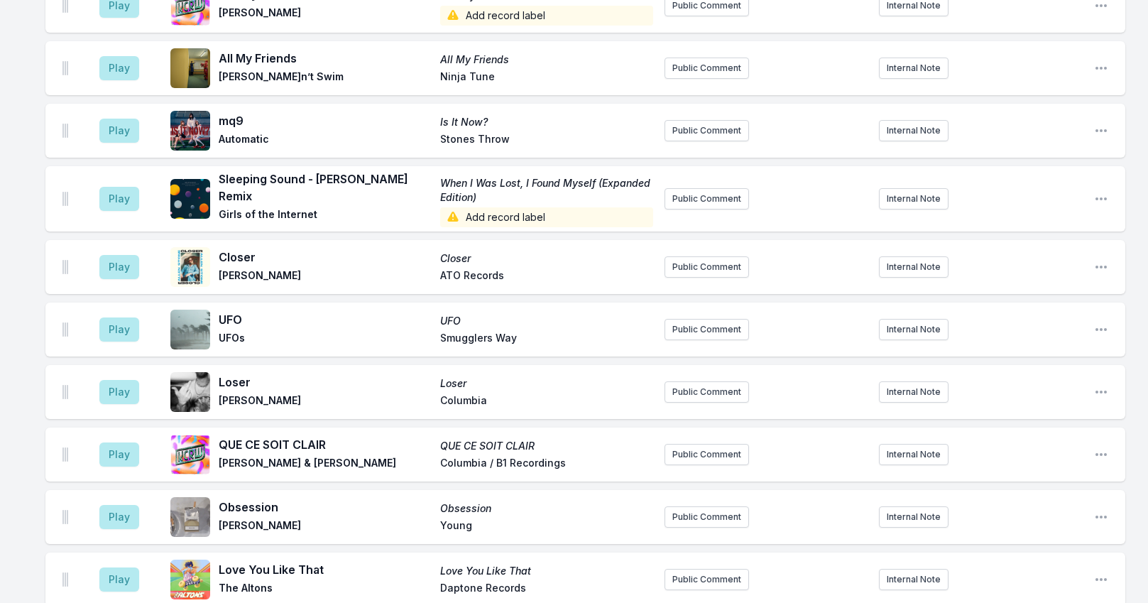
scroll to position [4681, 0]
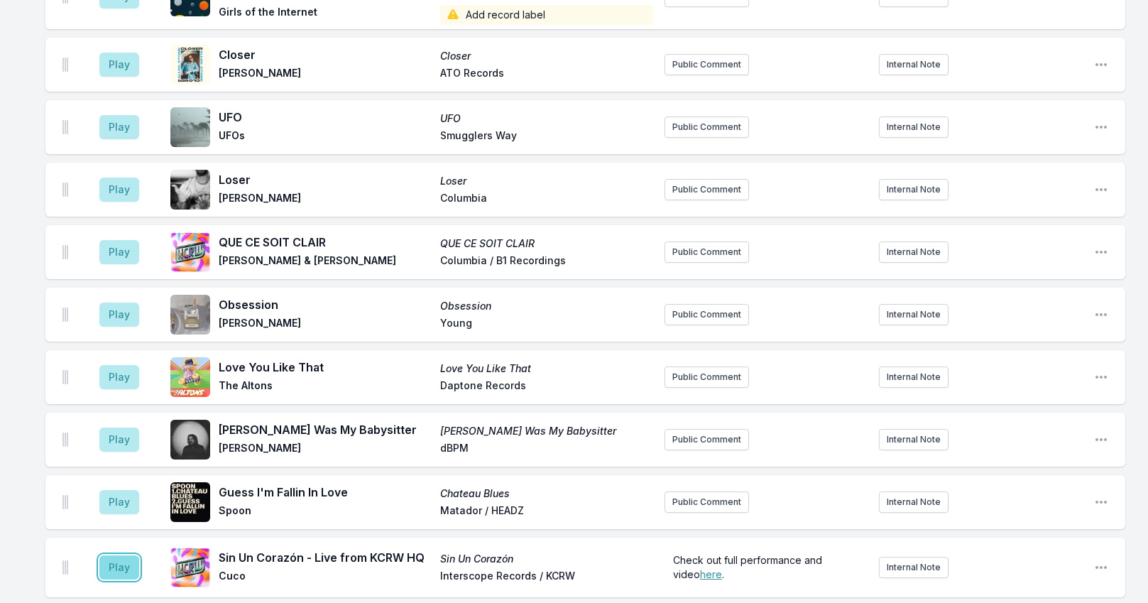
click at [124, 555] on button "Play" at bounding box center [119, 567] width 40 height 24
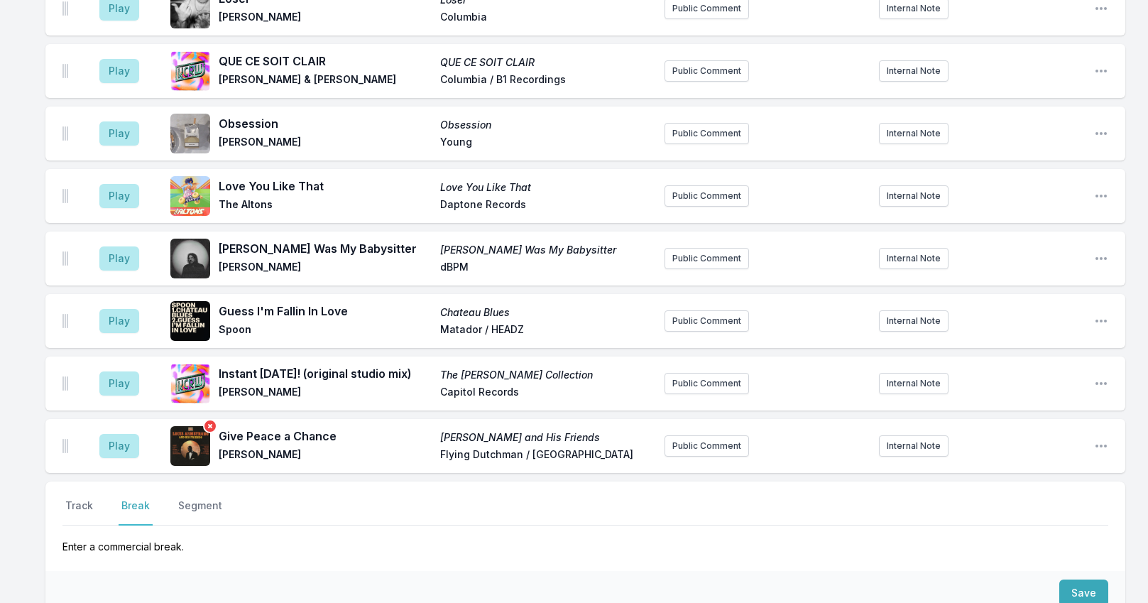
scroll to position [4948, 0]
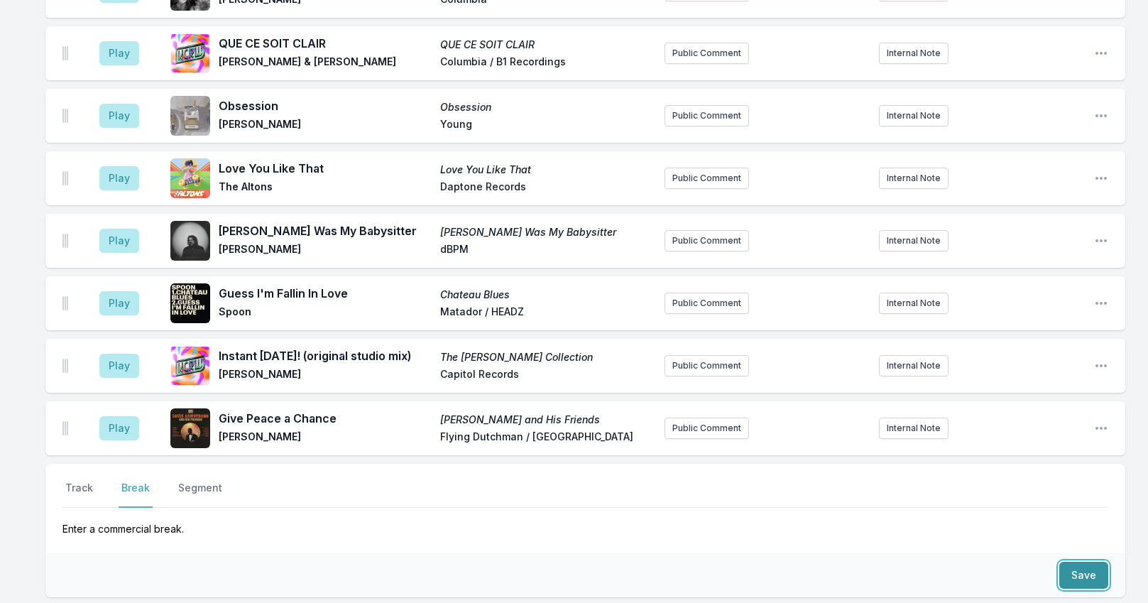
click at [1092, 562] on button "Save" at bounding box center [1084, 575] width 49 height 27
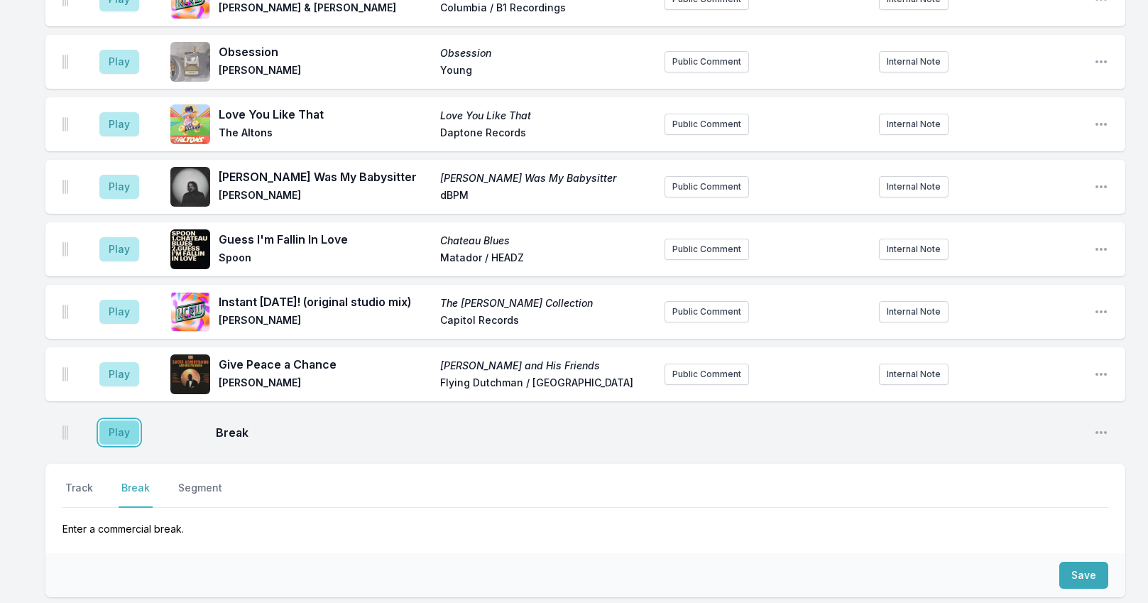
click at [102, 420] on button "Play" at bounding box center [119, 432] width 40 height 24
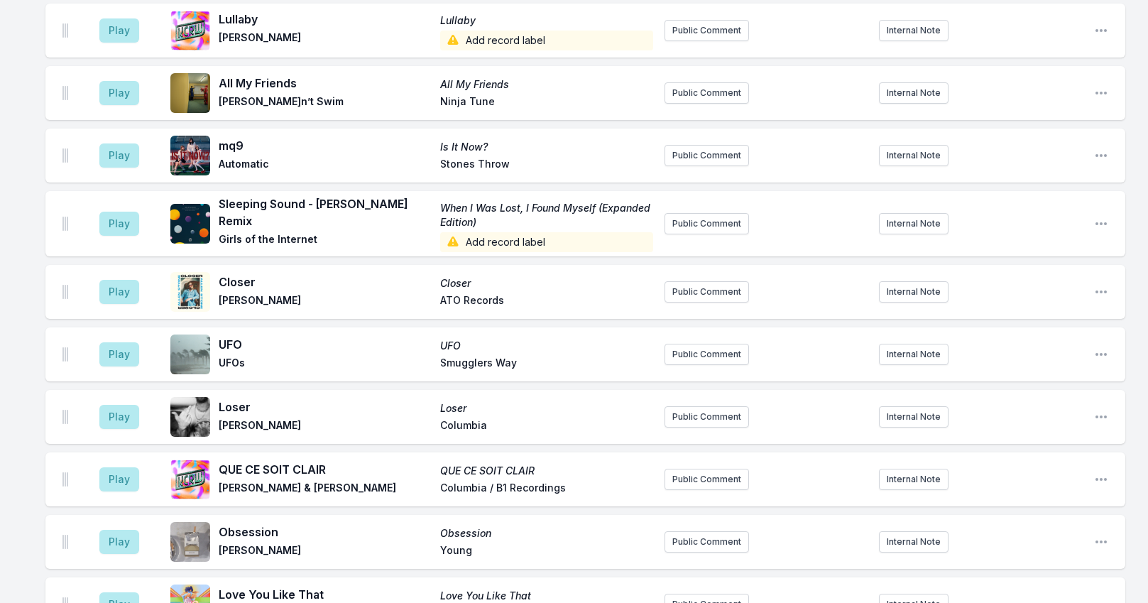
scroll to position [4860, 0]
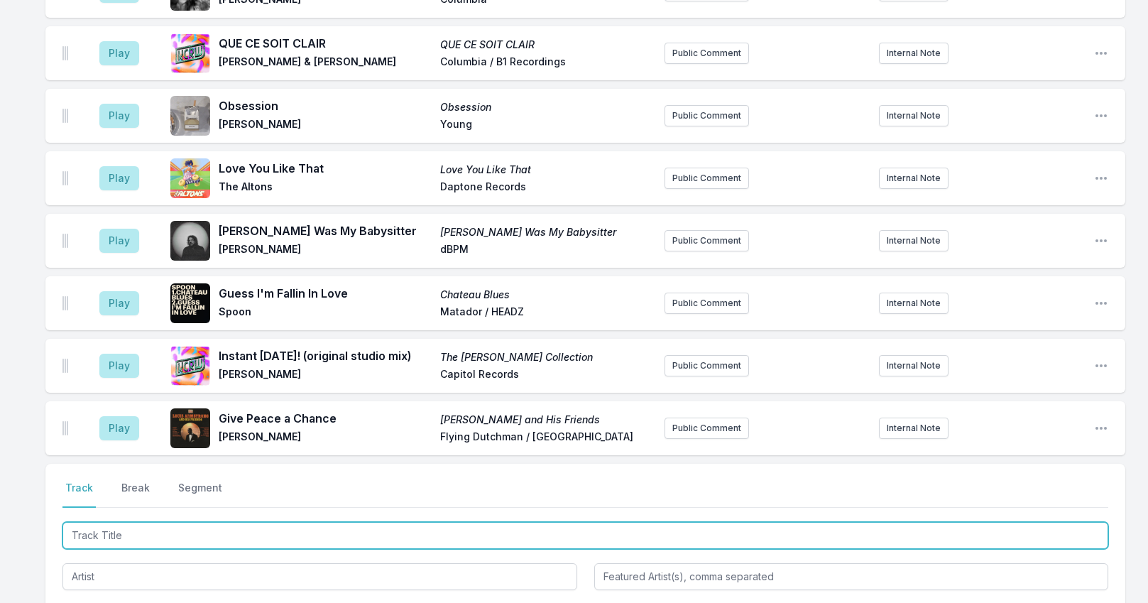
click at [124, 522] on input "Track Title" at bounding box center [585, 535] width 1046 height 27
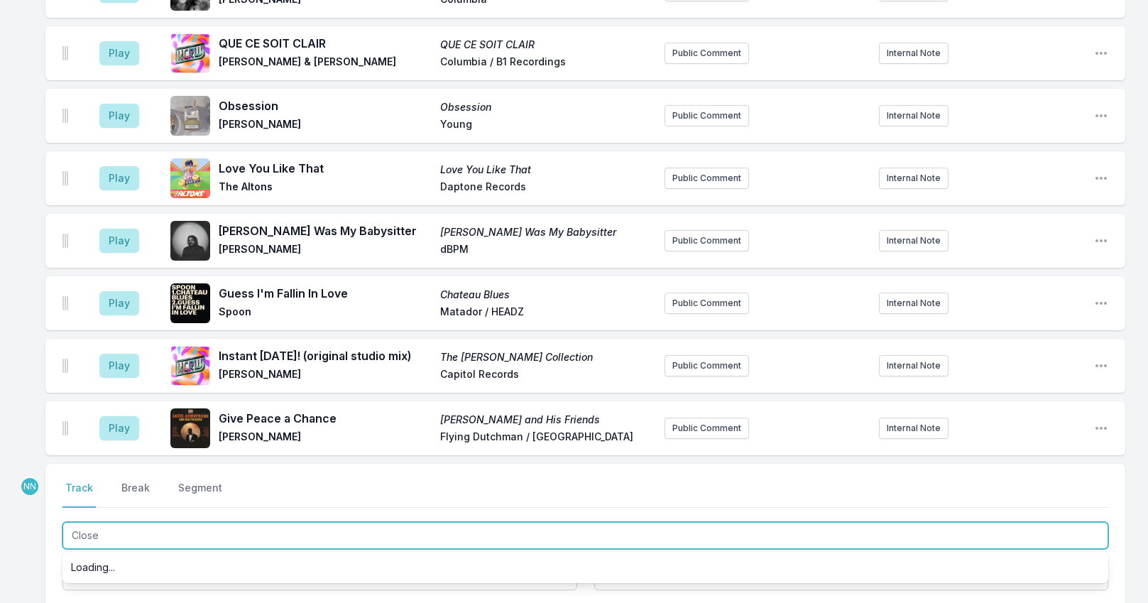
type input "Closer"
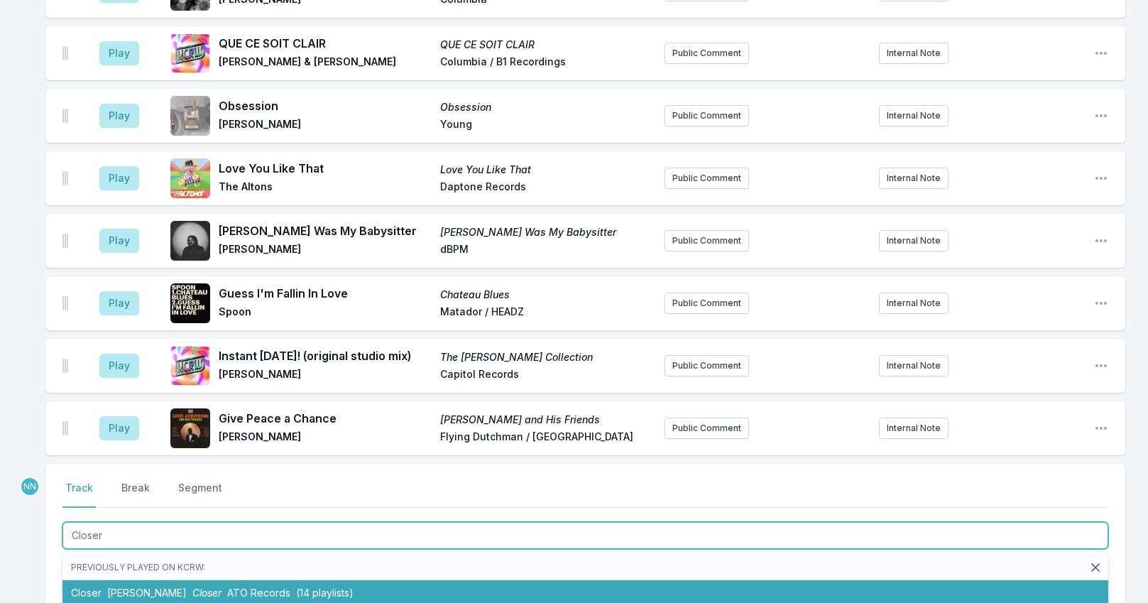
click at [150, 587] on span "[PERSON_NAME]" at bounding box center [147, 593] width 80 height 12
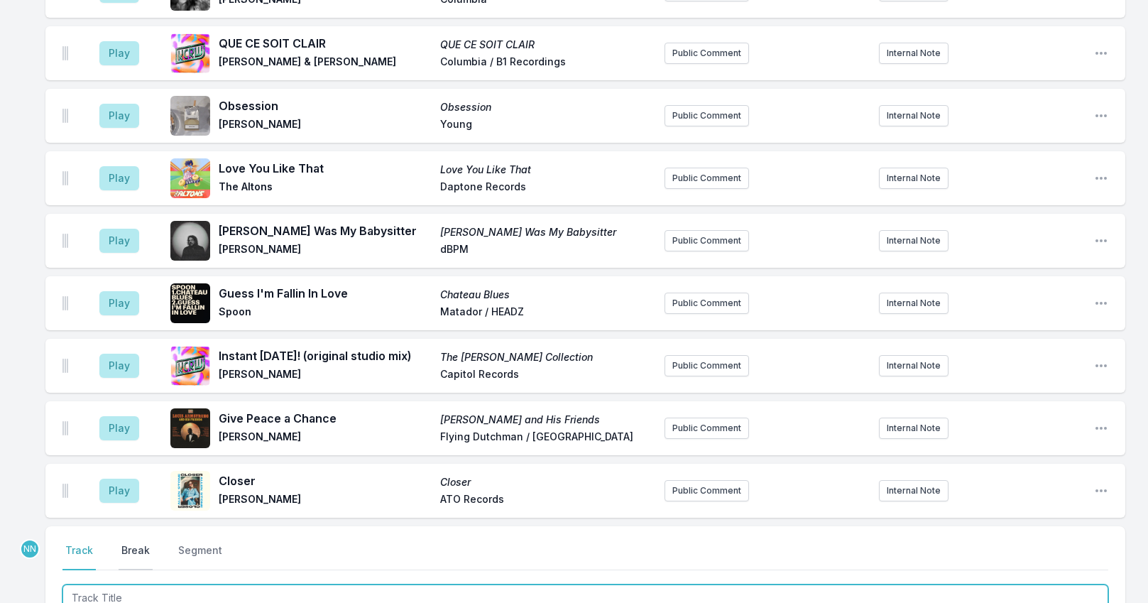
scroll to position [5064, 0]
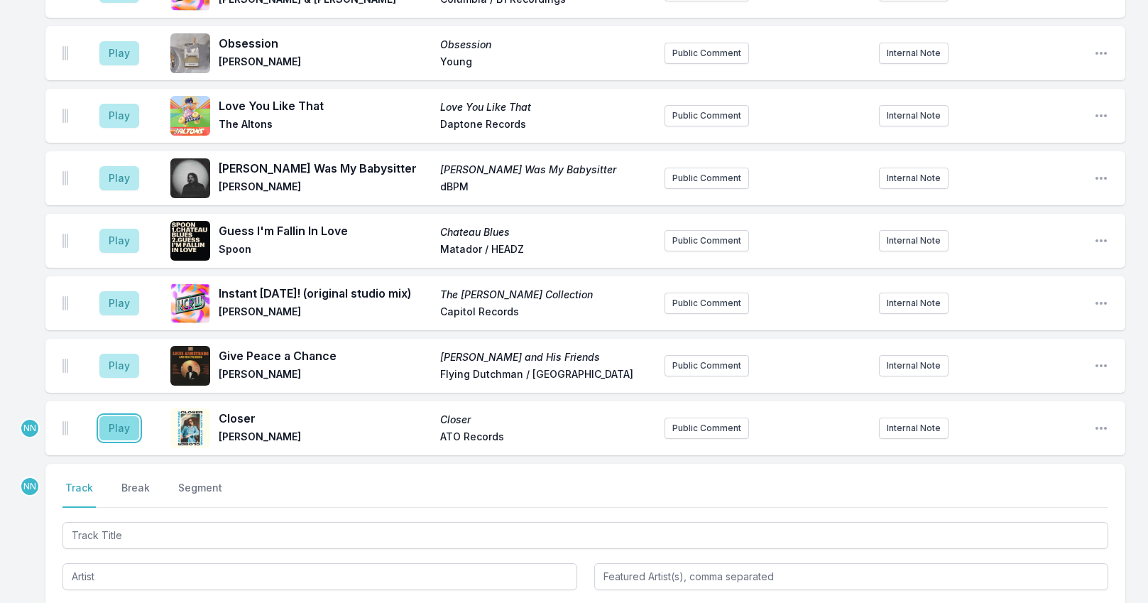
click at [124, 416] on button "Play" at bounding box center [119, 428] width 40 height 24
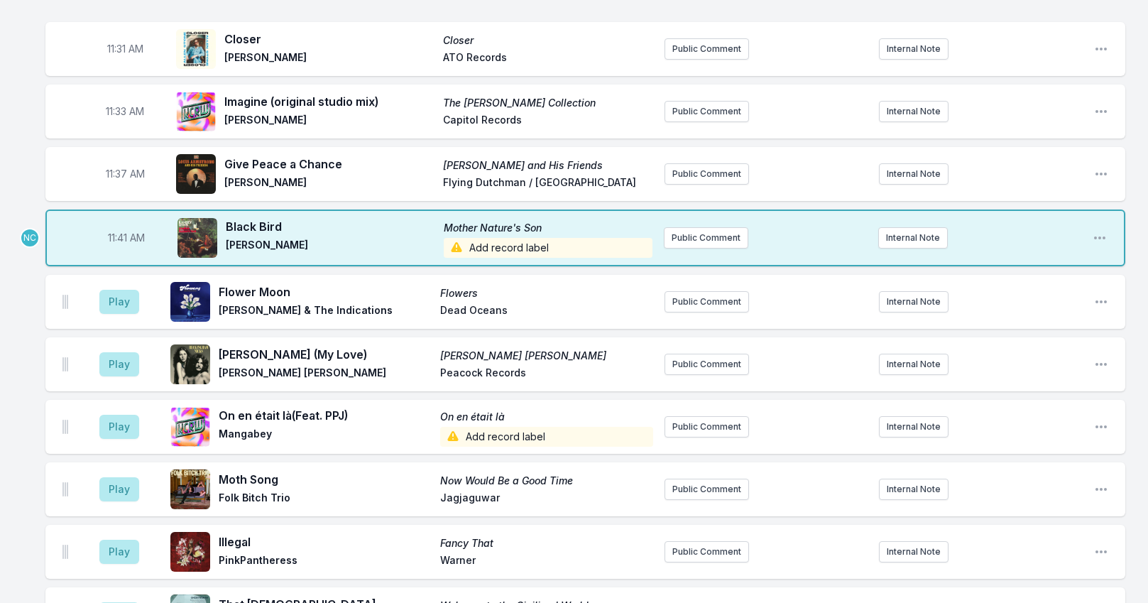
scroll to position [3289, 0]
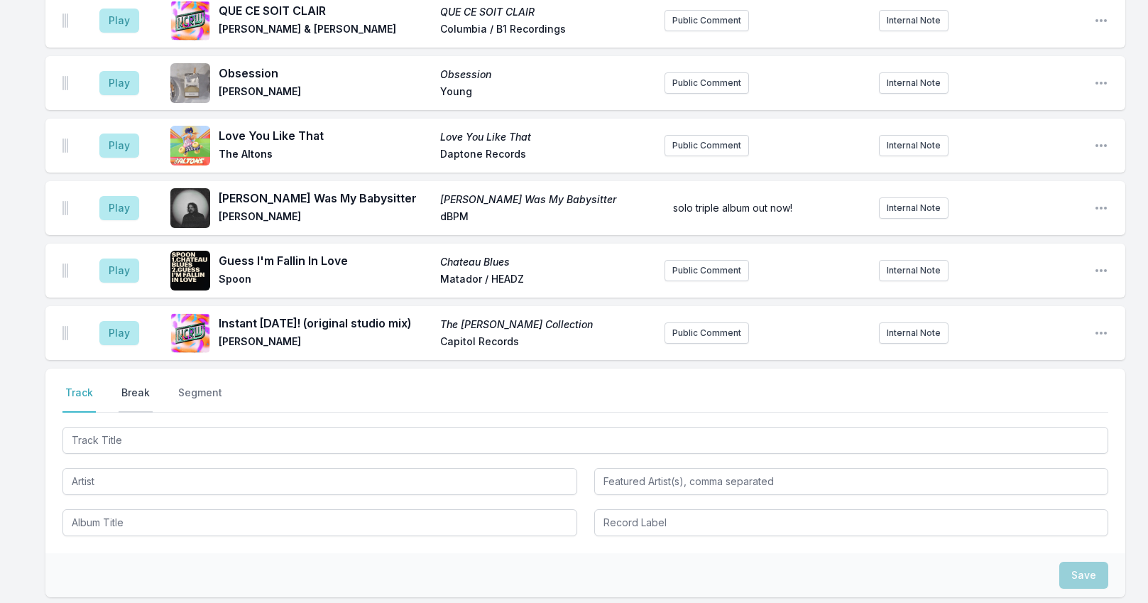
click at [136, 386] on button "Break" at bounding box center [136, 399] width 34 height 27
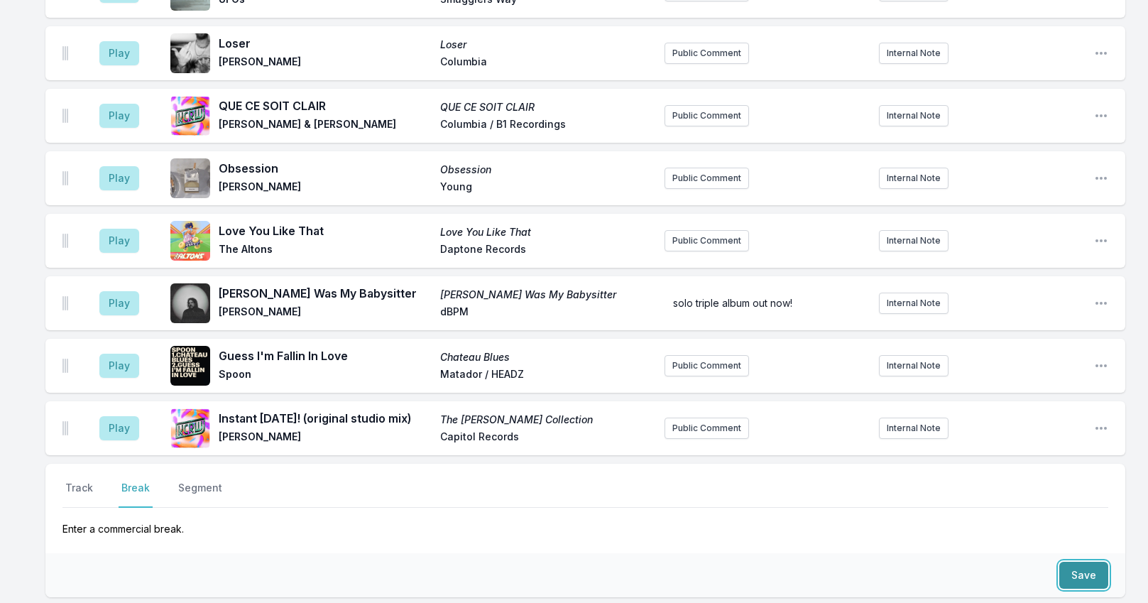
click at [1080, 562] on button "Save" at bounding box center [1084, 575] width 49 height 27
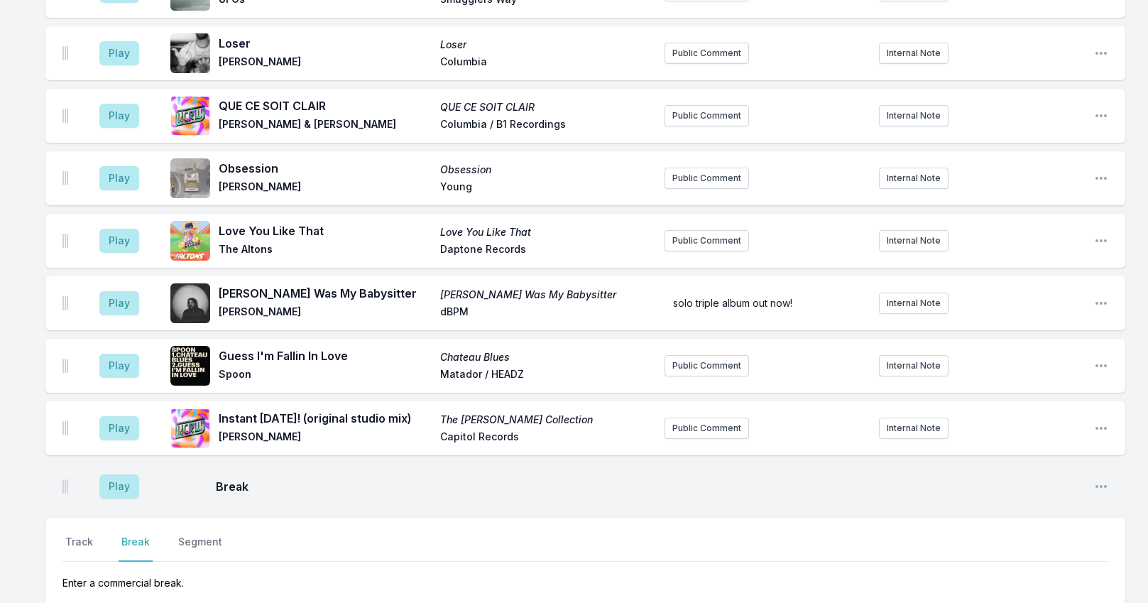
scroll to position [5243, 0]
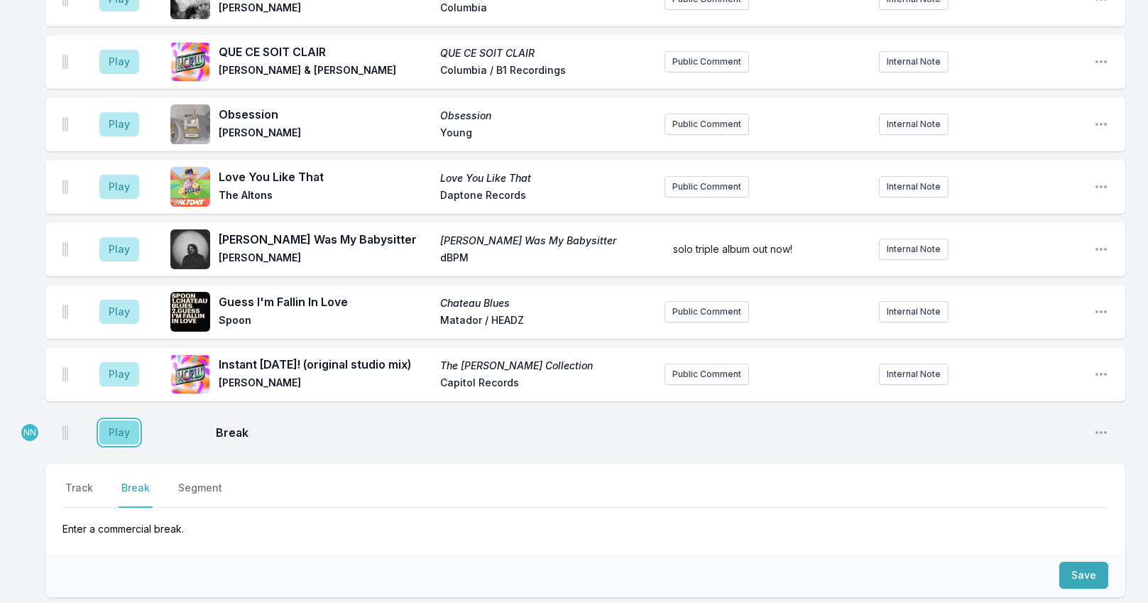
click at [111, 420] on button "Play" at bounding box center [119, 432] width 40 height 24
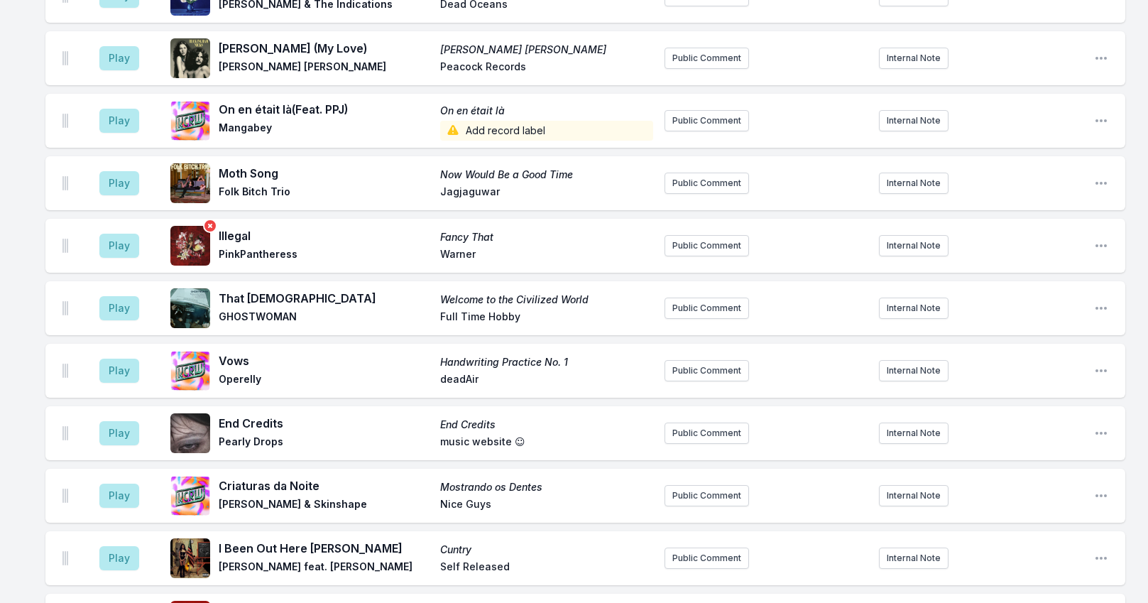
scroll to position [3752, 0]
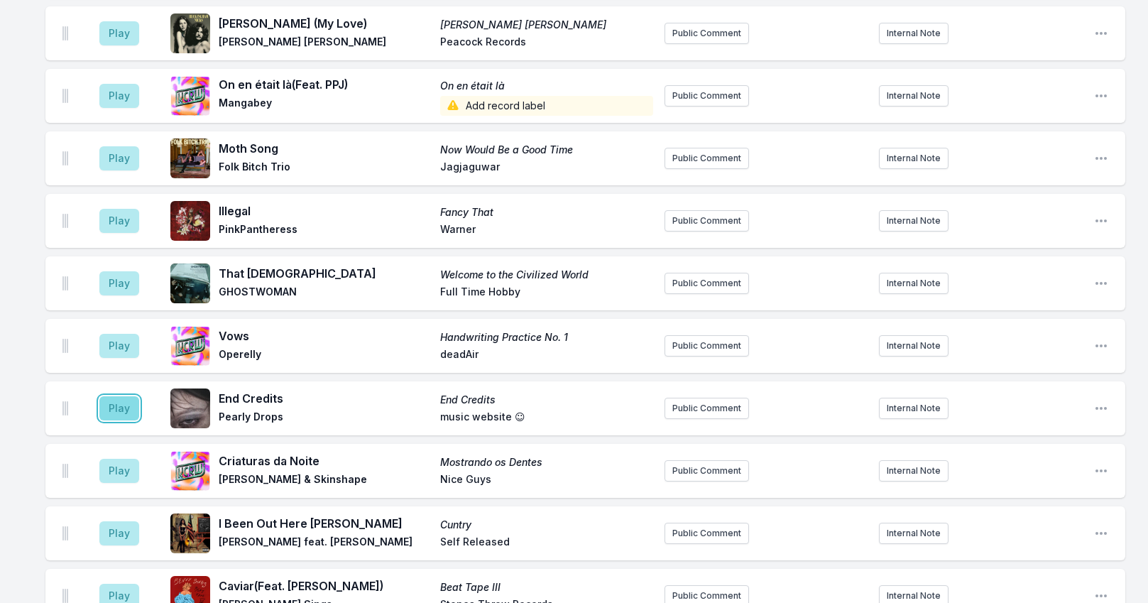
click at [125, 396] on button "Play" at bounding box center [119, 408] width 40 height 24
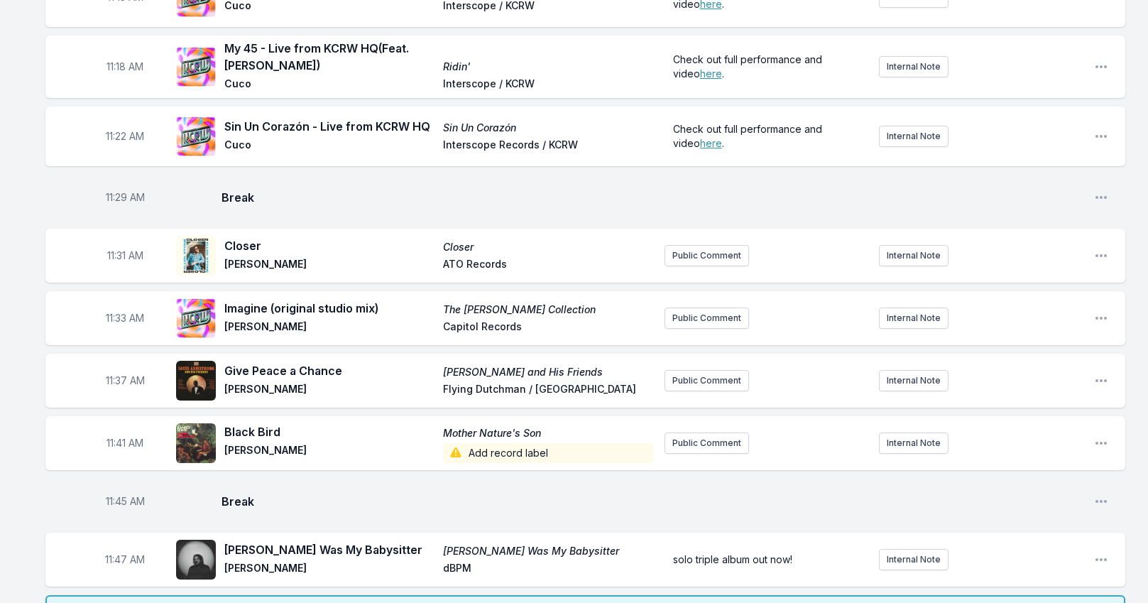
scroll to position [3326, 0]
